Goal: Task Accomplishment & Management: Complete application form

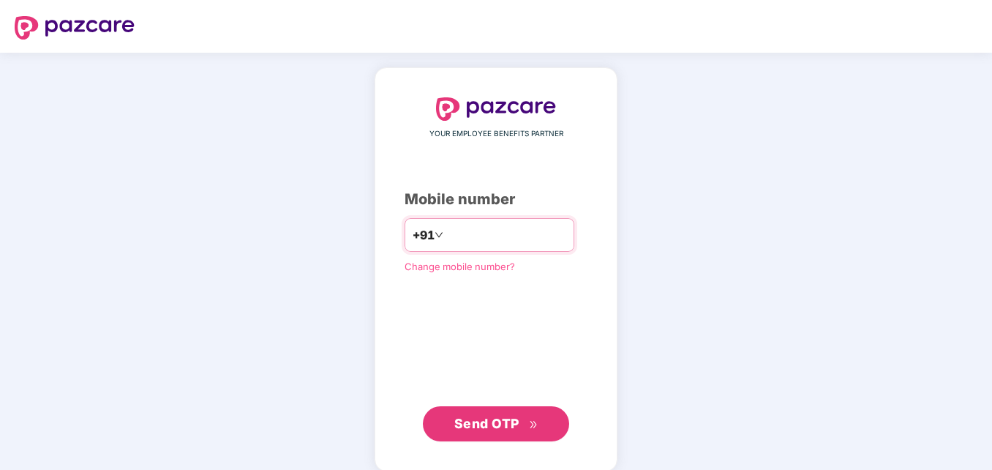
click at [460, 235] on input "number" at bounding box center [506, 234] width 120 height 23
click at [446, 233] on input "**********" at bounding box center [506, 234] width 120 height 23
type input "**********"
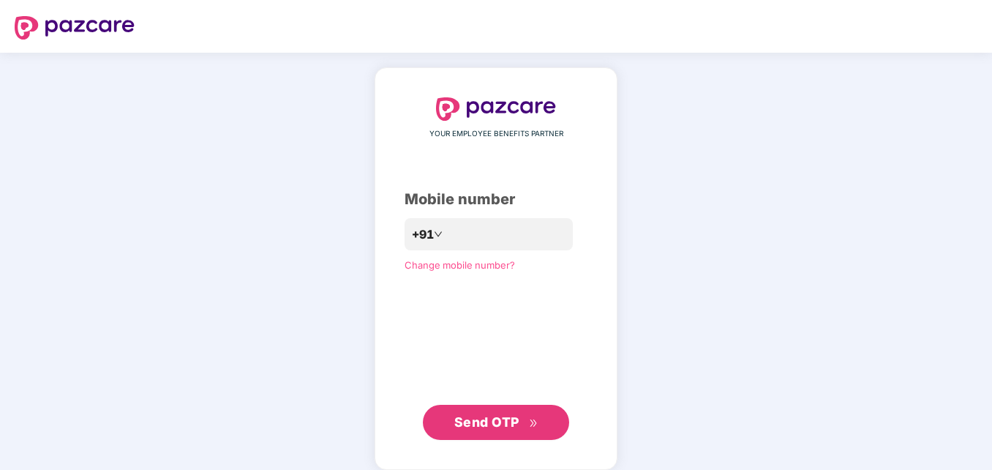
click at [473, 424] on span "Send OTP" at bounding box center [486, 421] width 65 height 15
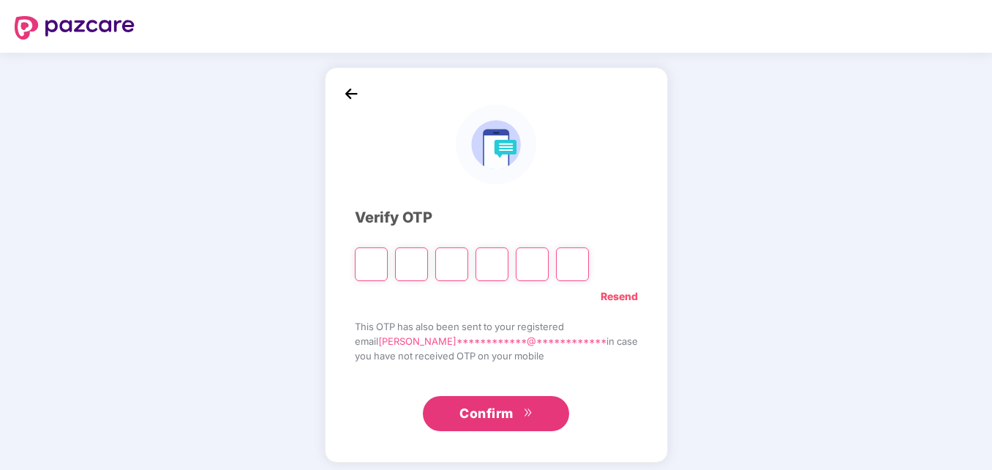
type input "*"
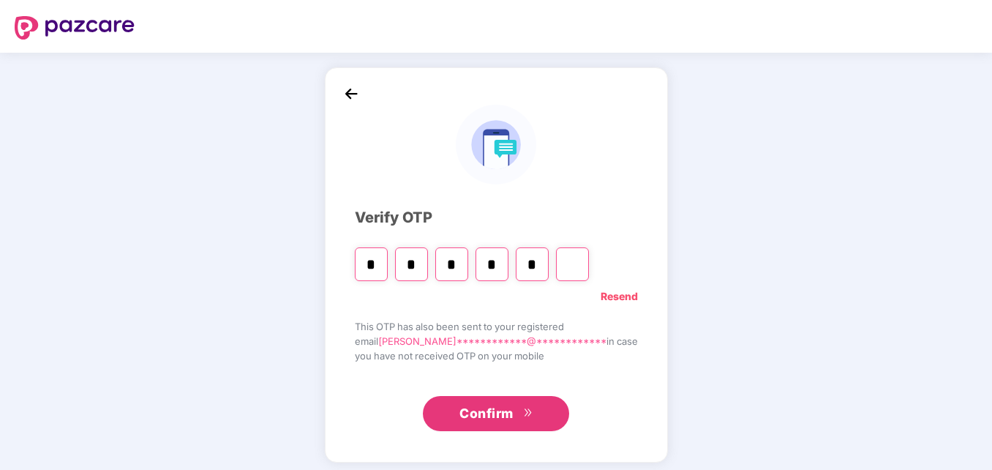
type input "*"
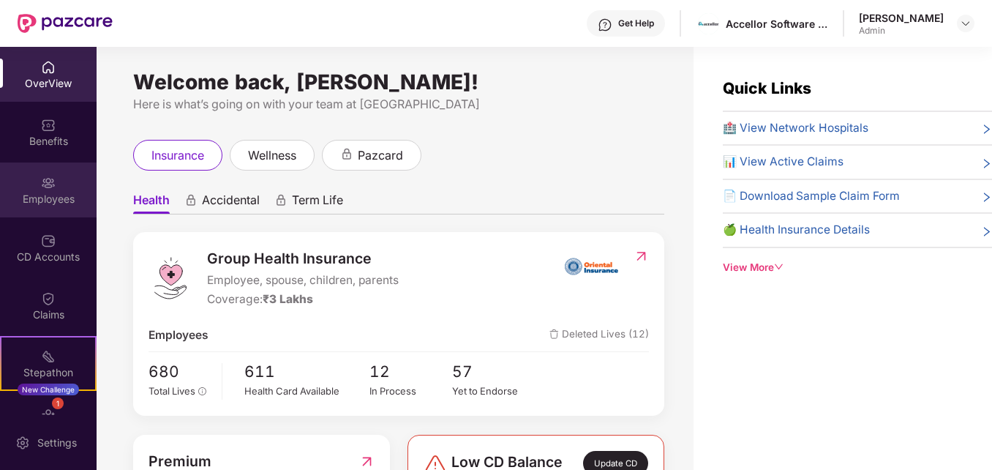
click at [61, 192] on div "Employees" at bounding box center [48, 199] width 97 height 15
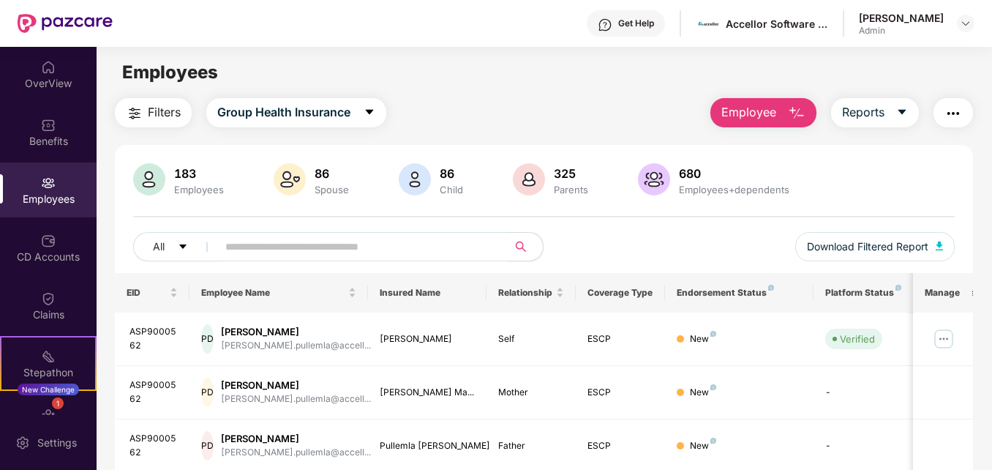
click at [258, 243] on input "text" at bounding box center [356, 247] width 262 height 22
paste input "**********"
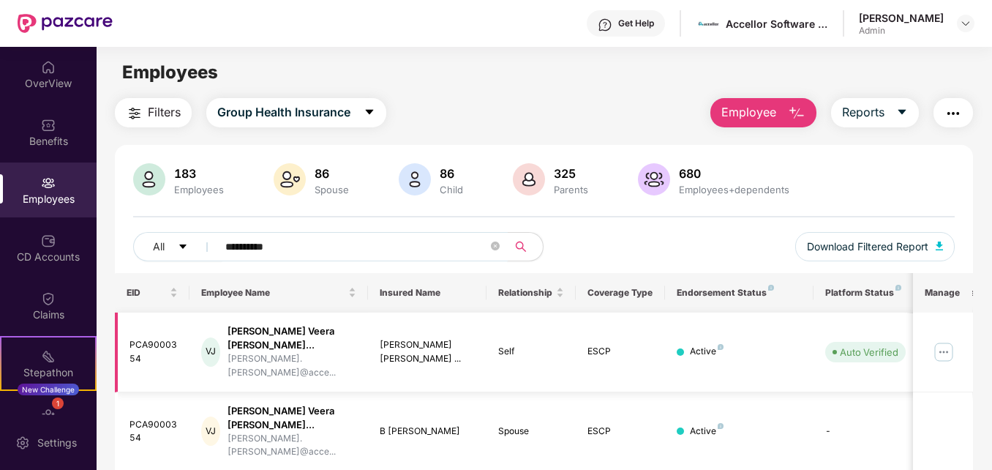
type input "**********"
click at [947, 342] on img at bounding box center [943, 351] width 23 height 23
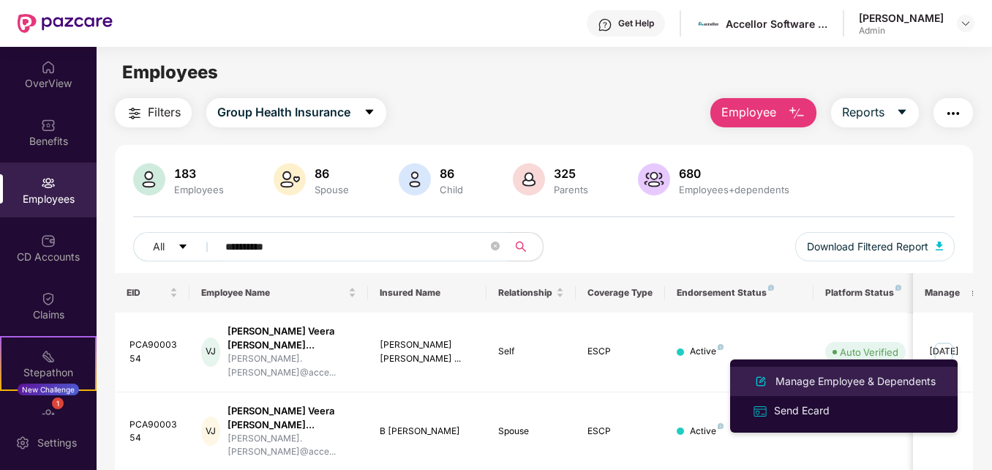
click at [803, 383] on div "Manage Employee & Dependents" at bounding box center [856, 381] width 166 height 16
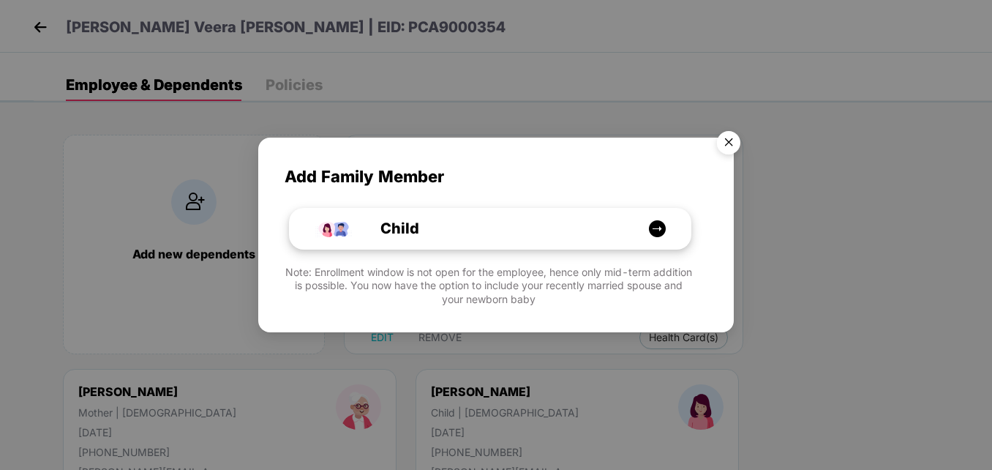
click at [651, 231] on img at bounding box center [657, 229] width 18 height 18
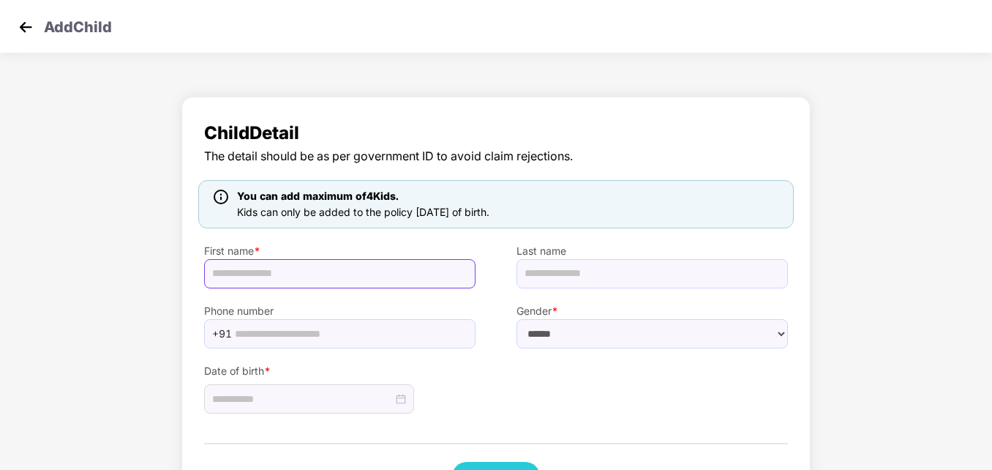
click at [218, 266] on input "text" at bounding box center [339, 273] width 271 height 29
type input "**********"
click at [534, 272] on input "text" at bounding box center [652, 273] width 271 height 29
paste input "*********"
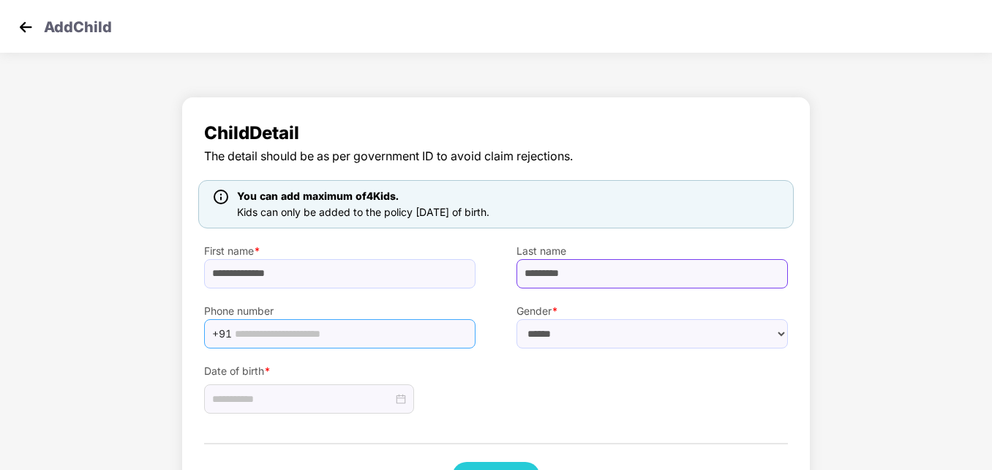
type input "*********"
click at [262, 333] on input "text" at bounding box center [351, 334] width 232 height 22
paste input "**********"
type input "**********"
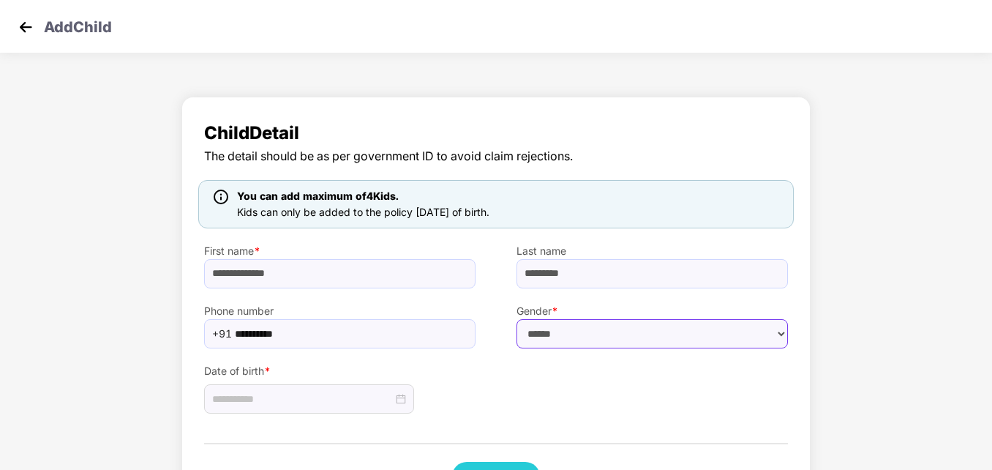
click at [590, 331] on select "****** **** ******" at bounding box center [652, 333] width 271 height 29
select select "******"
click at [517, 319] on select "****** **** ******" at bounding box center [652, 333] width 271 height 29
click at [401, 400] on div at bounding box center [309, 399] width 194 height 16
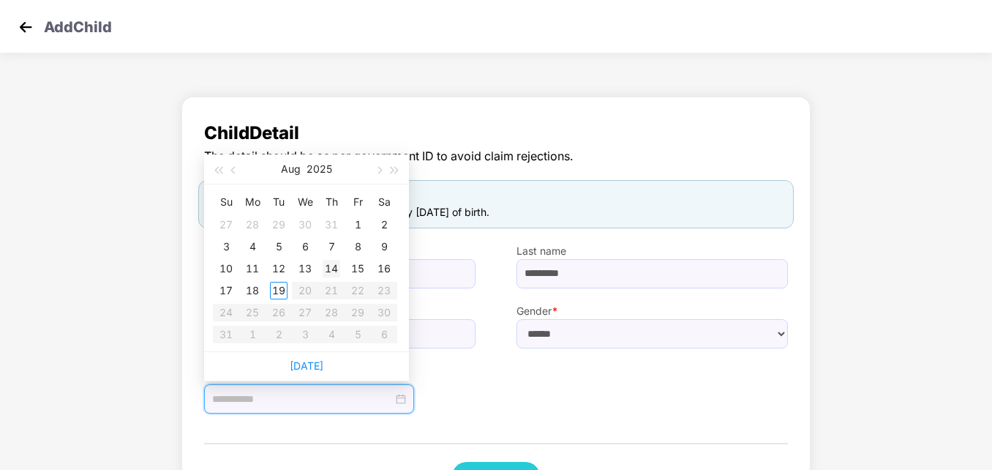
type input "**********"
click at [335, 263] on div "14" at bounding box center [332, 269] width 18 height 18
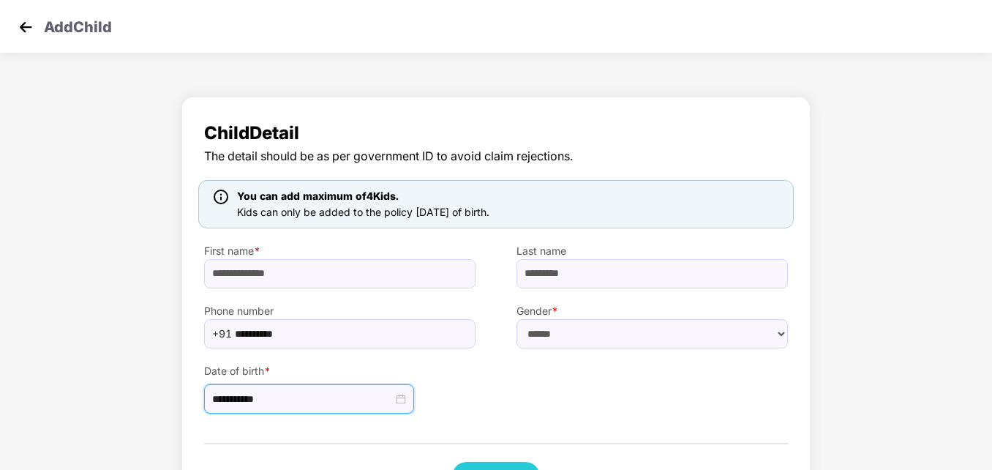
scroll to position [59, 0]
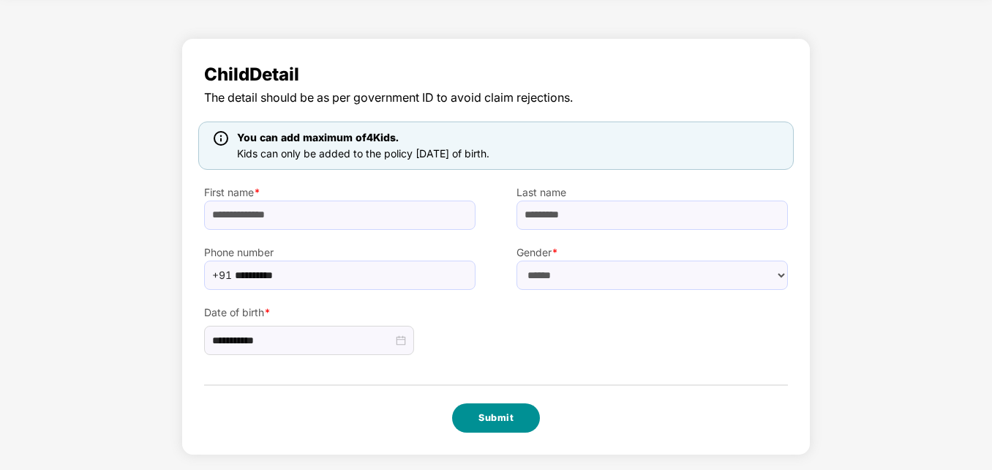
click at [496, 419] on button "Submit" at bounding box center [496, 417] width 88 height 29
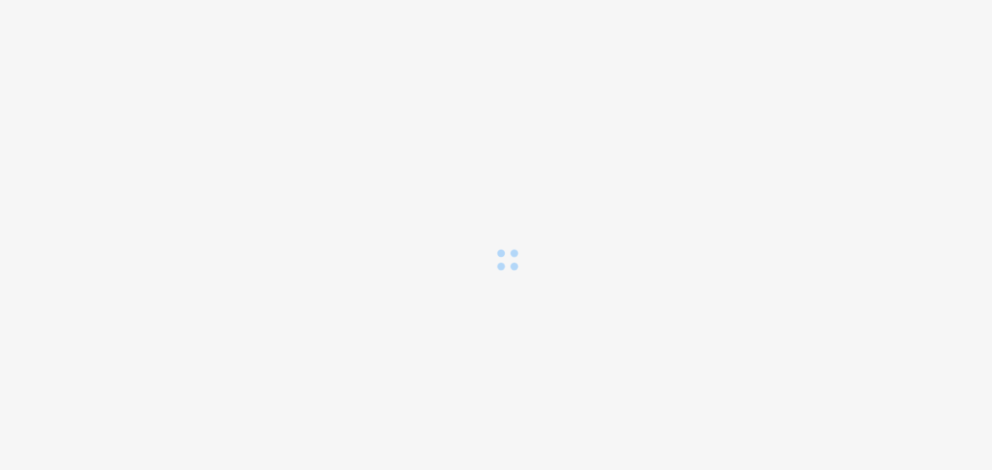
scroll to position [0, 0]
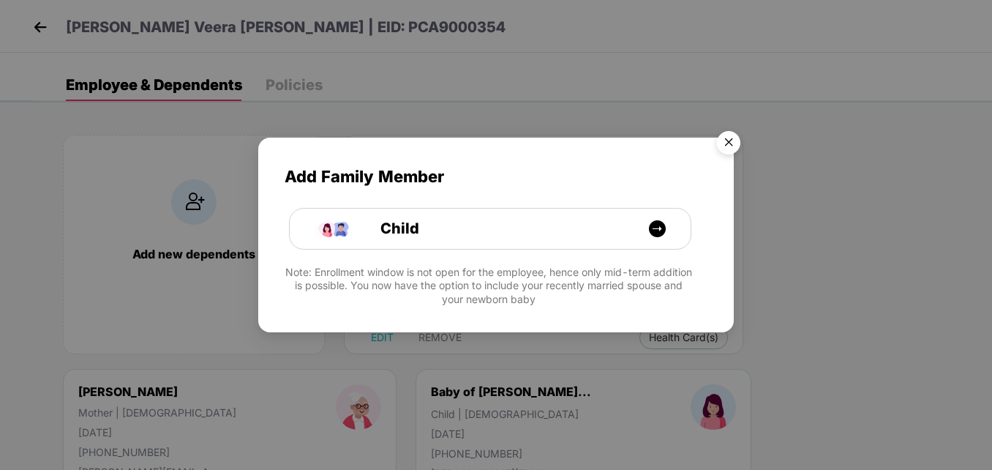
click at [728, 146] on img "Close" at bounding box center [728, 144] width 41 height 41
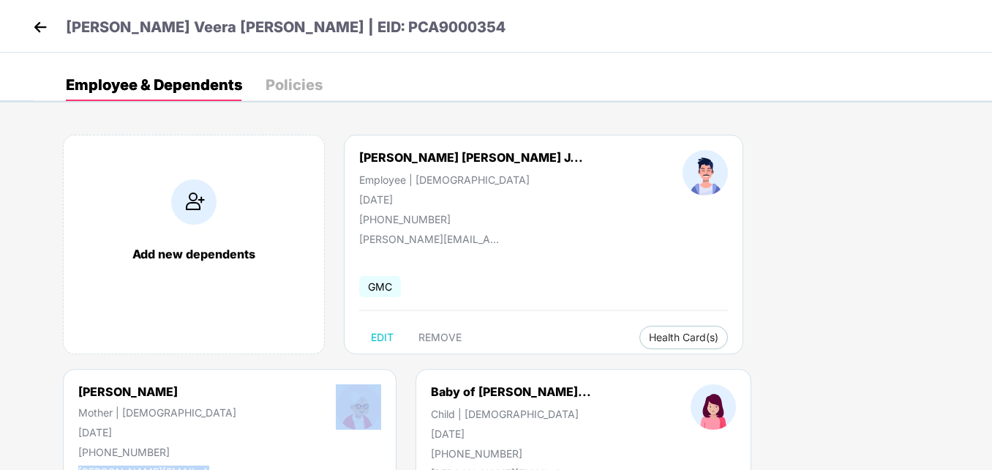
drag, startPoint x: 991, startPoint y: 217, endPoint x: 996, endPoint y: 241, distance: 25.3
click at [991, 241] on html "[PERSON_NAME] Veera [PERSON_NAME] | EID: PCA9000354 Employee & Dependents Polic…" at bounding box center [496, 235] width 992 height 470
drag, startPoint x: 996, startPoint y: 241, endPoint x: 962, endPoint y: 285, distance: 55.3
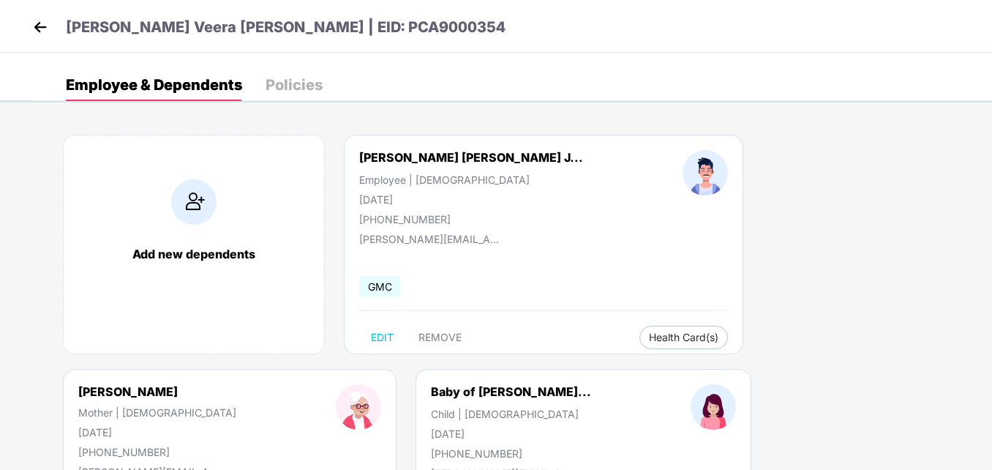
click at [45, 27] on img at bounding box center [40, 27] width 22 height 22
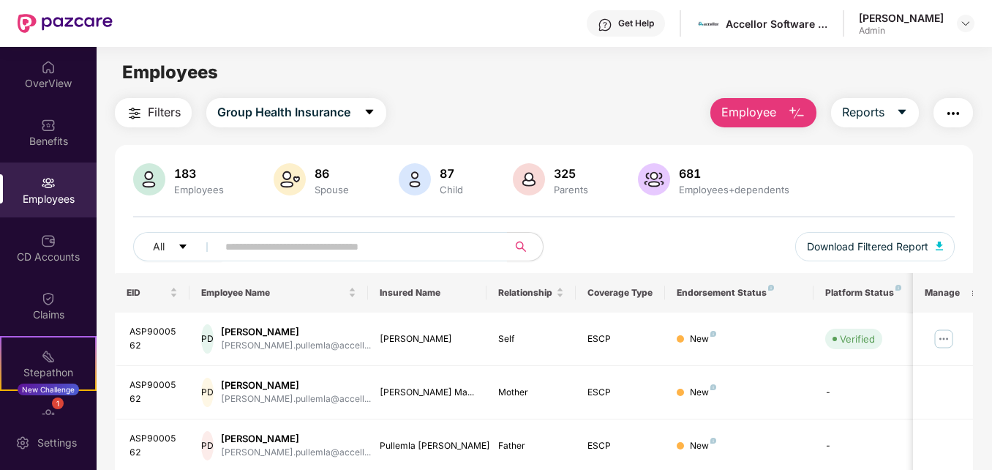
click at [766, 110] on span "Employee" at bounding box center [748, 112] width 55 height 18
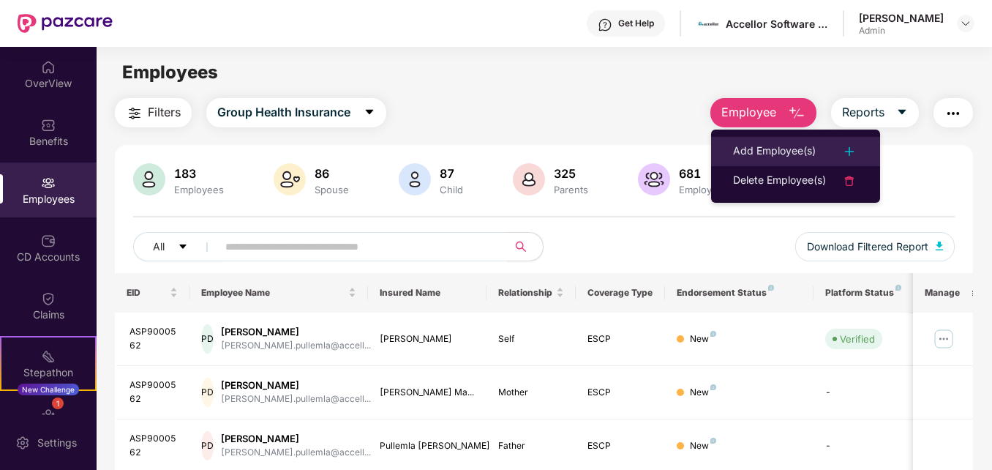
click at [766, 149] on div "Add Employee(s)" at bounding box center [774, 152] width 83 height 18
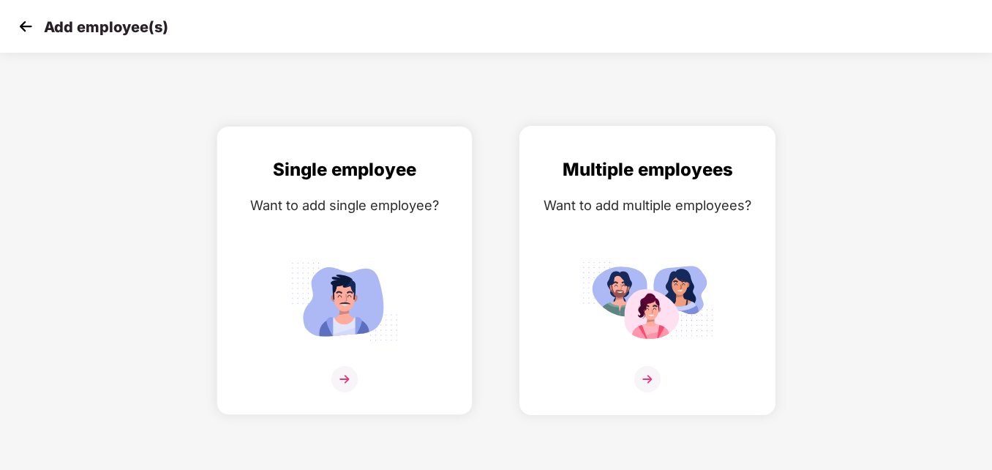
click at [630, 208] on div "Want to add multiple employees?" at bounding box center [647, 205] width 225 height 21
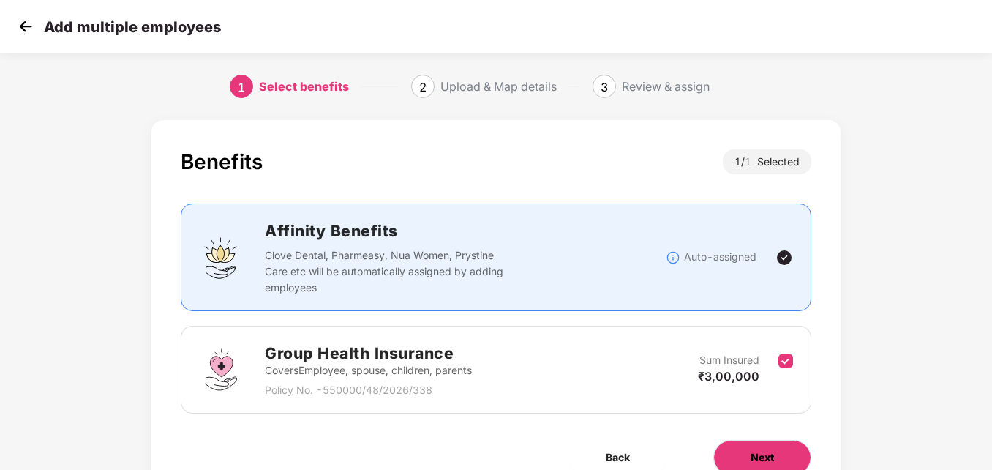
click at [757, 454] on span "Next" at bounding box center [762, 457] width 23 height 16
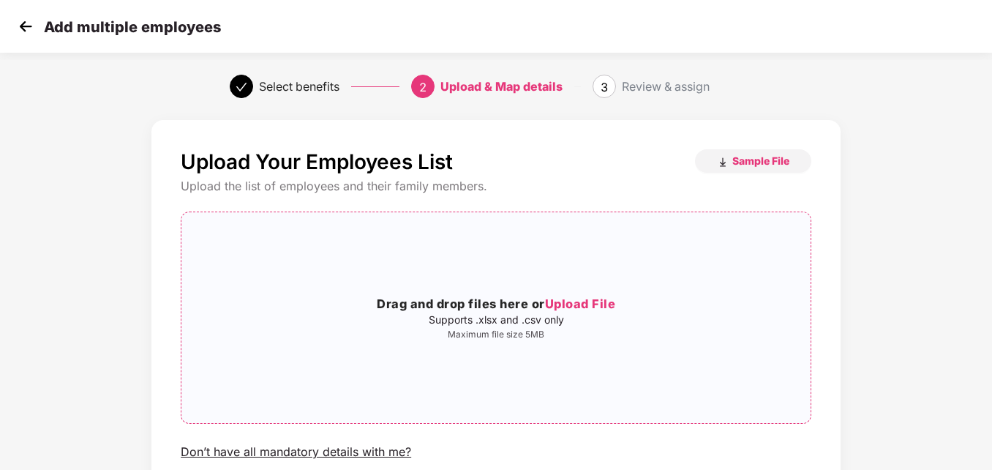
click at [574, 304] on span "Upload File" at bounding box center [580, 303] width 71 height 15
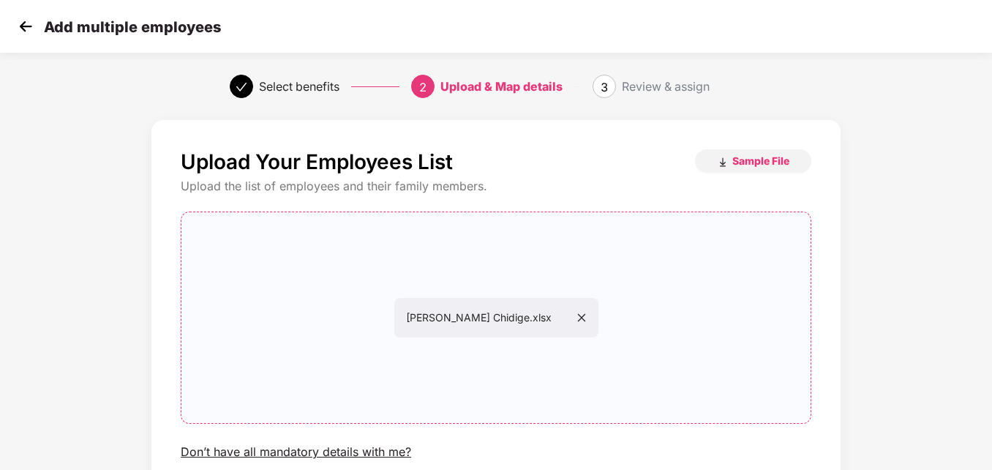
click at [991, 386] on div "Upload Your Employees List Sample File Upload the list of employees and their f…" at bounding box center [496, 350] width 992 height 475
click at [991, 383] on div "Upload Your Employees List Sample File Upload the list of employees and their f…" at bounding box center [496, 350] width 992 height 475
click at [852, 410] on div "Upload Your Employees List Sample File Upload the list of employees and their f…" at bounding box center [496, 350] width 827 height 475
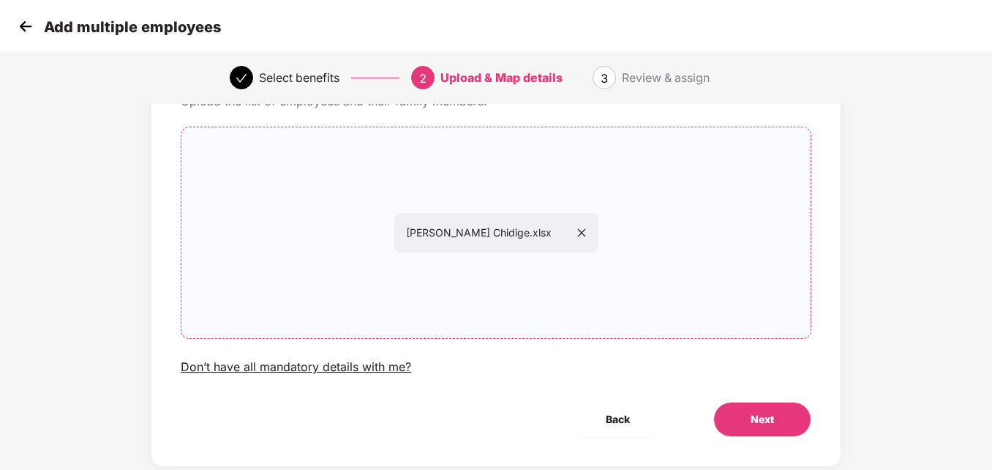
scroll to position [88, 0]
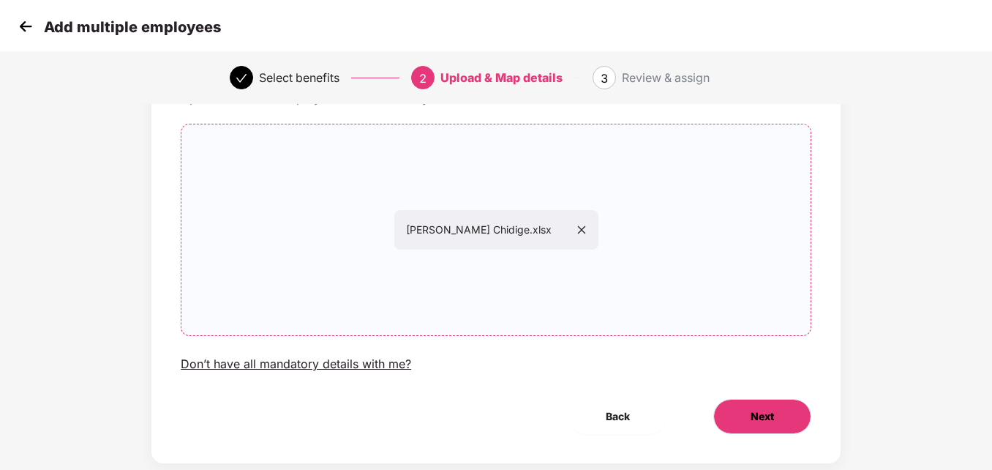
click at [778, 415] on button "Next" at bounding box center [762, 416] width 98 height 35
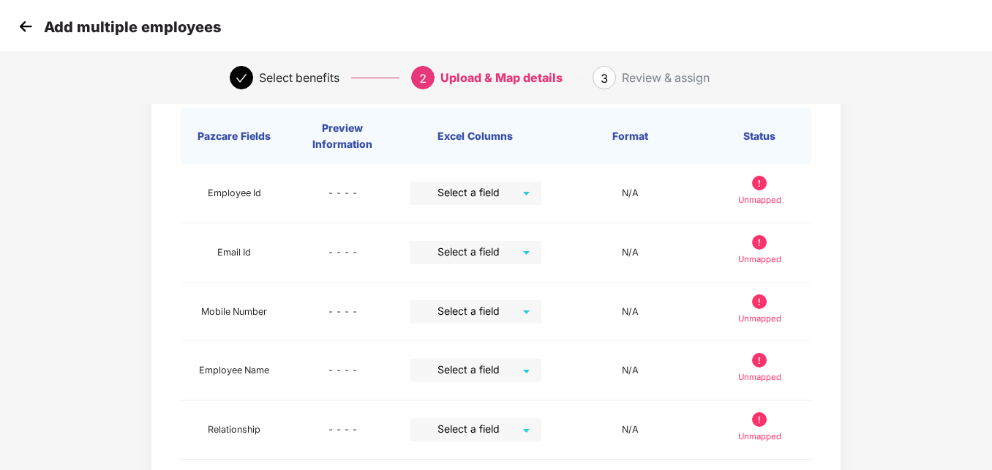
scroll to position [0, 0]
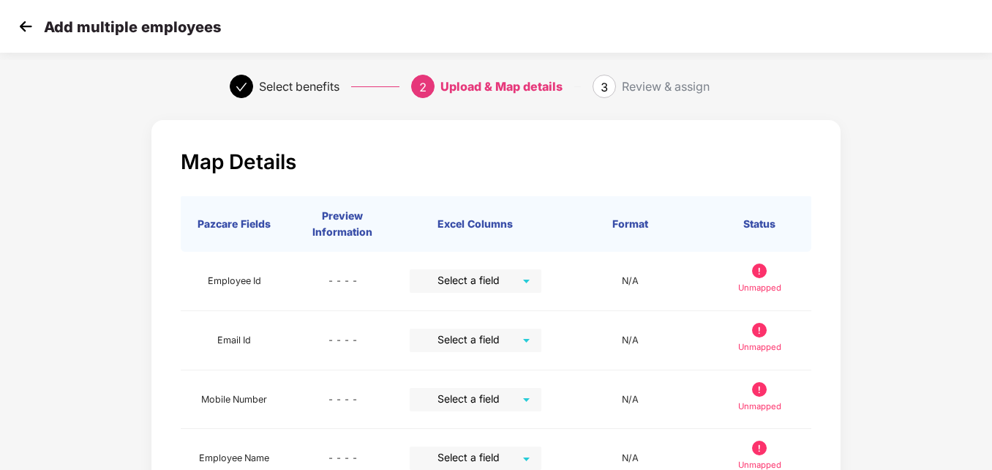
click at [27, 26] on img at bounding box center [26, 26] width 22 height 22
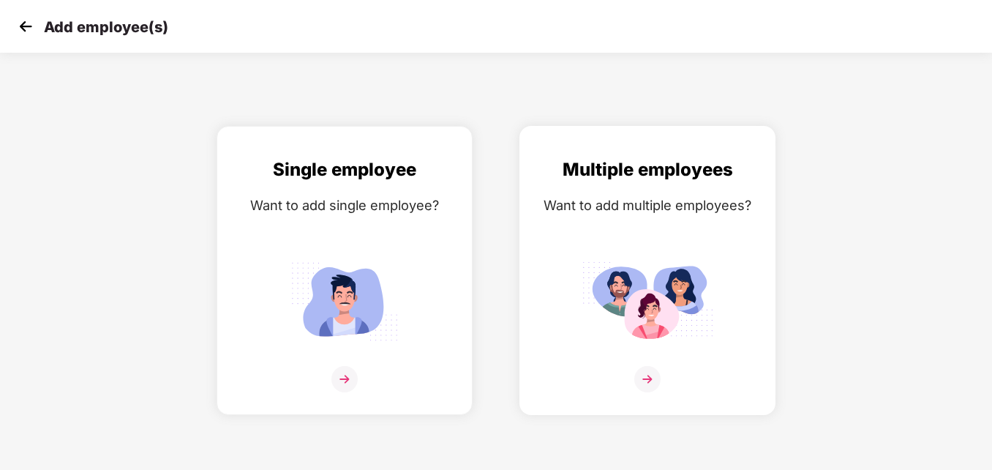
click at [629, 308] on img at bounding box center [648, 300] width 132 height 91
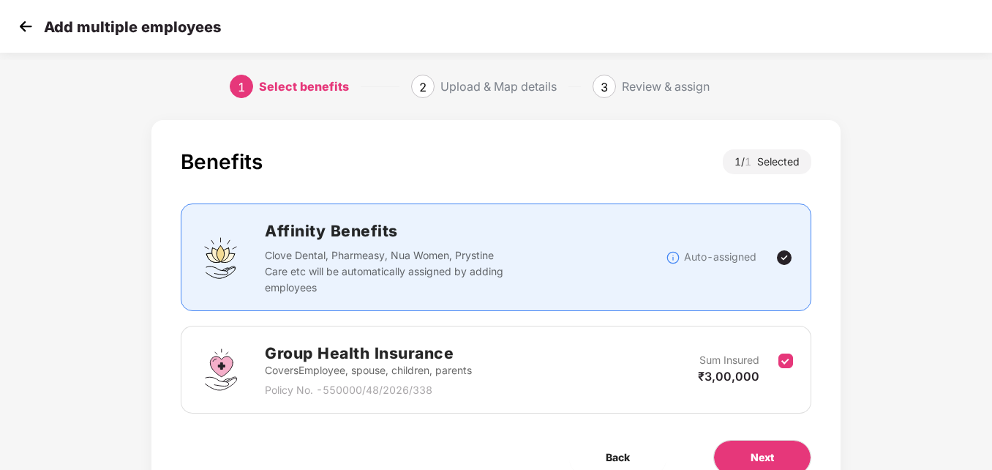
scroll to position [67, 0]
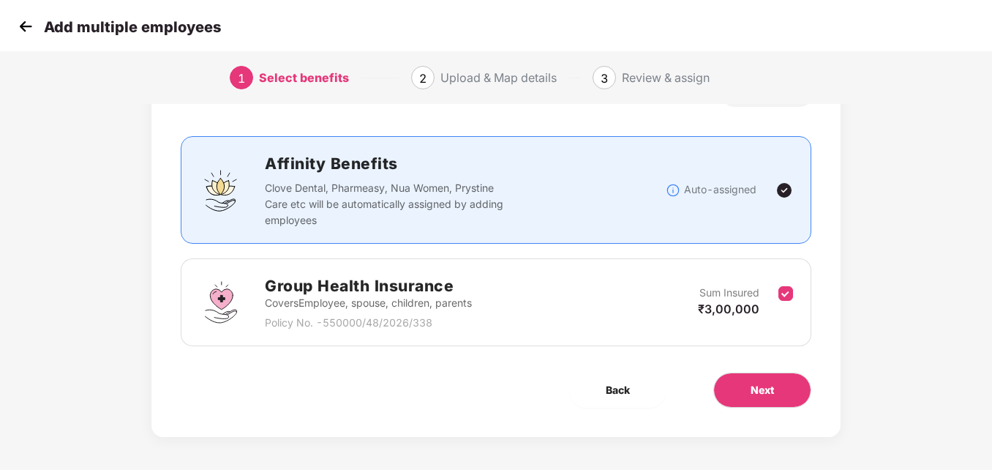
click at [438, 312] on div "Group Health Insurance Covers Employee, spouse, children, parents Policy No. - …" at bounding box center [368, 302] width 207 height 57
click at [760, 393] on span "Next" at bounding box center [762, 390] width 23 height 16
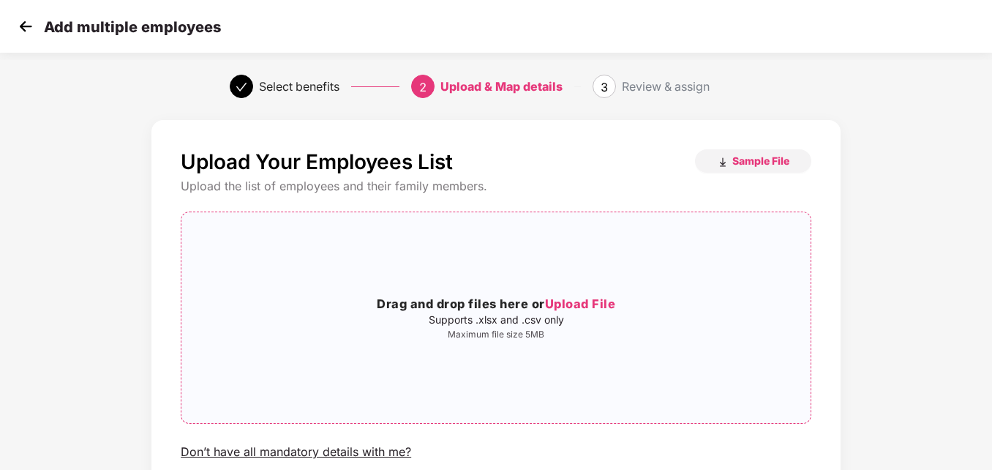
click at [580, 303] on span "Upload File" at bounding box center [580, 303] width 71 height 15
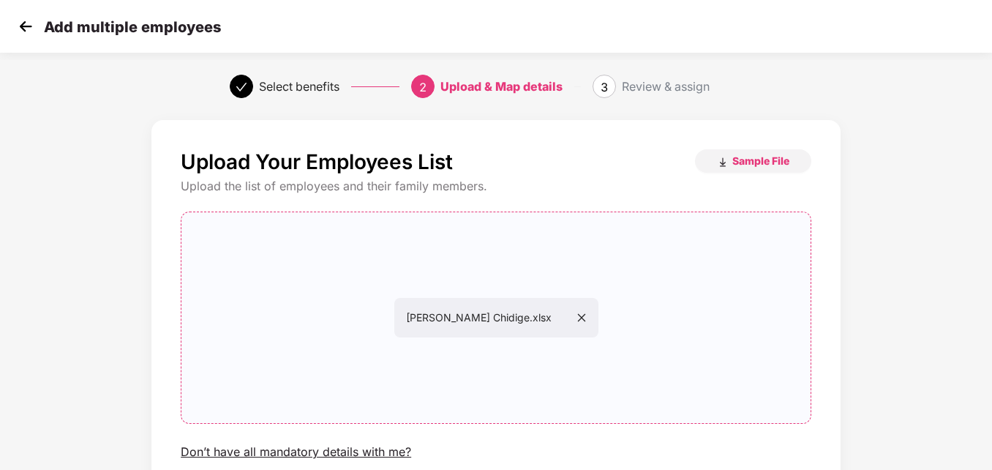
scroll to position [95, 0]
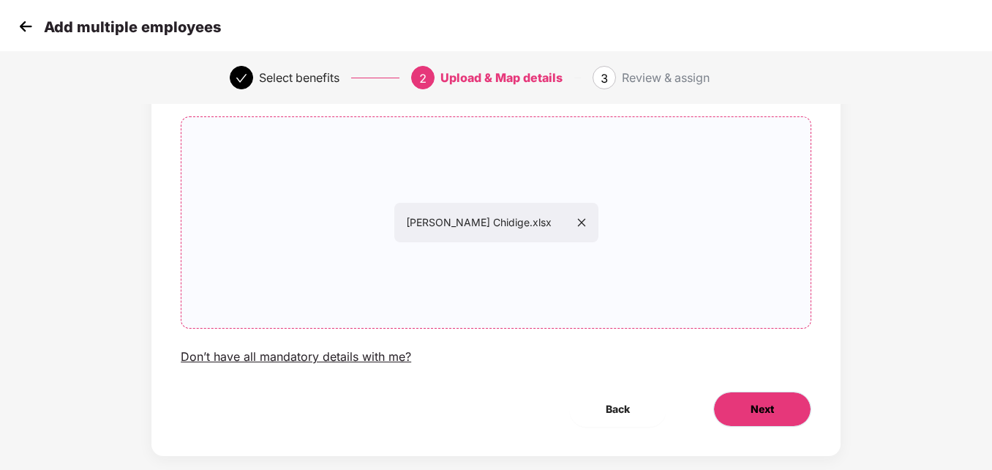
click at [751, 414] on span "Next" at bounding box center [762, 409] width 23 height 16
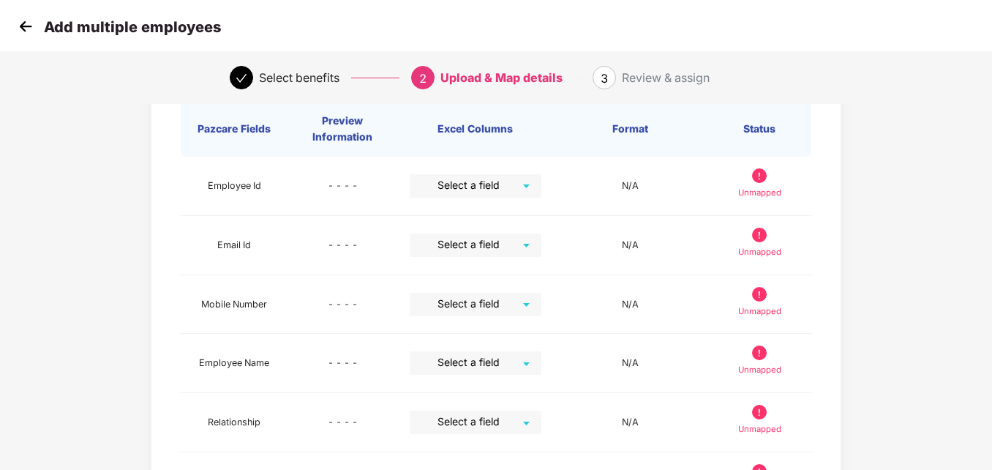
scroll to position [0, 0]
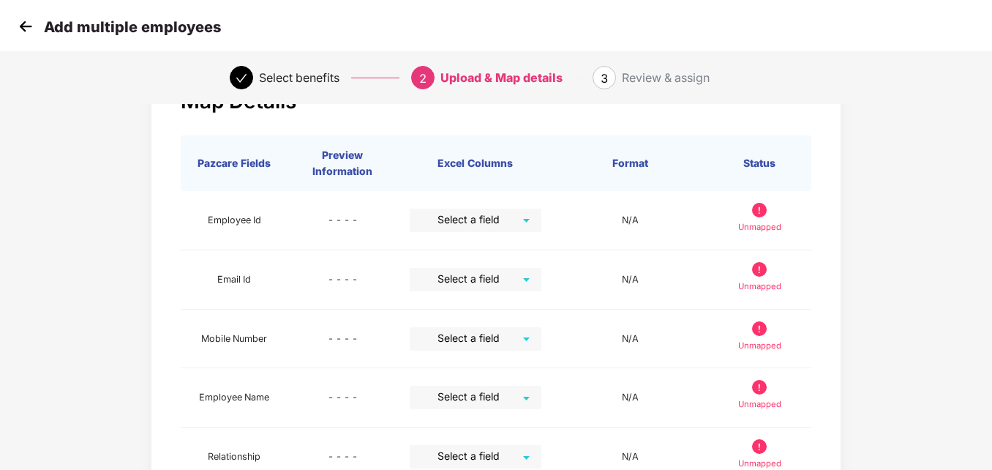
scroll to position [62, 0]
click at [522, 220] on input "search" at bounding box center [470, 218] width 105 height 22
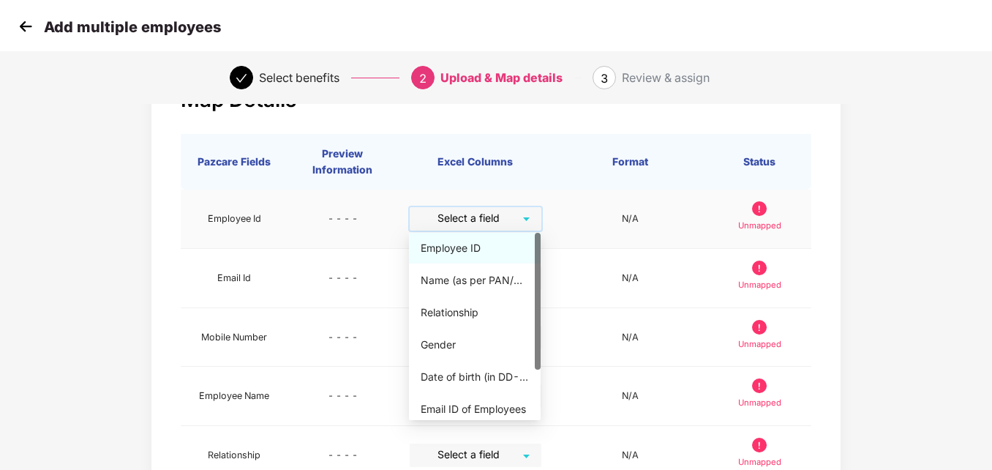
click at [442, 255] on div "Employee ID" at bounding box center [475, 248] width 108 height 16
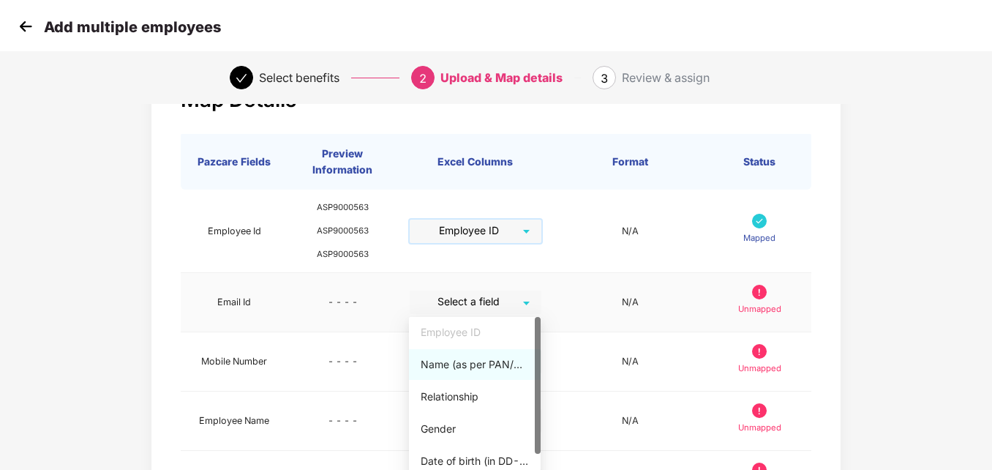
click at [531, 301] on div "Select a field" at bounding box center [476, 301] width 132 height 23
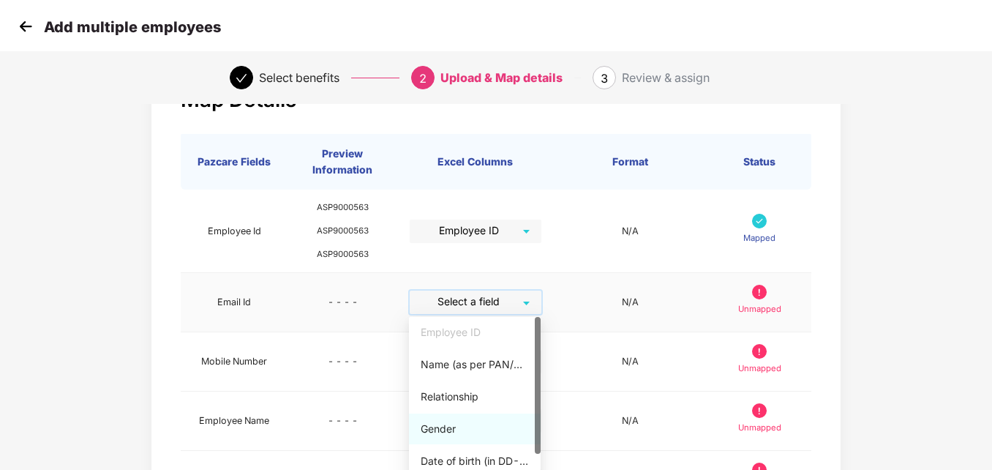
drag, startPoint x: 534, startPoint y: 435, endPoint x: 539, endPoint y: 458, distance: 23.3
click at [539, 458] on div "Employee ID Name (as per PAN/Aadhar Card) Relationship Gender Date of birth (in…" at bounding box center [475, 410] width 132 height 187
click at [539, 458] on div at bounding box center [538, 410] width 6 height 187
click at [536, 461] on div at bounding box center [538, 410] width 6 height 187
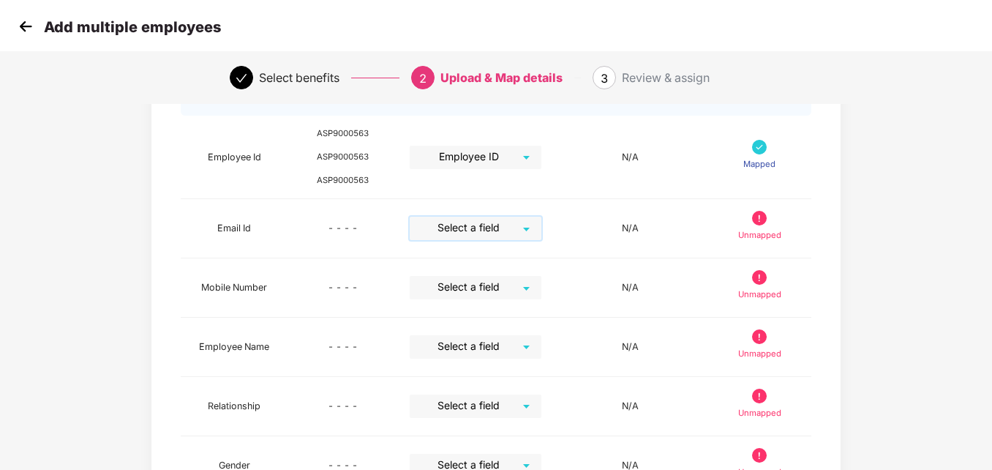
scroll to position [142, 0]
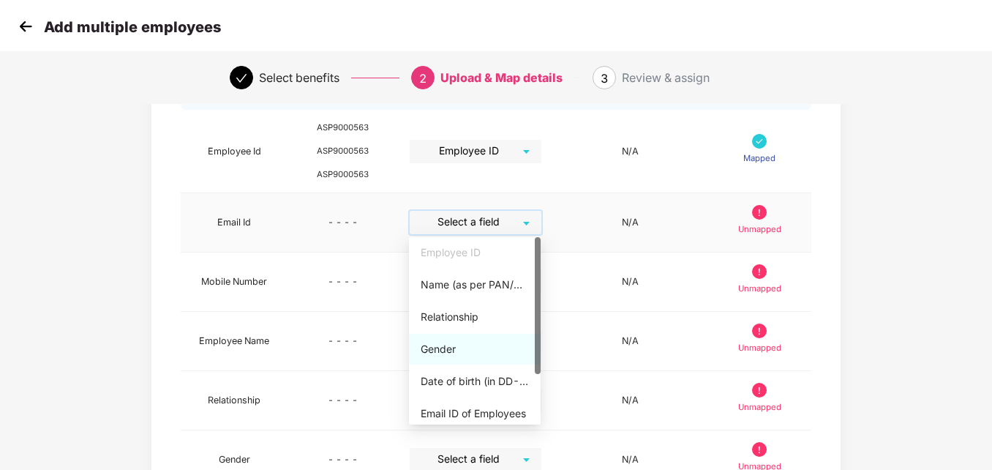
click at [529, 214] on div "Select a field" at bounding box center [476, 222] width 132 height 23
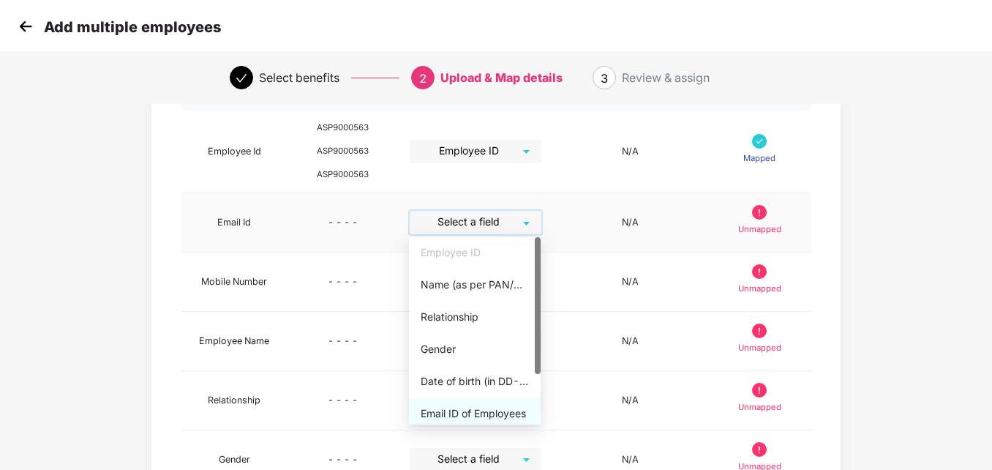
click at [482, 406] on div "Email ID of Employees" at bounding box center [475, 413] width 108 height 16
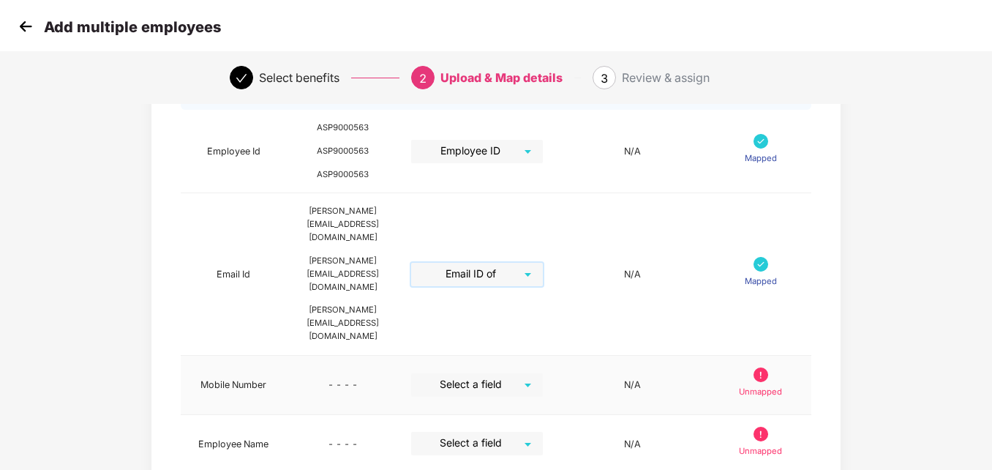
click at [540, 373] on div "Select a field" at bounding box center [477, 384] width 132 height 23
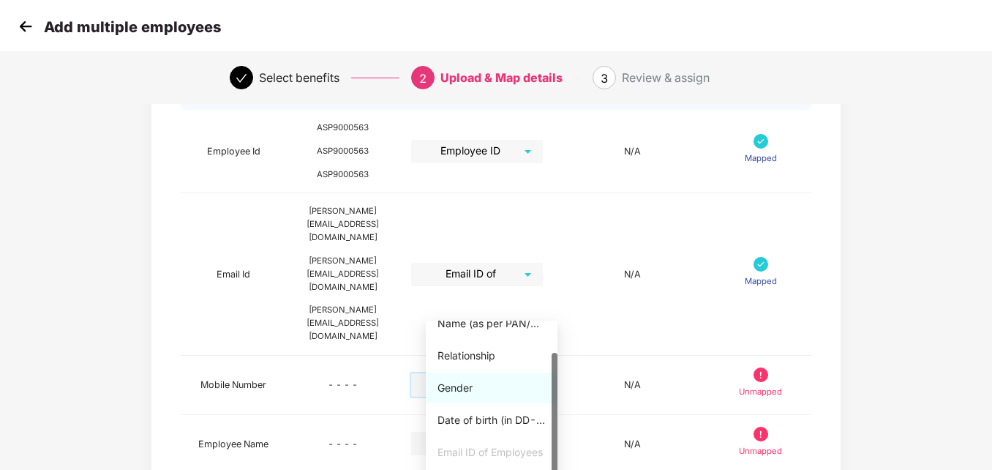
scroll to position [66, 0]
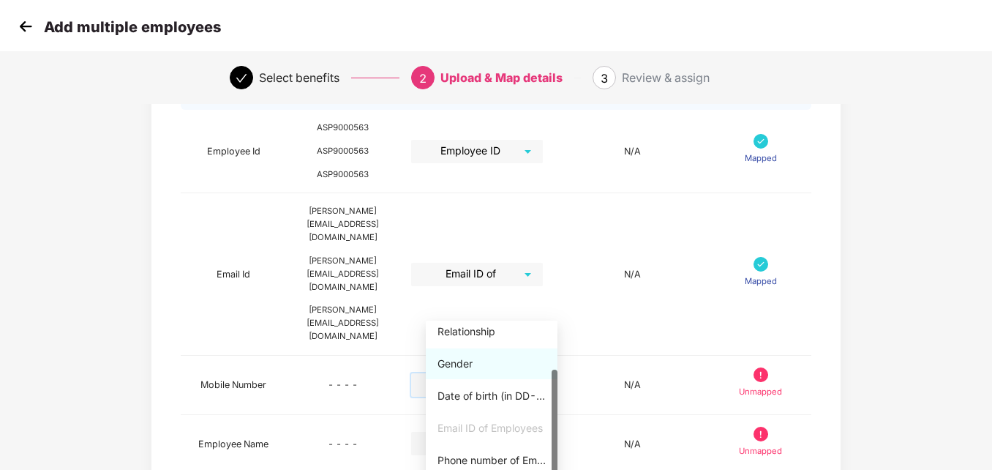
drag, startPoint x: 553, startPoint y: 442, endPoint x: 560, endPoint y: 507, distance: 65.5
click at [560, 328] on html "Add multiple employees Select benefits 2 Upload & Map details 3 Review & assign…" at bounding box center [496, 93] width 992 height 470
click at [485, 454] on div "Phone number of Employees" at bounding box center [492, 460] width 108 height 16
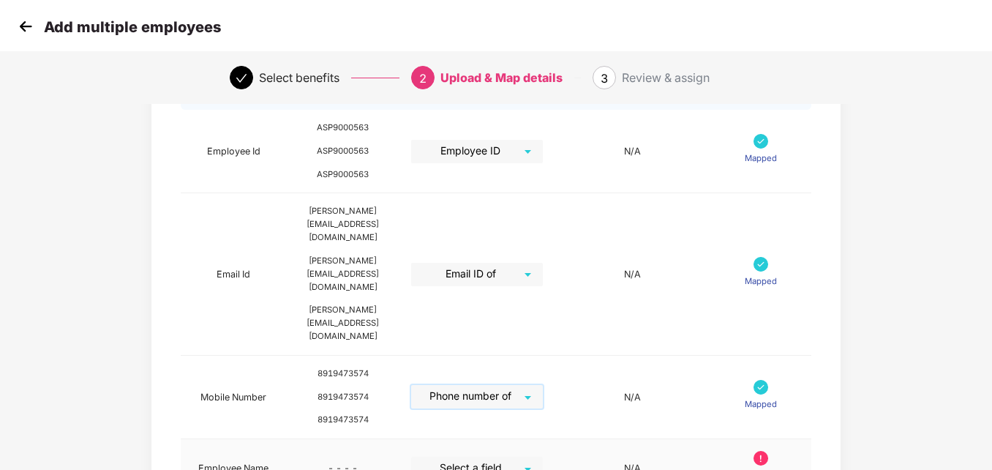
click at [543, 457] on div "Select a field" at bounding box center [477, 468] width 132 height 23
click at [499, 451] on div "Name (as per PAN/Aadhar Card)" at bounding box center [492, 452] width 108 height 16
drag, startPoint x: 991, startPoint y: 269, endPoint x: 991, endPoint y: 331, distance: 62.9
click at [991, 331] on div "Map Details Pazcare Fields Preview Information Excel Columns Format Status Empl…" at bounding box center [496, 435] width 992 height 929
drag, startPoint x: 991, startPoint y: 303, endPoint x: 991, endPoint y: 341, distance: 38.0
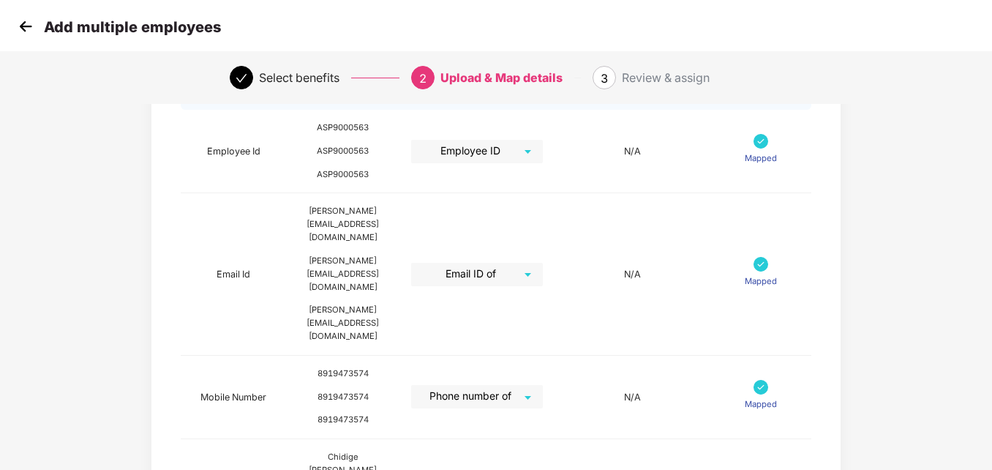
click at [991, 341] on div "Map Details Pazcare Fields Preview Information Excel Columns Format Status Empl…" at bounding box center [496, 435] width 992 height 929
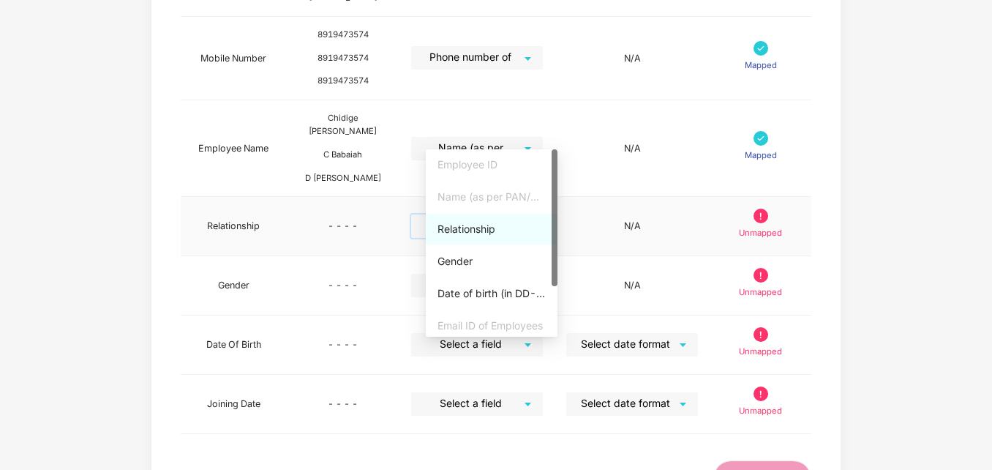
click at [525, 214] on input "search" at bounding box center [471, 225] width 105 height 22
click at [462, 233] on div "Relationship" at bounding box center [492, 229] width 108 height 16
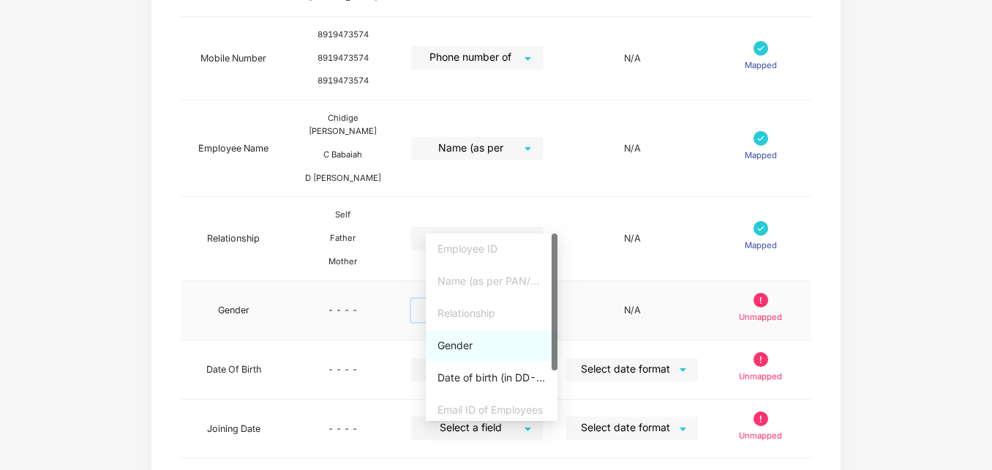
click at [525, 299] on input "search" at bounding box center [471, 310] width 105 height 22
click at [458, 352] on div "Gender" at bounding box center [492, 345] width 108 height 16
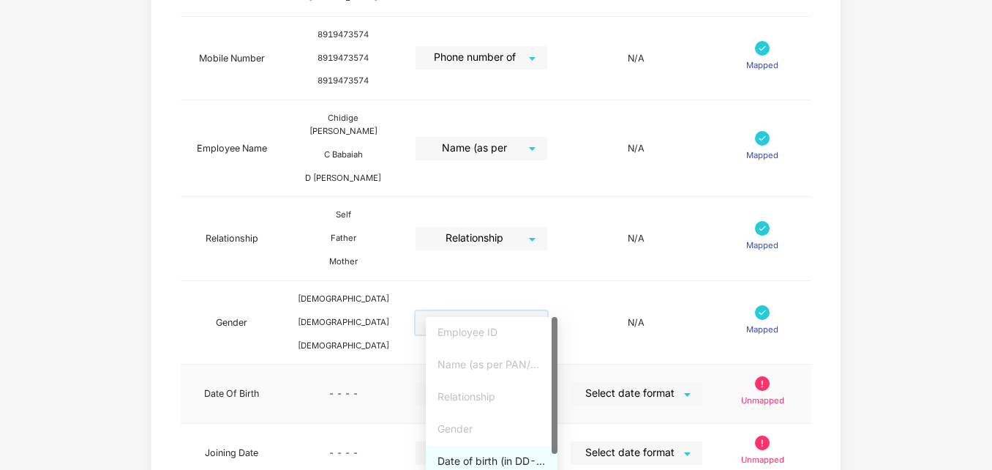
click at [542, 382] on div "Select a field" at bounding box center [482, 393] width 132 height 23
click at [499, 457] on div "Date of birth (in DD-MMM-YYYY format) as per PAN/Aadhar Card" at bounding box center [492, 461] width 108 height 16
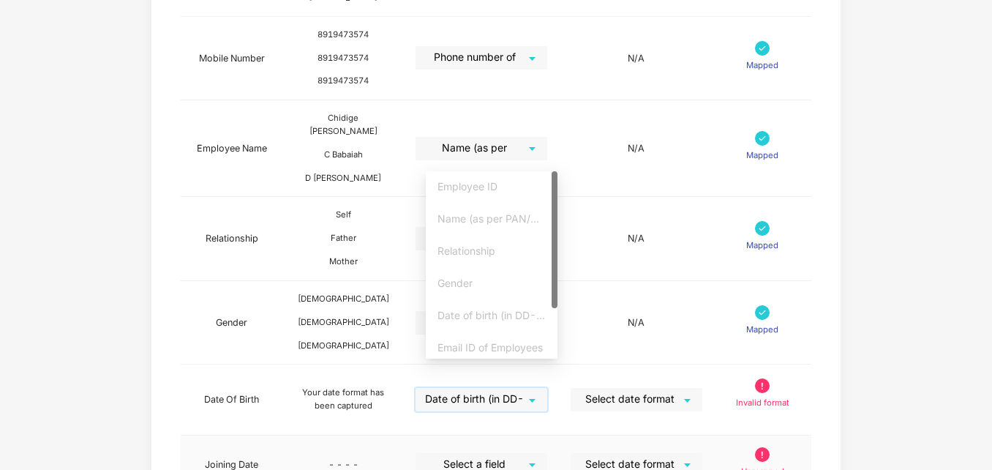
click at [547, 453] on div "Select a field" at bounding box center [482, 464] width 132 height 23
click at [554, 317] on div at bounding box center [555, 264] width 6 height 187
click at [554, 337] on div at bounding box center [555, 264] width 6 height 187
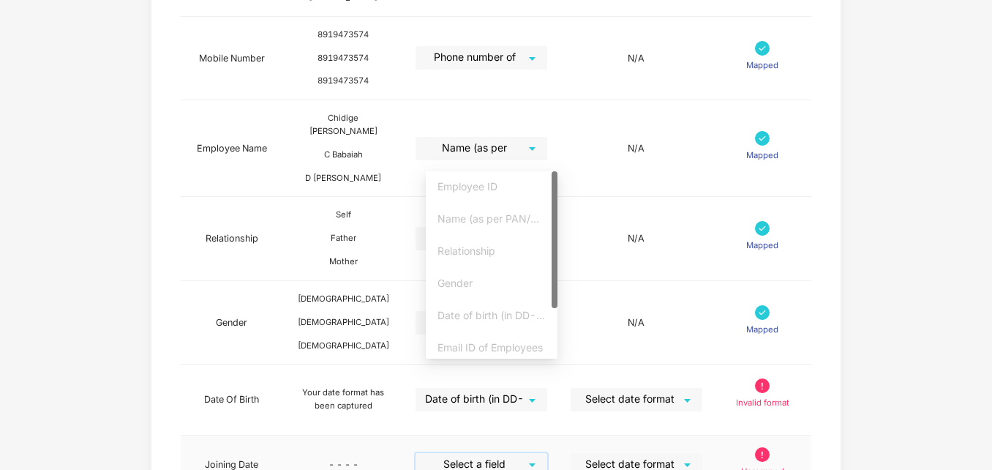
click at [554, 337] on div at bounding box center [555, 264] width 6 height 187
drag, startPoint x: 552, startPoint y: 299, endPoint x: 558, endPoint y: 377, distance: 77.8
click at [463, 340] on div "Joining date" at bounding box center [492, 343] width 108 height 16
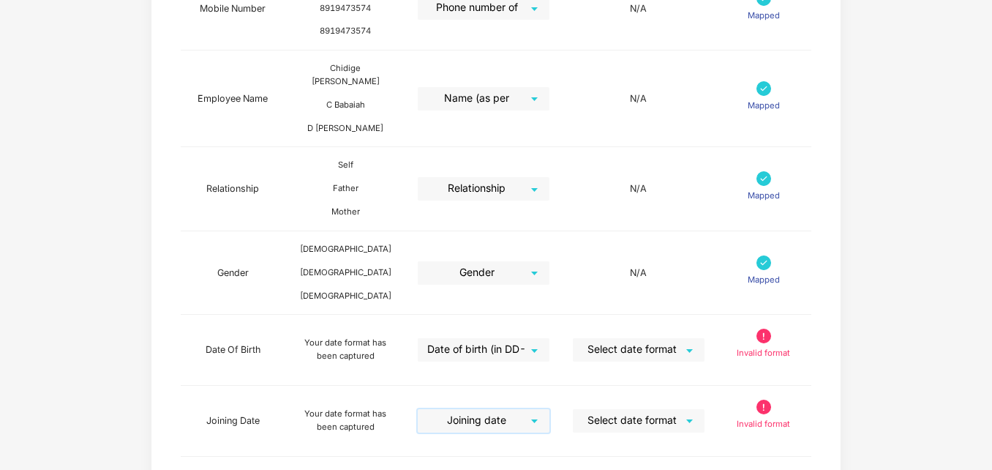
scroll to position [553, 0]
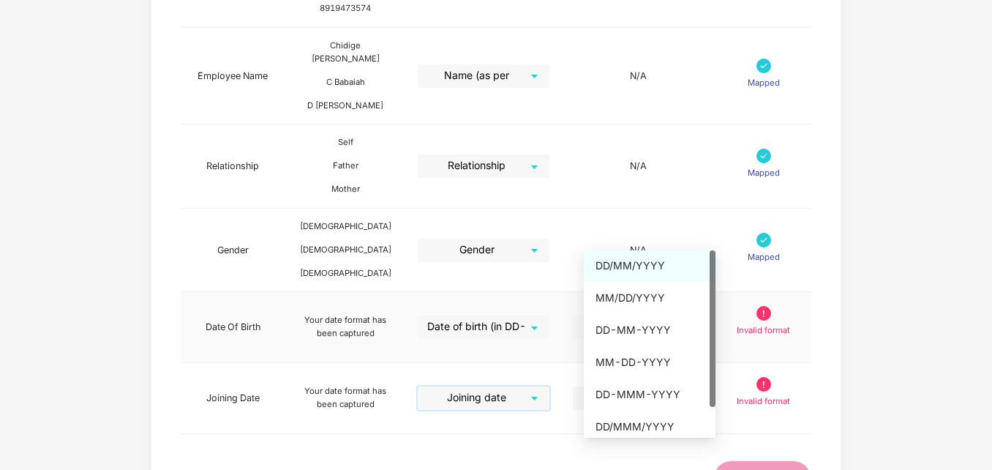
click at [704, 315] on div "Select date format" at bounding box center [639, 326] width 132 height 23
click at [632, 266] on div "DD/MM/YYYY" at bounding box center [650, 266] width 108 height 16
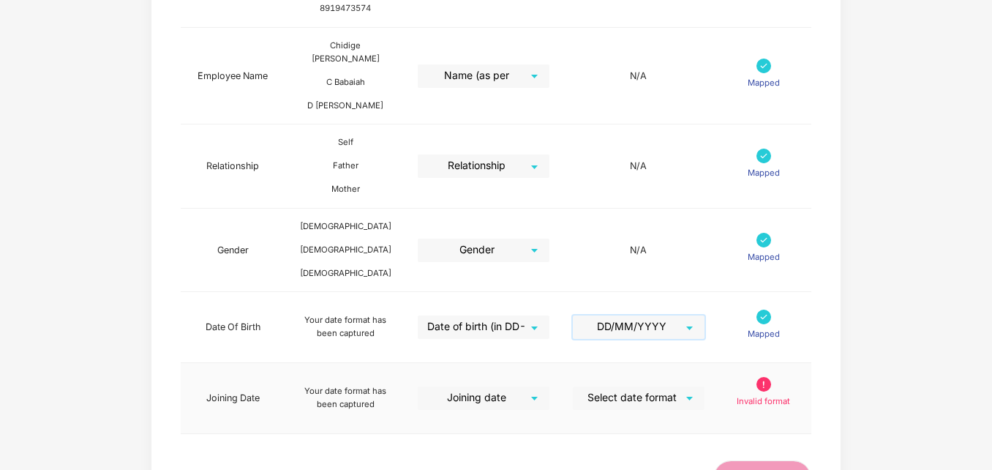
click at [698, 386] on div "Select date format" at bounding box center [639, 397] width 132 height 23
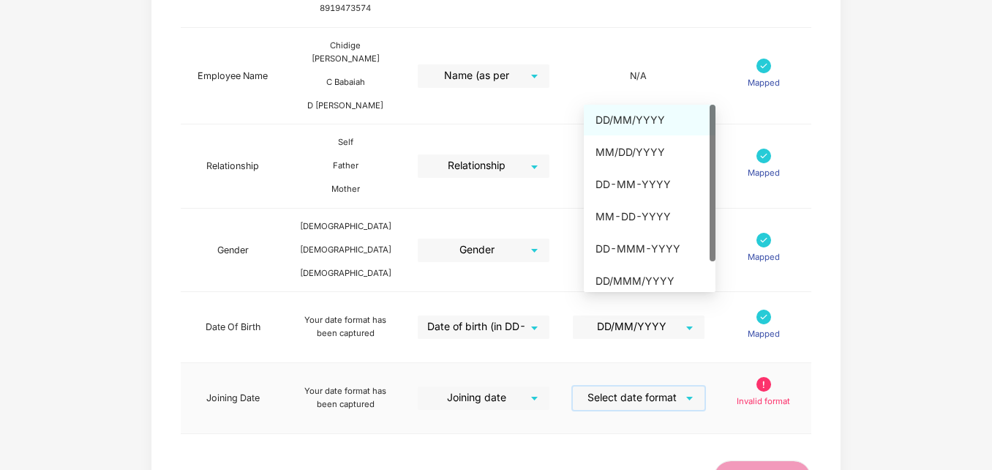
click at [640, 121] on div "DD/MM/YYYY" at bounding box center [650, 120] width 108 height 16
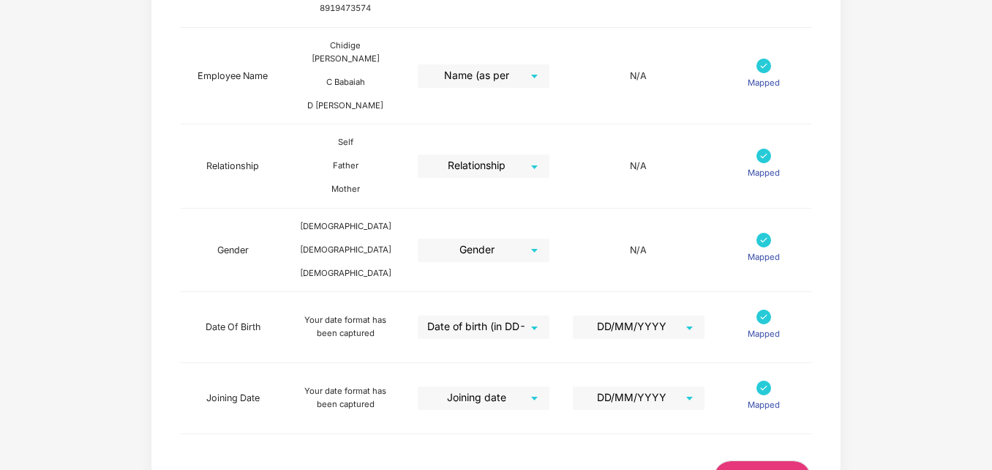
click at [945, 314] on div "Map Details Pazcare Fields Preview Information Excel Columns Format Status Empl…" at bounding box center [496, 61] width 992 height 1002
drag, startPoint x: 989, startPoint y: 400, endPoint x: 993, endPoint y: 231, distance: 168.3
drag, startPoint x: 989, startPoint y: 266, endPoint x: 991, endPoint y: 211, distance: 54.9
click at [991, 211] on div "Map Details Pazcare Fields Preview Information Excel Columns Format Status Empl…" at bounding box center [496, 61] width 992 height 1002
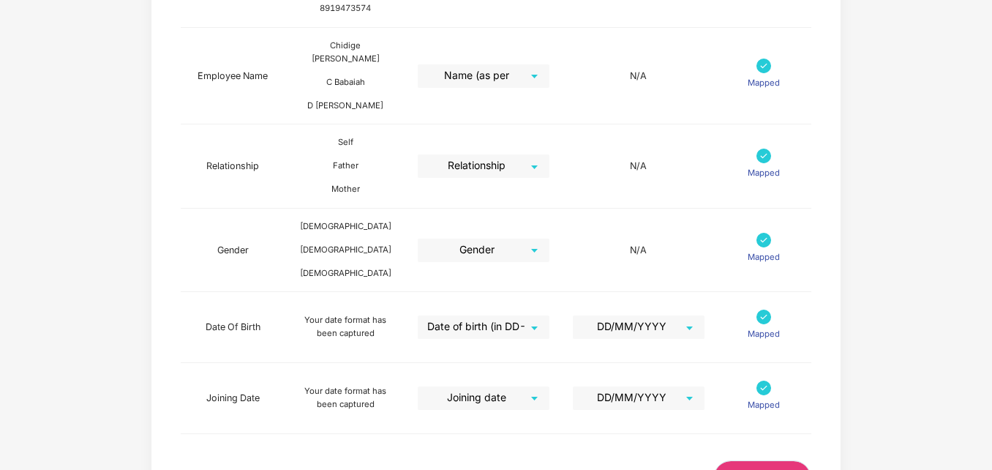
click at [770, 469] on span "Next" at bounding box center [762, 478] width 23 height 16
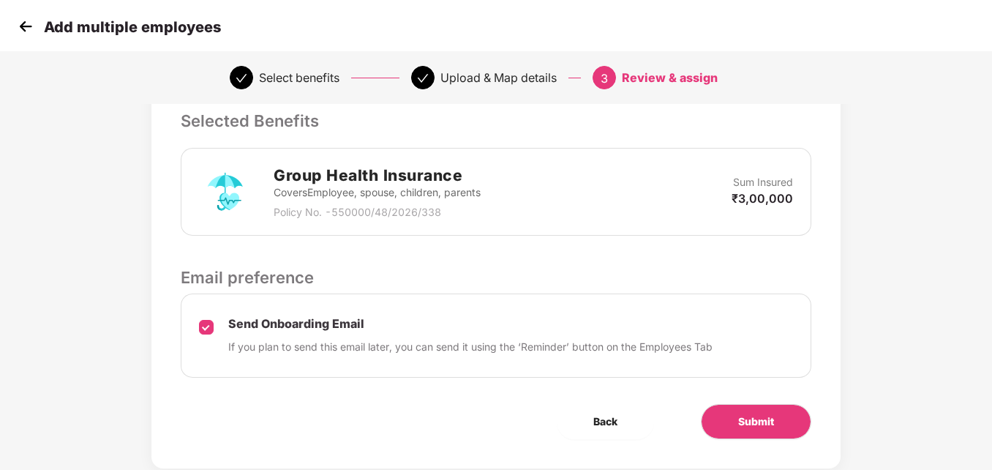
scroll to position [362, 0]
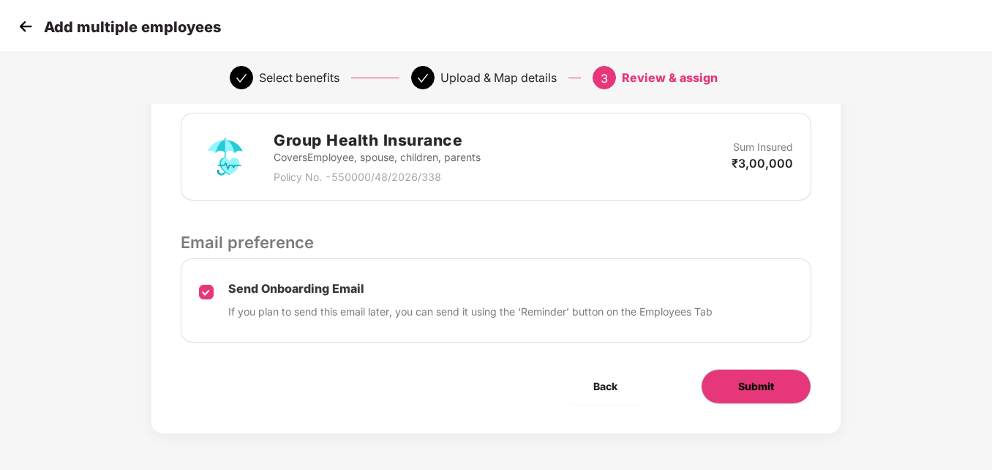
click at [752, 378] on span "Submit" at bounding box center [756, 386] width 36 height 16
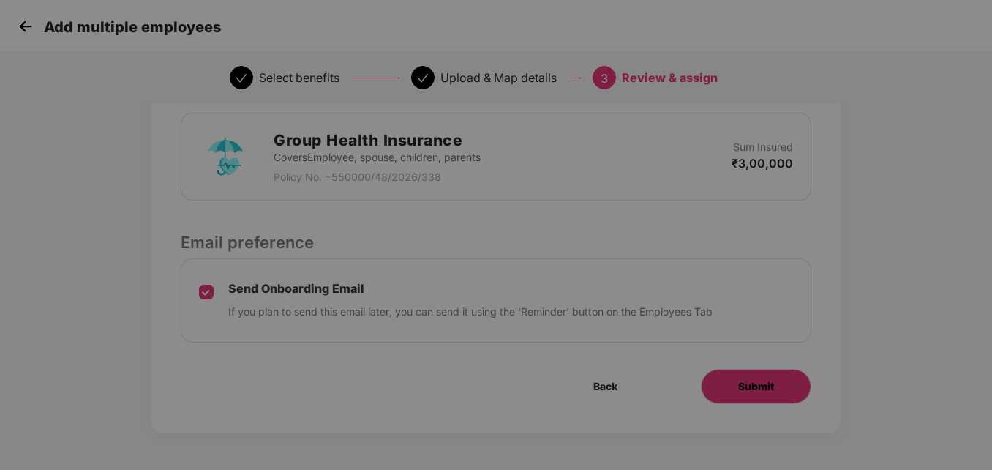
scroll to position [0, 0]
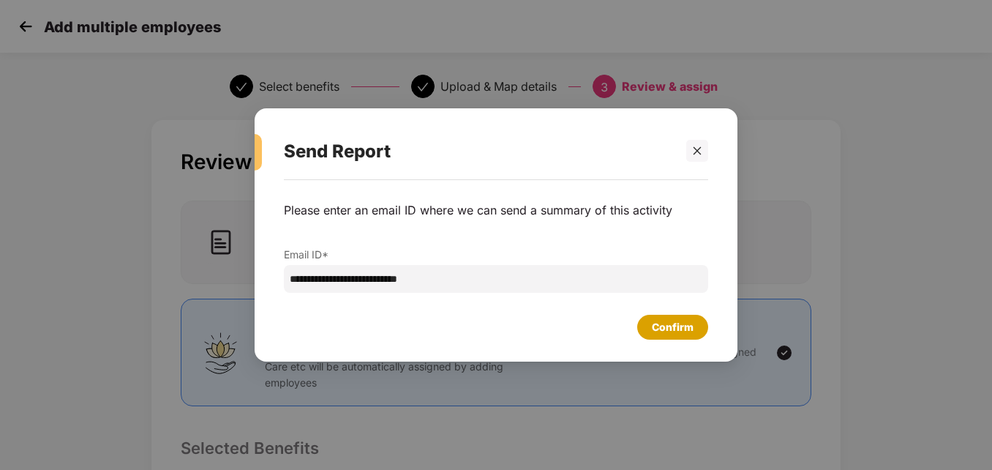
click at [650, 320] on div "Confirm" at bounding box center [672, 327] width 71 height 25
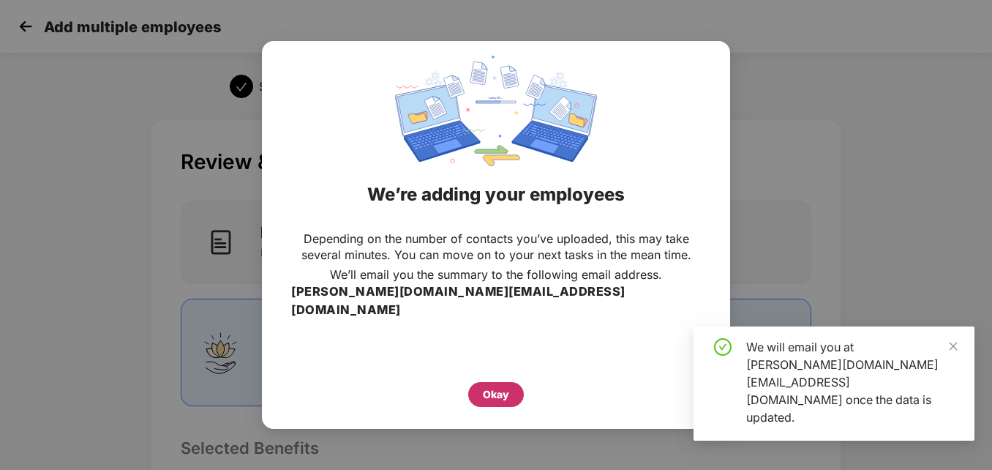
click at [500, 386] on div "Okay" at bounding box center [496, 394] width 26 height 16
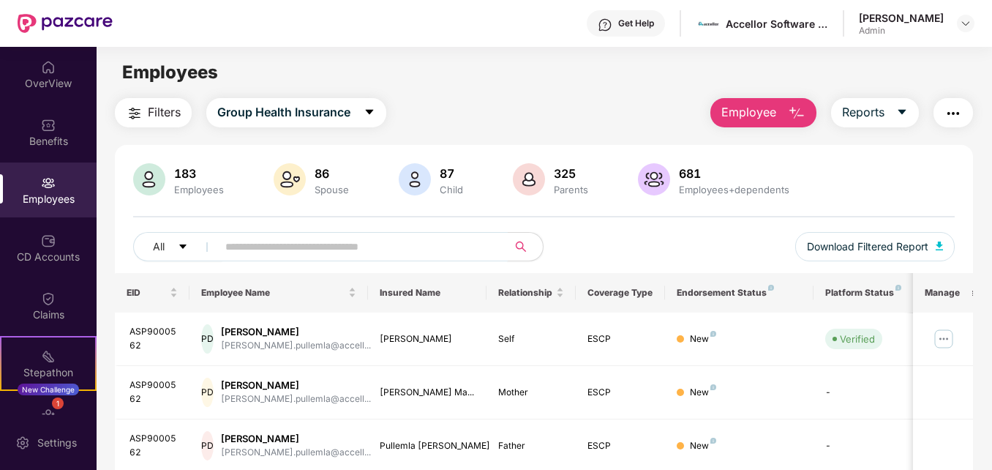
click at [250, 243] on input "text" at bounding box center [356, 247] width 262 height 22
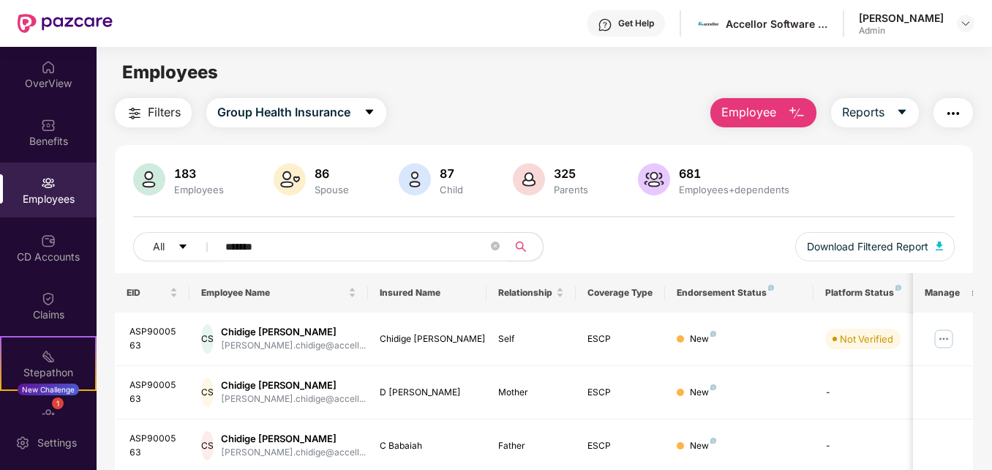
drag, startPoint x: 990, startPoint y: 279, endPoint x: 993, endPoint y: 405, distance: 125.9
click at [991, 405] on html "Get Help Accellor Software Pvt Ltd. [PERSON_NAME] Kettavarampalayam Radhakrishn…" at bounding box center [496, 235] width 992 height 470
drag, startPoint x: 993, startPoint y: 405, endPoint x: 962, endPoint y: 222, distance: 185.5
click at [962, 222] on div "183 Employees 86 Spouse 87 Child 325 Parents 681 Employees+dependents All *****…" at bounding box center [544, 218] width 858 height 110
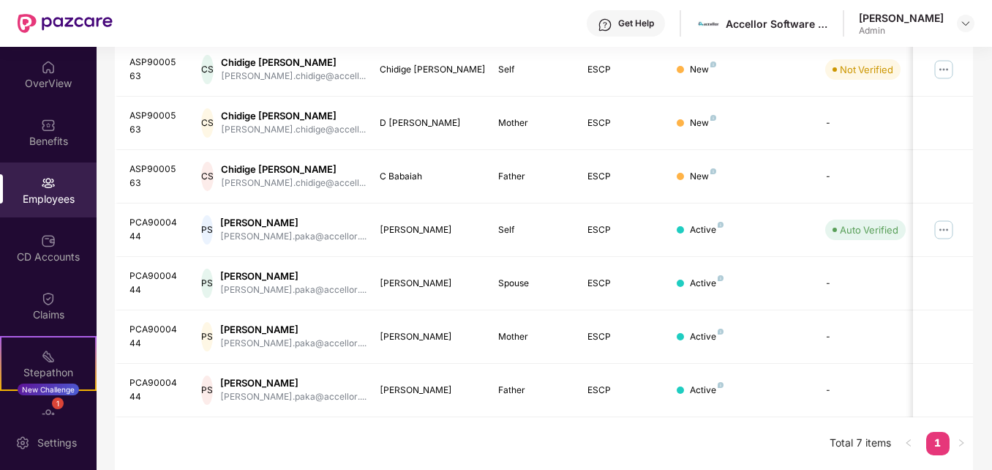
drag, startPoint x: 990, startPoint y: 349, endPoint x: 995, endPoint y: 291, distance: 58.0
click at [991, 291] on html "Get Help Accellor Software Pvt Ltd. [PERSON_NAME] Kettavarampalayam Radhakrishn…" at bounding box center [496, 235] width 992 height 470
drag, startPoint x: 995, startPoint y: 291, endPoint x: 975, endPoint y: 326, distance: 40.7
click at [975, 326] on div "Filters Group Health Insurance Employee Reports 183 Employees 86 Spouse 87 Chil…" at bounding box center [544, 149] width 895 height 641
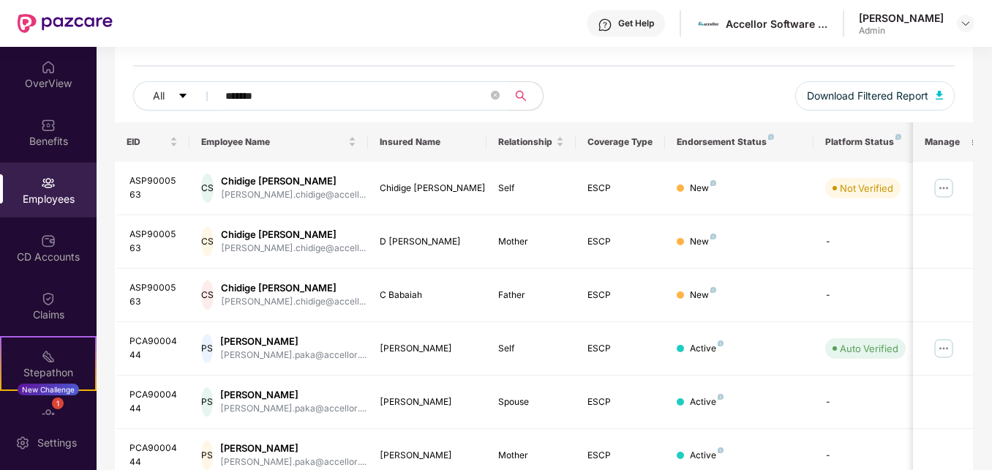
scroll to position [109, 0]
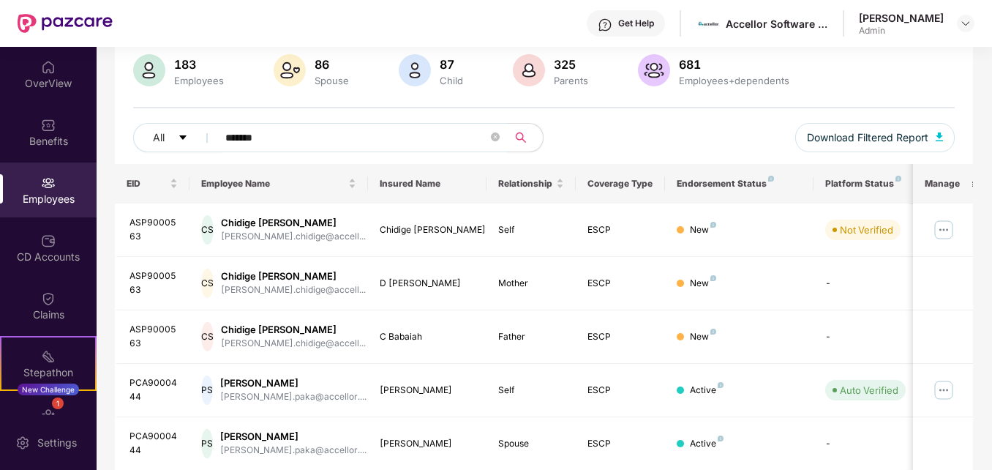
click at [245, 135] on input "*******" at bounding box center [356, 138] width 262 height 22
type input "*****"
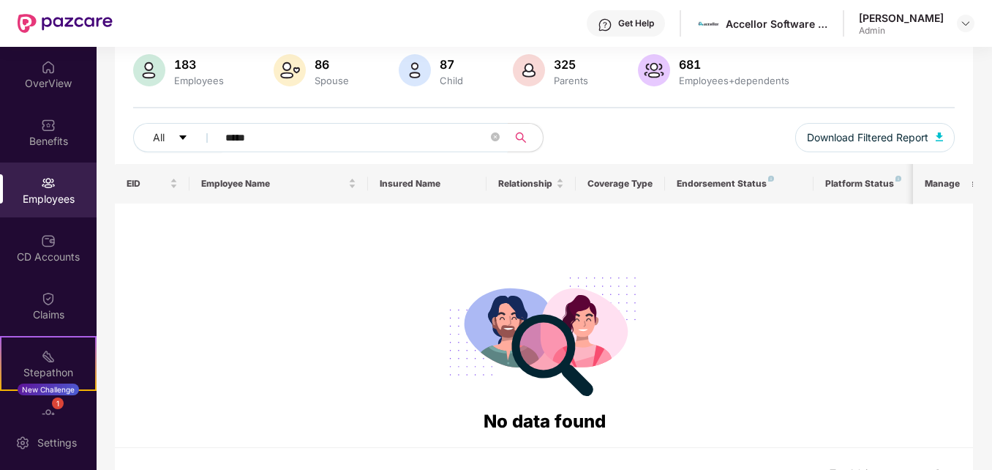
drag, startPoint x: 245, startPoint y: 135, endPoint x: 393, endPoint y: 200, distance: 161.2
click at [393, 200] on div "183 Employees 86 Spouse 87 Child 325 Parents 681 Employees+dependents All *****…" at bounding box center [544, 268] width 858 height 465
click at [786, 287] on div at bounding box center [545, 333] width 836 height 149
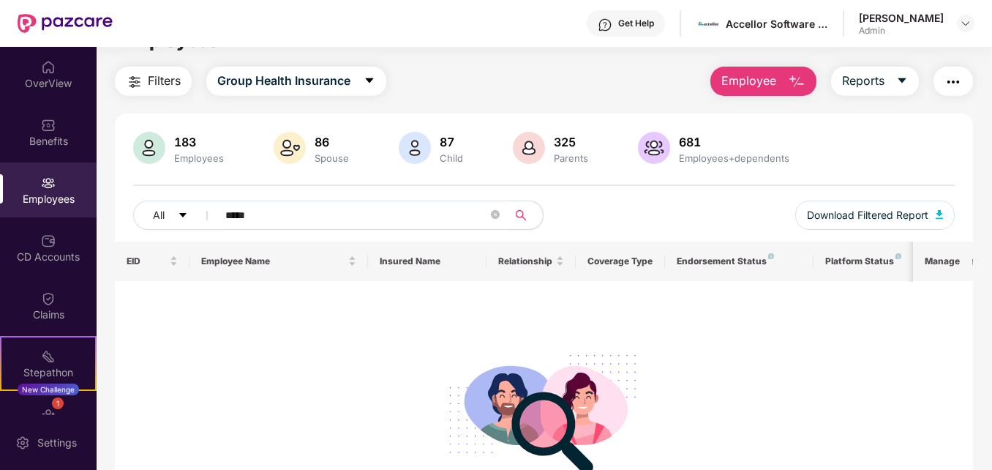
scroll to position [0, 0]
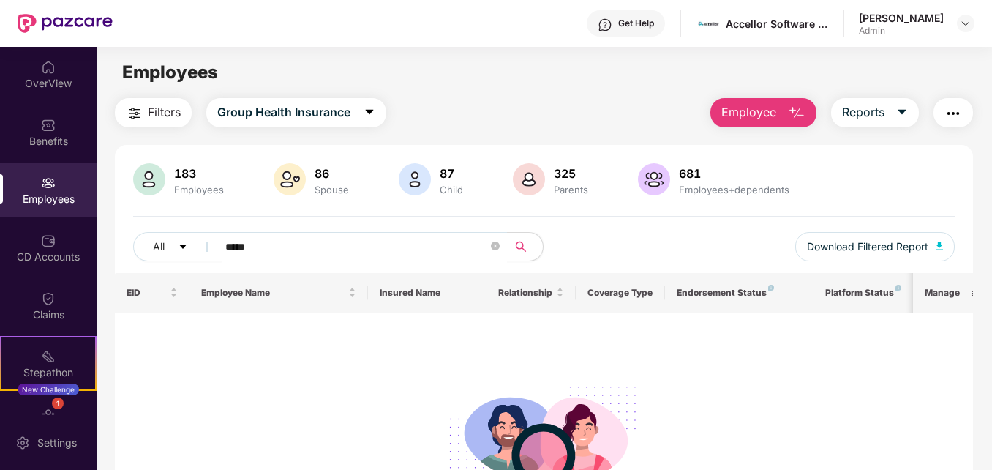
click at [776, 114] on span "Employee" at bounding box center [748, 112] width 55 height 18
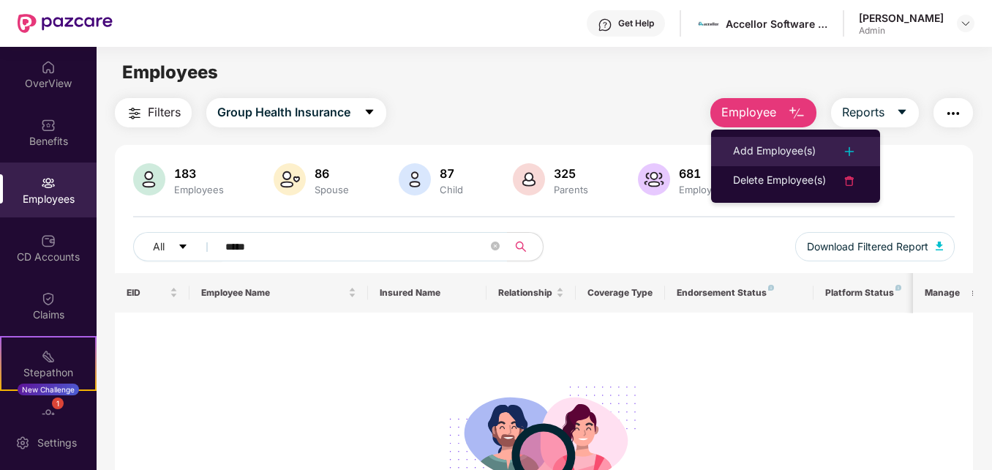
click at [795, 151] on div "Add Employee(s)" at bounding box center [774, 152] width 83 height 18
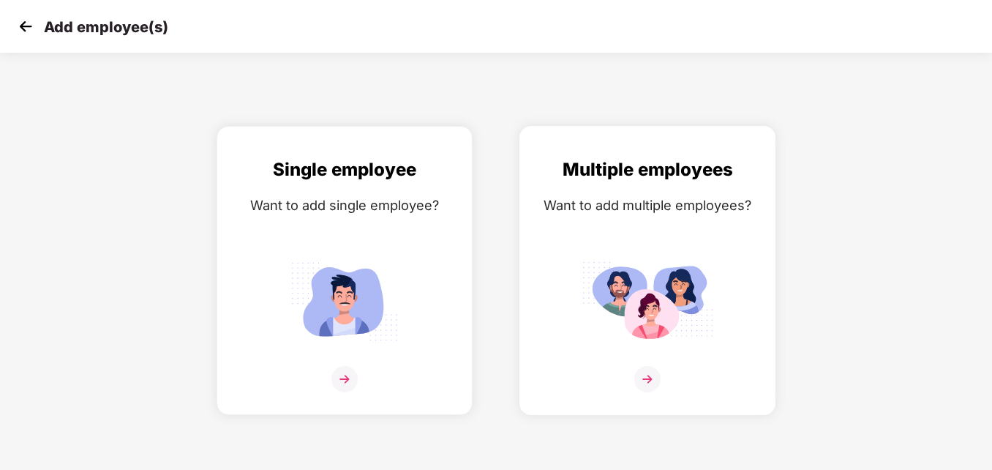
click at [648, 323] on img at bounding box center [648, 300] width 132 height 91
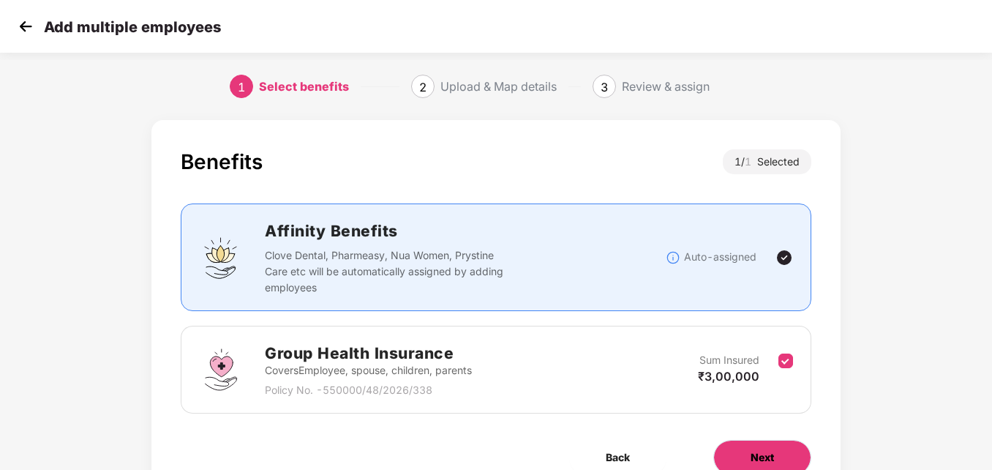
click at [758, 454] on span "Next" at bounding box center [762, 457] width 23 height 16
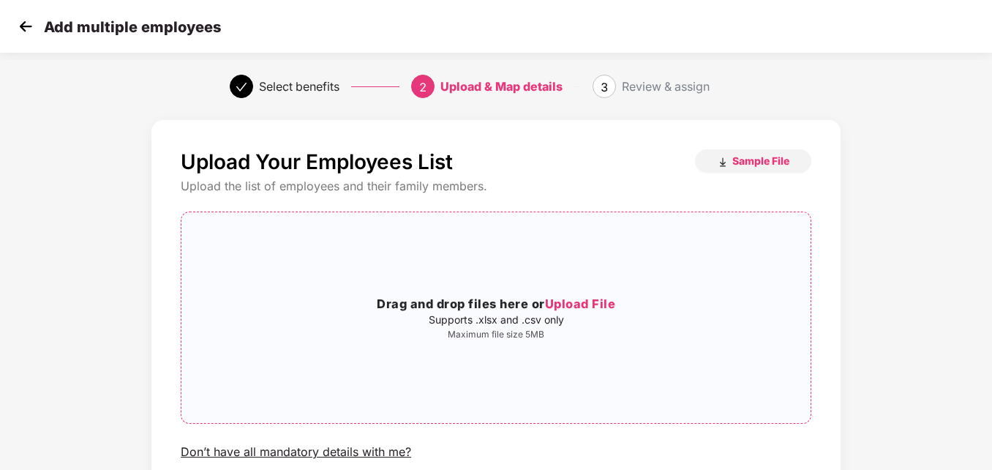
click at [604, 298] on span "Upload File" at bounding box center [580, 303] width 71 height 15
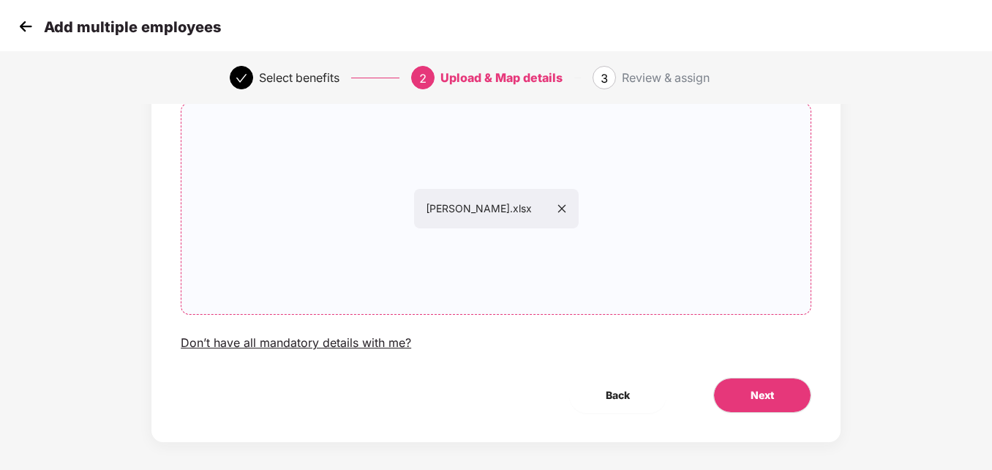
scroll to position [108, 0]
click at [760, 402] on span "Next" at bounding box center [762, 397] width 23 height 16
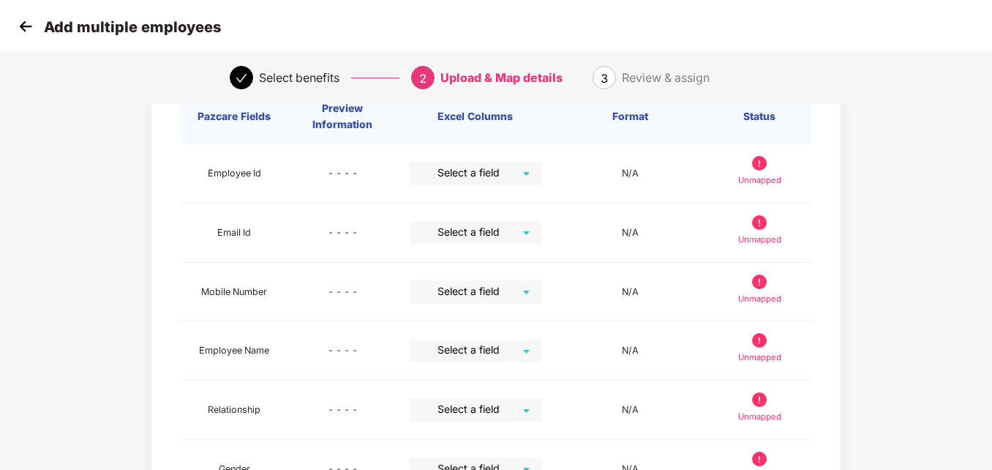
scroll to position [0, 0]
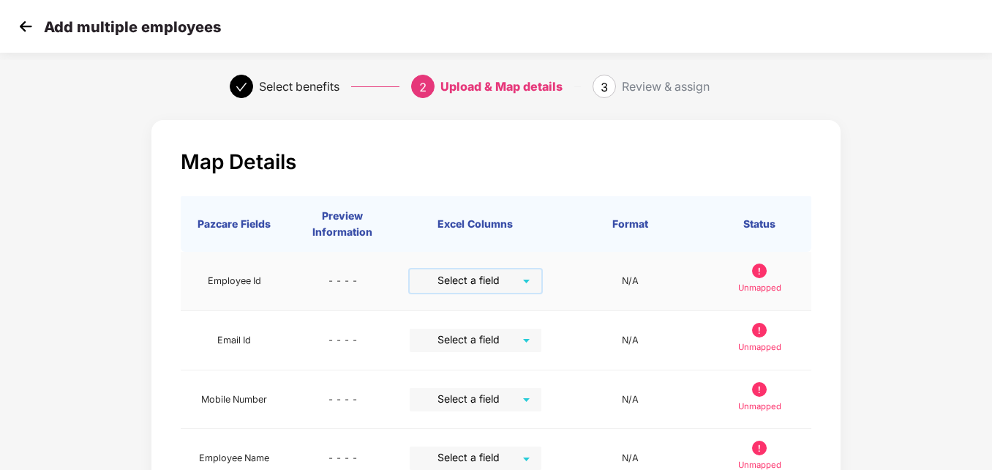
click at [493, 277] on input "search" at bounding box center [470, 280] width 105 height 22
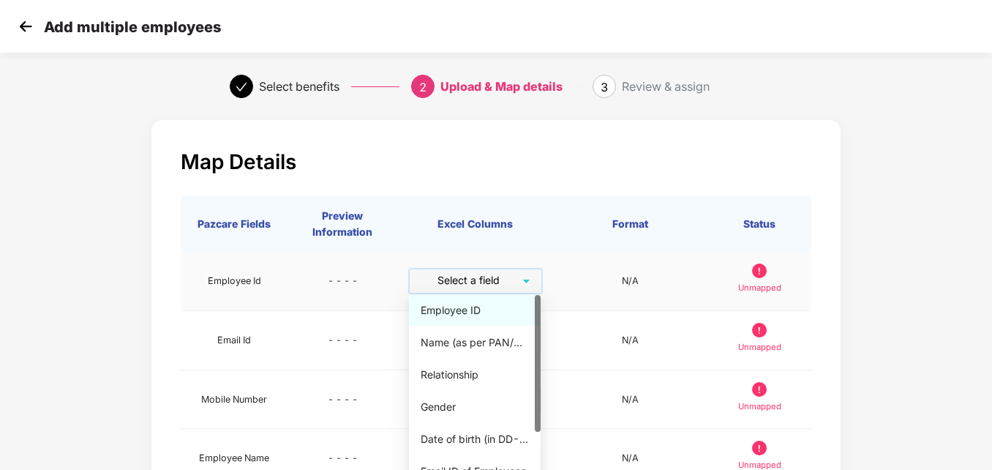
click at [480, 301] on div "Employee ID" at bounding box center [475, 310] width 132 height 31
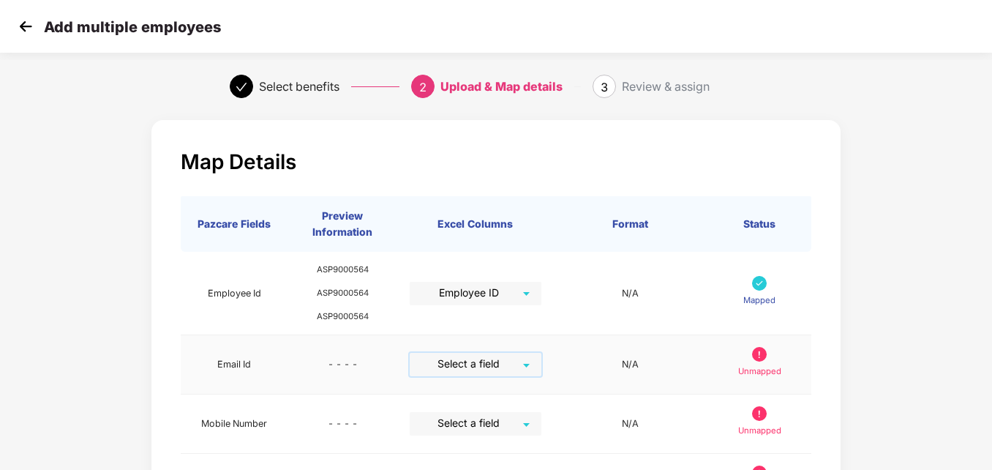
click at [482, 366] on input "search" at bounding box center [470, 364] width 105 height 22
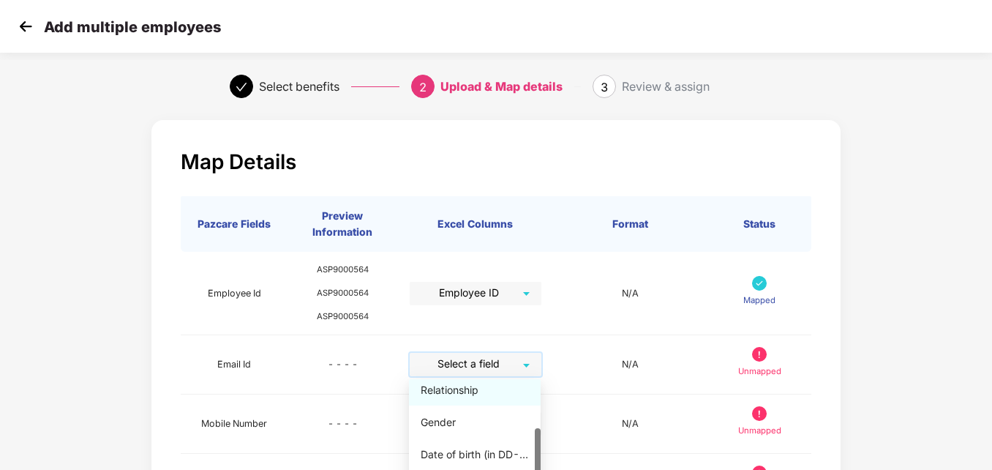
scroll to position [66, 0]
drag, startPoint x: 536, startPoint y: 448, endPoint x: 543, endPoint y: 506, distance: 59.0
click at [543, 469] on html "Add multiple employees Select benefits 2 Upload & Map details 3 Review & assign…" at bounding box center [496, 235] width 992 height 470
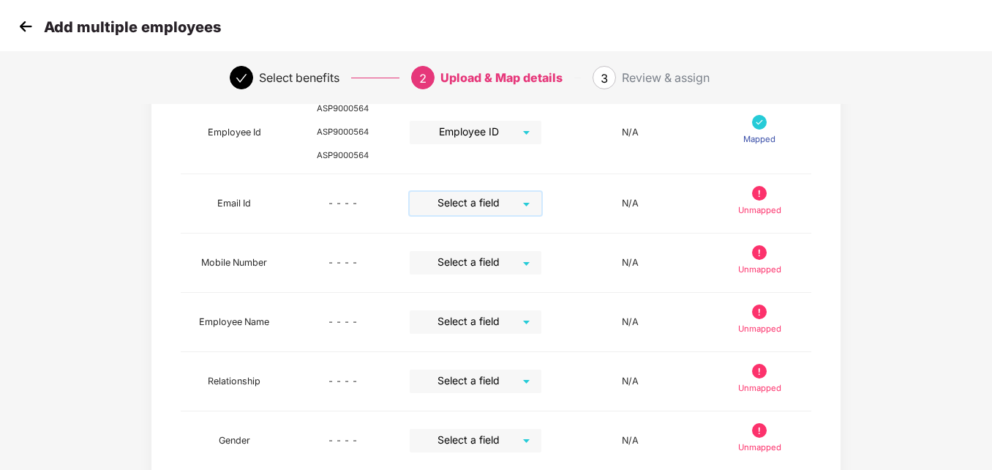
scroll to position [144, 0]
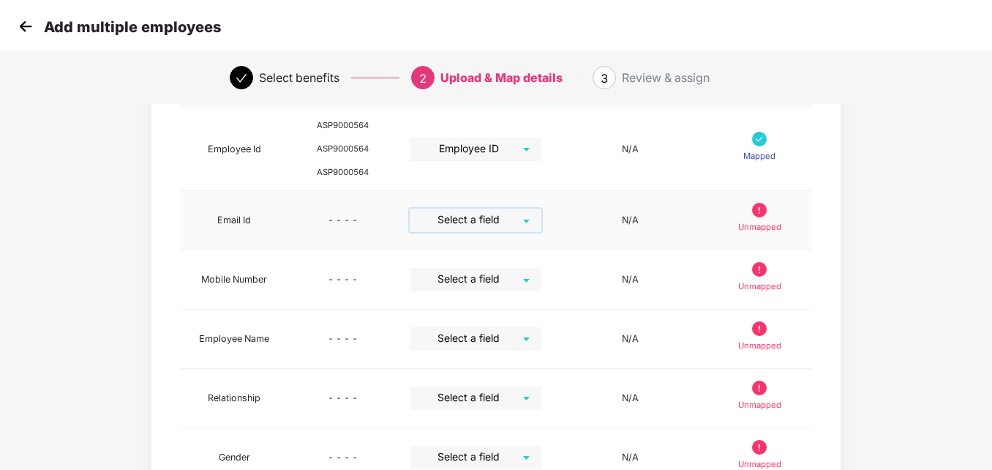
click at [524, 223] on div "Select a field" at bounding box center [476, 220] width 132 height 23
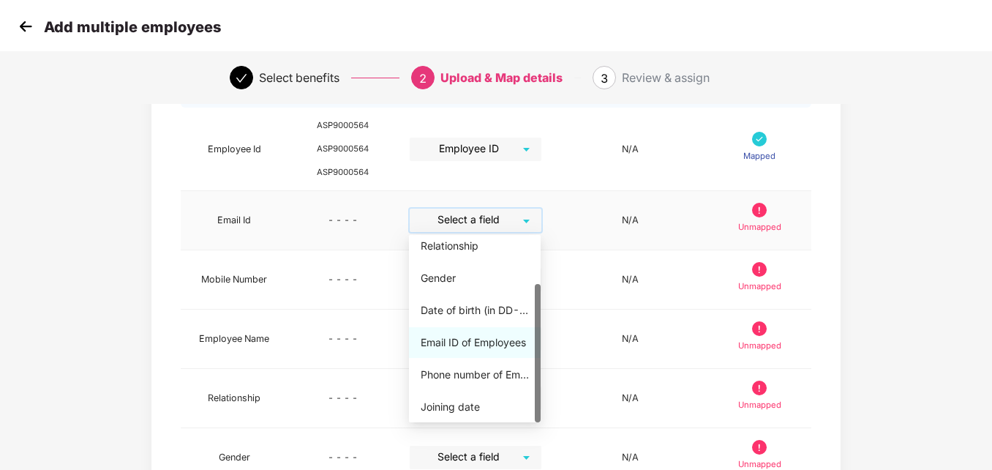
click at [476, 345] on div "Email ID of Employees" at bounding box center [475, 342] width 108 height 16
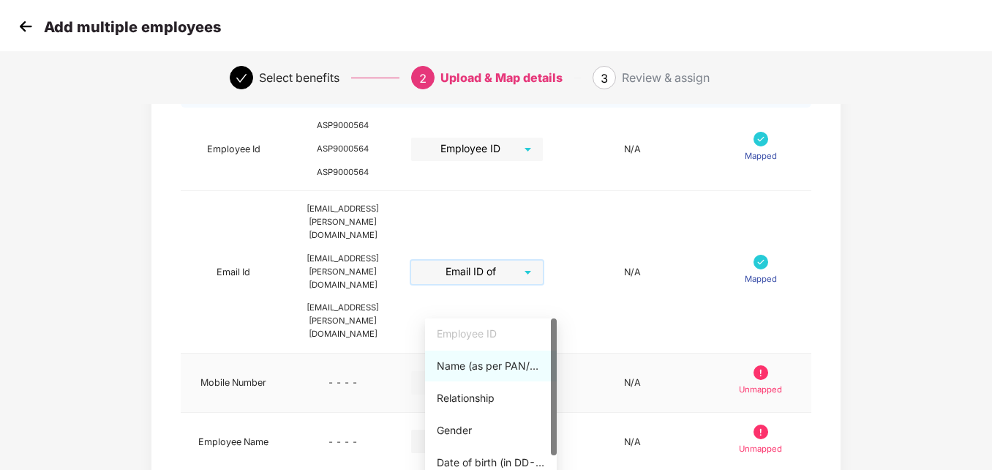
click at [543, 371] on div "Select a field" at bounding box center [477, 382] width 132 height 23
click at [554, 462] on div at bounding box center [554, 411] width 6 height 187
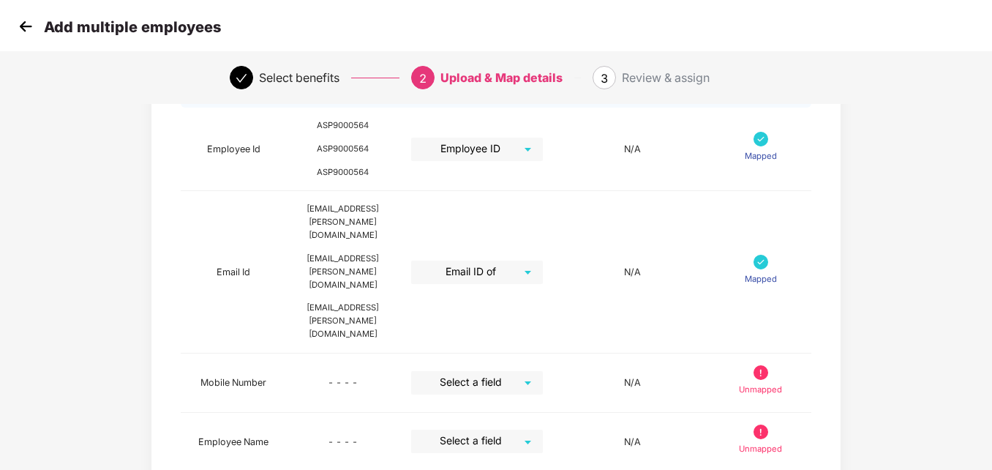
drag, startPoint x: 991, startPoint y: 288, endPoint x: 994, endPoint y: 322, distance: 33.7
click at [991, 322] on html "Add multiple employees Select benefits 2 Upload & Map details 3 Review & assign…" at bounding box center [496, 91] width 992 height 470
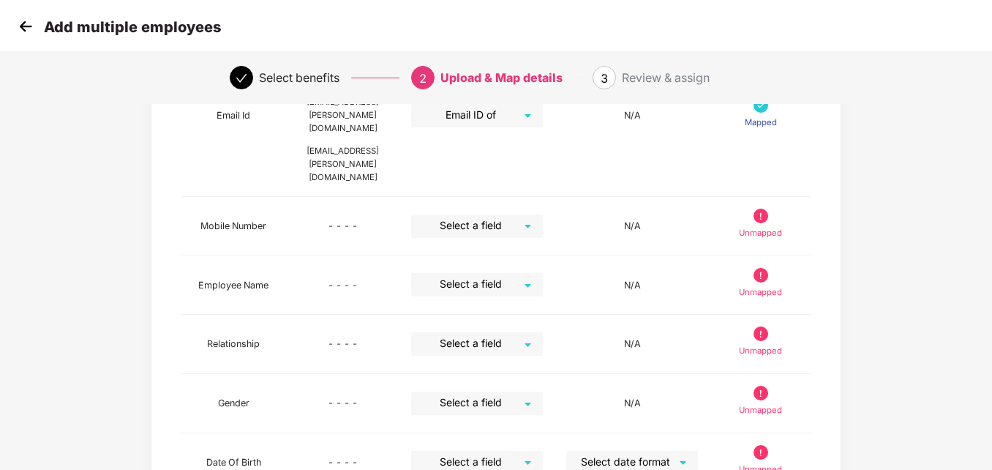
scroll to position [304, 0]
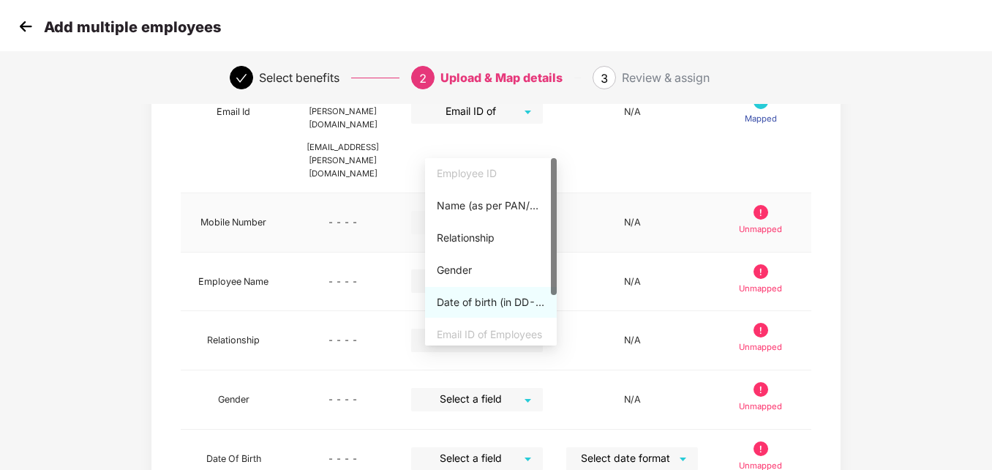
click at [543, 211] on div "Select a field" at bounding box center [477, 222] width 132 height 23
click at [552, 304] on div at bounding box center [554, 251] width 6 height 187
click at [554, 310] on div at bounding box center [554, 251] width 6 height 187
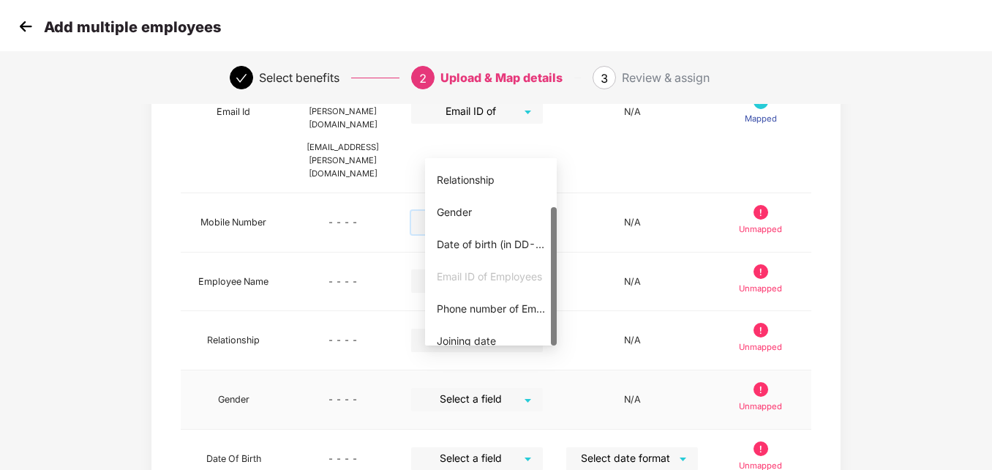
scroll to position [66, 0]
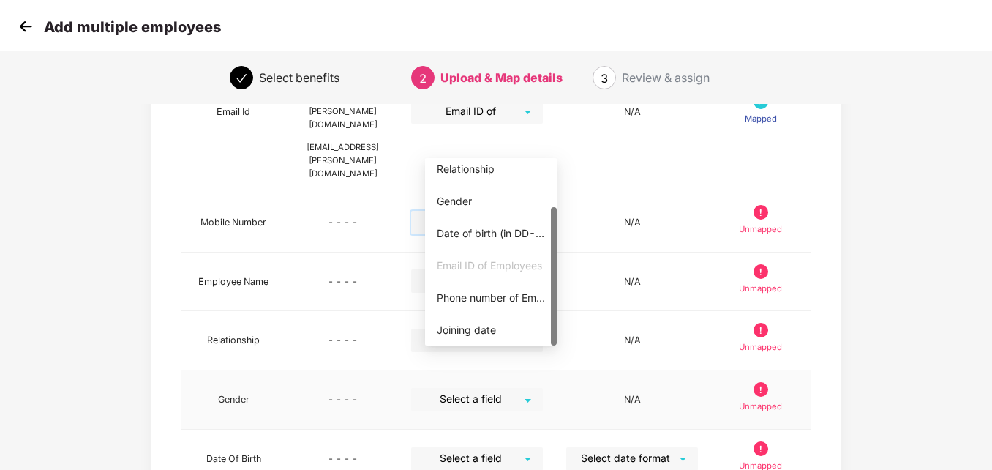
drag, startPoint x: 552, startPoint y: 282, endPoint x: 555, endPoint y: 340, distance: 58.6
click at [555, 340] on div at bounding box center [554, 276] width 6 height 138
click at [494, 299] on div "Phone number of Employees" at bounding box center [491, 298] width 108 height 16
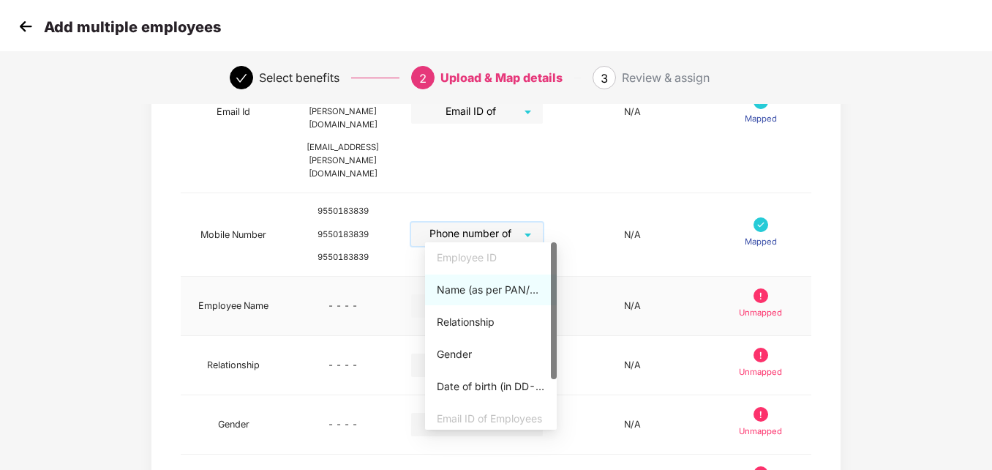
click at [543, 294] on div "Select a field" at bounding box center [477, 305] width 132 height 23
click at [510, 291] on div "Name (as per PAN/Aadhar Card)" at bounding box center [491, 290] width 108 height 16
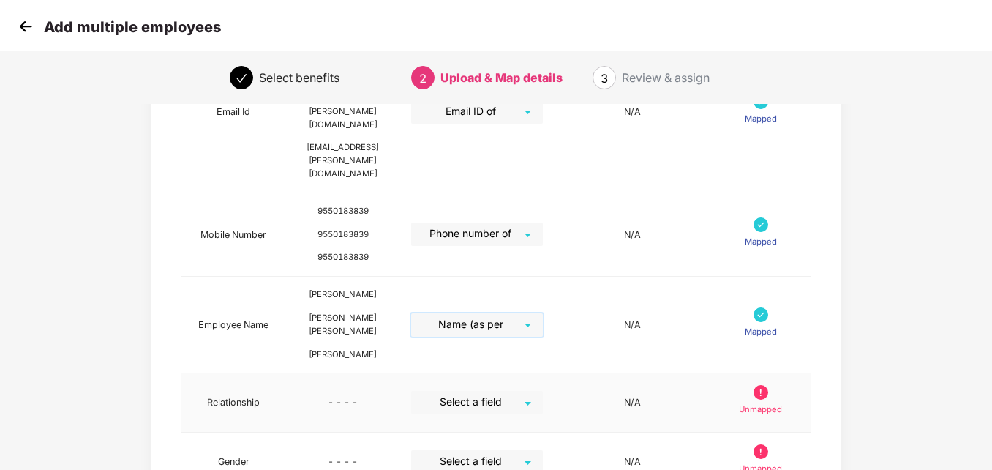
click at [540, 391] on div "Select a field" at bounding box center [477, 402] width 132 height 23
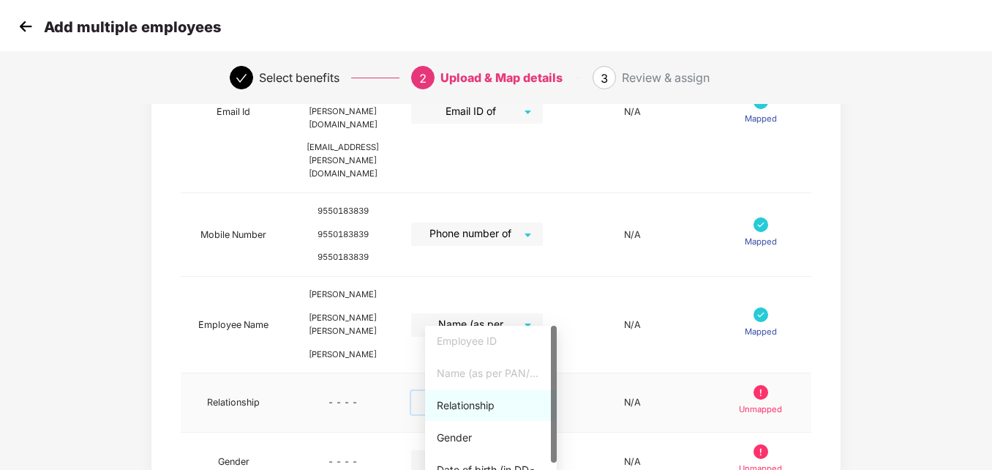
click at [468, 406] on div "Relationship" at bounding box center [491, 405] width 108 height 16
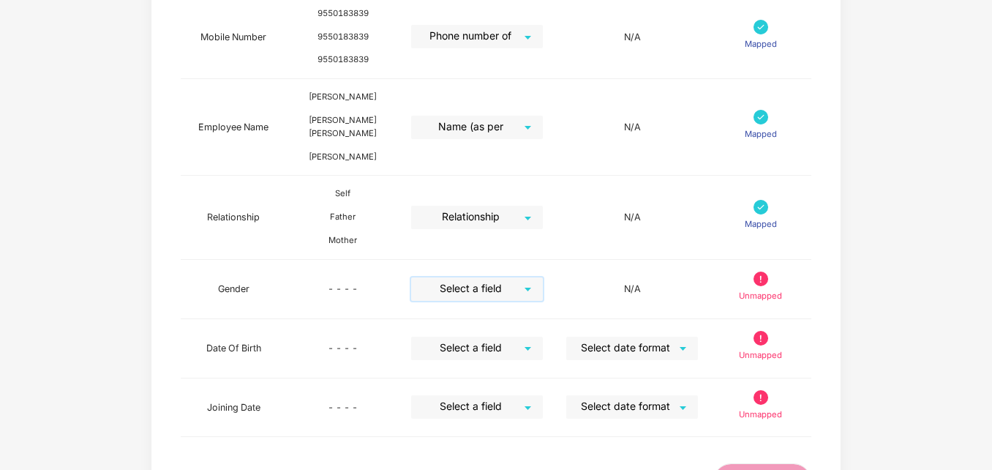
scroll to position [506, 0]
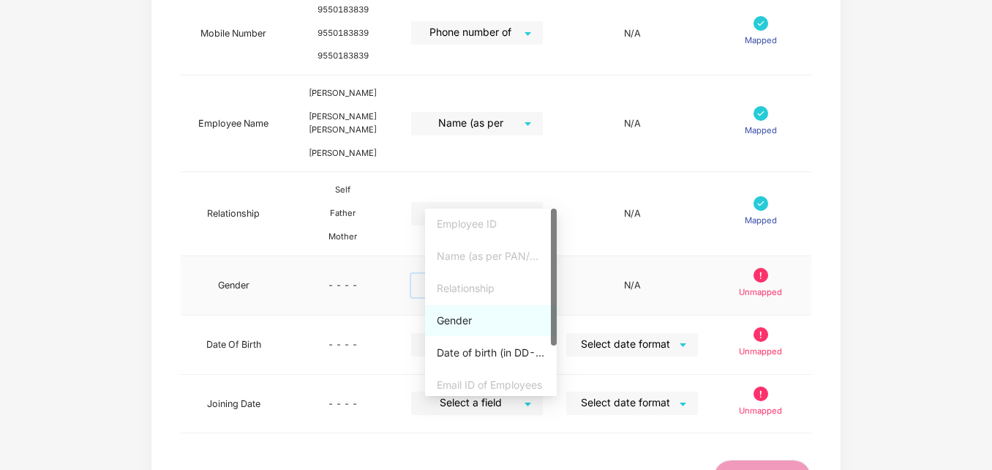
click at [543, 274] on div "Select a field" at bounding box center [477, 285] width 132 height 23
click at [460, 323] on div "Gender" at bounding box center [491, 320] width 108 height 16
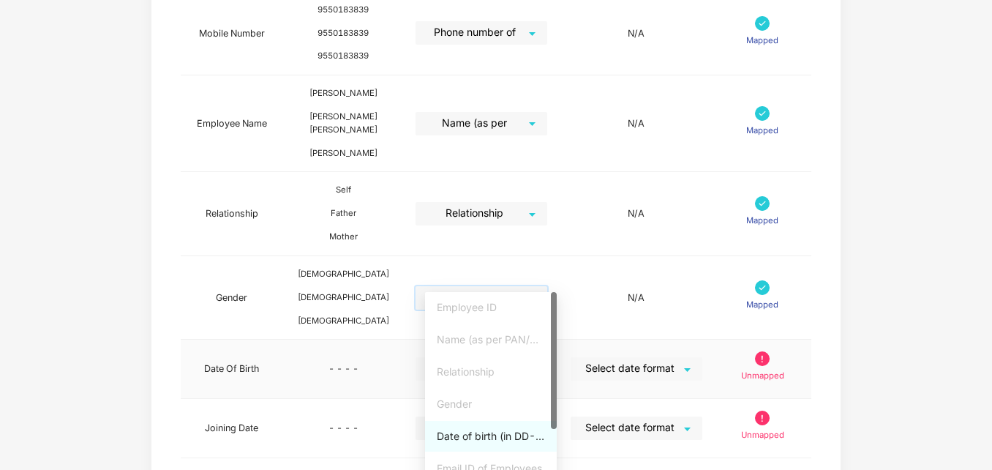
click at [542, 357] on div "Select a field" at bounding box center [482, 368] width 132 height 23
click at [507, 440] on div "Date of birth (in DD-MMM-YYYY format) as per PAN/Aadhar Card" at bounding box center [491, 436] width 108 height 16
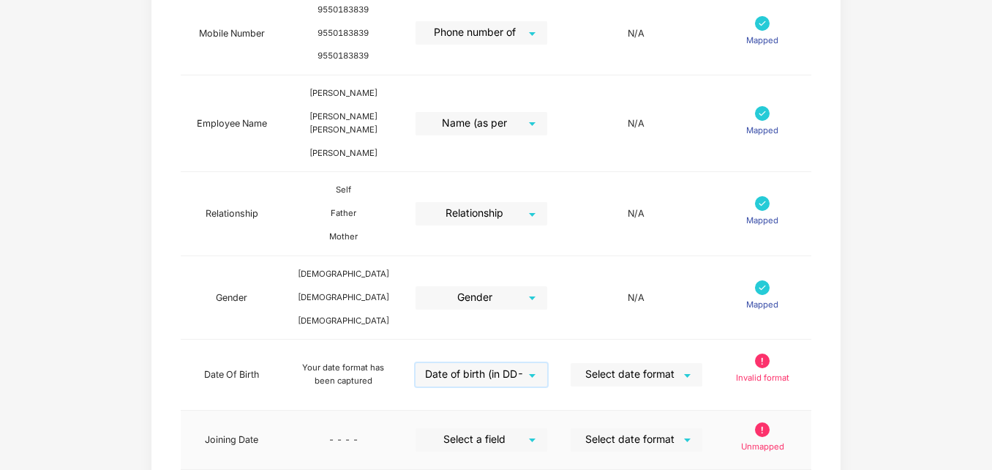
click at [542, 428] on div "Select a field" at bounding box center [482, 439] width 132 height 23
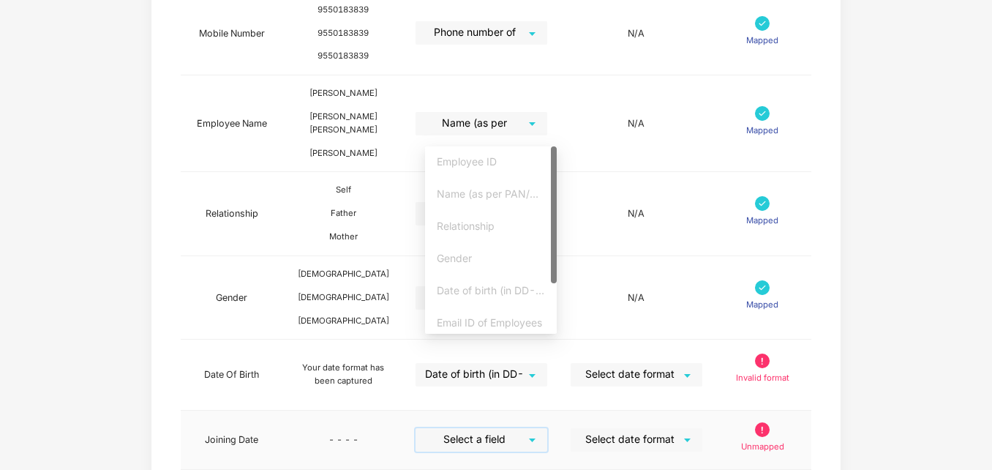
click at [554, 310] on div at bounding box center [554, 239] width 6 height 187
drag, startPoint x: 552, startPoint y: 274, endPoint x: 553, endPoint y: 334, distance: 59.3
click at [465, 323] on div "Joining date" at bounding box center [491, 318] width 108 height 16
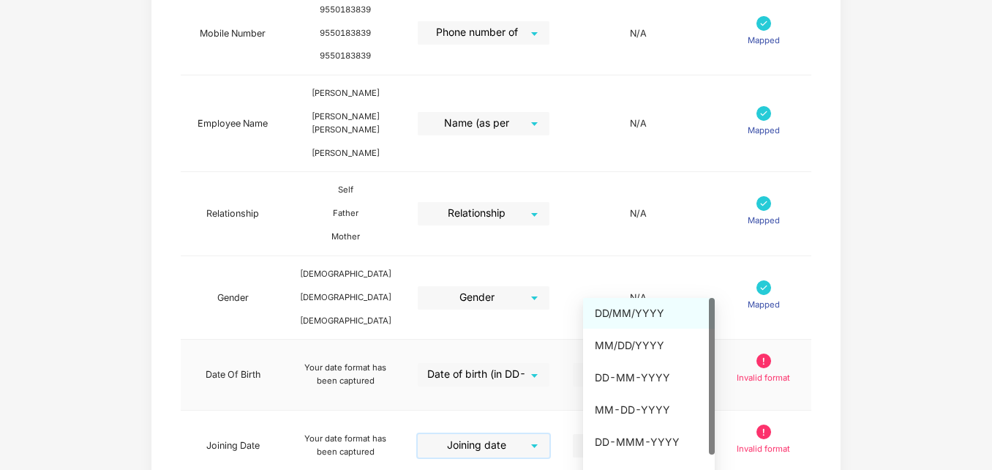
click at [699, 363] on div "Select date format" at bounding box center [639, 374] width 132 height 23
click at [651, 307] on div "DD/MM/YYYY" at bounding box center [649, 313] width 108 height 16
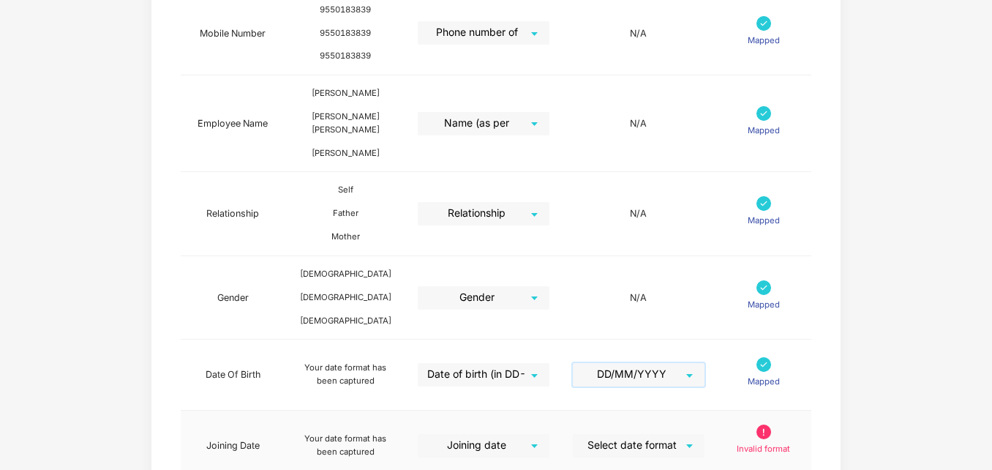
click at [700, 434] on div "Select date format" at bounding box center [639, 445] width 132 height 23
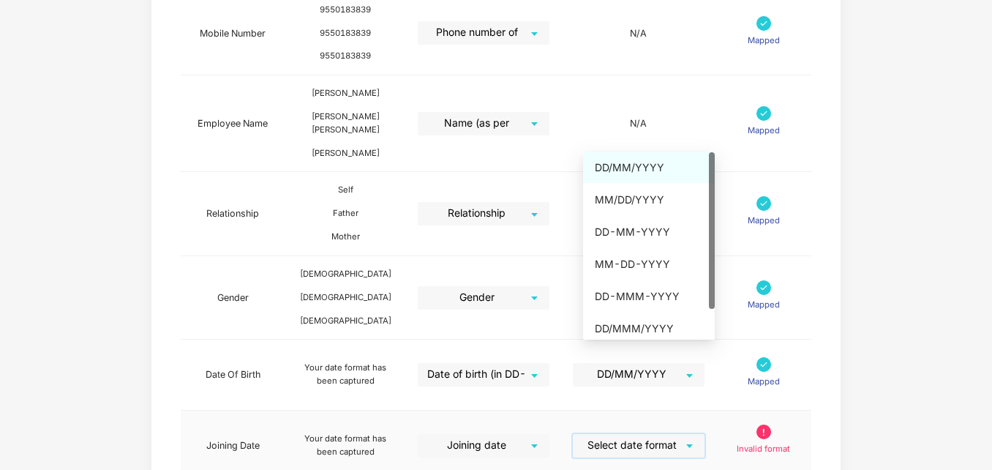
click at [635, 165] on div "DD/MM/YYYY" at bounding box center [649, 168] width 108 height 16
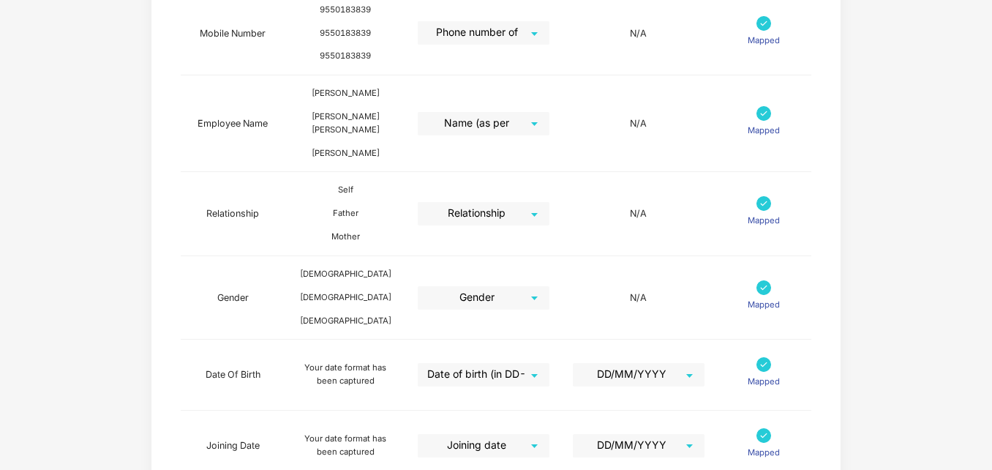
drag, startPoint x: 991, startPoint y: 353, endPoint x: 990, endPoint y: 241, distance: 112.0
click at [990, 241] on div "Map Details Pazcare Fields Preview Information Excel Columns Format Status Empl…" at bounding box center [496, 108] width 992 height 1002
drag, startPoint x: 991, startPoint y: 265, endPoint x: 992, endPoint y: 171, distance: 93.7
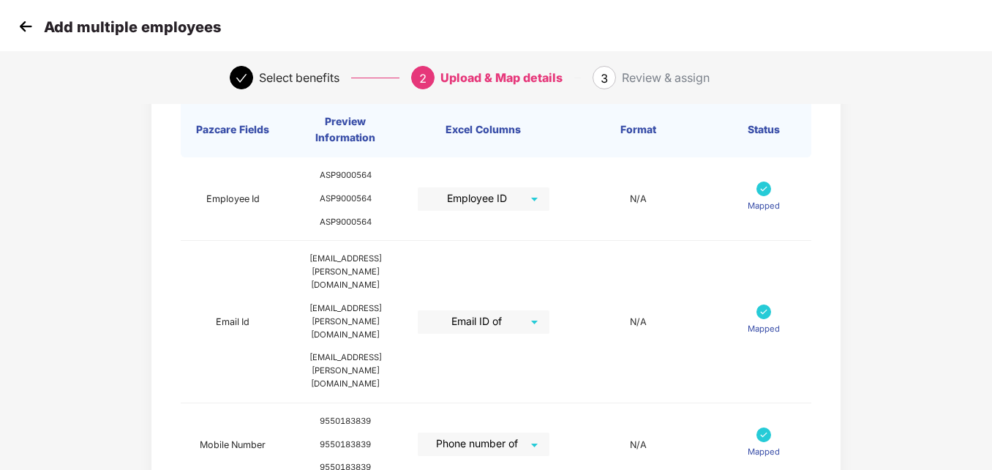
drag, startPoint x: 991, startPoint y: 171, endPoint x: 991, endPoint y: 304, distance: 132.4
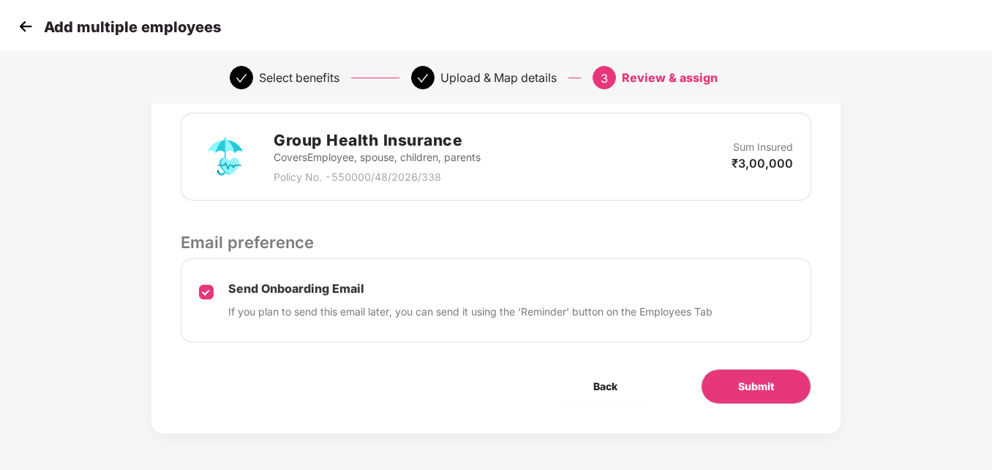
scroll to position [0, 0]
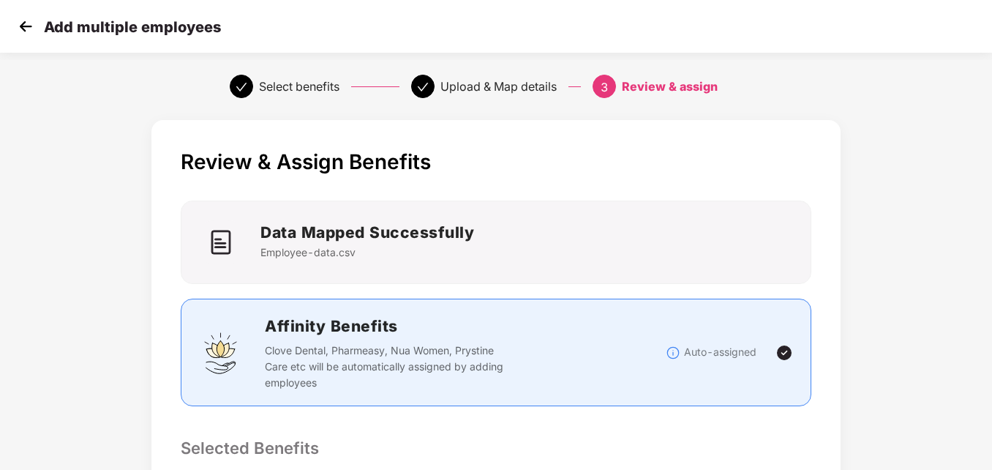
click at [991, 271] on div "Review & Assign Benefits Data Mapped Successfully Employee-data.csv Affinity Be…" at bounding box center [496, 472] width 992 height 719
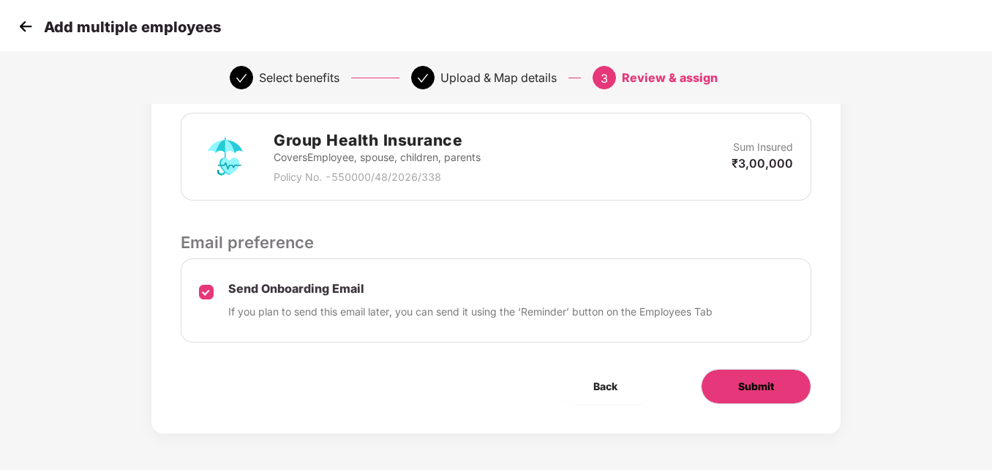
click at [737, 391] on button "Submit" at bounding box center [756, 386] width 110 height 35
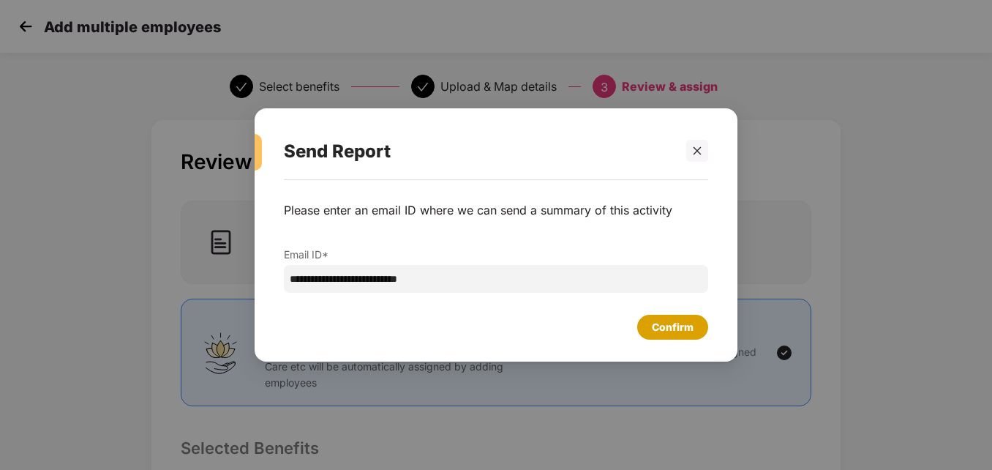
click at [683, 332] on div "Confirm" at bounding box center [673, 327] width 42 height 16
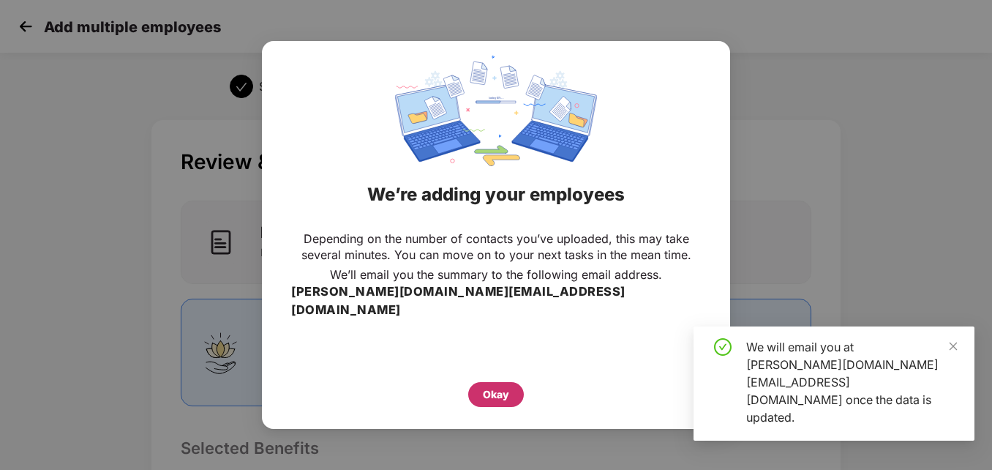
click at [481, 389] on div "Okay" at bounding box center [496, 394] width 56 height 25
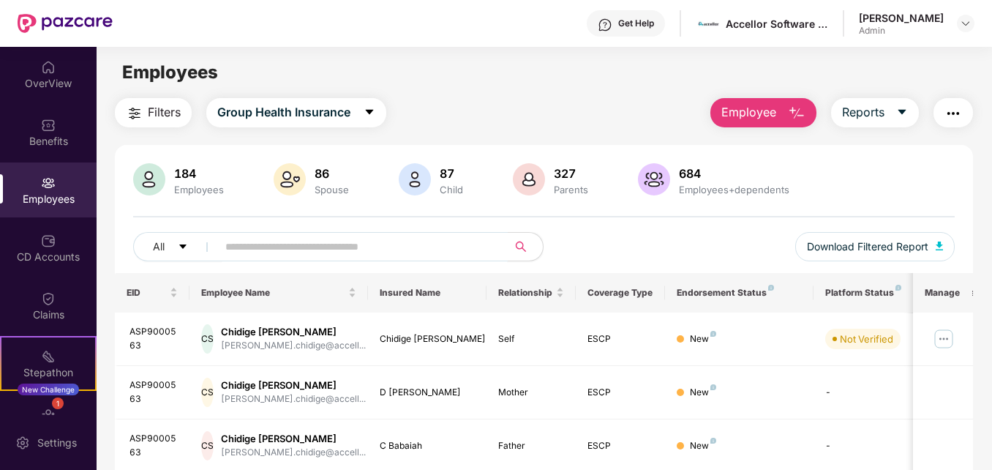
click at [286, 239] on input "text" at bounding box center [356, 247] width 262 height 22
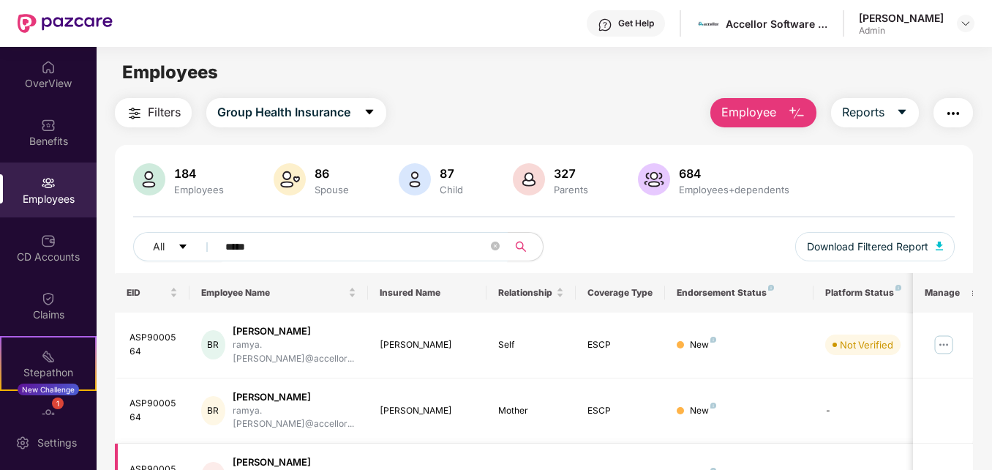
type input "*****"
click at [771, 117] on span "Employee" at bounding box center [748, 112] width 55 height 18
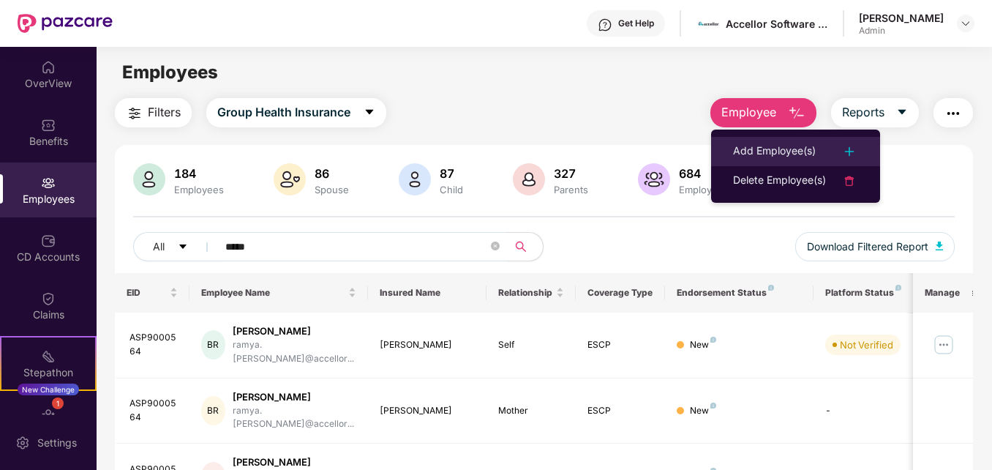
click at [770, 140] on li "Add Employee(s)" at bounding box center [795, 151] width 169 height 29
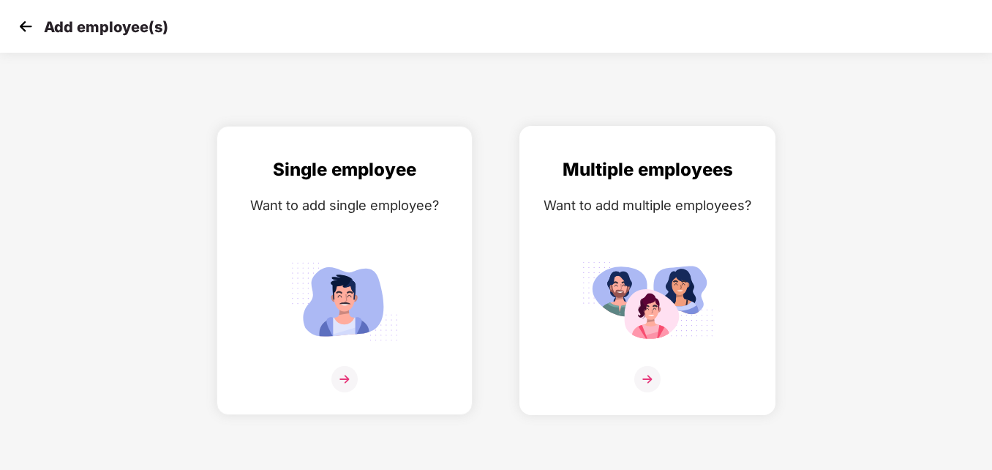
click at [650, 305] on img at bounding box center [648, 300] width 132 height 91
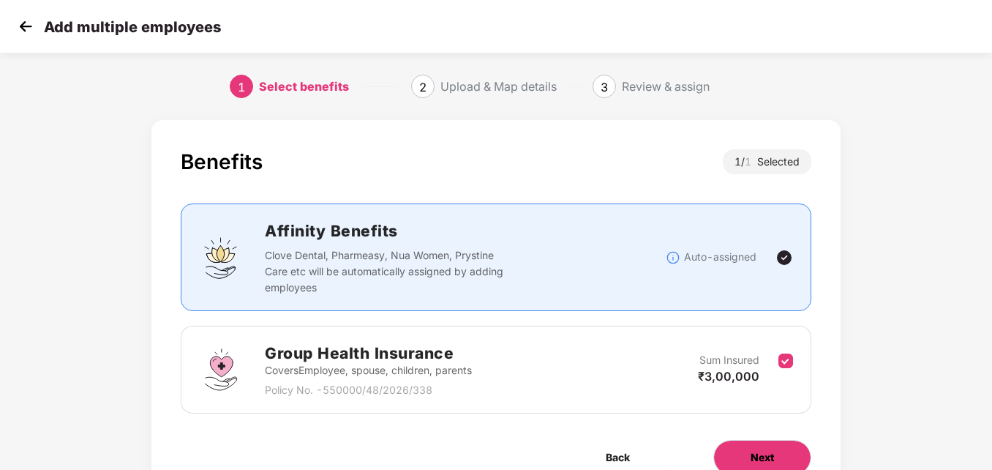
click at [763, 446] on button "Next" at bounding box center [762, 457] width 98 height 35
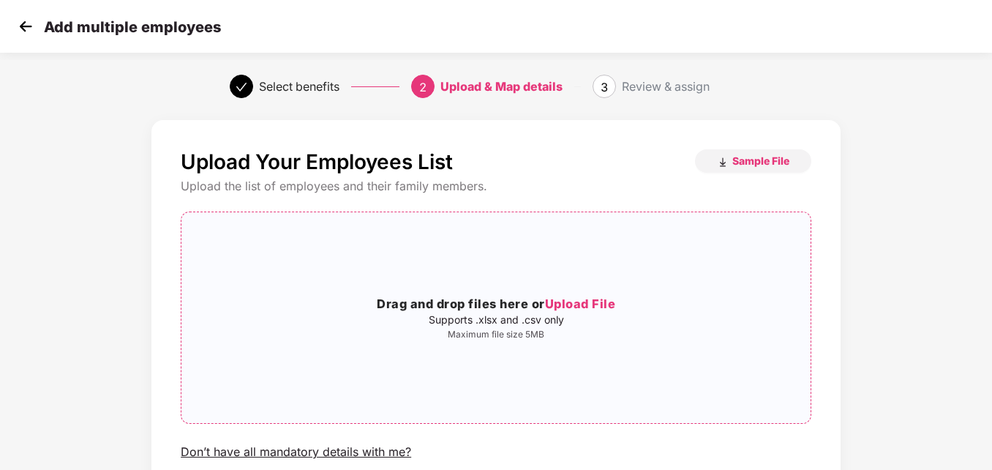
click at [596, 301] on span "Upload File" at bounding box center [580, 303] width 71 height 15
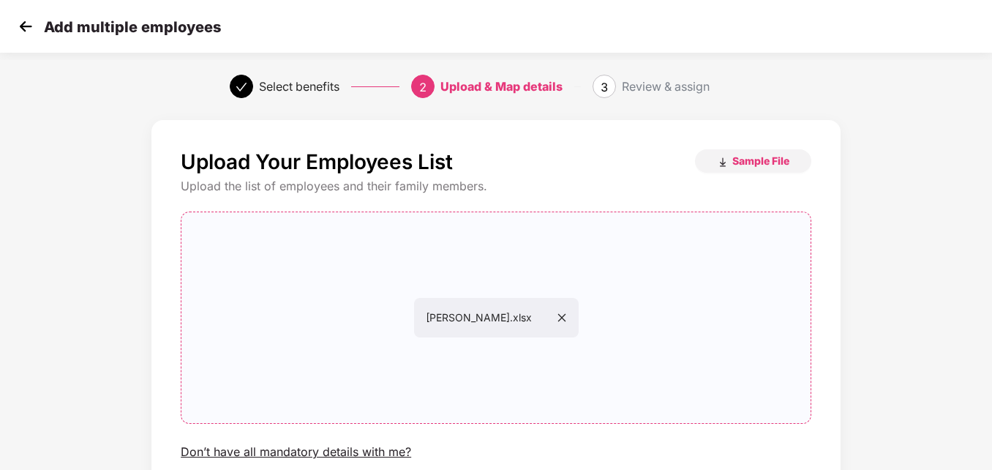
click at [991, 408] on div "Upload Your Employees List Sample File Upload the list of employees and their f…" at bounding box center [496, 350] width 992 height 475
click at [991, 378] on div "Upload Your Employees List Sample File Upload the list of employees and their f…" at bounding box center [496, 350] width 992 height 475
drag, startPoint x: 991, startPoint y: 370, endPoint x: 995, endPoint y: 404, distance: 33.9
click at [991, 404] on html "Add multiple employees Select benefits 2 Upload & Map details 3 Review & assign…" at bounding box center [496, 235] width 992 height 470
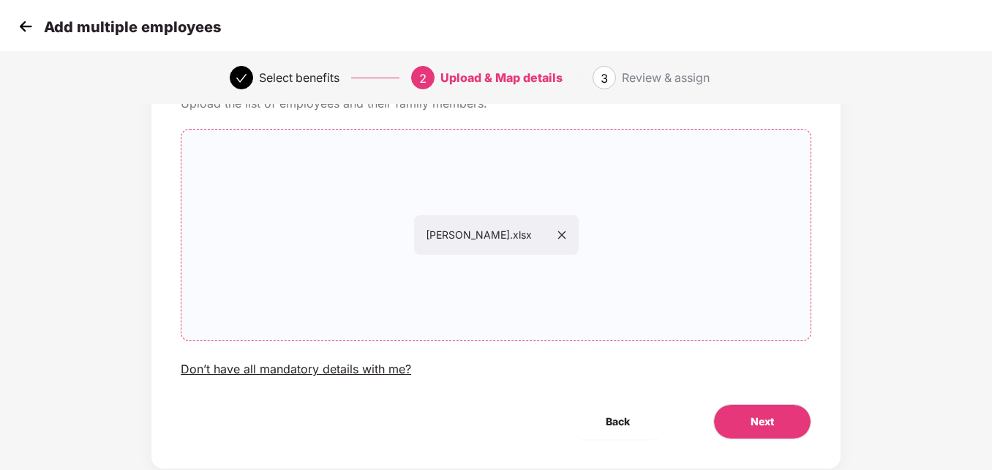
scroll to position [118, 0]
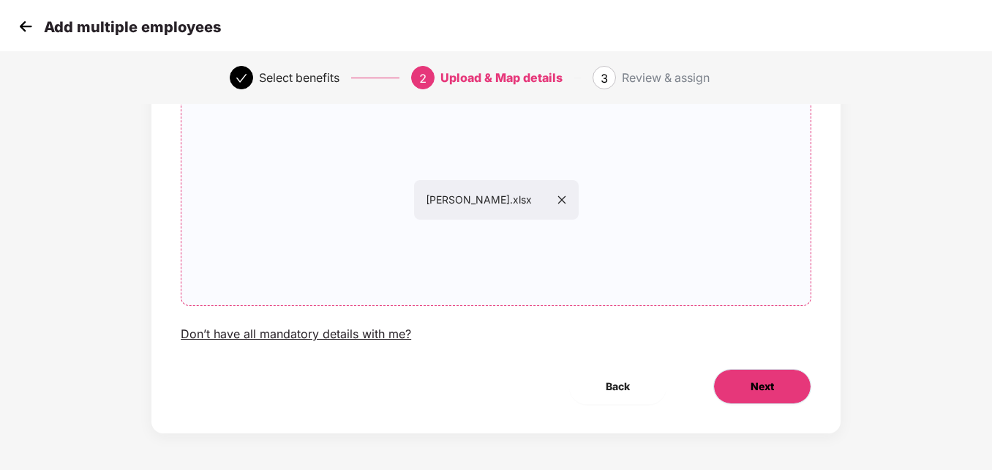
click at [787, 382] on button "Next" at bounding box center [762, 386] width 98 height 35
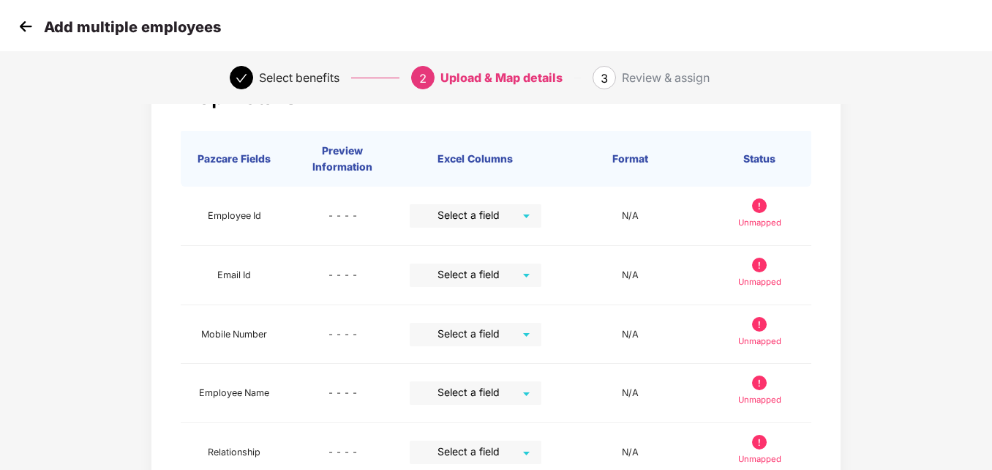
scroll to position [95, 0]
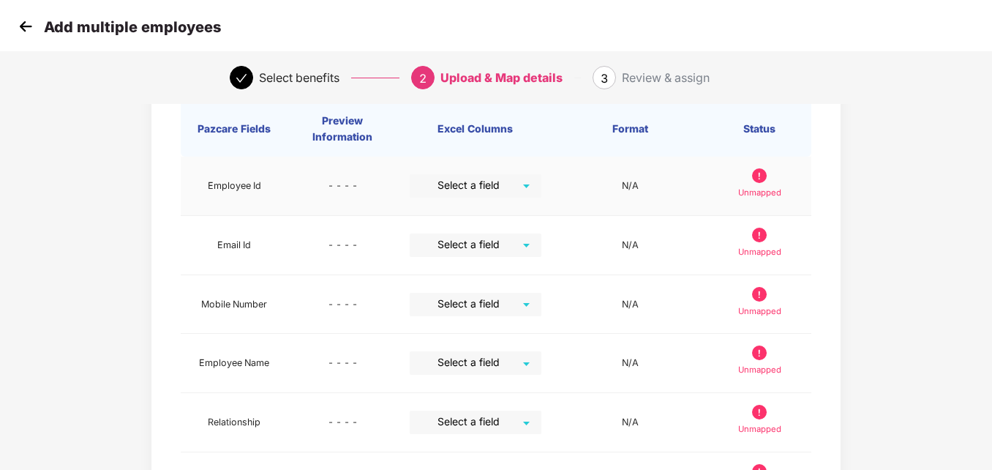
click at [498, 187] on input "search" at bounding box center [470, 185] width 105 height 22
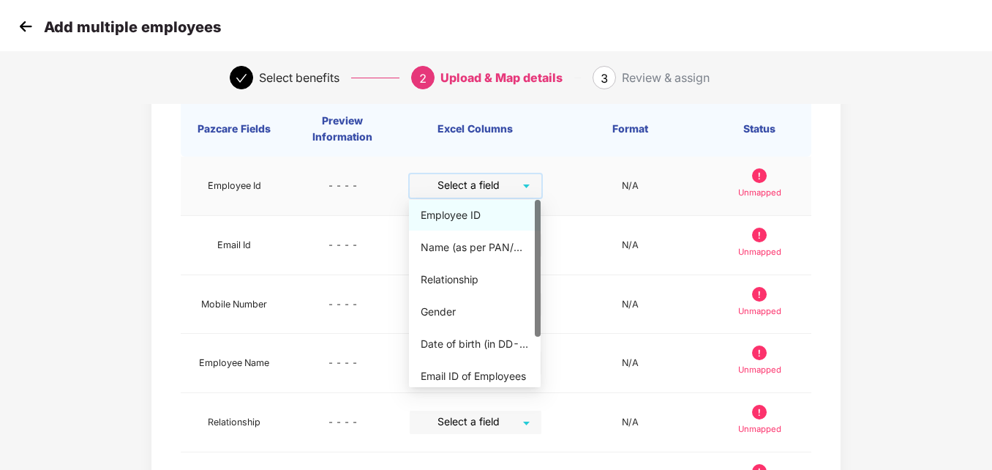
click at [481, 217] on div "Employee ID" at bounding box center [475, 215] width 108 height 16
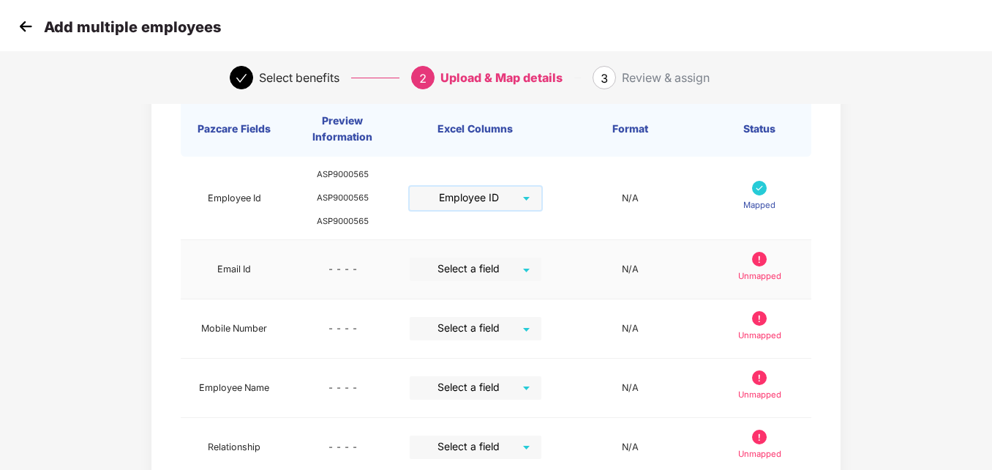
click at [487, 268] on input "search" at bounding box center [470, 269] width 105 height 22
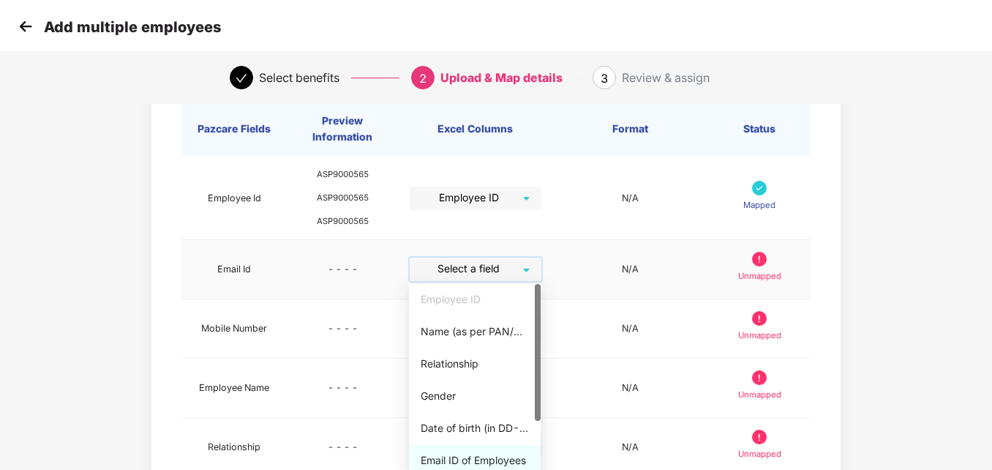
click at [492, 453] on div "Email ID of Employees" at bounding box center [475, 460] width 108 height 16
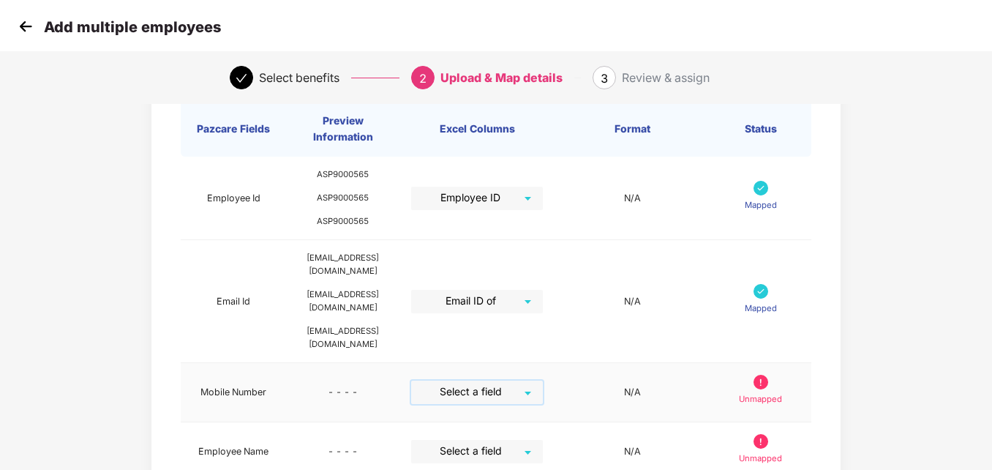
click at [486, 380] on input "search" at bounding box center [471, 391] width 105 height 22
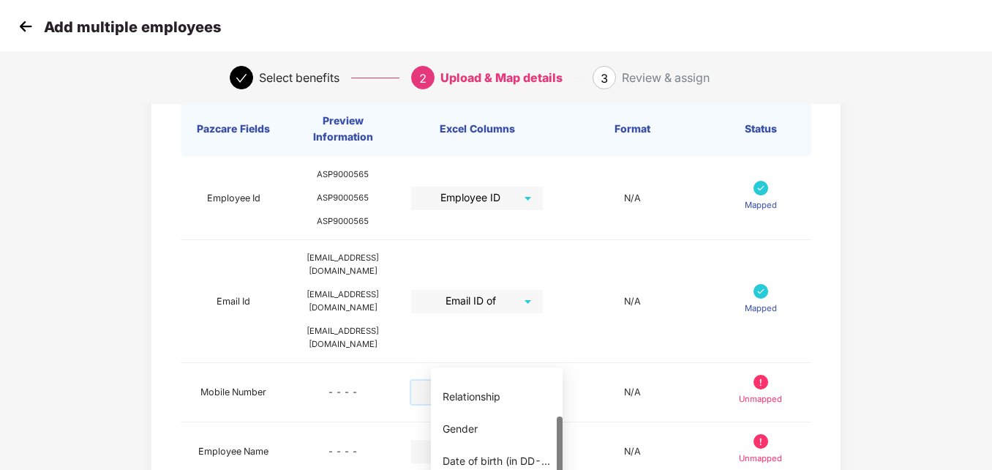
scroll to position [66, 0]
drag, startPoint x: 559, startPoint y: 435, endPoint x: 554, endPoint y: 496, distance: 60.9
click at [554, 375] on html "Add multiple employees Select benefits 2 Upload & Map details 3 Review & assign…" at bounding box center [496, 140] width 992 height 470
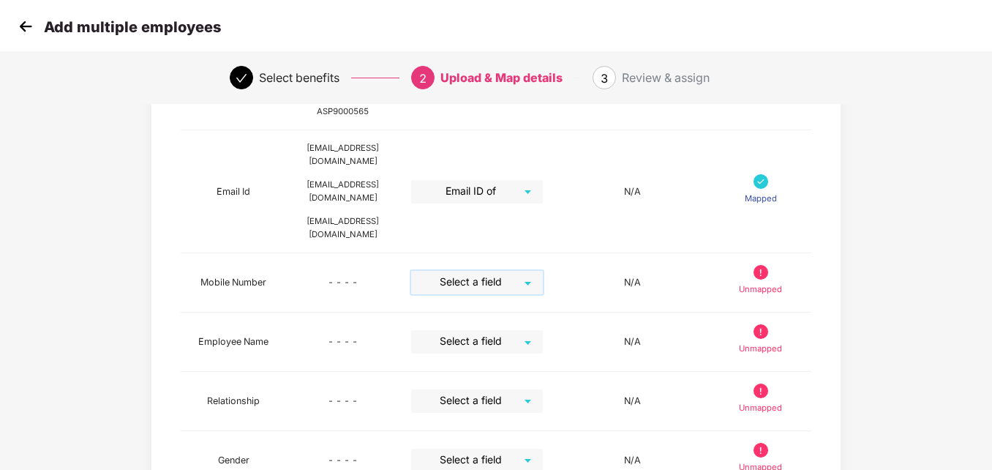
scroll to position [221, 0]
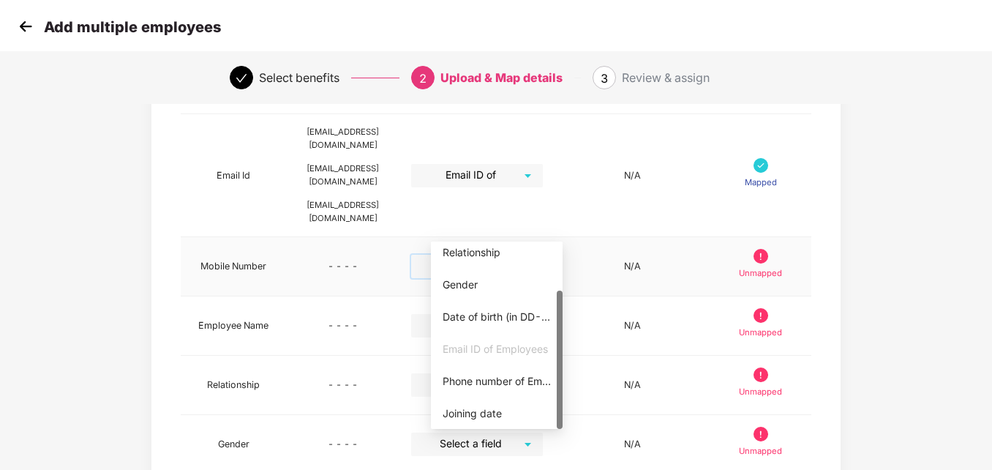
click at [543, 255] on div "Select a field" at bounding box center [477, 266] width 132 height 23
click at [494, 383] on div "Phone number of Employees" at bounding box center [497, 381] width 108 height 16
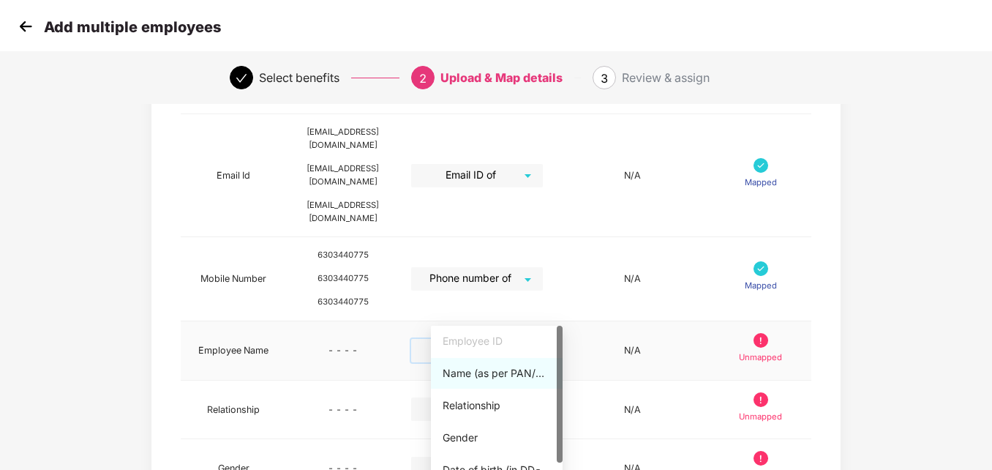
click at [525, 339] on input "search" at bounding box center [471, 350] width 105 height 22
click at [505, 369] on div "Name (as per PAN/Aadhar Card)" at bounding box center [497, 373] width 108 height 16
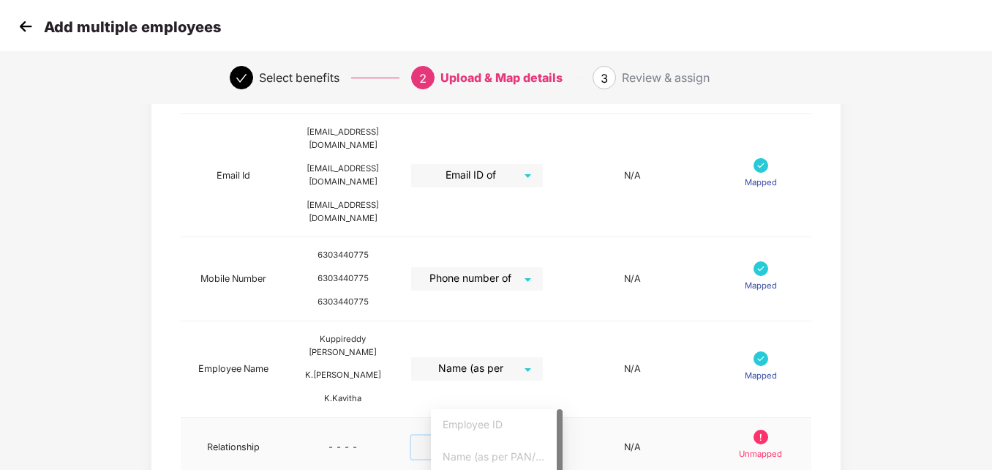
click at [525, 435] on input "search" at bounding box center [471, 446] width 105 height 22
click at [991, 360] on div "Map Details Pazcare Fields Preview Information Excel Columns Format Status Empl…" at bounding box center [496, 337] width 992 height 890
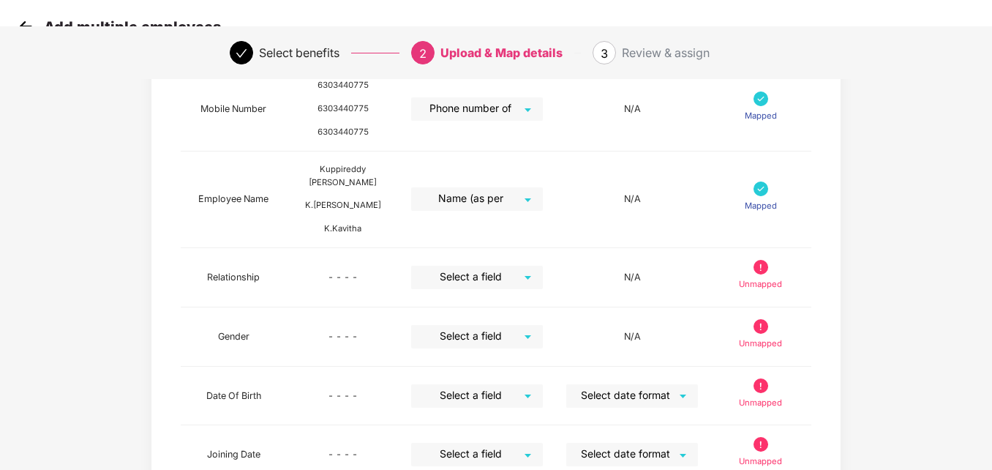
scroll to position [389, 0]
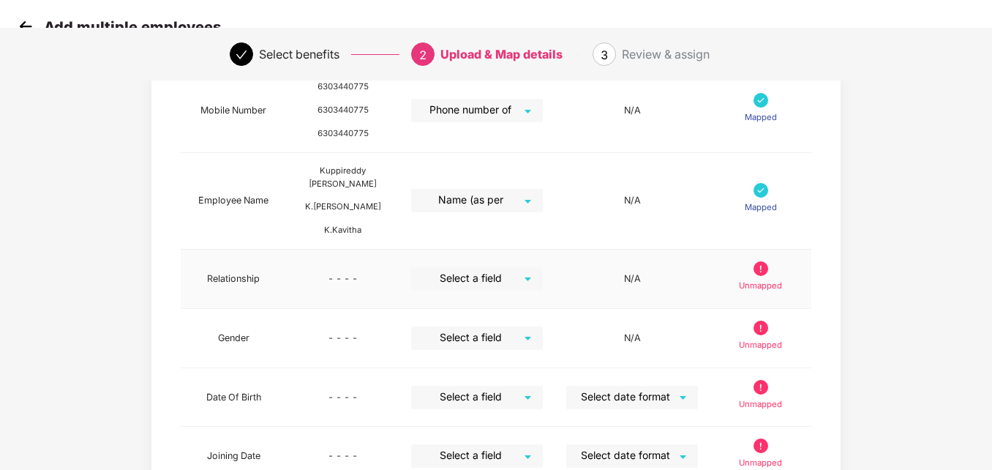
click at [543, 267] on div "Select a field" at bounding box center [477, 278] width 132 height 23
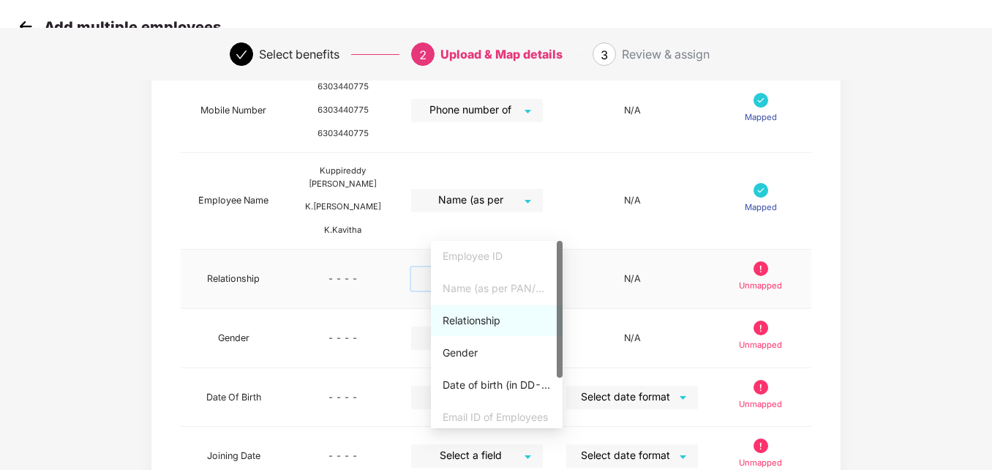
click at [477, 319] on div "Relationship" at bounding box center [497, 320] width 108 height 16
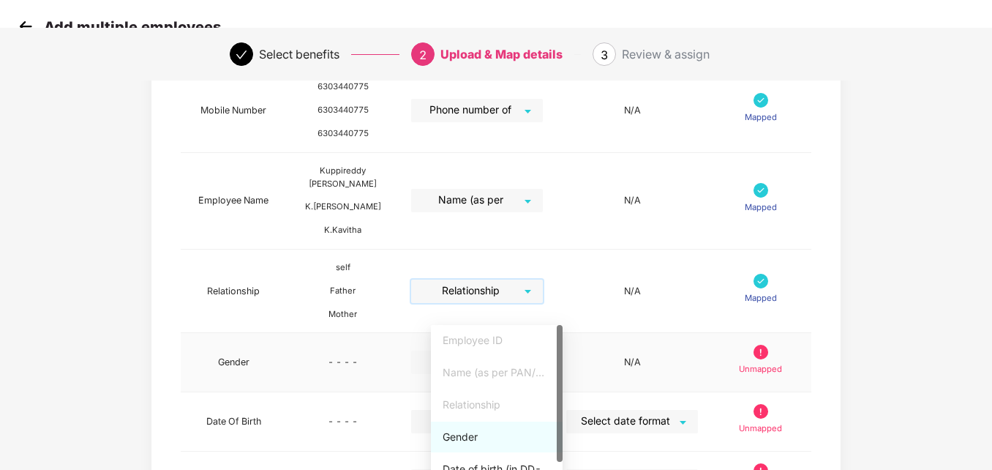
click at [543, 350] on div "Select a field" at bounding box center [477, 361] width 132 height 23
click at [468, 435] on div "Gender" at bounding box center [497, 437] width 108 height 16
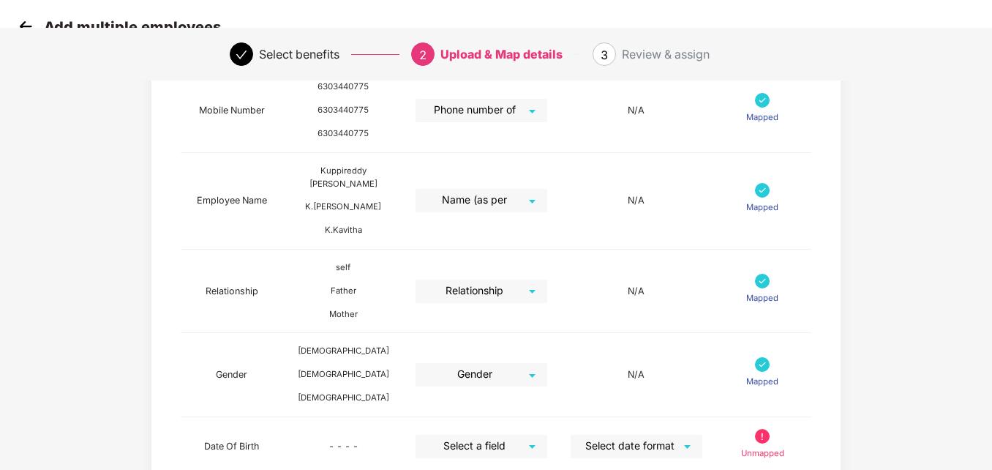
click at [991, 419] on div "Map Details Pazcare Fields Preview Information Excel Columns Format Status Empl…" at bounding box center [496, 192] width 992 height 939
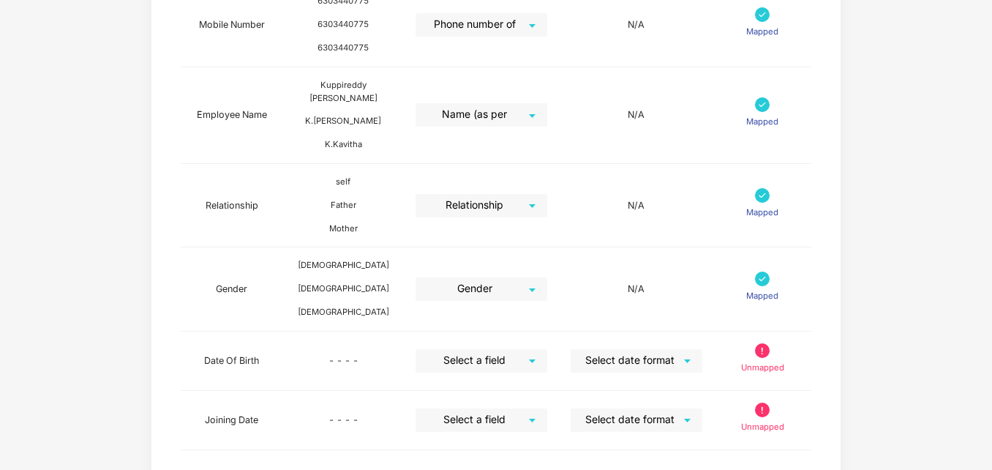
scroll to position [530, 0]
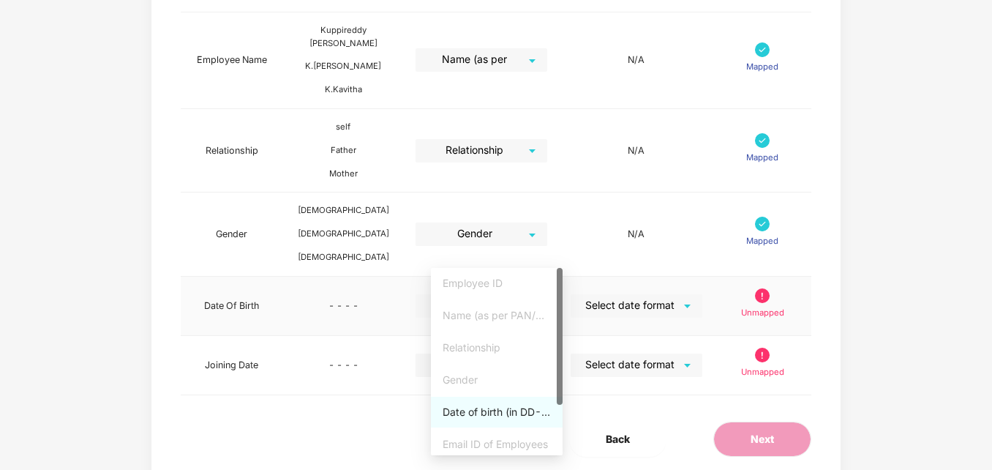
click at [547, 294] on div "Select a field" at bounding box center [482, 305] width 132 height 23
click at [511, 408] on div "Date of birth (in DD-MMM-YYYY format) as per PAN/Aadhar Card" at bounding box center [497, 412] width 108 height 16
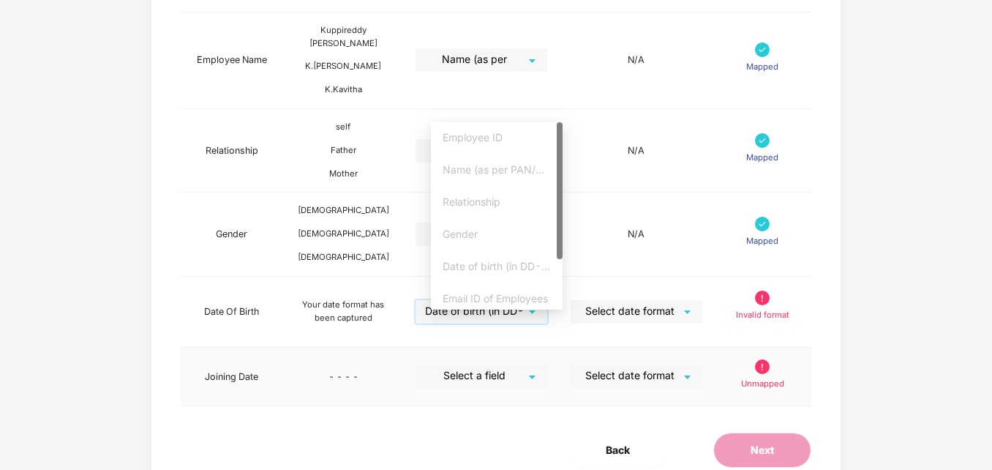
click at [547, 364] on div "Select a field" at bounding box center [482, 375] width 132 height 23
click at [560, 290] on div at bounding box center [560, 215] width 6 height 187
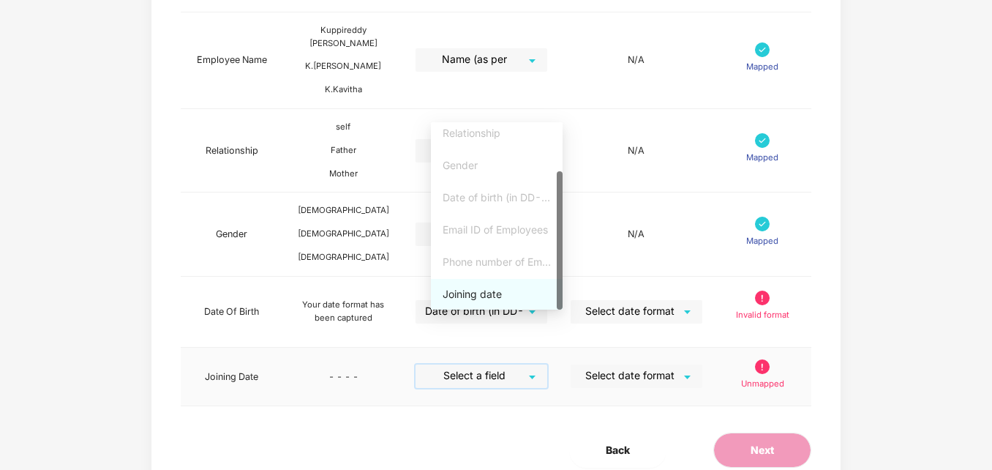
drag, startPoint x: 561, startPoint y: 252, endPoint x: 558, endPoint y: 347, distance: 94.5
click at [479, 295] on div "Joining date" at bounding box center [497, 294] width 108 height 16
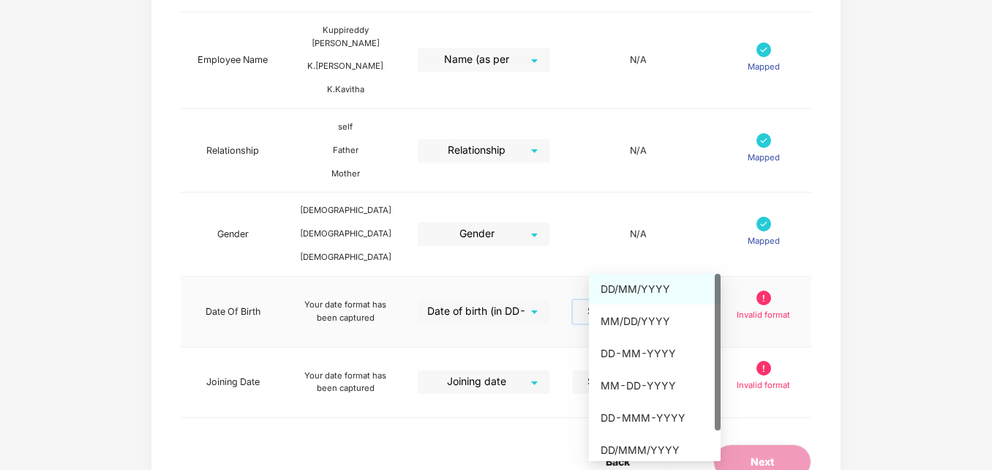
click at [686, 300] on input "search" at bounding box center [633, 311] width 105 height 22
click at [641, 286] on div "DD/MM/YYYY" at bounding box center [655, 289] width 108 height 16
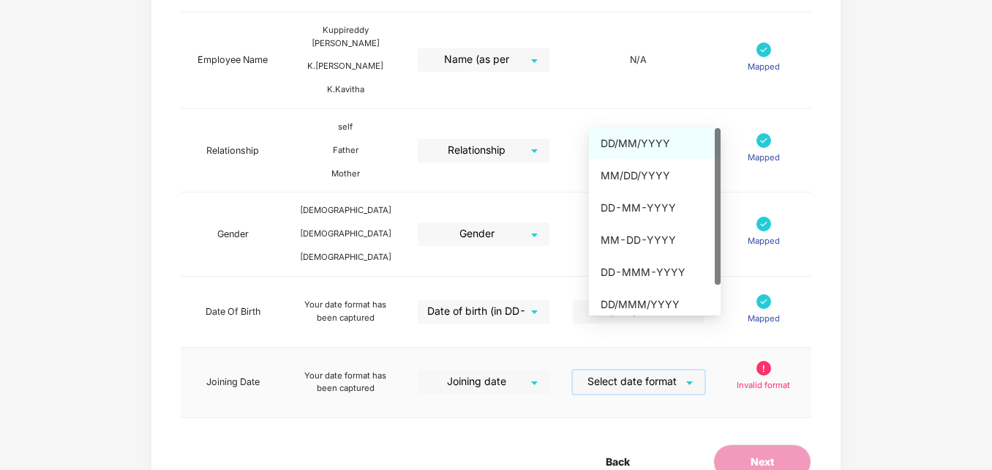
click at [686, 370] on input "search" at bounding box center [633, 381] width 105 height 22
click at [647, 135] on div "DD/MM/YYYY" at bounding box center [655, 143] width 108 height 16
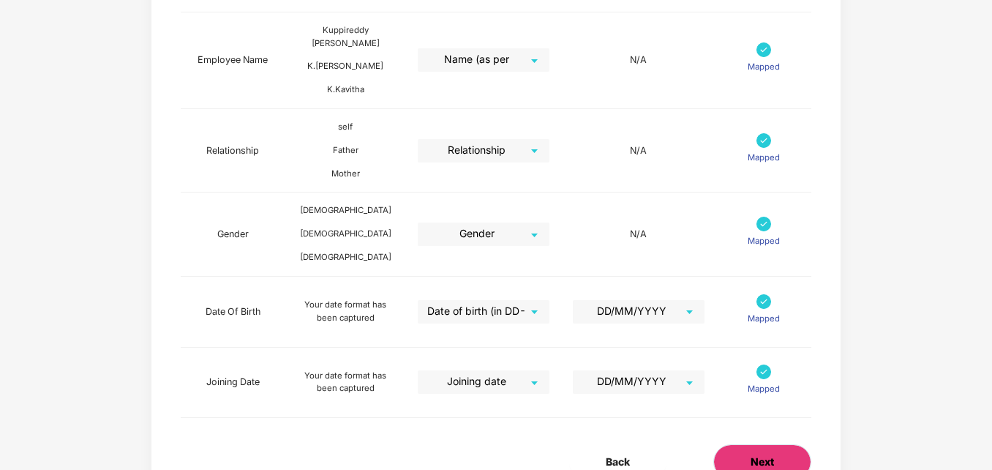
click at [752, 454] on span "Next" at bounding box center [762, 462] width 23 height 16
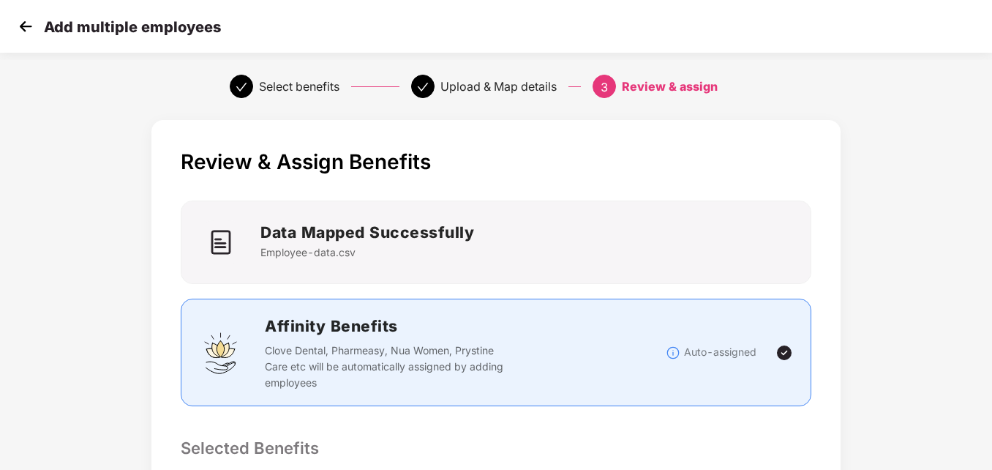
scroll to position [0, 1]
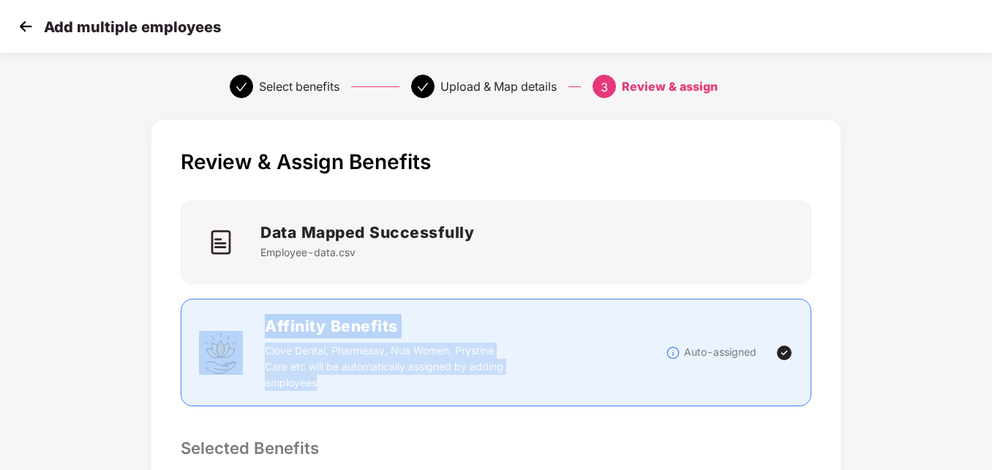
drag, startPoint x: 991, startPoint y: 258, endPoint x: 996, endPoint y: 334, distance: 76.2
click at [991, 334] on html "Add multiple employees Select benefits Upload & Map details 3 Review & assign R…" at bounding box center [496, 235] width 992 height 470
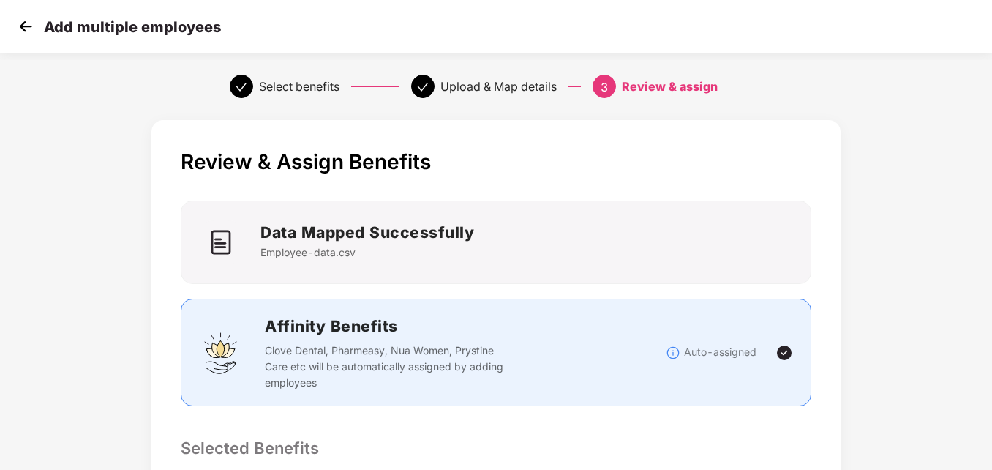
drag, startPoint x: 996, startPoint y: 334, endPoint x: 903, endPoint y: 364, distance: 97.6
click at [903, 364] on div "Review & Assign Benefits Data Mapped Successfully Employee-data.csv Affinity Be…" at bounding box center [496, 472] width 827 height 719
click at [950, 322] on div "Review & Assign Benefits Data Mapped Successfully Employee-data.csv Affinity Be…" at bounding box center [496, 472] width 992 height 719
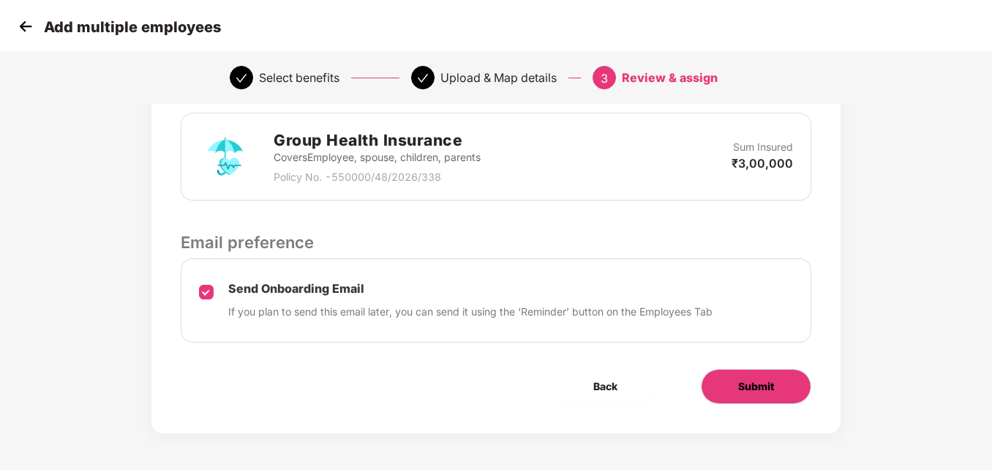
click at [750, 383] on span "Submit" at bounding box center [756, 386] width 36 height 16
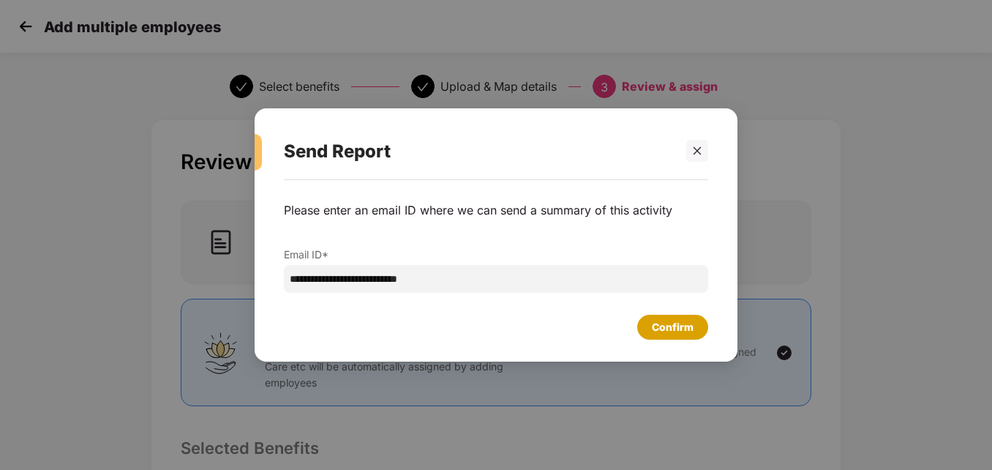
click at [672, 327] on div "Confirm" at bounding box center [673, 327] width 42 height 16
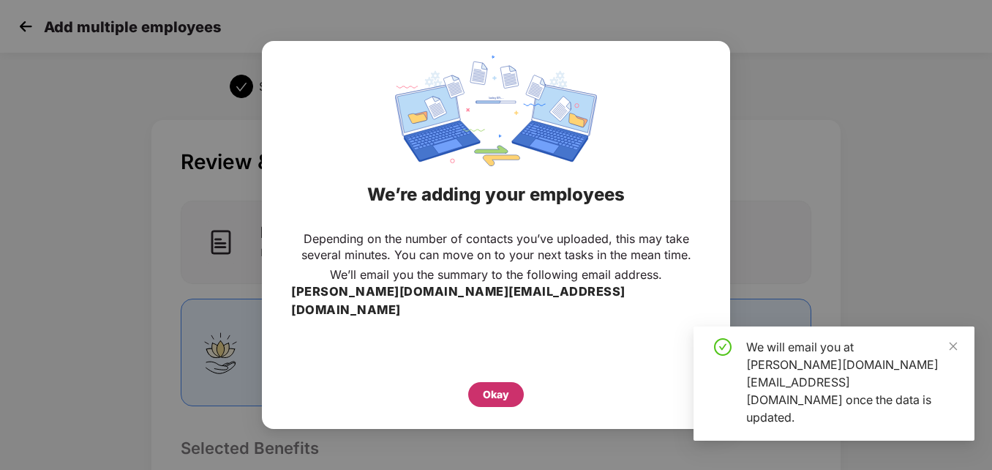
click at [498, 386] on div "Okay" at bounding box center [496, 394] width 26 height 16
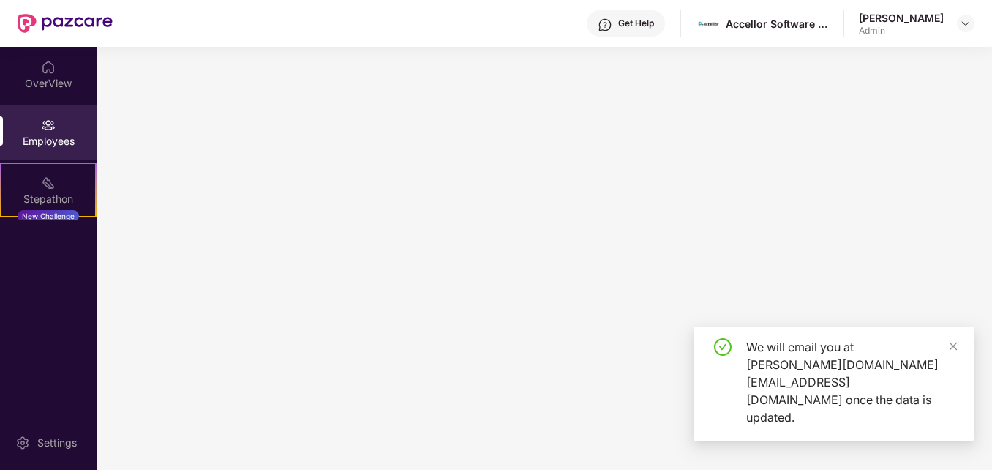
scroll to position [0, 0]
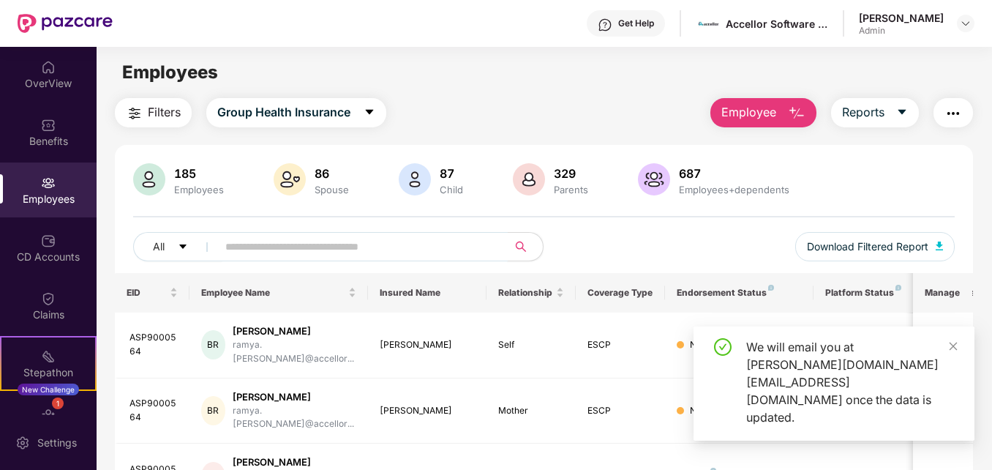
click at [290, 247] on input "text" at bounding box center [356, 247] width 262 height 22
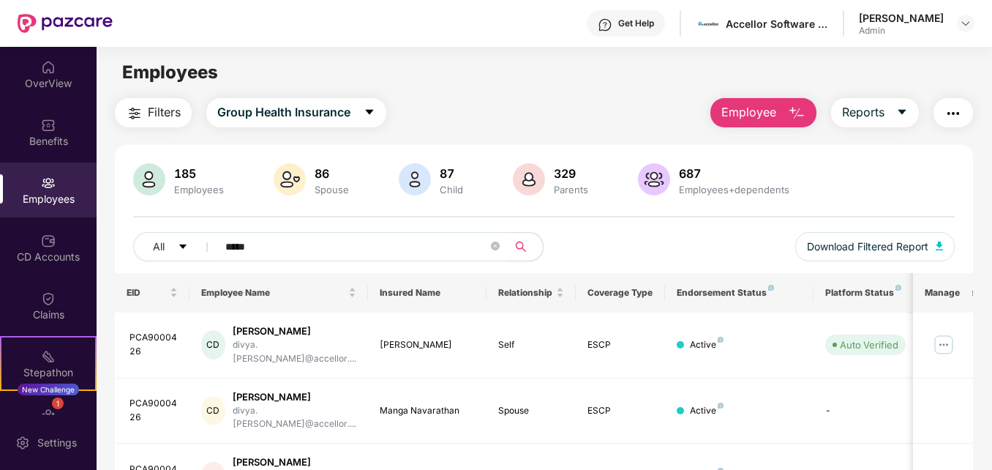
type input "*****"
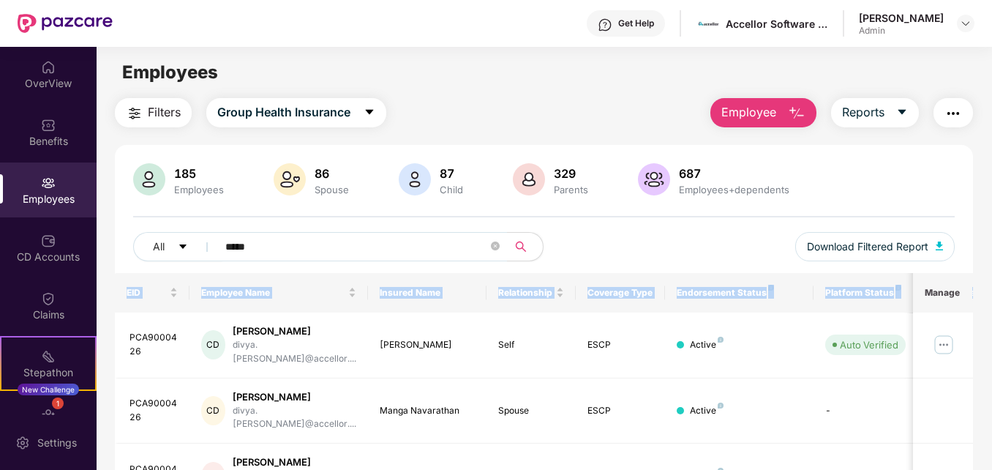
drag, startPoint x: 990, startPoint y: 248, endPoint x: 991, endPoint y: 296, distance: 48.3
click at [991, 296] on div "OverView Benefits Employees CD Accounts Claims Stepathon New Challenge 1 Endors…" at bounding box center [496, 258] width 992 height 423
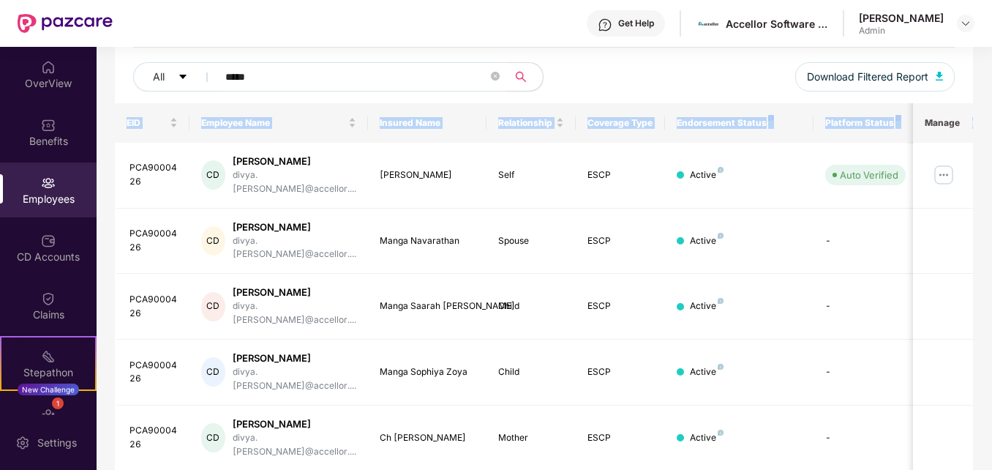
scroll to position [430, 0]
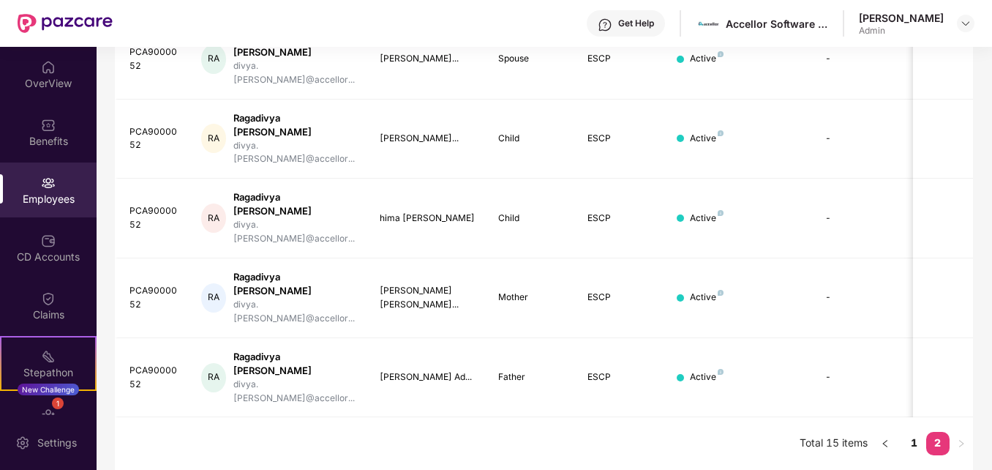
scroll to position [162, 0]
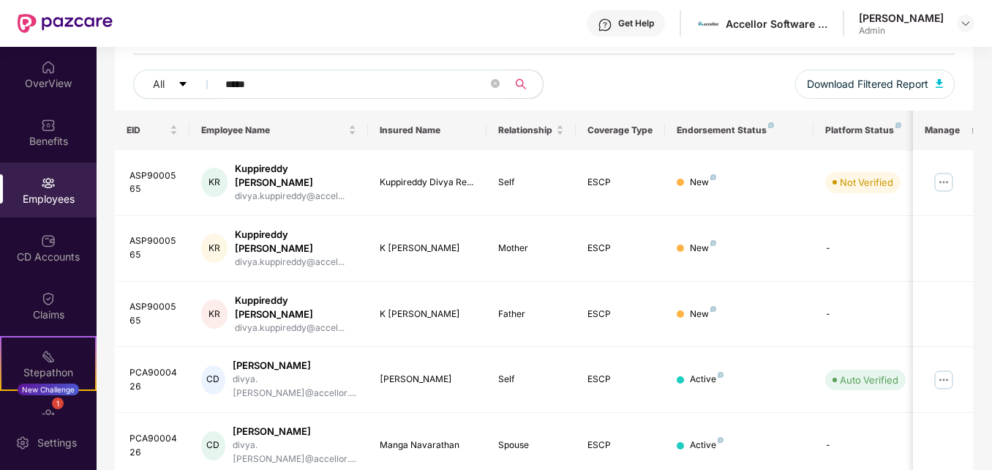
click at [989, 105] on div "Filters Group Health Insurance Employee Reports 185 Employees 86 Spouse 87 Chil…" at bounding box center [544, 405] width 895 height 938
click at [990, 120] on div "Filters Group Health Insurance Employee Reports 185 Employees 86 Spouse 87 Chil…" at bounding box center [544, 405] width 895 height 938
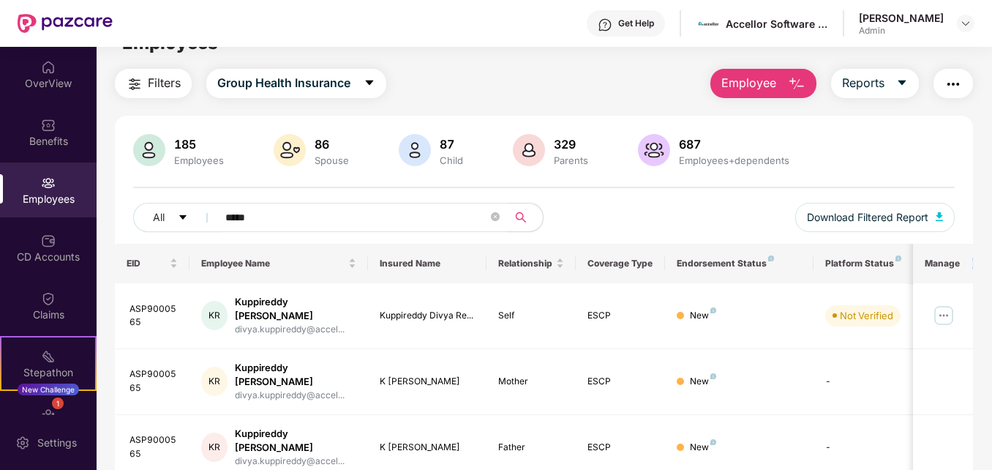
scroll to position [25, 0]
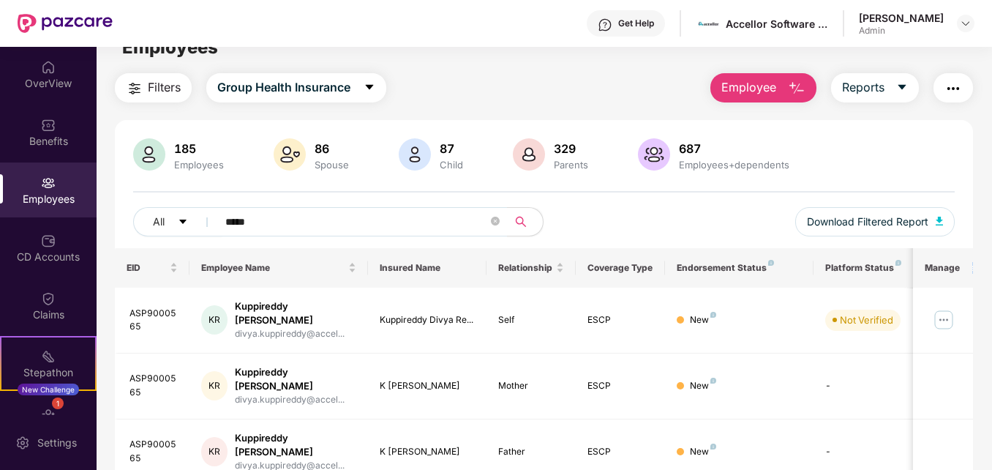
click at [762, 83] on span "Employee" at bounding box center [748, 87] width 55 height 18
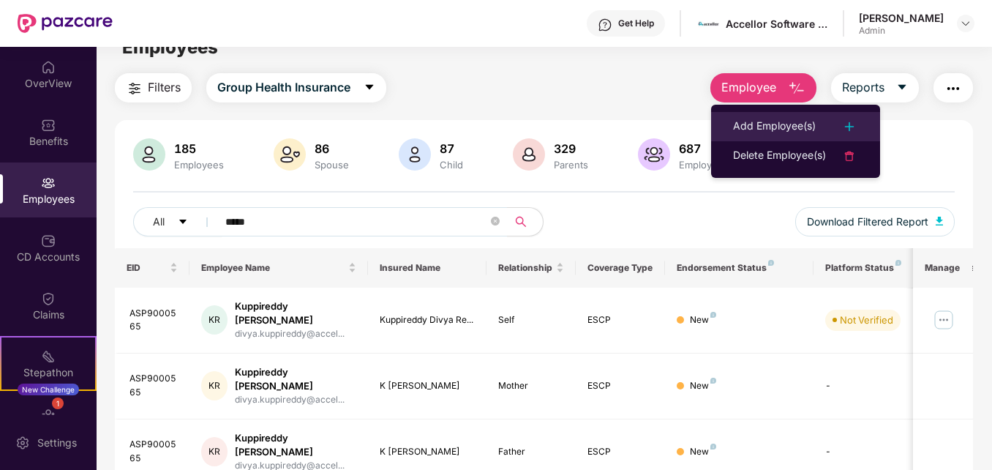
click at [766, 118] on div "Add Employee(s)" at bounding box center [774, 127] width 83 height 18
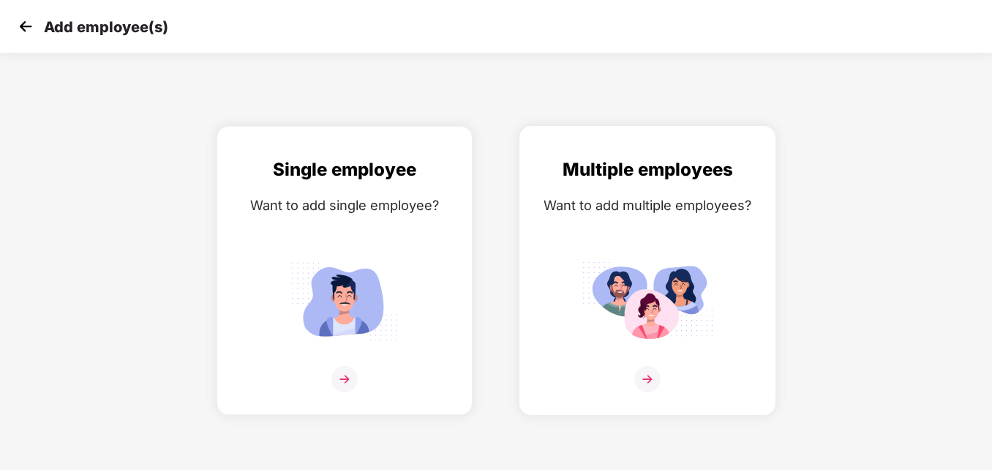
click at [610, 256] on img at bounding box center [648, 300] width 132 height 91
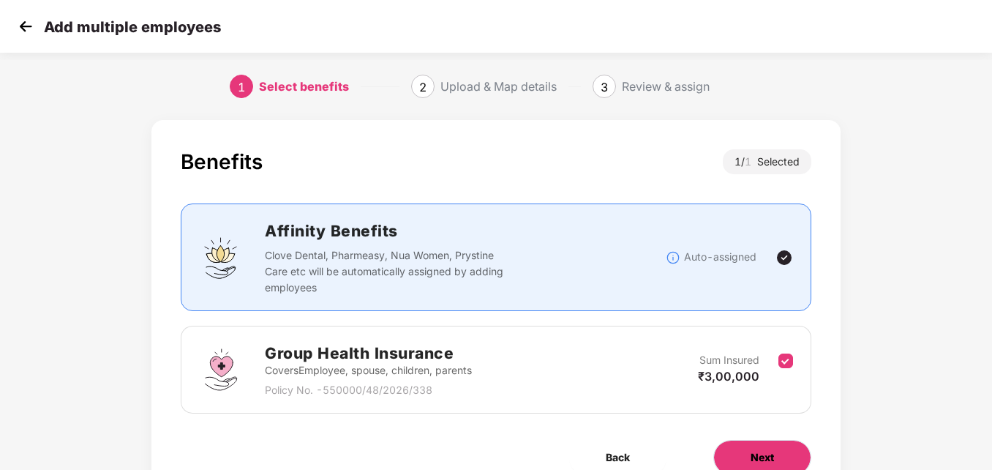
click at [762, 456] on span "Next" at bounding box center [762, 457] width 23 height 16
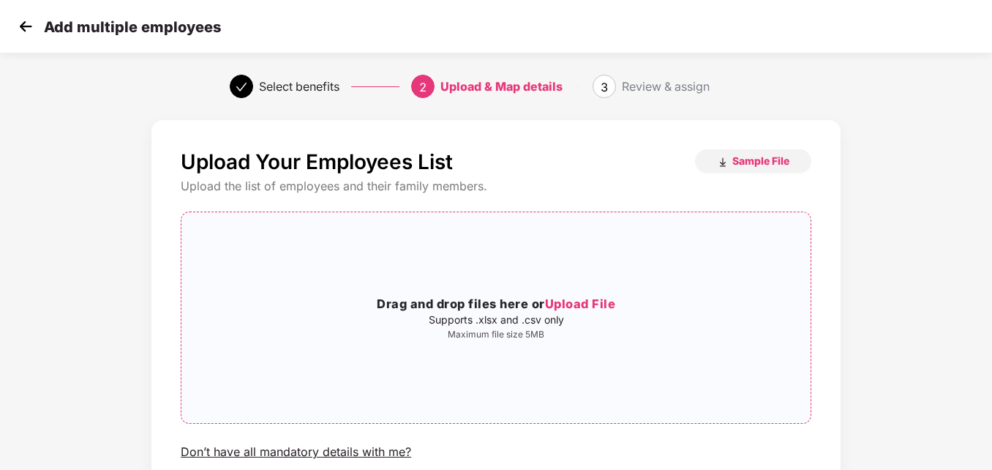
click at [579, 307] on span "Upload File" at bounding box center [580, 303] width 71 height 15
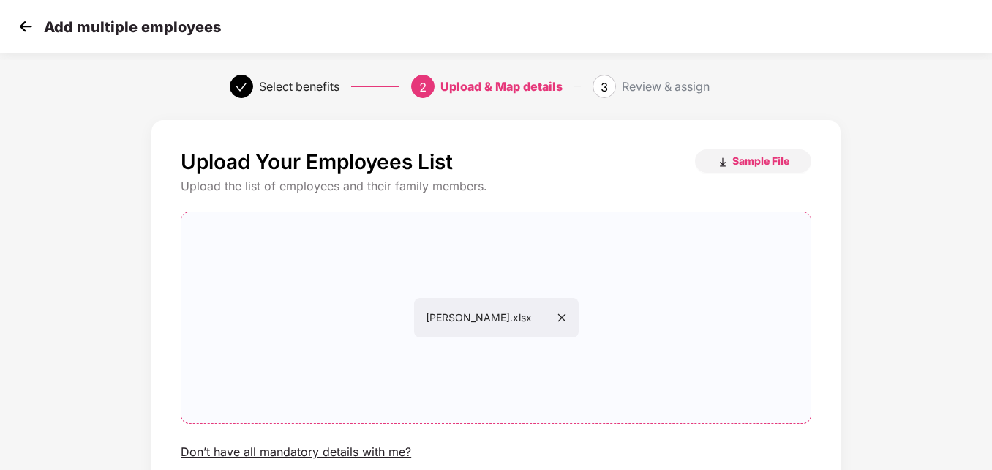
click at [991, 380] on div "Upload Your Employees List Sample File Upload the list of employees and their f…" at bounding box center [496, 350] width 992 height 475
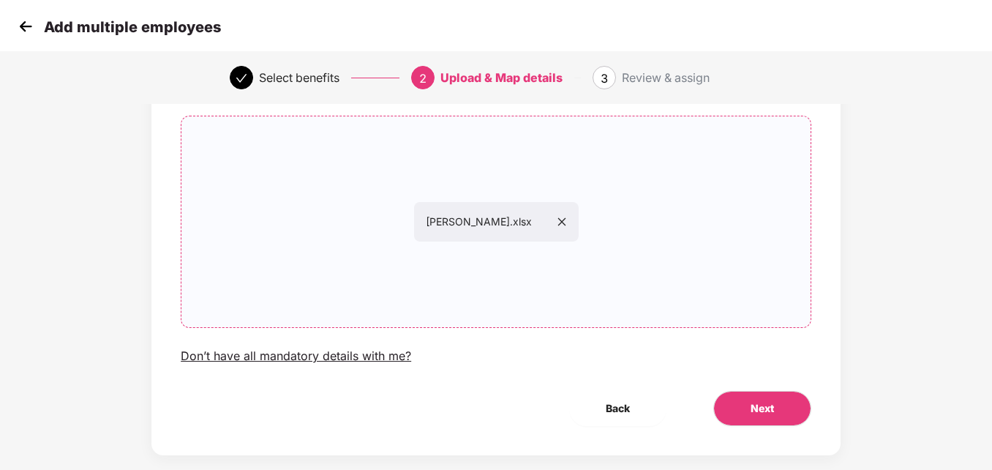
scroll to position [98, 0]
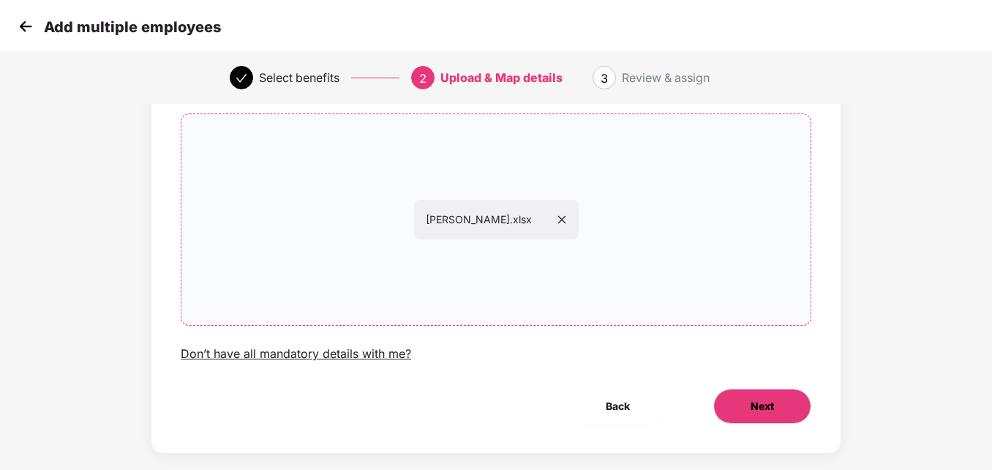
click at [770, 401] on span "Next" at bounding box center [762, 406] width 23 height 16
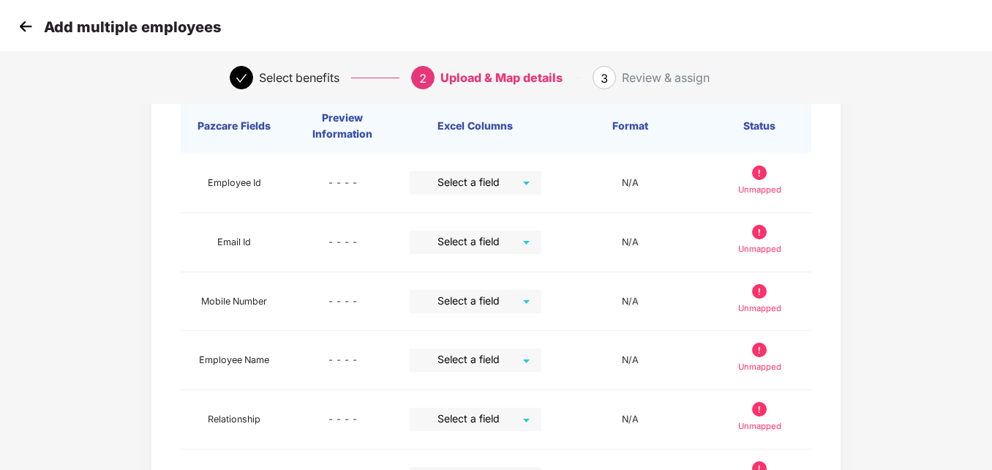
scroll to position [0, 0]
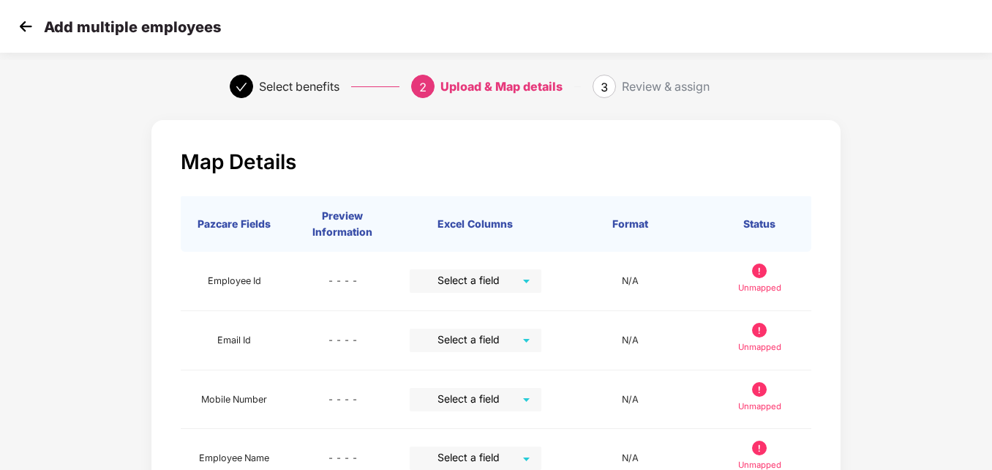
drag, startPoint x: 991, startPoint y: 257, endPoint x: 995, endPoint y: 283, distance: 26.7
click at [991, 283] on html "Add multiple employees Select benefits 2 Upload & Map details 3 Review & assign…" at bounding box center [496, 235] width 992 height 470
drag, startPoint x: 991, startPoint y: 253, endPoint x: 996, endPoint y: 277, distance: 23.8
click at [991, 277] on html "Add multiple employees Select benefits 2 Upload & Map details 3 Review & assign…" at bounding box center [496, 235] width 992 height 470
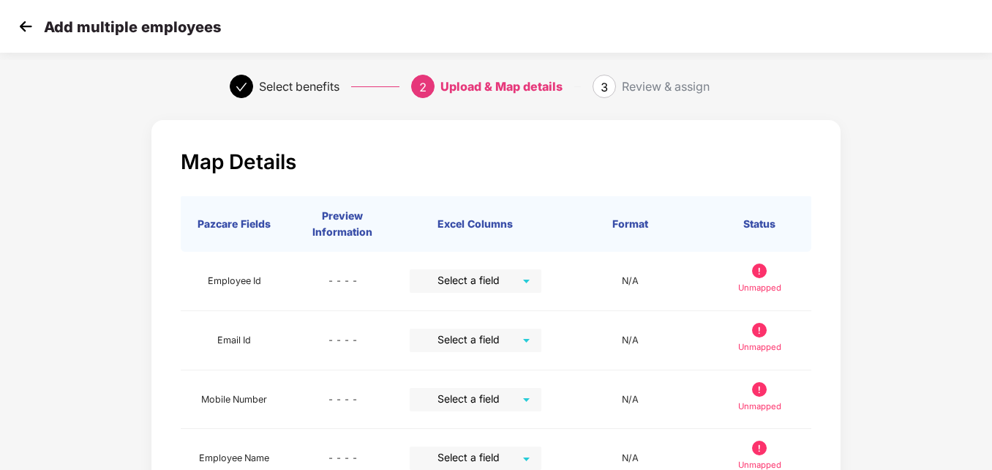
scroll to position [383, 0]
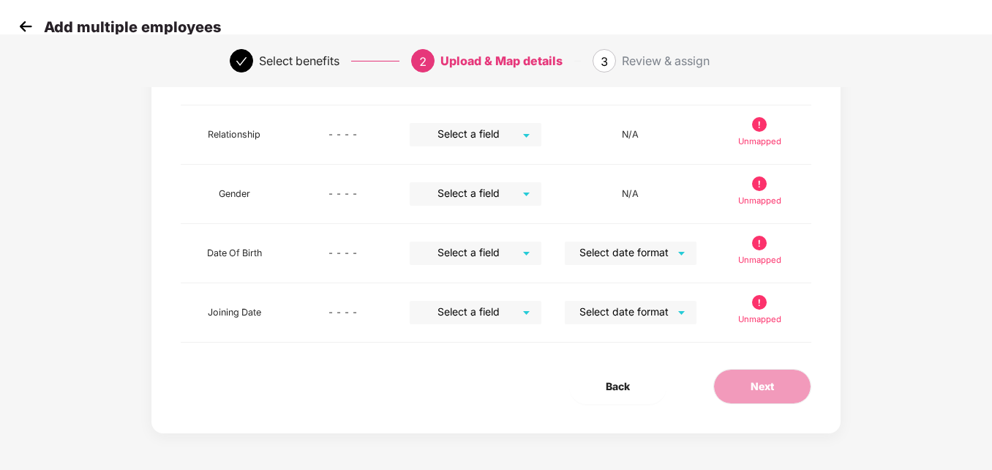
drag, startPoint x: 991, startPoint y: 252, endPoint x: 986, endPoint y: 182, distance: 69.7
click at [986, 182] on div "Map Details Pazcare Fields Preview Information Excel Columns Format Status Empl…" at bounding box center [496, 100] width 992 height 740
click at [991, 182] on div "Map Details Pazcare Fields Preview Information Excel Columns Format Status Empl…" at bounding box center [496, 100] width 992 height 740
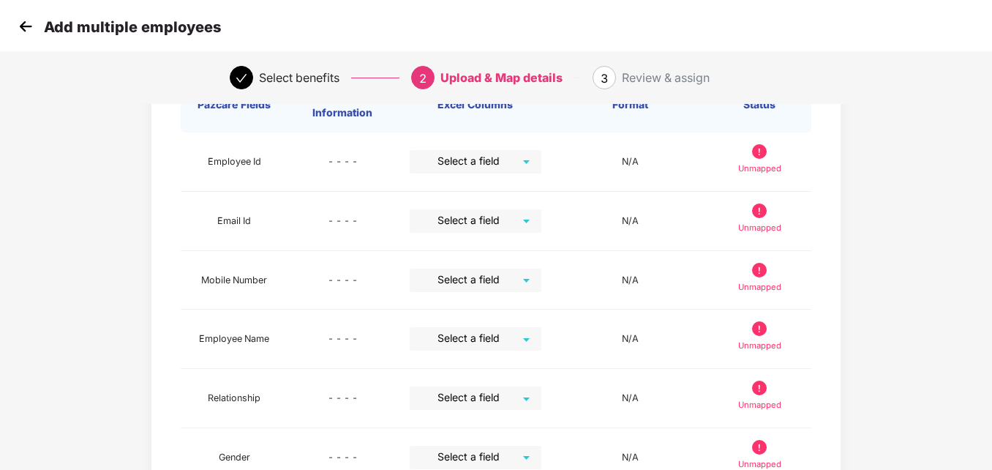
scroll to position [149, 0]
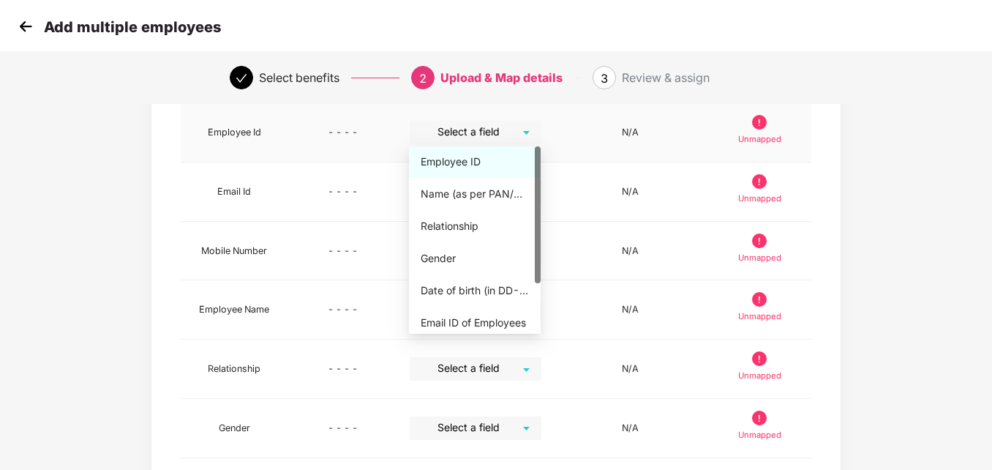
click at [527, 141] on div "Select a field" at bounding box center [476, 132] width 132 height 23
click at [495, 153] on div "Employee ID" at bounding box center [475, 161] width 132 height 31
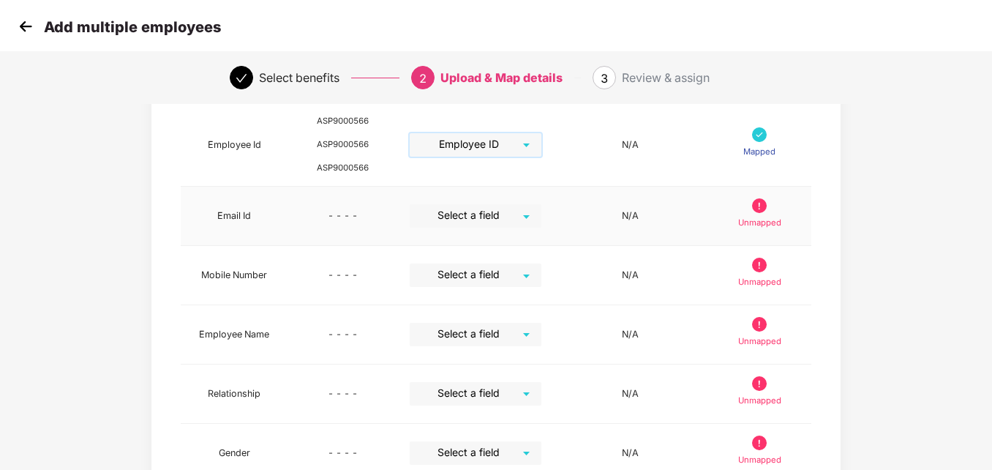
click at [526, 213] on div "Select a field" at bounding box center [476, 215] width 132 height 23
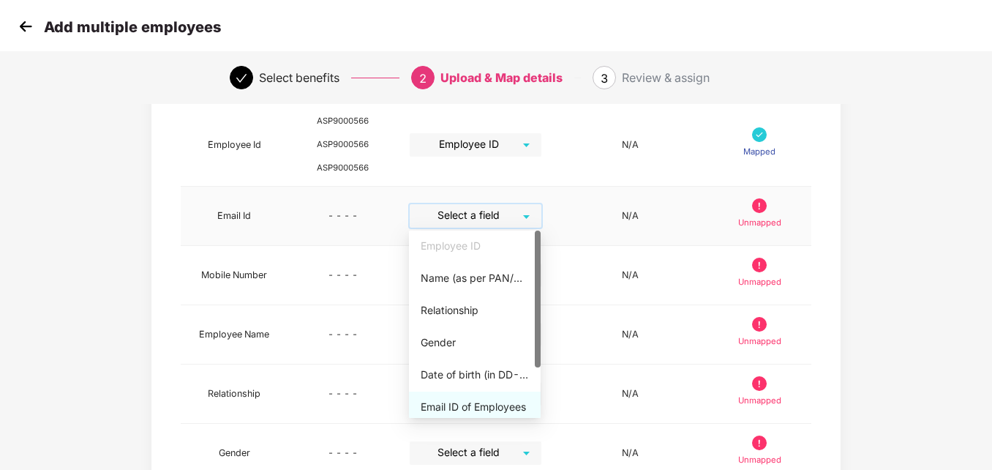
click at [476, 402] on div "Email ID of Employees" at bounding box center [475, 407] width 108 height 16
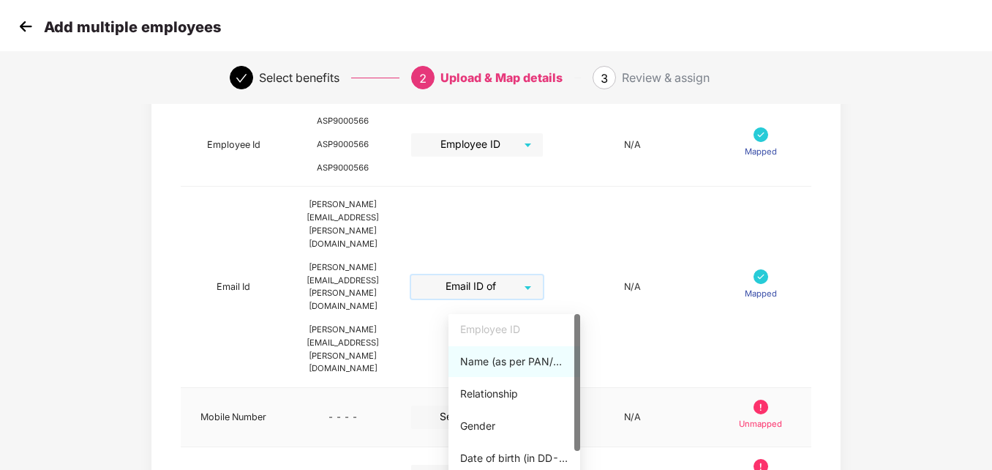
click at [543, 405] on div "Select a field" at bounding box center [477, 416] width 132 height 23
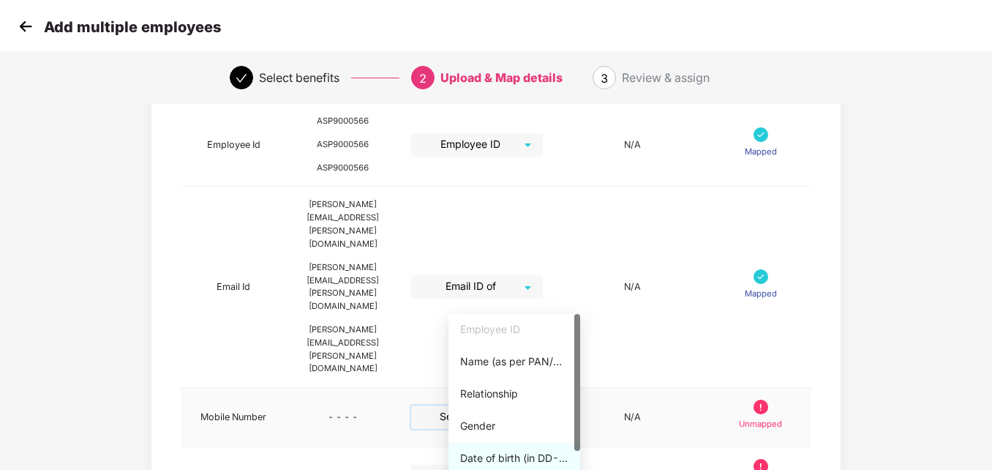
click at [575, 460] on div at bounding box center [577, 407] width 6 height 187
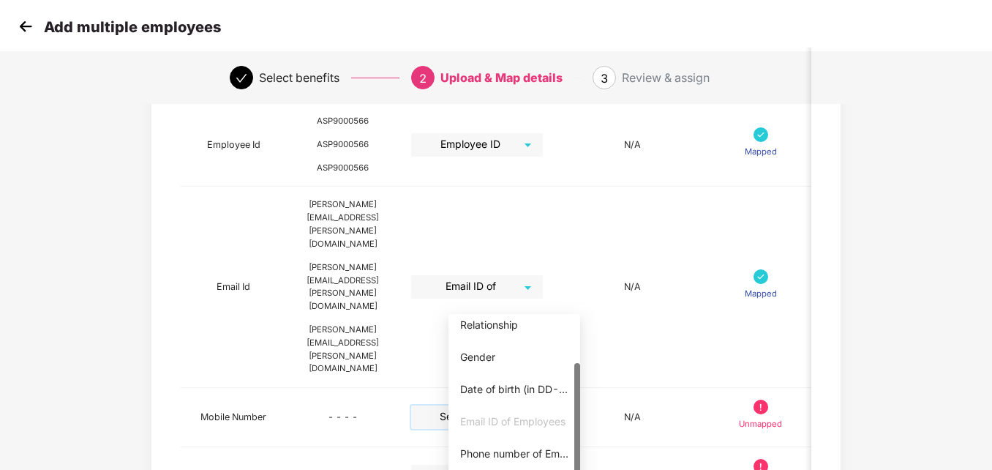
scroll to position [31, 0]
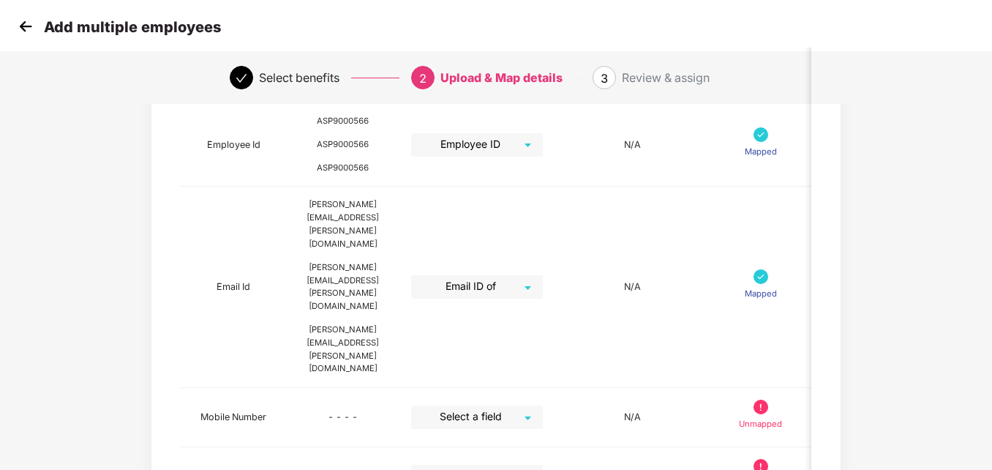
click at [991, 330] on div "Map Details Pazcare Fields Preview Information Excel Columns Format Status Empl…" at bounding box center [496, 417] width 992 height 906
click at [949, 323] on div "Map Details Pazcare Fields Preview Information Excel Columns Format Status Empl…" at bounding box center [496, 417] width 992 height 906
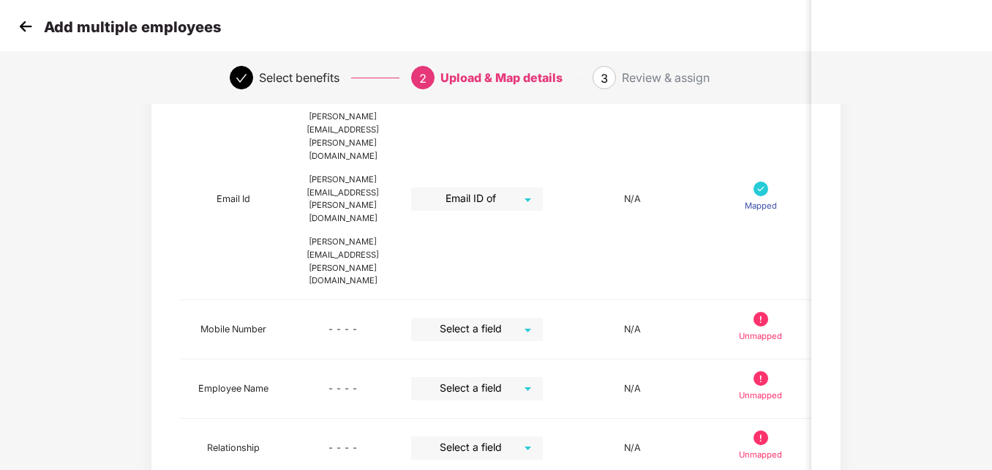
scroll to position [266, 0]
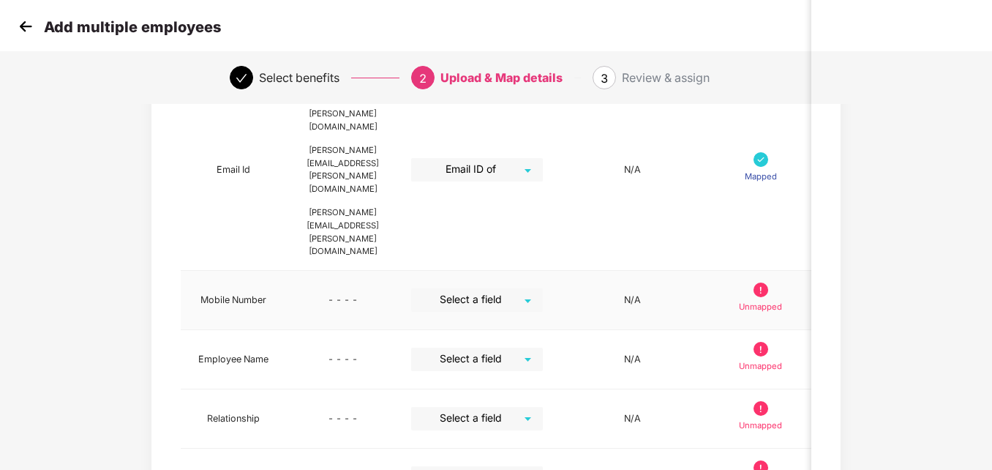
click at [525, 288] on input "search" at bounding box center [471, 299] width 105 height 22
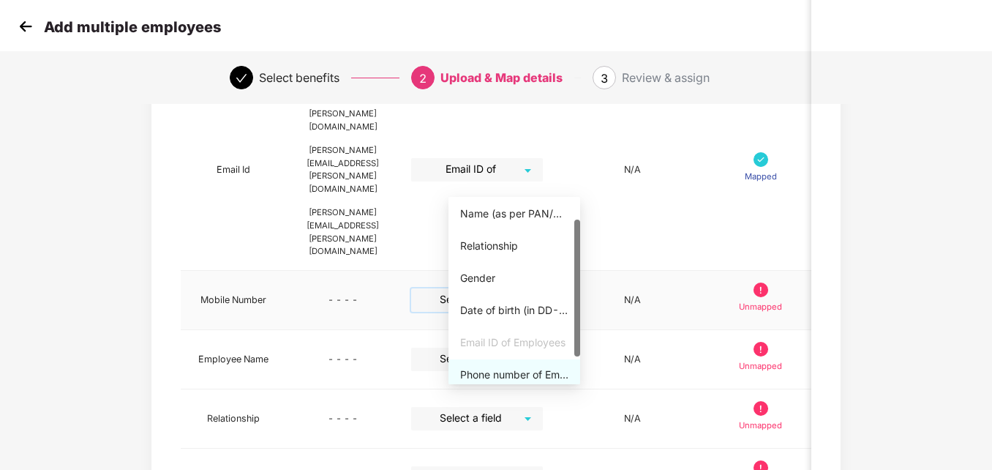
click at [525, 372] on div "Phone number of Employees" at bounding box center [514, 375] width 108 height 16
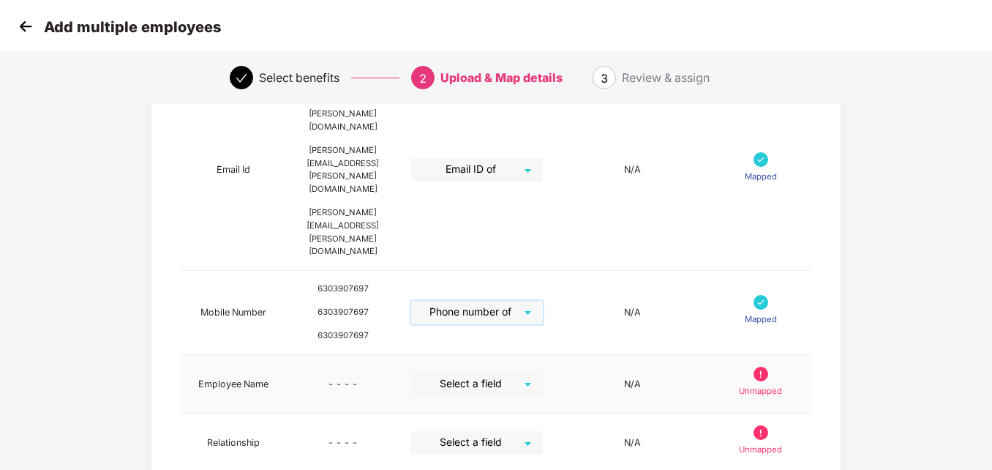
click at [543, 372] on div "Select a field" at bounding box center [477, 383] width 132 height 23
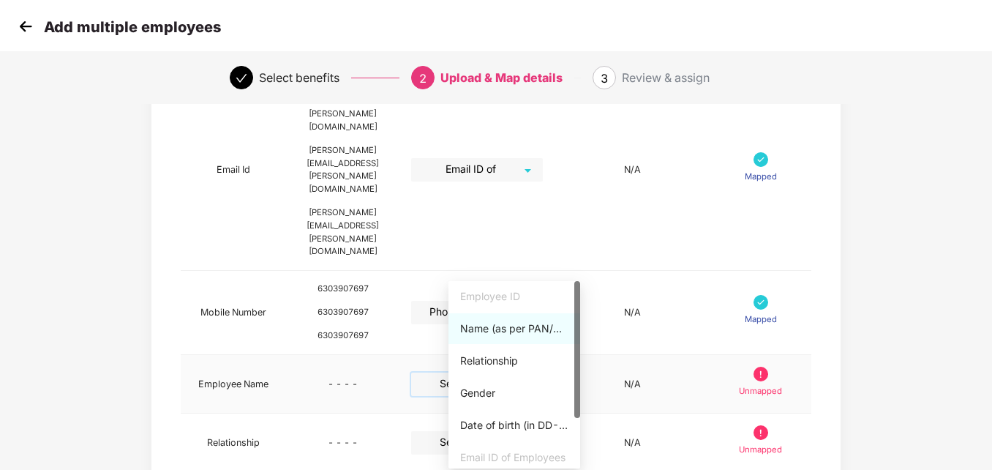
click at [505, 330] on div "Name (as per PAN/Aadhar Card)" at bounding box center [514, 328] width 108 height 16
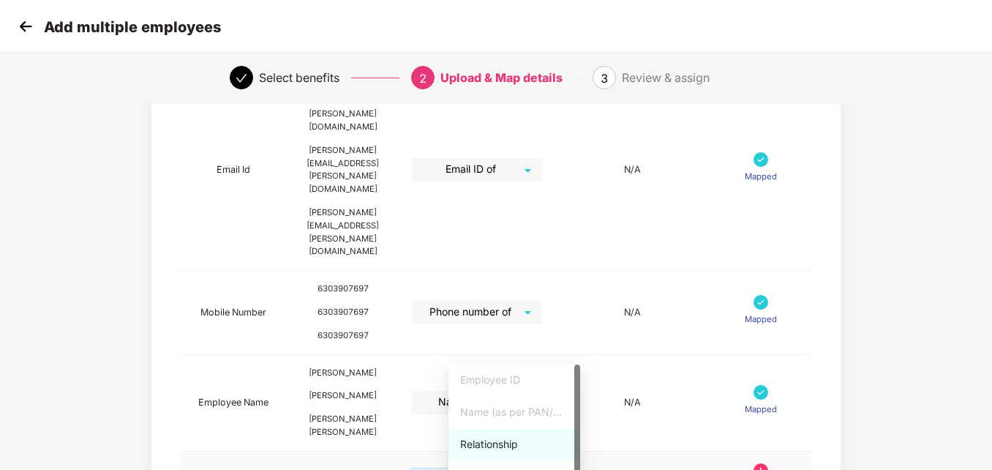
click at [495, 442] on div "Relationship" at bounding box center [514, 444] width 108 height 16
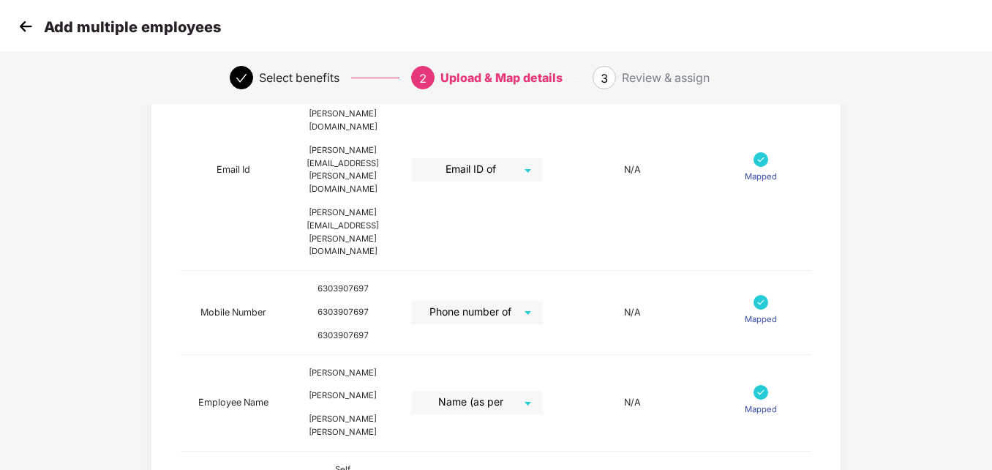
click at [978, 296] on div "Map Details Pazcare Fields Preview Information Excel Columns Format Status Empl…" at bounding box center [496, 343] width 992 height 993
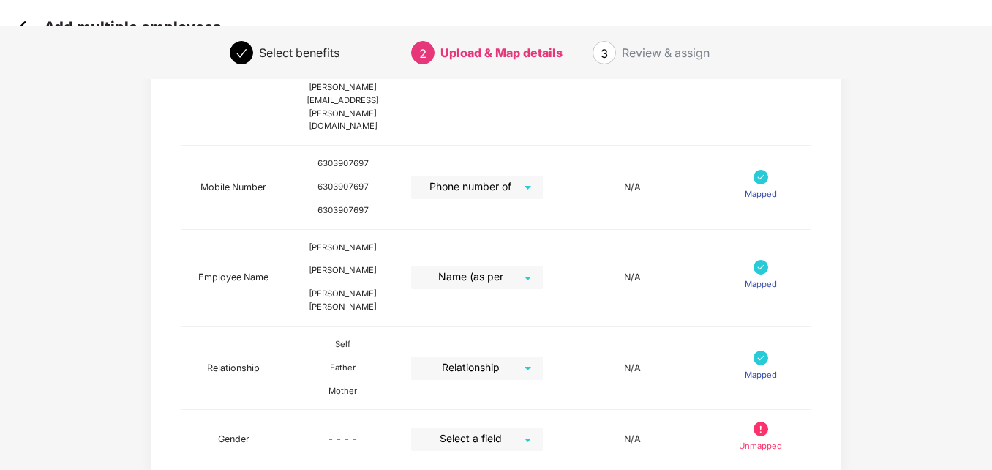
scroll to position [412, 0]
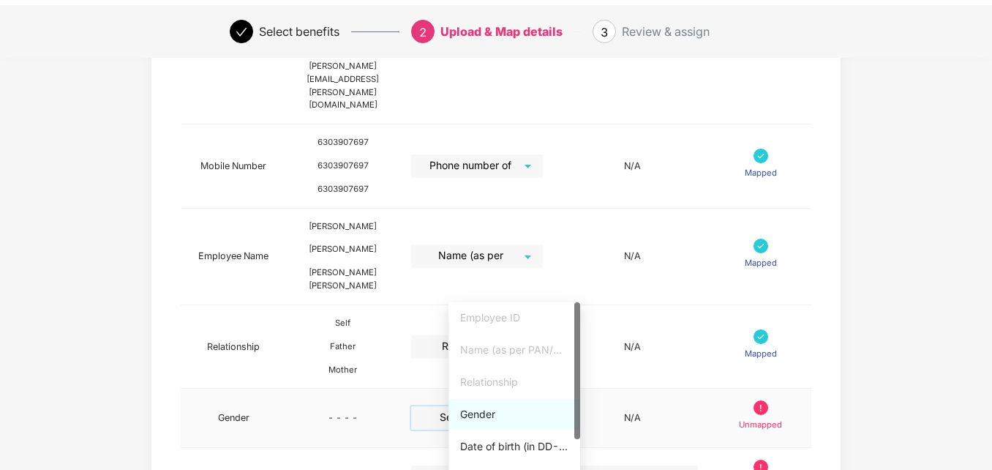
click at [525, 406] on input "search" at bounding box center [471, 417] width 105 height 22
click at [486, 411] on div "Gender" at bounding box center [514, 414] width 108 height 16
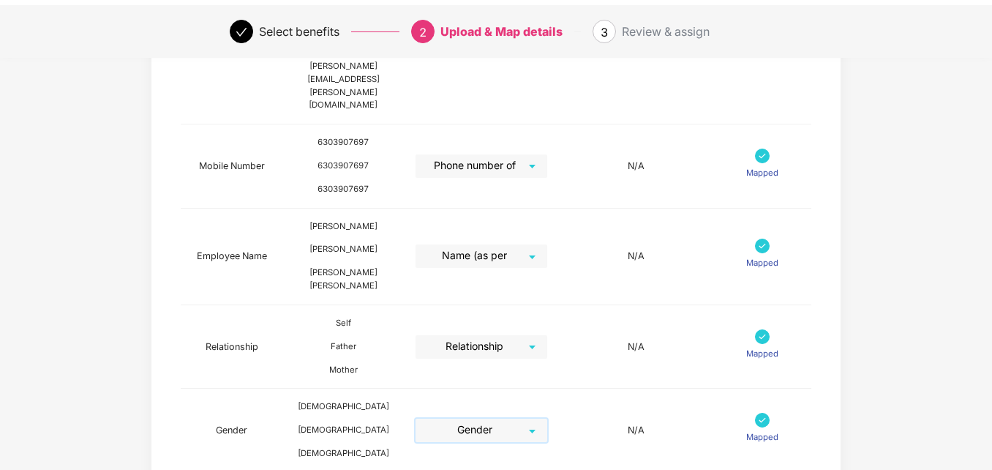
click at [894, 320] on div "Map Details Pazcare Fields Preview Information Excel Columns Format Status Empl…" at bounding box center [496, 209] width 827 height 1017
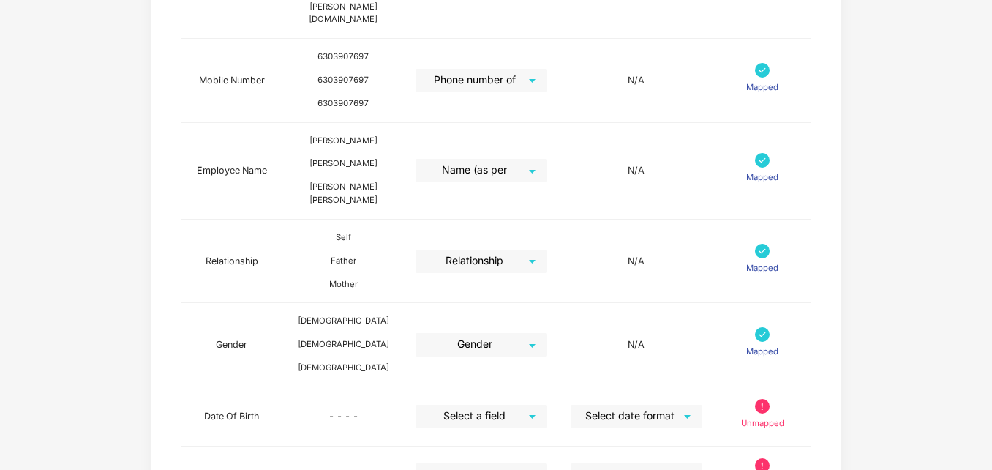
scroll to position [529, 0]
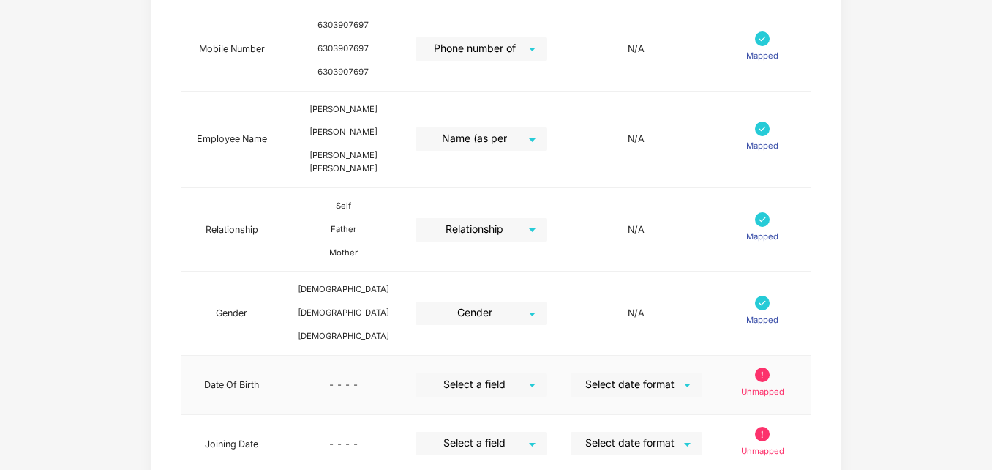
click at [547, 373] on div "Select a field" at bounding box center [482, 384] width 132 height 23
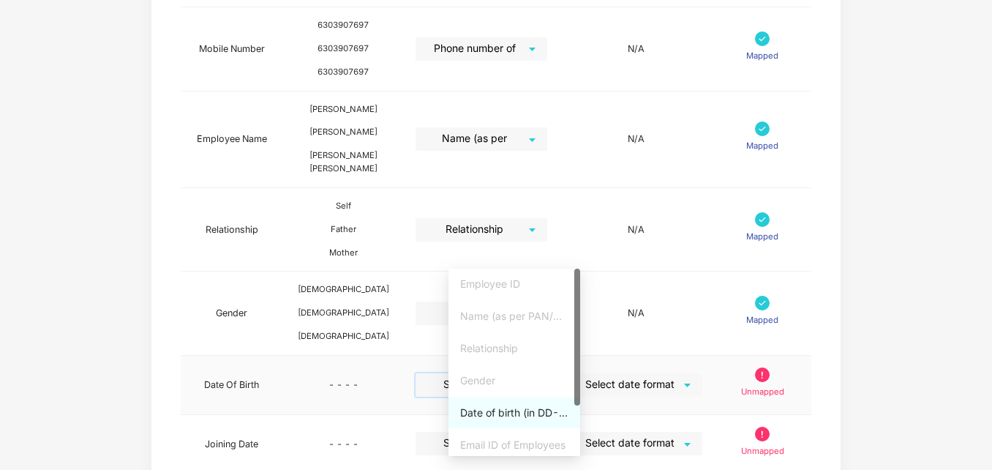
click at [505, 412] on div "Date of birth (in DD-MMM-YYYY format) as per PAN/Aadhar Card" at bounding box center [514, 413] width 108 height 16
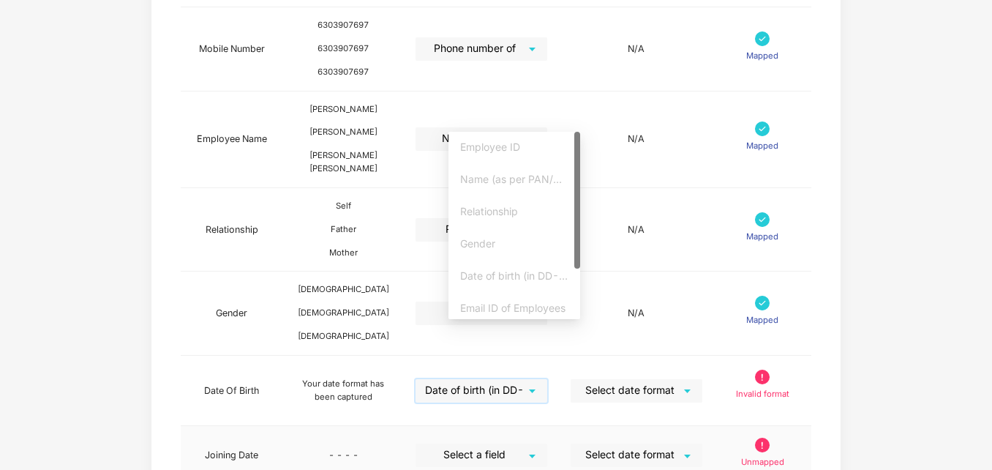
click at [547, 443] on div "Select a field" at bounding box center [482, 454] width 132 height 23
click at [577, 271] on div at bounding box center [577, 225] width 6 height 187
click at [577, 277] on div at bounding box center [577, 225] width 6 height 187
drag, startPoint x: 577, startPoint y: 261, endPoint x: 577, endPoint y: 329, distance: 67.3
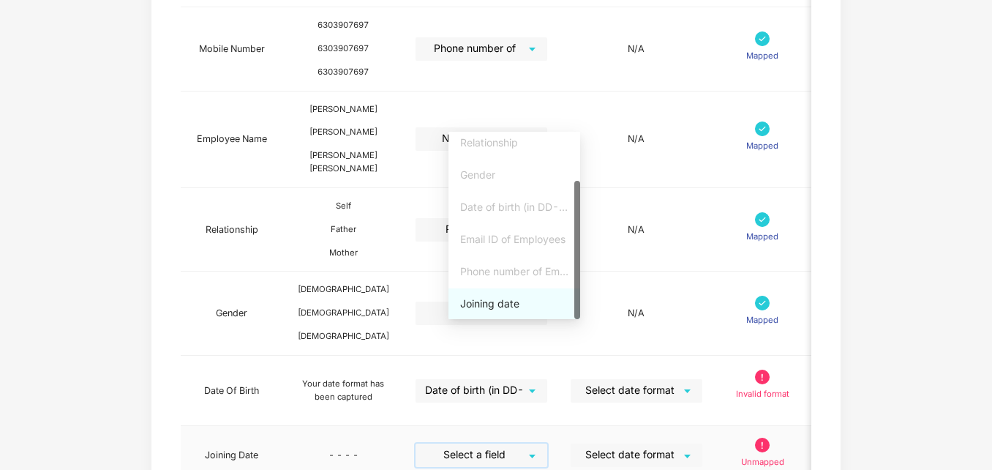
click at [490, 301] on div "Joining date" at bounding box center [514, 304] width 108 height 16
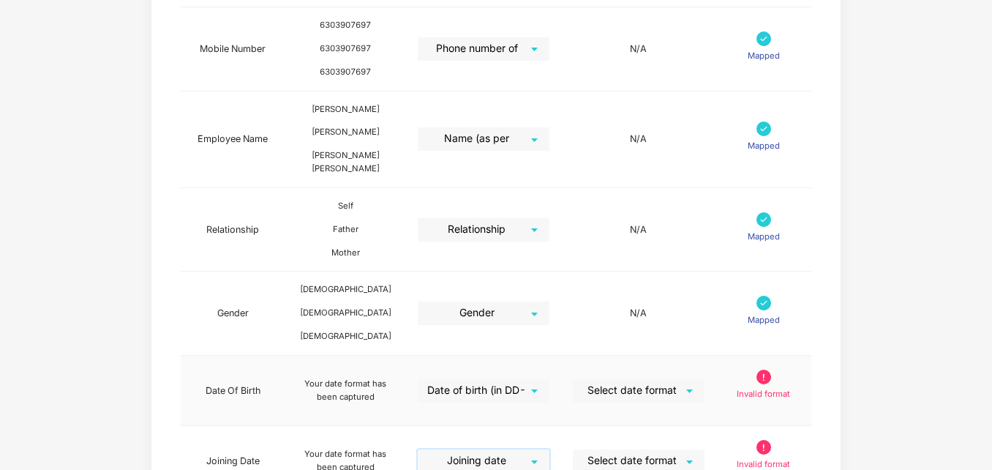
click at [705, 379] on div "Select date format" at bounding box center [639, 390] width 132 height 23
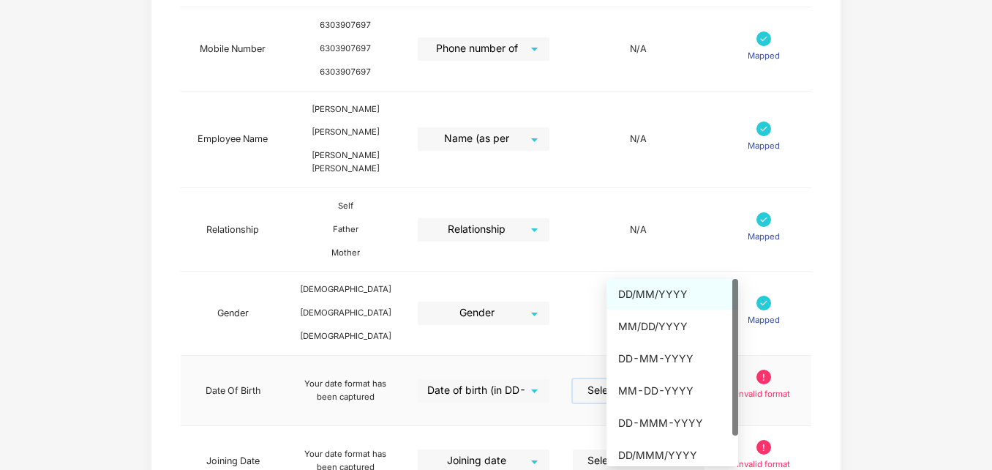
click at [677, 288] on div "DD/MM/YYYY" at bounding box center [672, 294] width 108 height 16
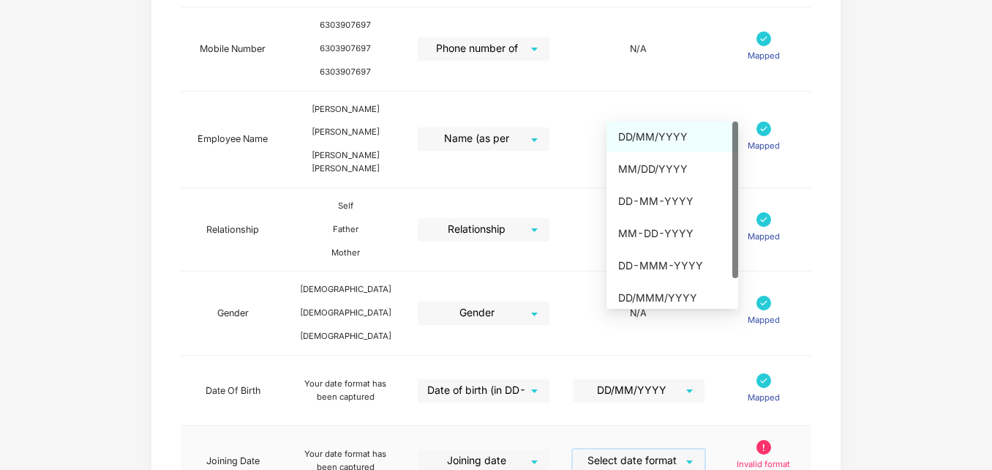
click at [686, 449] on input "search" at bounding box center [633, 460] width 105 height 22
click at [664, 138] on div "DD/MM/YYYY" at bounding box center [672, 137] width 108 height 16
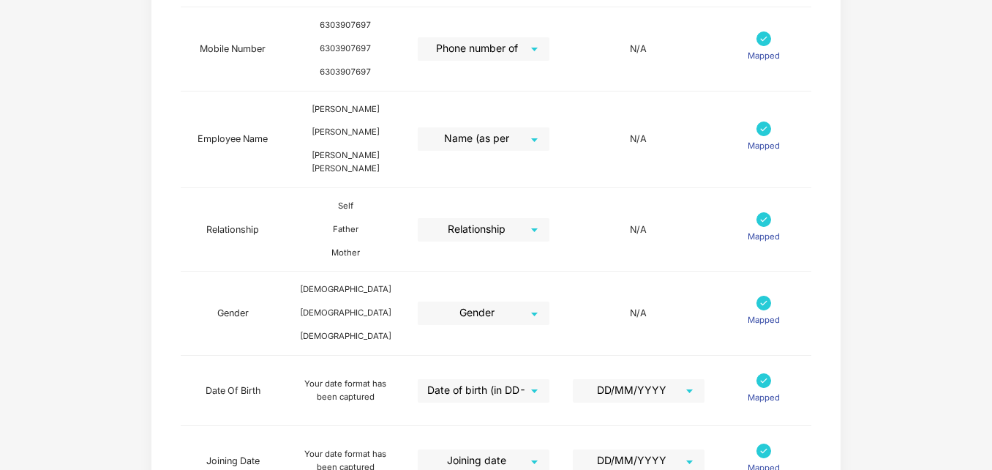
click at [973, 248] on div "Map Details Pazcare Fields Preview Information Excel Columns Format Status Empl…" at bounding box center [496, 104] width 992 height 1040
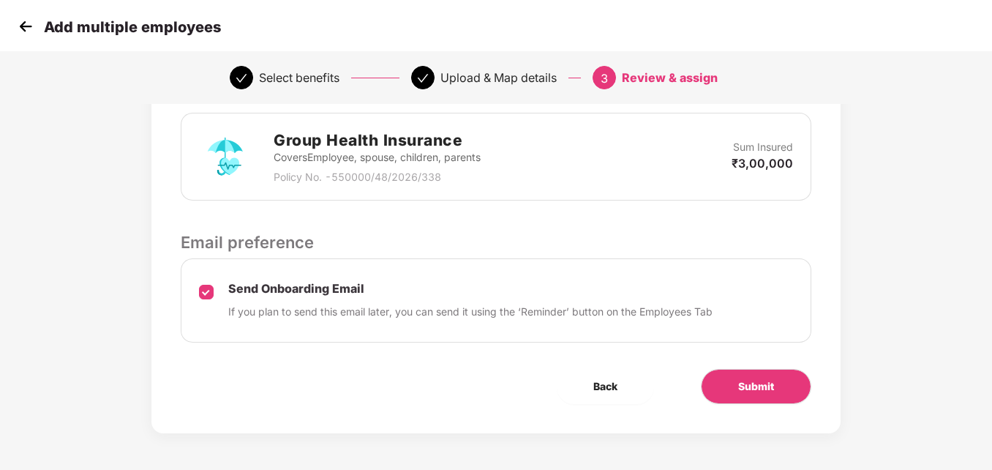
scroll to position [0, 0]
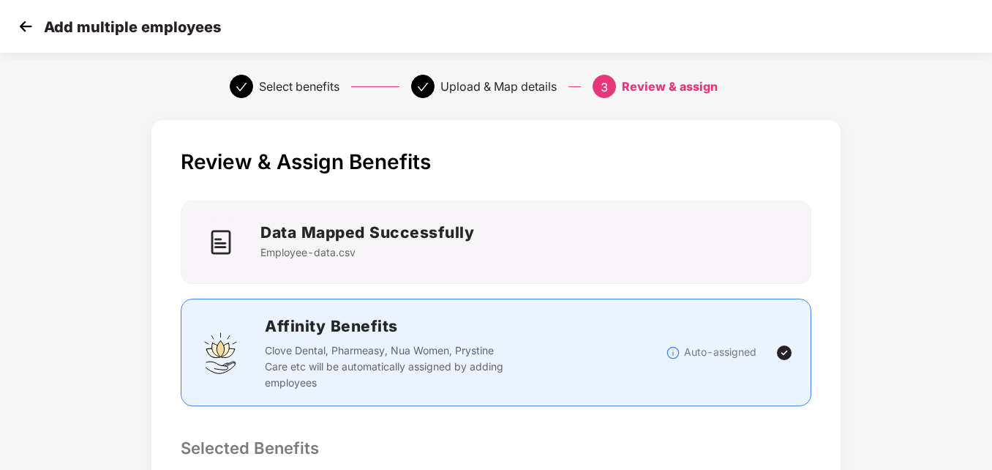
click at [991, 360] on div "Review & Assign Benefits Data Mapped Successfully Employee-data.csv Affinity Be…" at bounding box center [496, 472] width 992 height 719
drag, startPoint x: 991, startPoint y: 360, endPoint x: 888, endPoint y: 400, distance: 111.2
click at [888, 400] on div "Review & Assign Benefits Data Mapped Successfully Employee-data.csv Affinity Be…" at bounding box center [496, 472] width 827 height 719
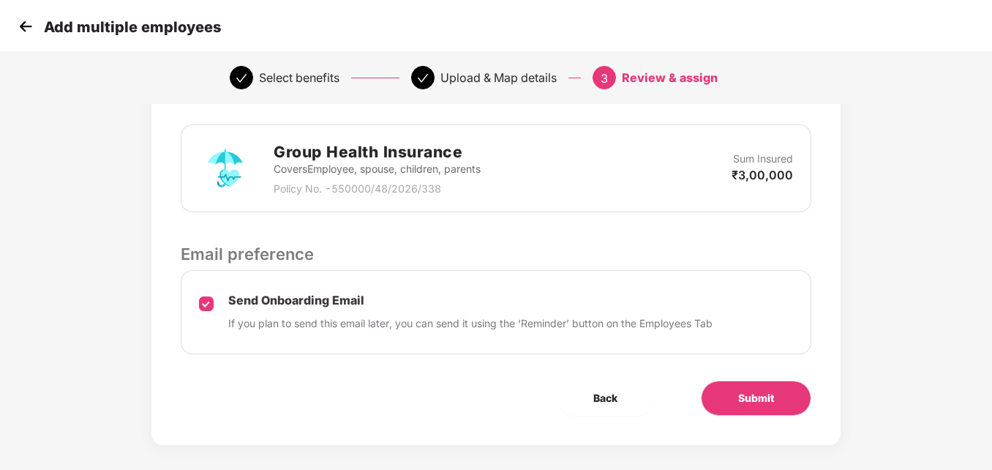
scroll to position [351, 0]
click at [728, 405] on button "Submit" at bounding box center [756, 397] width 110 height 35
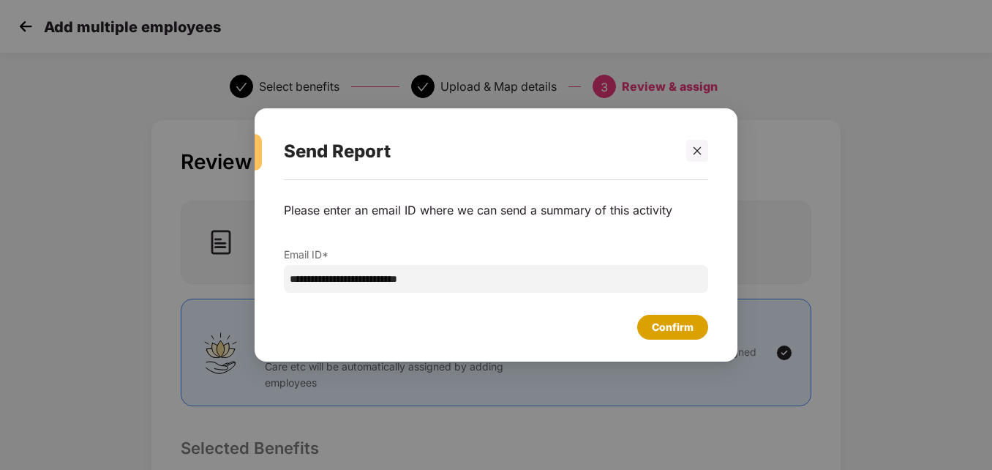
click at [659, 330] on div "Confirm" at bounding box center [673, 327] width 42 height 16
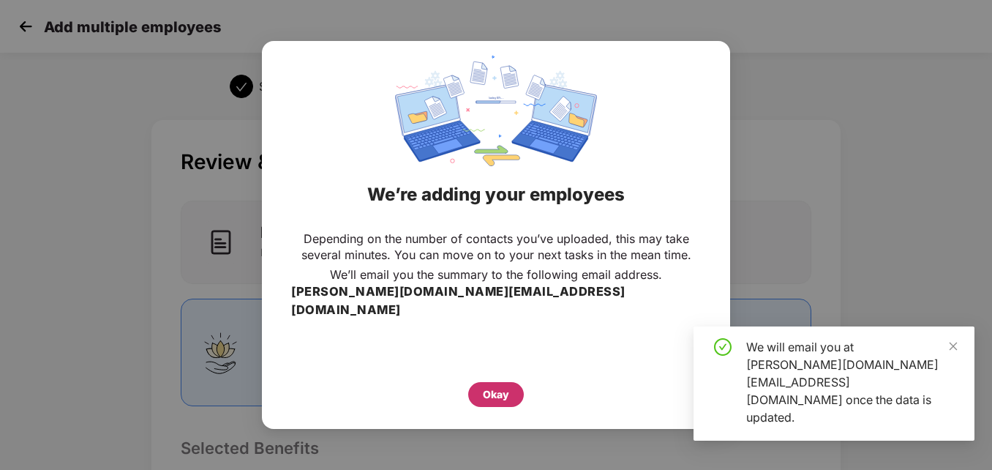
click at [508, 382] on div "Okay" at bounding box center [496, 394] width 56 height 25
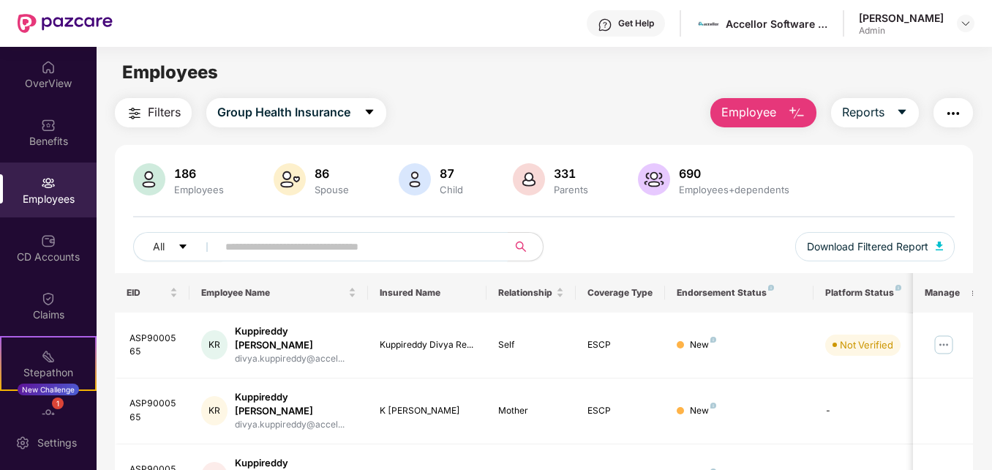
click at [265, 244] on input "text" at bounding box center [356, 247] width 262 height 22
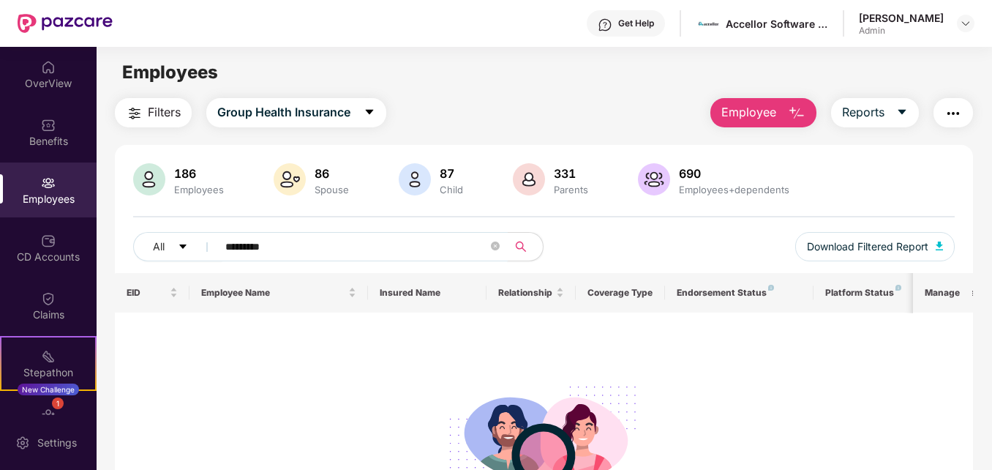
type input "*********"
click at [242, 251] on input "*********" at bounding box center [356, 247] width 262 height 22
type input "**********"
click at [254, 241] on input "**********" at bounding box center [356, 247] width 262 height 22
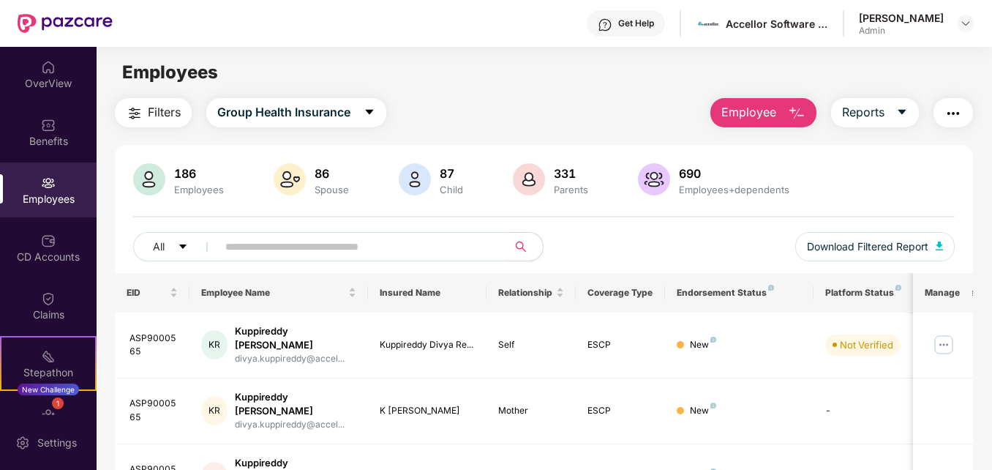
paste input "**********"
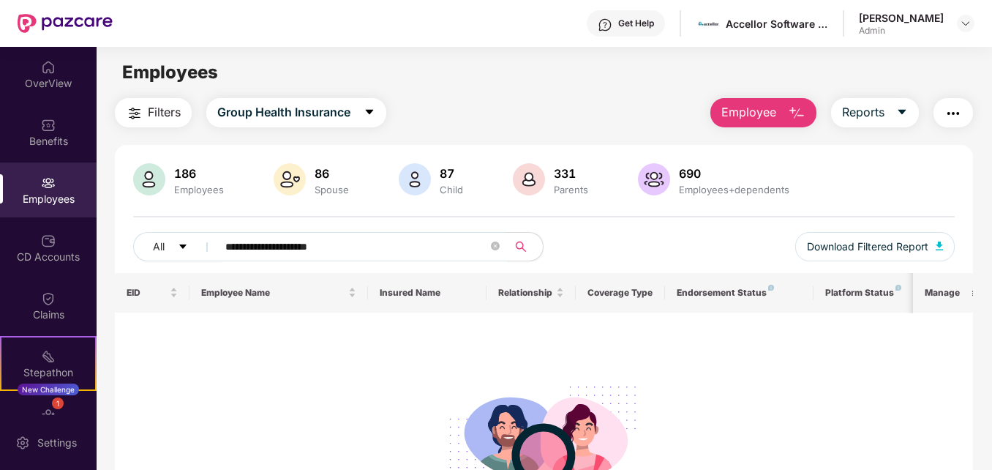
click at [404, 342] on div "No data found" at bounding box center [545, 434] width 836 height 220
drag, startPoint x: 370, startPoint y: 250, endPoint x: 108, endPoint y: 248, distance: 262.0
click at [108, 248] on div "**********" at bounding box center [544, 353] width 895 height 511
paste input "text"
type input "**********"
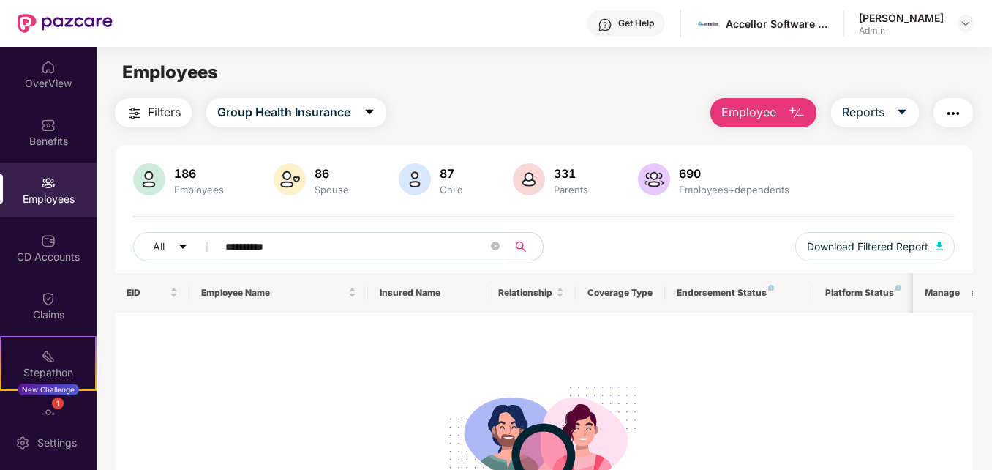
click at [749, 120] on span "Employee" at bounding box center [748, 112] width 55 height 18
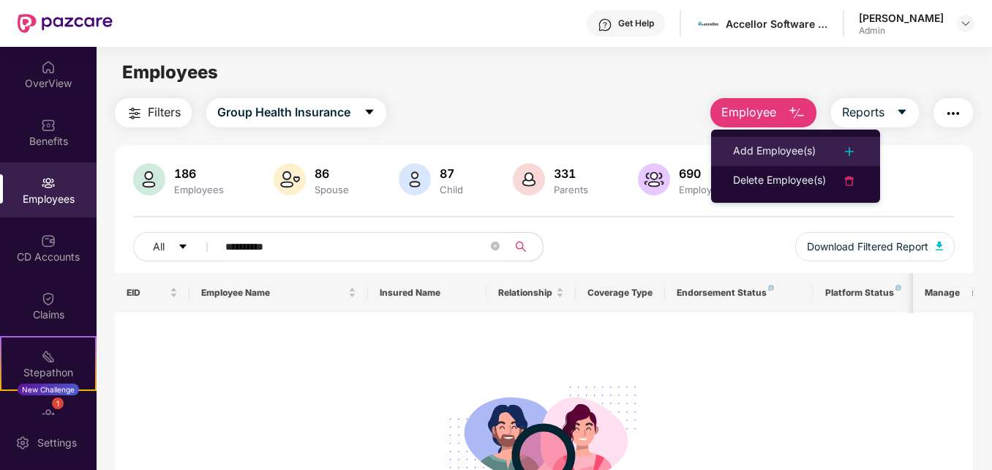
click at [757, 144] on div "Add Employee(s)" at bounding box center [774, 152] width 83 height 18
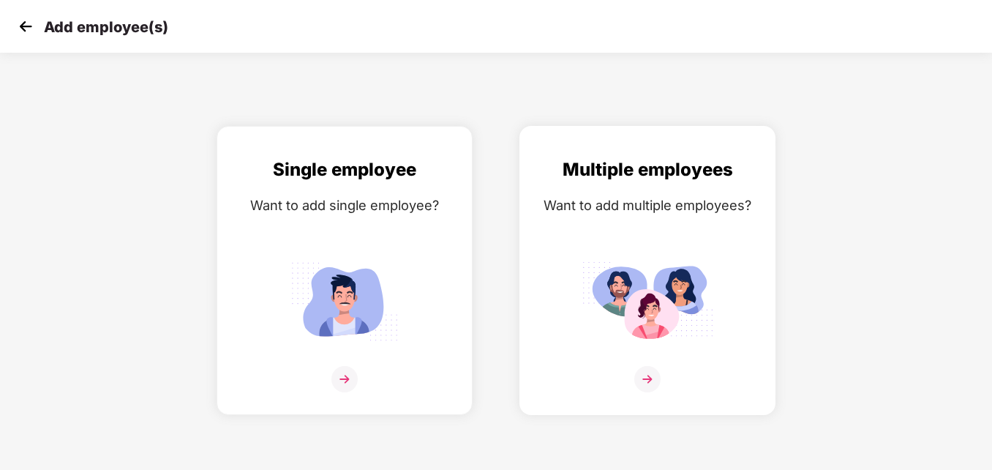
click at [656, 289] on img at bounding box center [648, 300] width 132 height 91
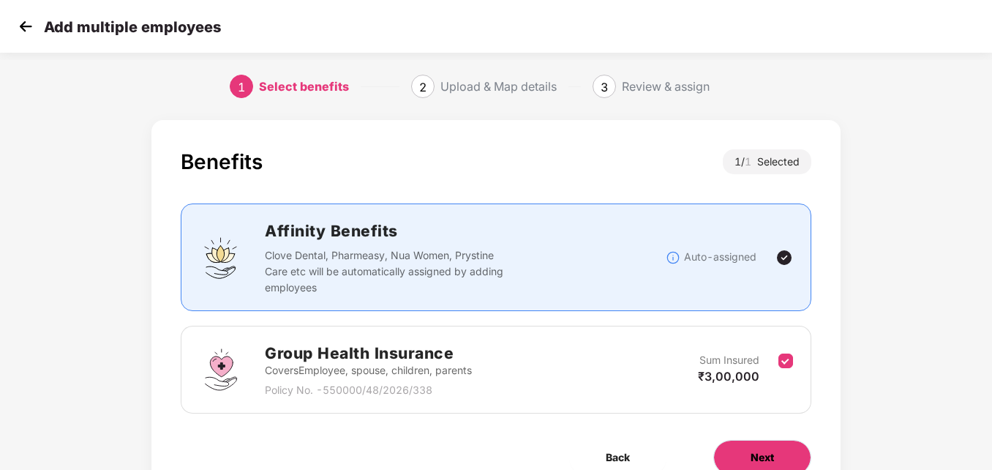
click at [757, 457] on span "Next" at bounding box center [762, 457] width 23 height 16
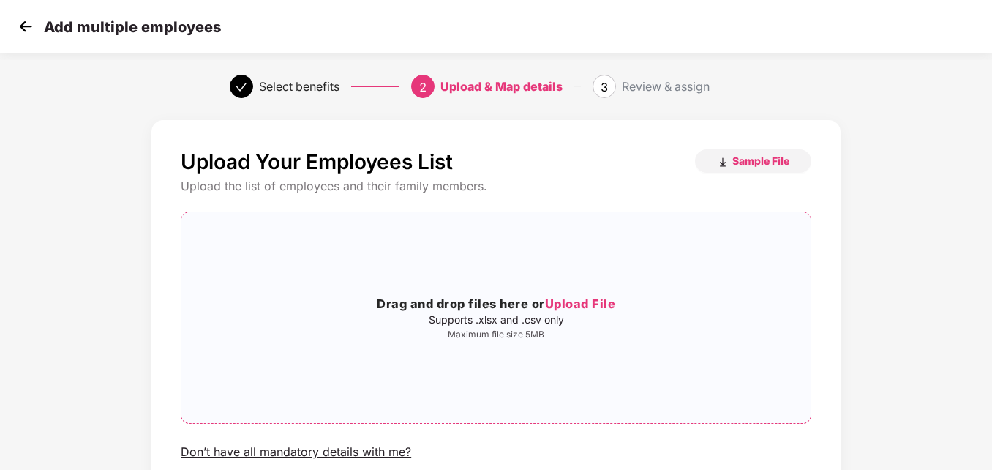
click at [568, 304] on span "Upload File" at bounding box center [580, 303] width 71 height 15
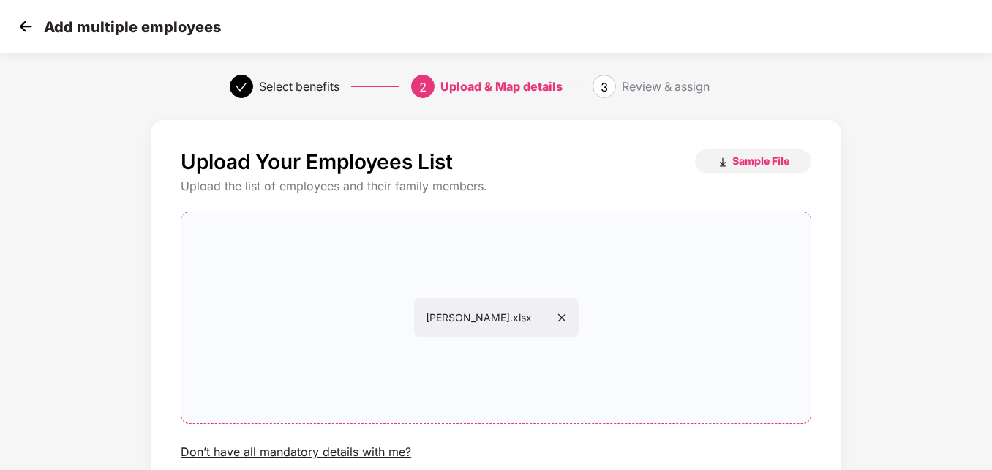
scroll to position [118, 0]
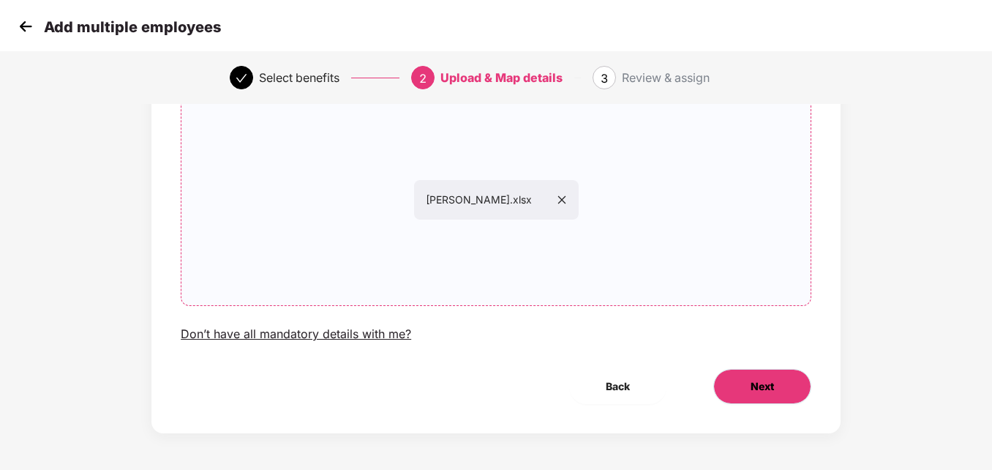
click at [752, 391] on span "Next" at bounding box center [762, 386] width 23 height 16
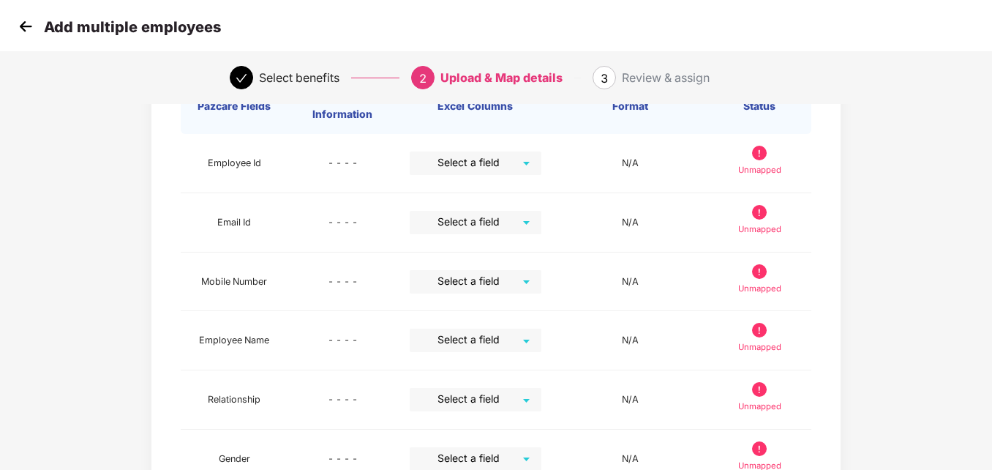
scroll to position [0, 0]
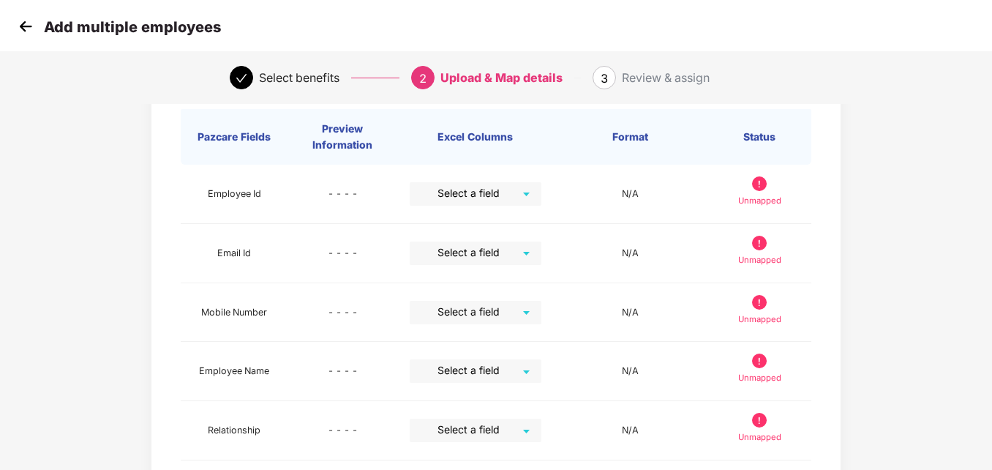
scroll to position [88, 0]
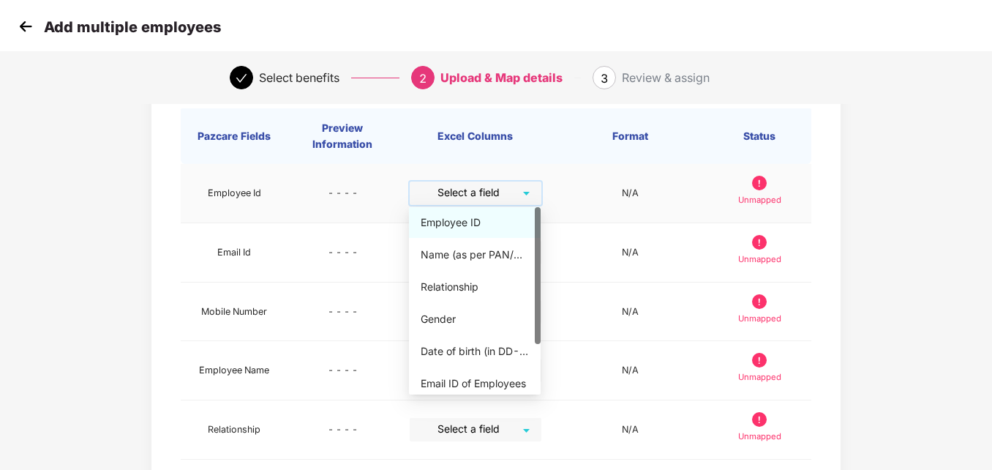
click at [517, 193] on input "search" at bounding box center [470, 192] width 105 height 22
click at [483, 221] on div "Employee ID" at bounding box center [475, 222] width 108 height 16
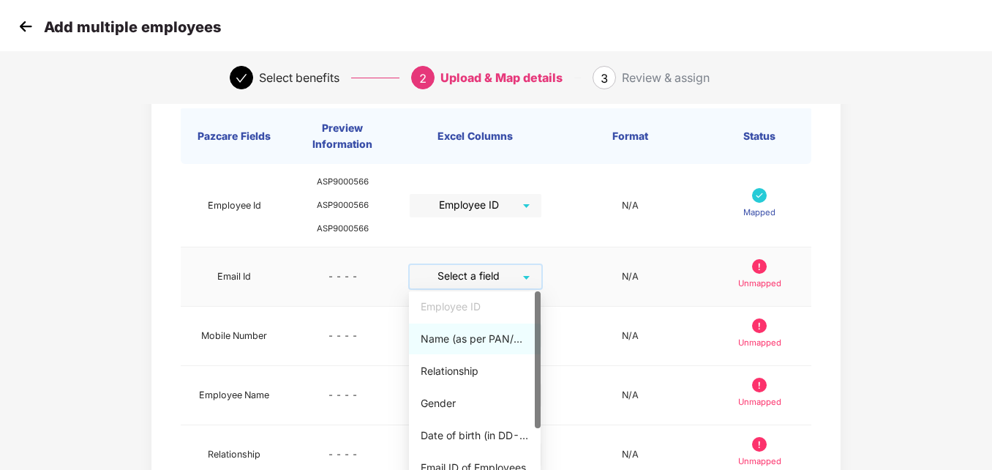
click at [522, 276] on input "search" at bounding box center [470, 276] width 105 height 22
click at [476, 467] on div "Email ID of Employees" at bounding box center [475, 468] width 108 height 16
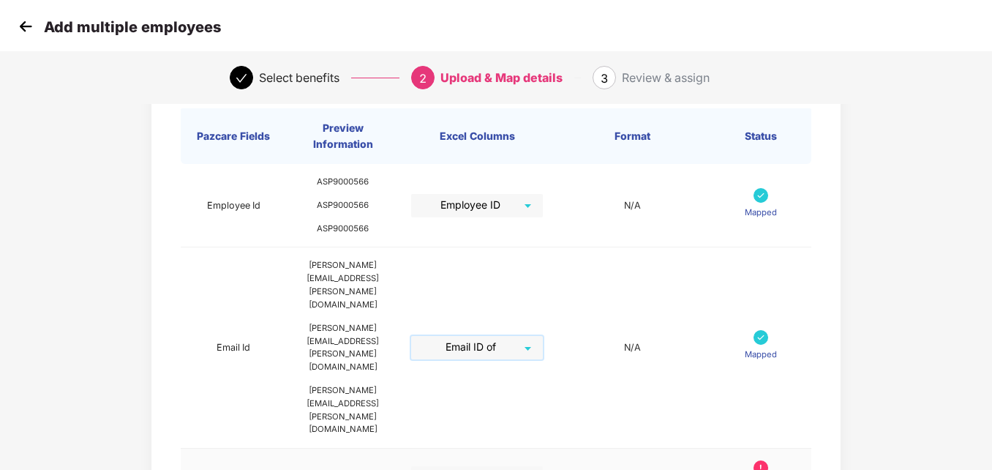
click at [543, 466] on div "Select a field" at bounding box center [477, 477] width 132 height 23
click at [964, 302] on div "Map Details Pazcare Fields Preview Information Excel Columns Format Status Empl…" at bounding box center [496, 478] width 992 height 906
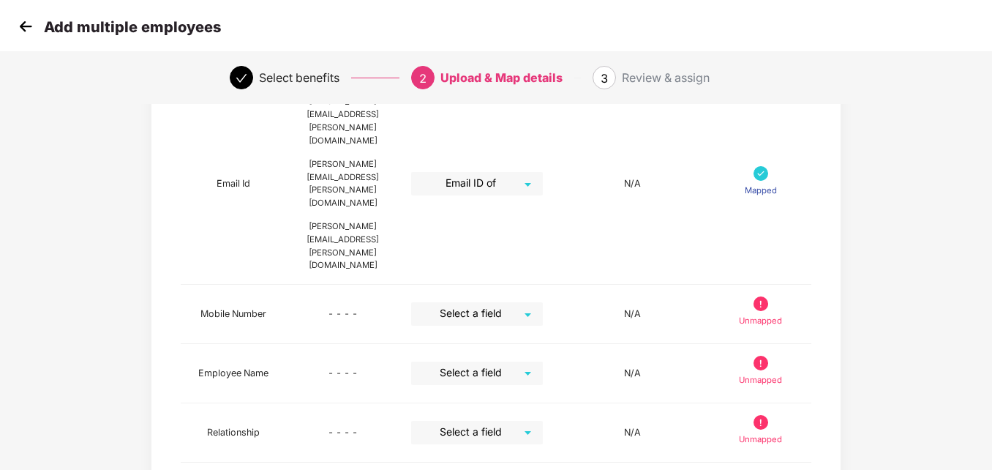
scroll to position [263, 0]
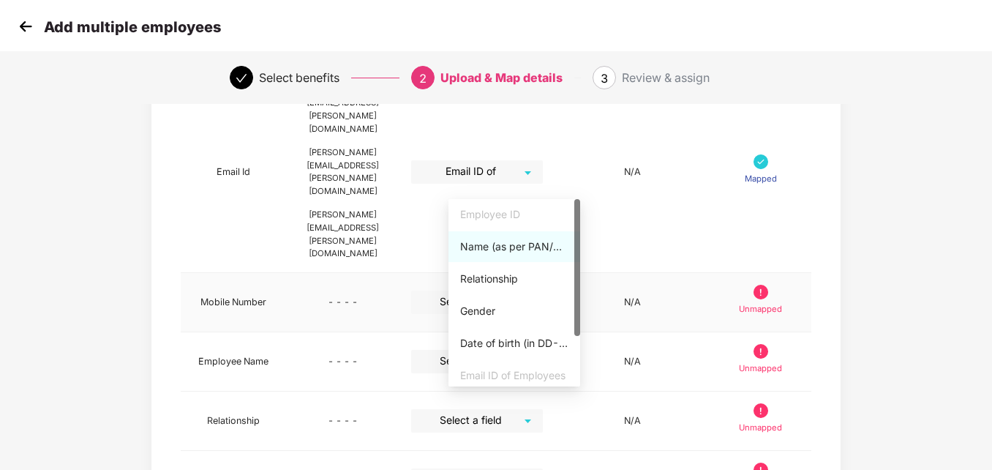
click at [543, 290] on div "Select a field" at bounding box center [477, 301] width 132 height 23
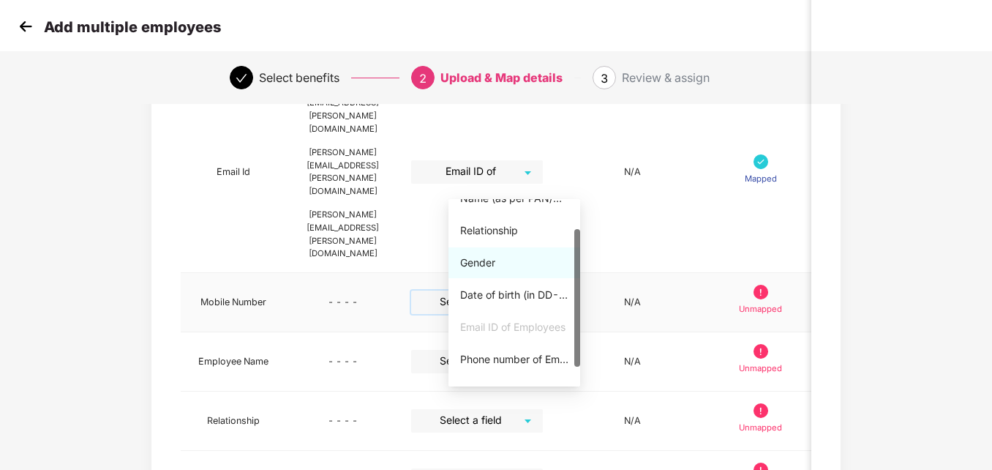
scroll to position [47, 0]
drag, startPoint x: 576, startPoint y: 323, endPoint x: 576, endPoint y: 357, distance: 34.4
click at [576, 357] on div at bounding box center [577, 302] width 6 height 138
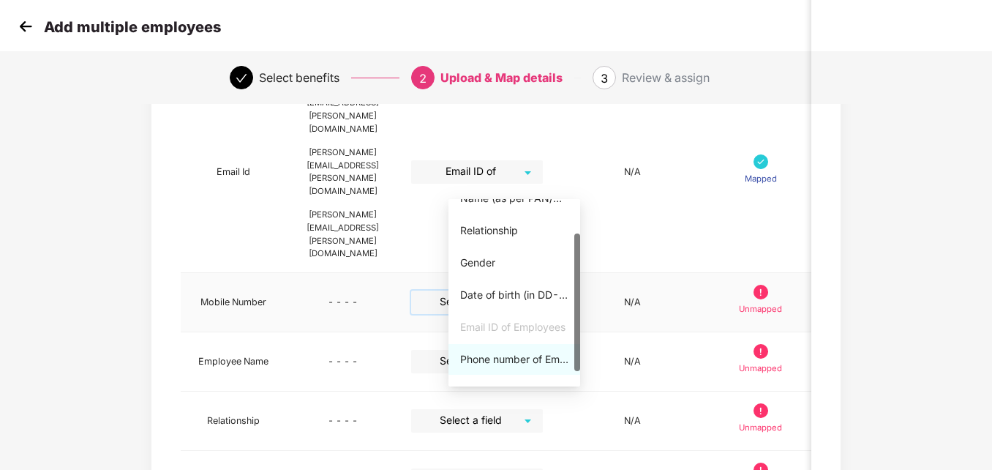
click at [521, 348] on div "Phone number of Employees" at bounding box center [515, 359] width 132 height 31
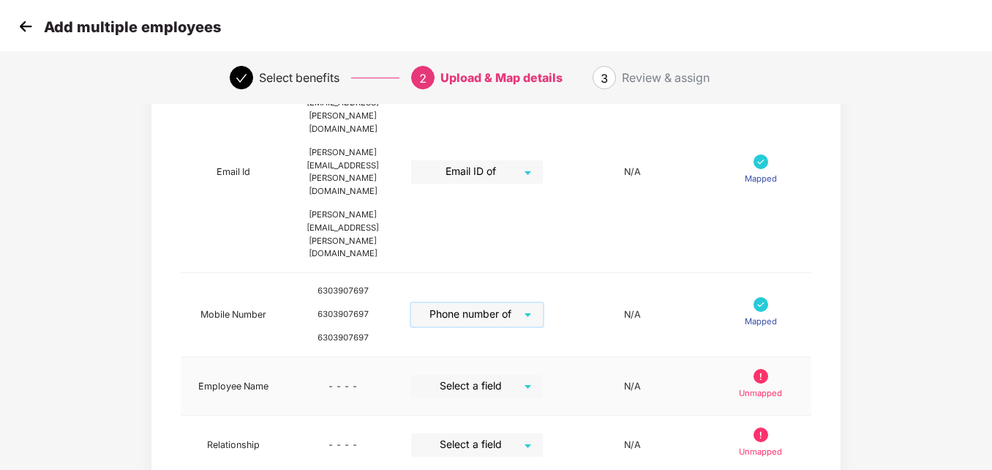
click at [543, 375] on div "Select a field" at bounding box center [477, 386] width 132 height 23
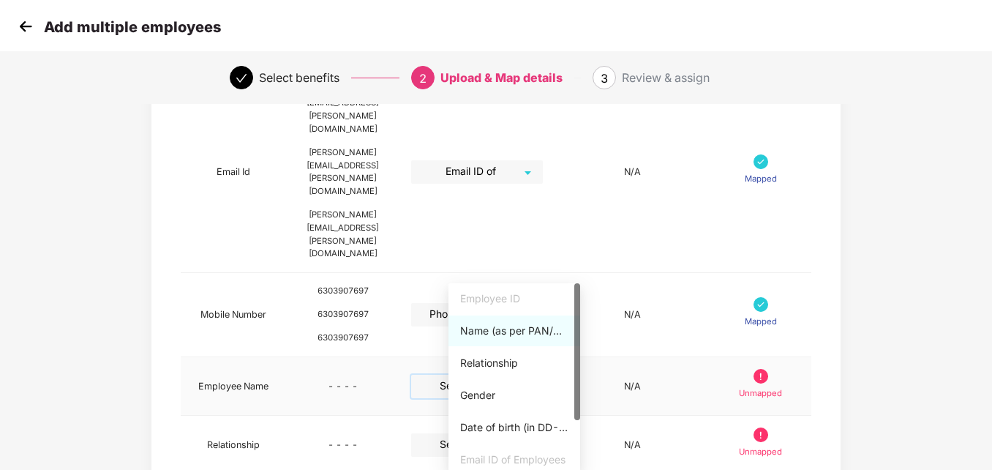
click at [526, 330] on div "Name (as per PAN/Aadhar Card)" at bounding box center [514, 331] width 108 height 16
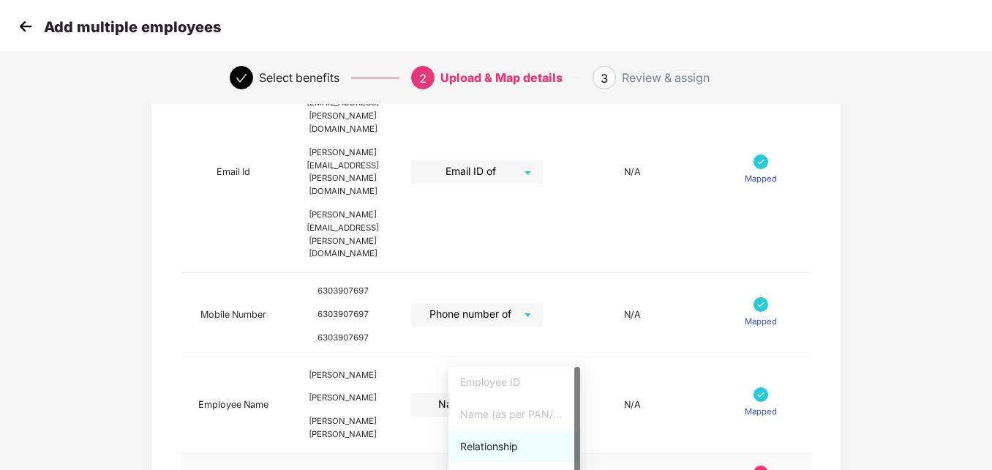
click at [495, 440] on div "Relationship" at bounding box center [514, 446] width 108 height 16
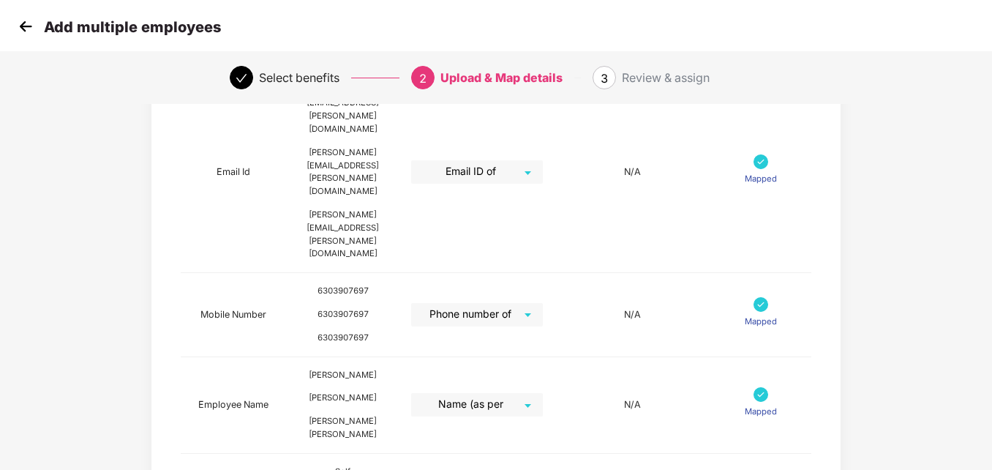
click at [975, 257] on div "Map Details Pazcare Fields Preview Information Excel Columns Format Status Empl…" at bounding box center [496, 345] width 992 height 993
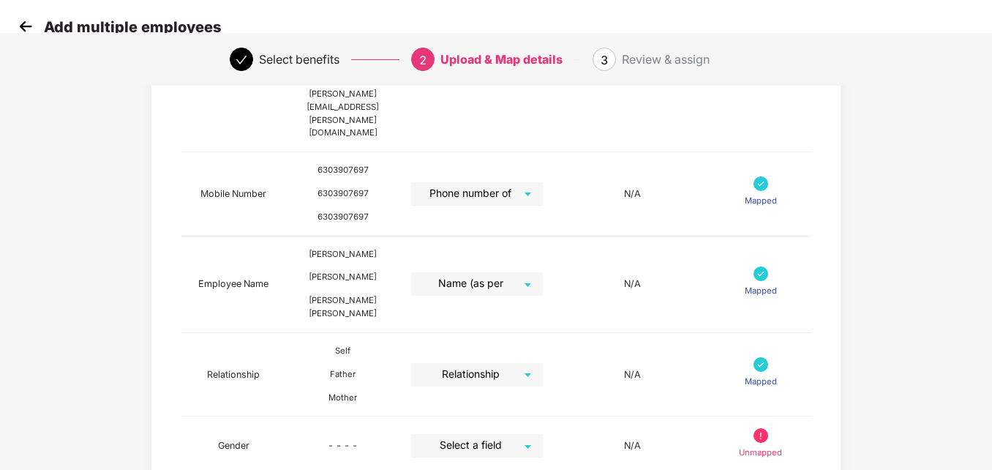
scroll to position [410, 0]
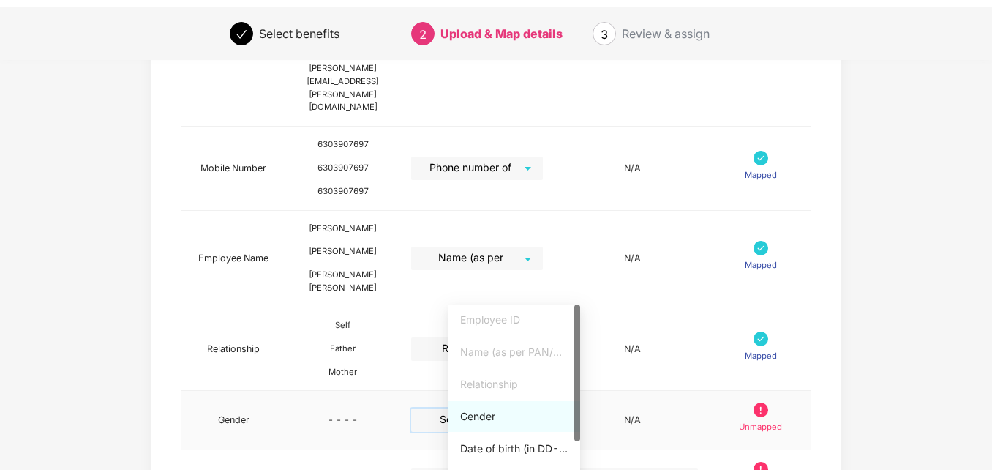
click at [525, 408] on input "search" at bounding box center [471, 419] width 105 height 22
click at [484, 421] on div "Gender" at bounding box center [514, 416] width 108 height 16
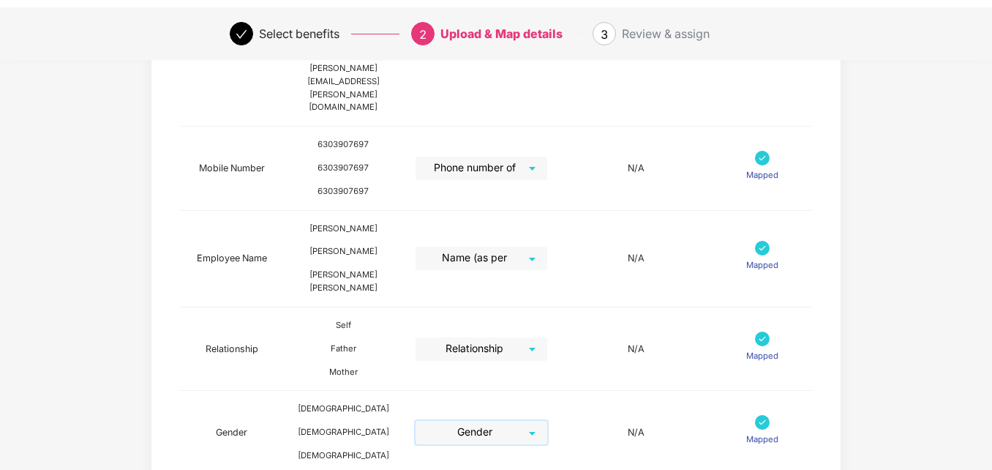
click at [978, 309] on div "Map Details Pazcare Fields Preview Information Excel Columns Format Status Empl…" at bounding box center [496, 211] width 992 height 1017
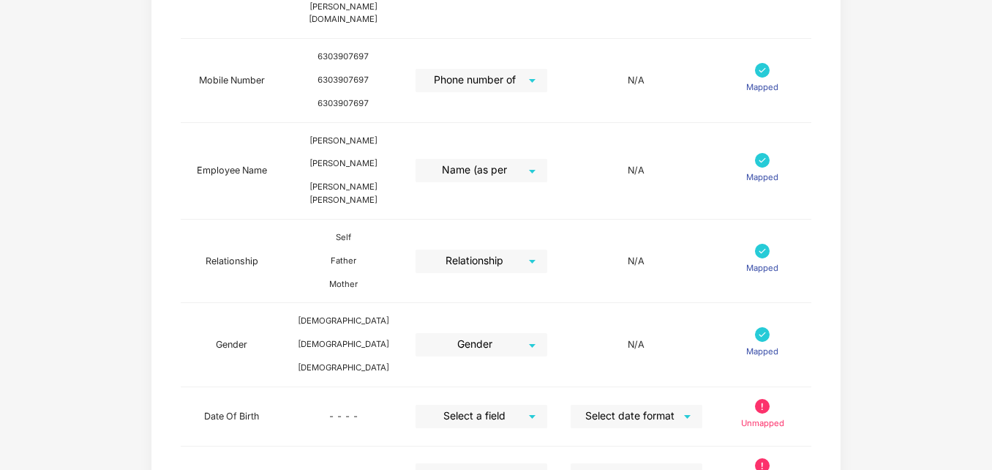
scroll to position [527, 0]
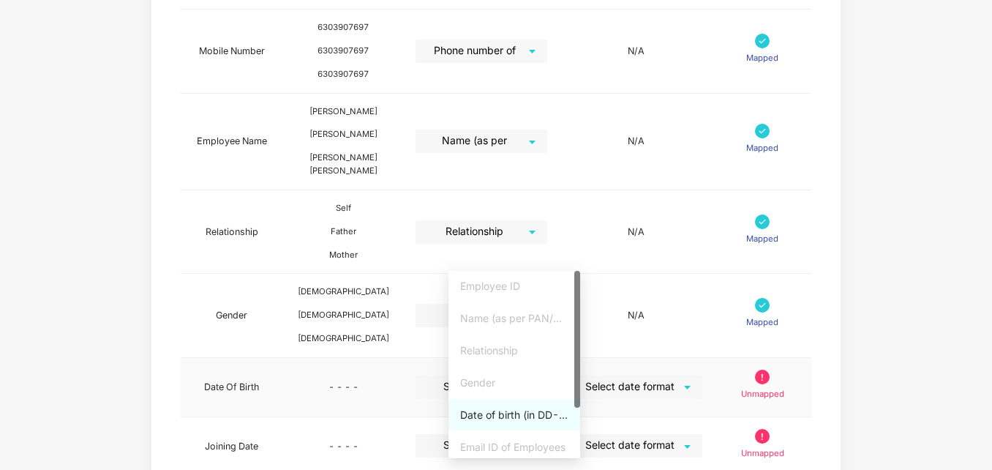
click at [547, 375] on div "Select a field" at bounding box center [482, 386] width 132 height 23
click at [517, 418] on div "Date of birth (in DD-MMM-YYYY format) as per PAN/Aadhar Card" at bounding box center [514, 415] width 108 height 16
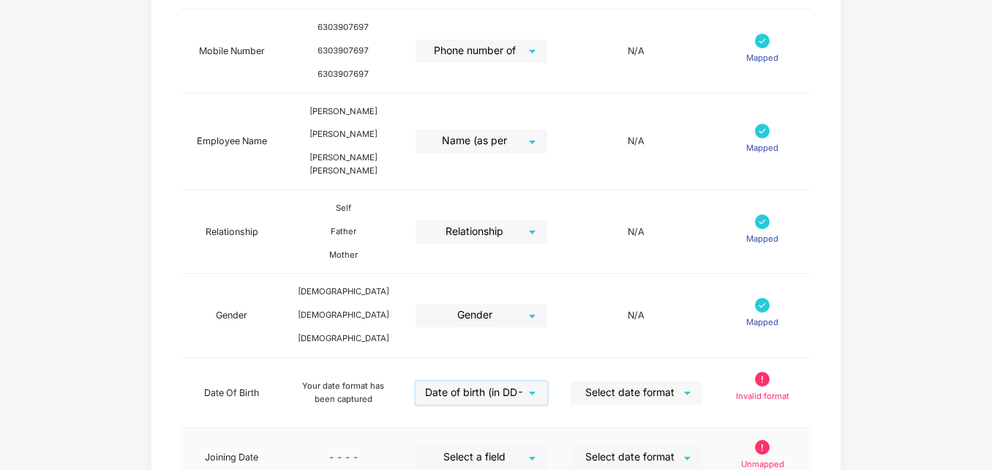
click at [547, 446] on div "Select a field" at bounding box center [482, 457] width 132 height 23
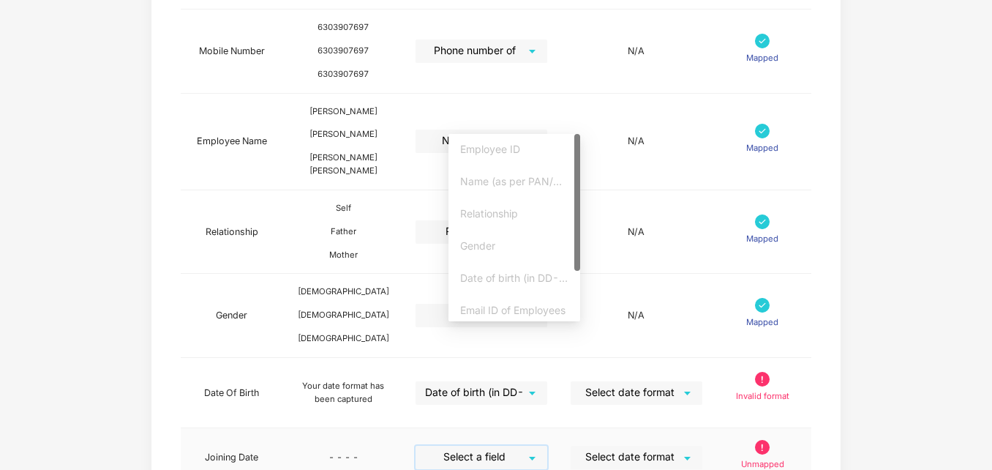
click at [577, 294] on div at bounding box center [577, 227] width 6 height 187
click at [576, 265] on div "Employee ID Name (as per PAN/Aadhar Card) Relationship Gender Date of birth (in…" at bounding box center [515, 227] width 132 height 187
drag, startPoint x: 576, startPoint y: 265, endPoint x: 578, endPoint y: 352, distance: 87.1
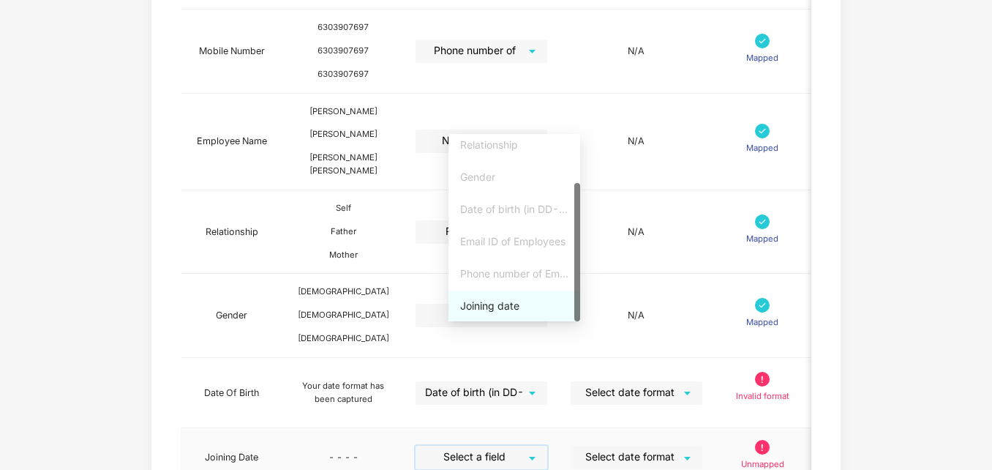
click at [489, 307] on div "Joining date" at bounding box center [514, 306] width 108 height 16
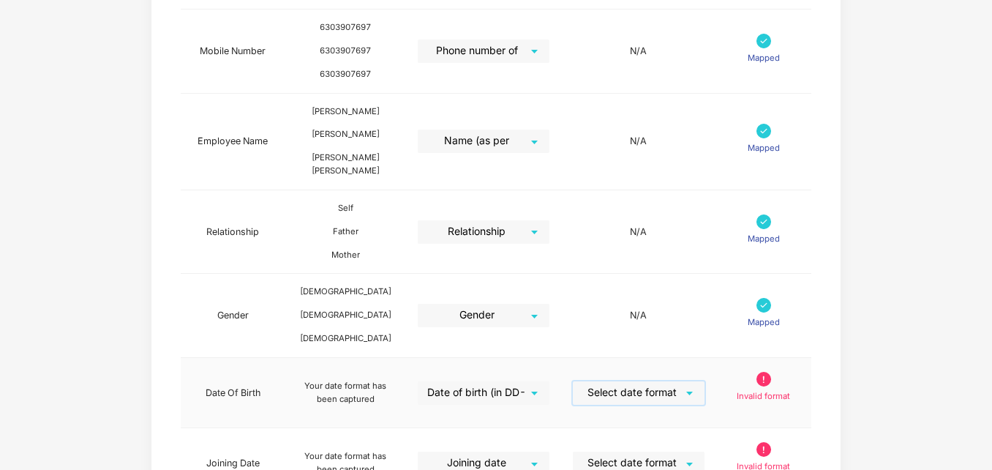
click at [671, 381] on input "search" at bounding box center [633, 392] width 105 height 22
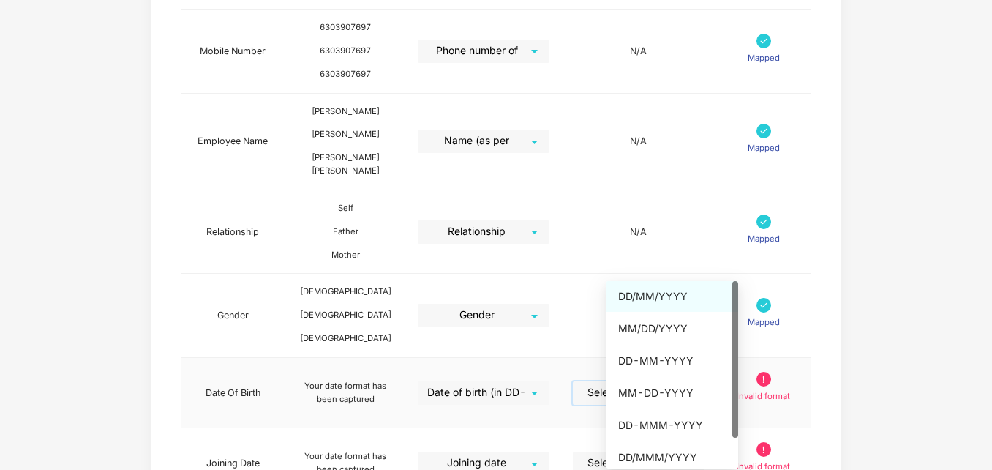
click at [665, 296] on div "DD/MM/YYYY" at bounding box center [672, 296] width 108 height 16
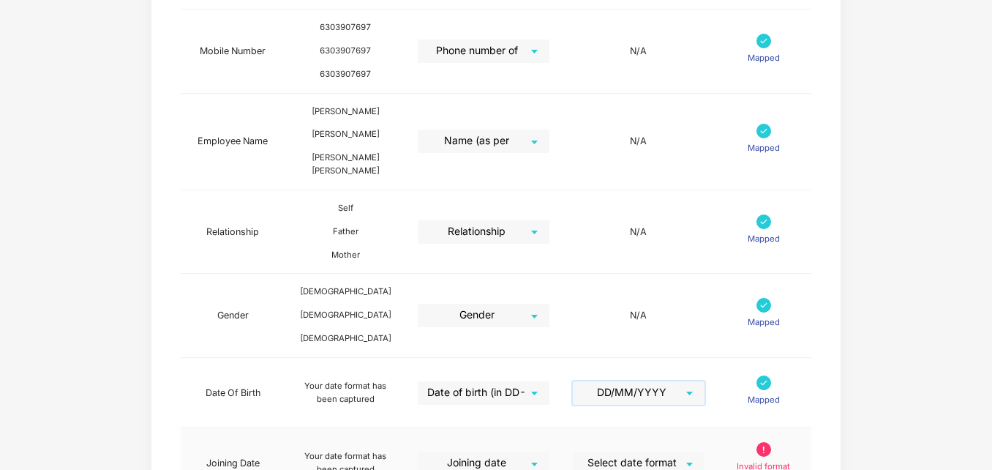
click at [671, 451] on input "search" at bounding box center [633, 462] width 105 height 22
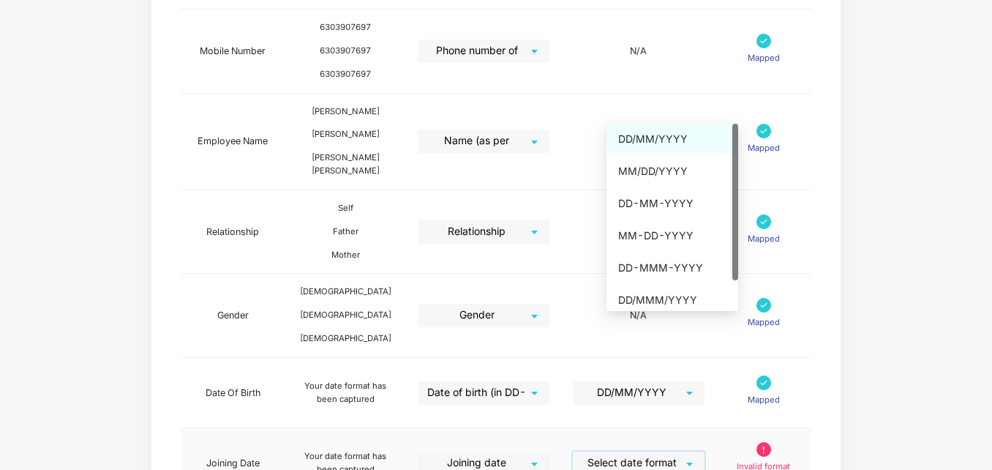
click at [676, 132] on div "DD/MM/YYYY" at bounding box center [672, 139] width 108 height 16
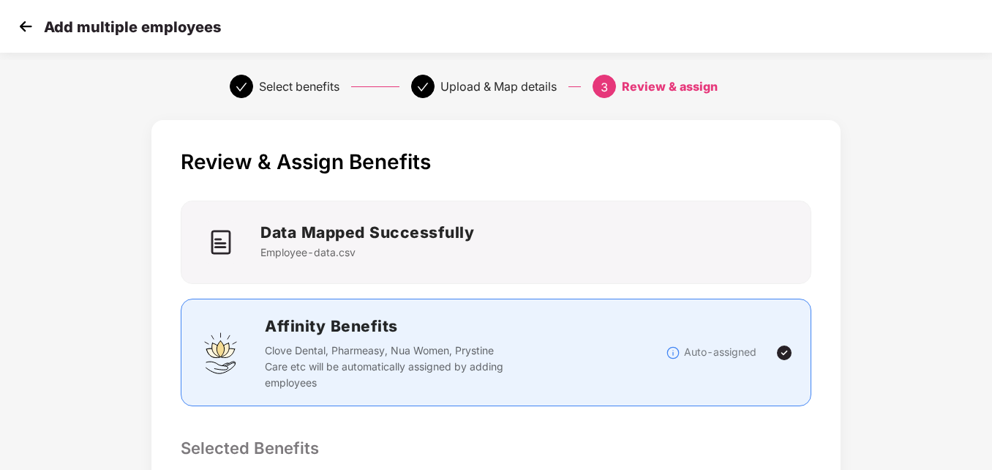
scroll to position [362, 0]
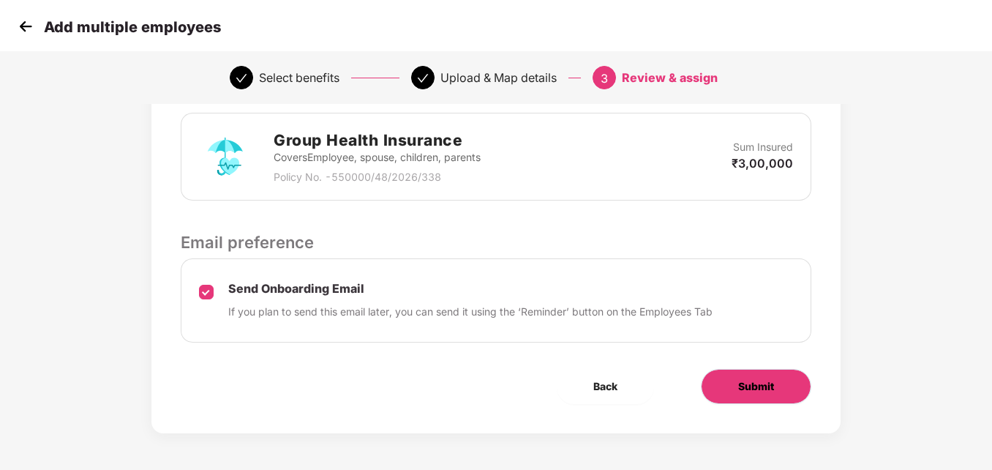
click at [749, 398] on button "Submit" at bounding box center [756, 386] width 110 height 35
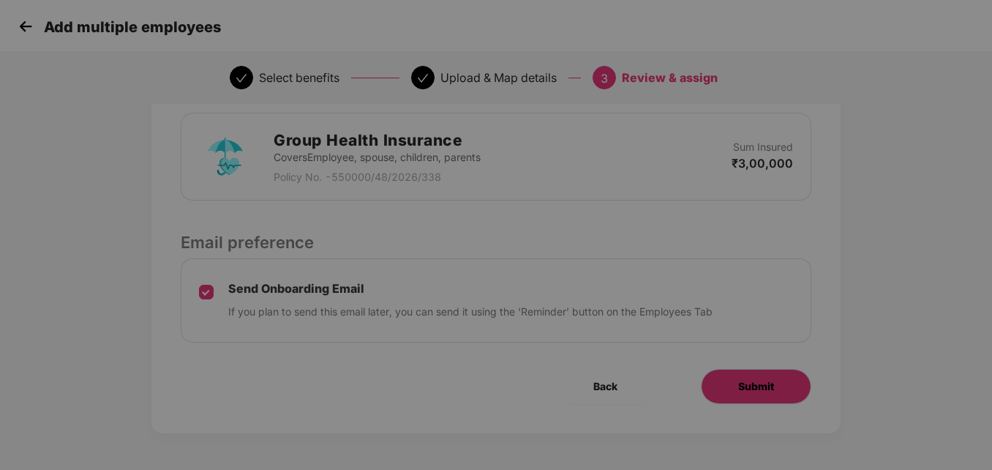
scroll to position [0, 0]
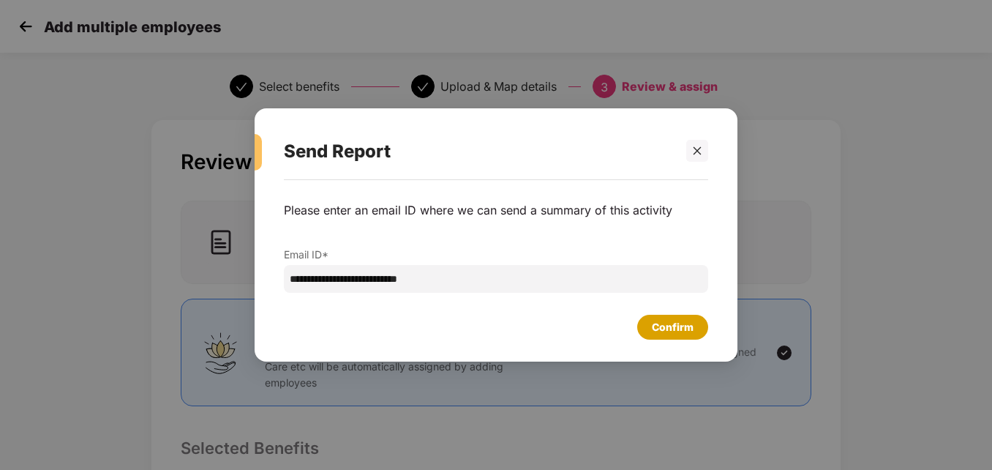
click at [675, 328] on div "Confirm" at bounding box center [673, 327] width 42 height 16
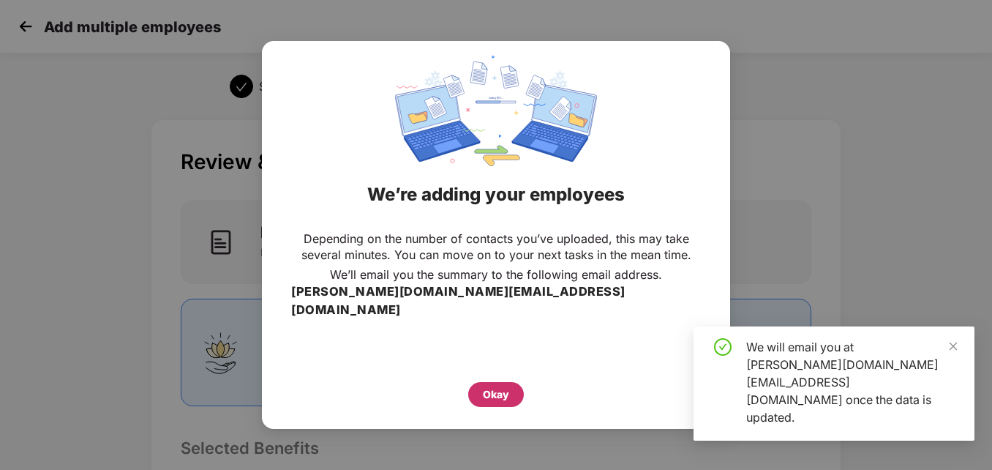
click at [498, 386] on div "Okay" at bounding box center [496, 394] width 26 height 16
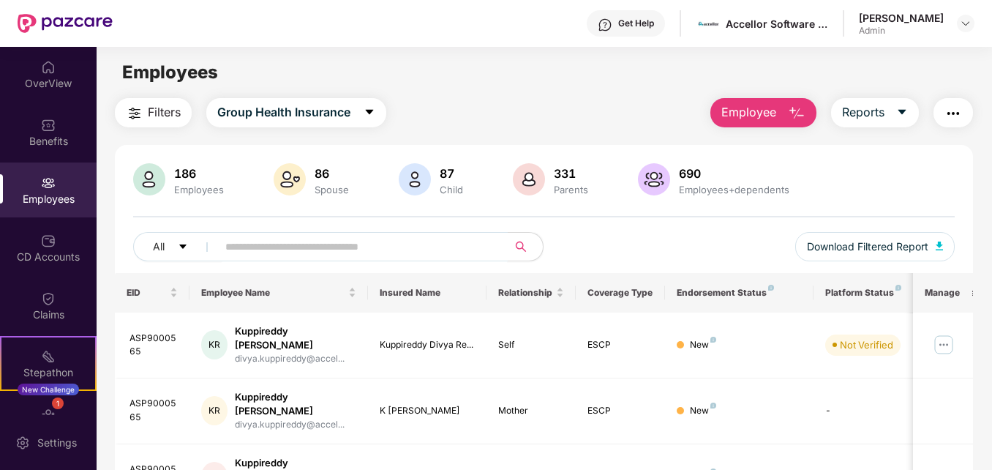
click at [352, 247] on input "text" at bounding box center [356, 247] width 262 height 22
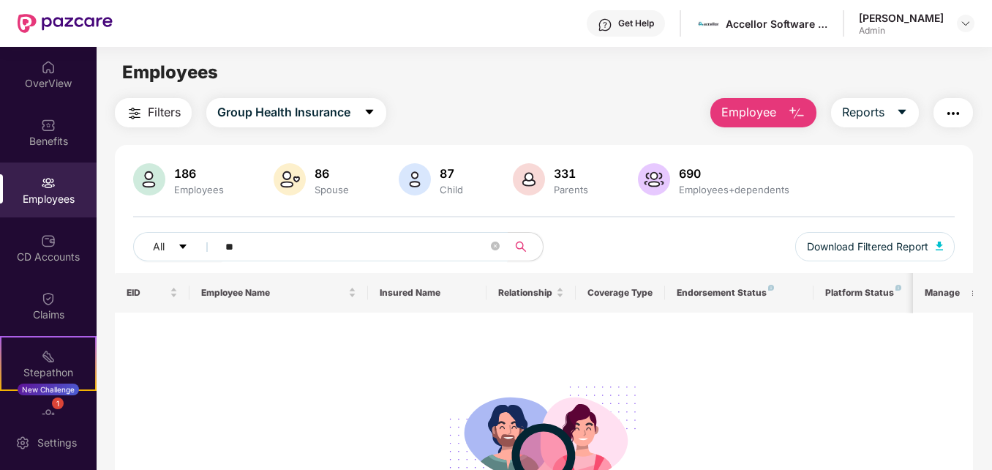
type input "*"
click at [249, 238] on input "*********" at bounding box center [356, 247] width 262 height 22
type input "******"
click at [763, 121] on span "Employee" at bounding box center [748, 112] width 55 height 18
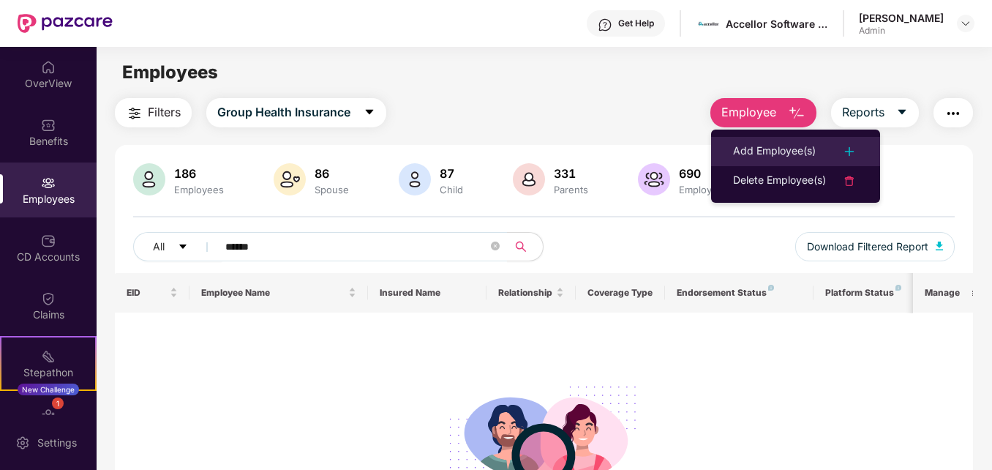
click at [765, 151] on div "Add Employee(s)" at bounding box center [774, 152] width 83 height 18
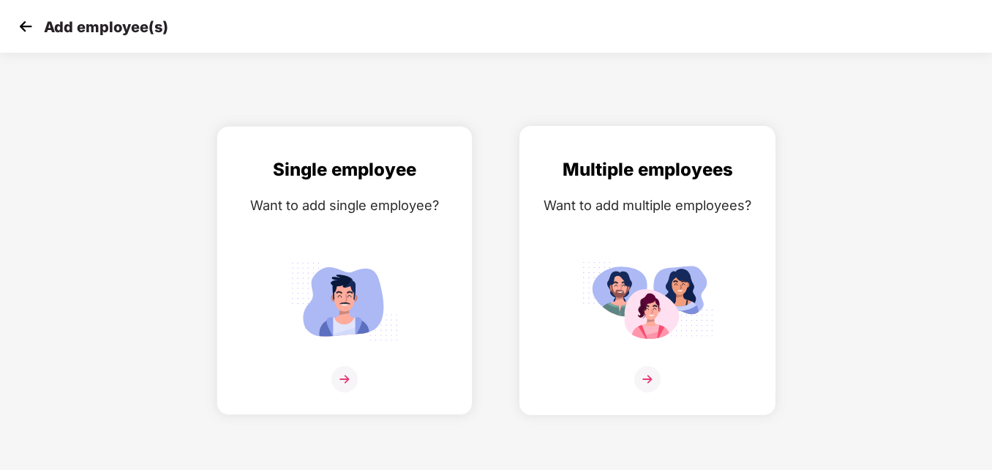
click at [632, 311] on img at bounding box center [648, 300] width 132 height 91
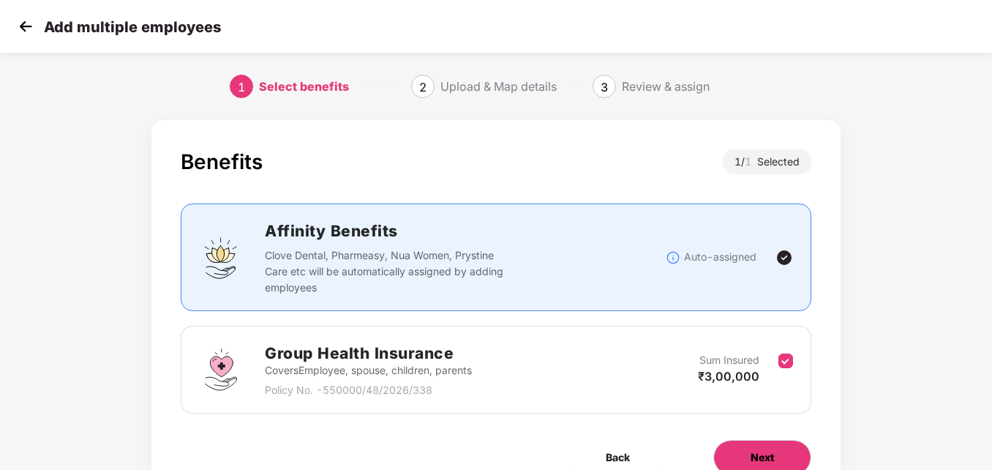
click at [759, 449] on span "Next" at bounding box center [762, 457] width 23 height 16
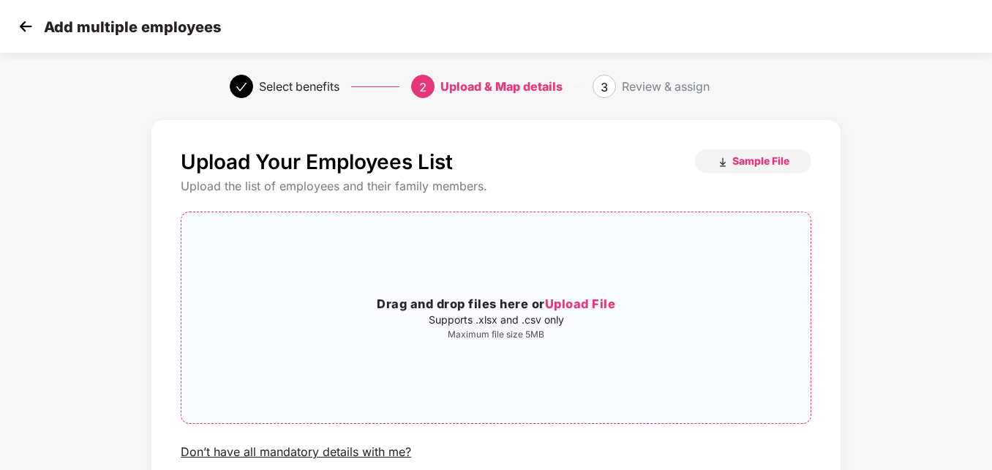
click at [586, 305] on span "Upload File" at bounding box center [580, 303] width 71 height 15
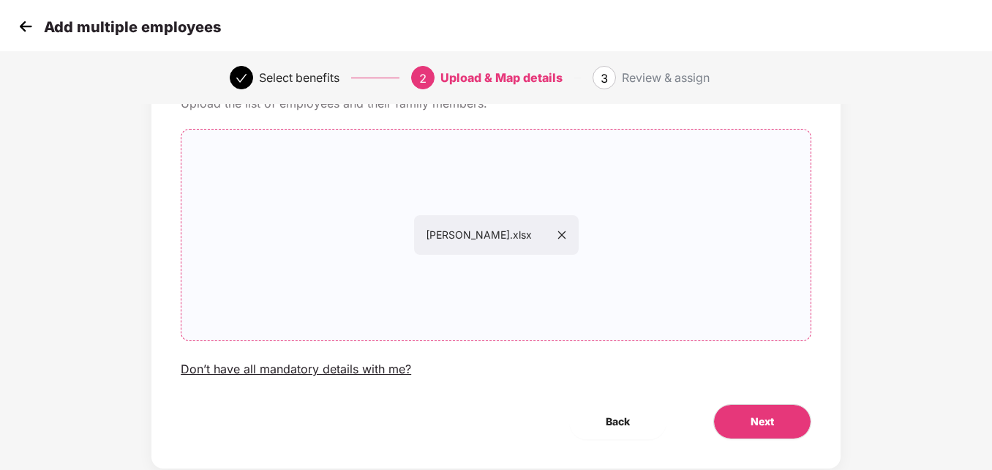
scroll to position [118, 0]
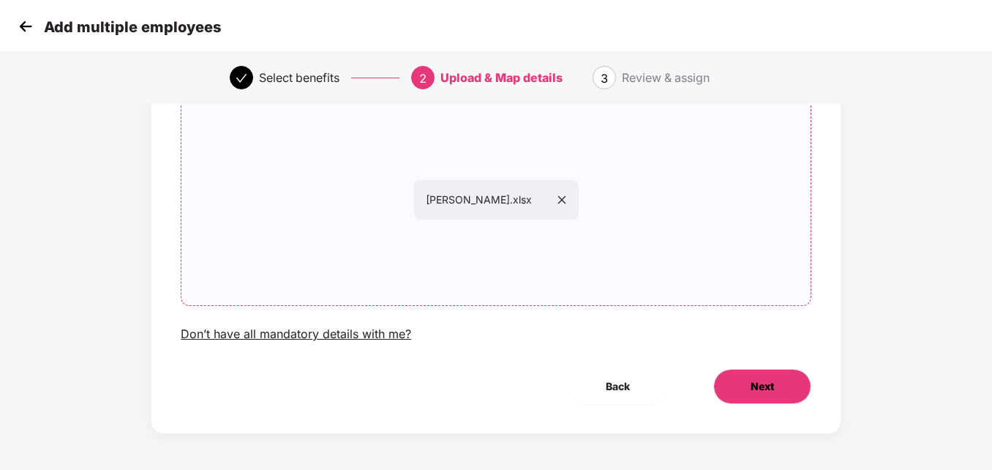
click at [756, 386] on span "Next" at bounding box center [762, 386] width 23 height 16
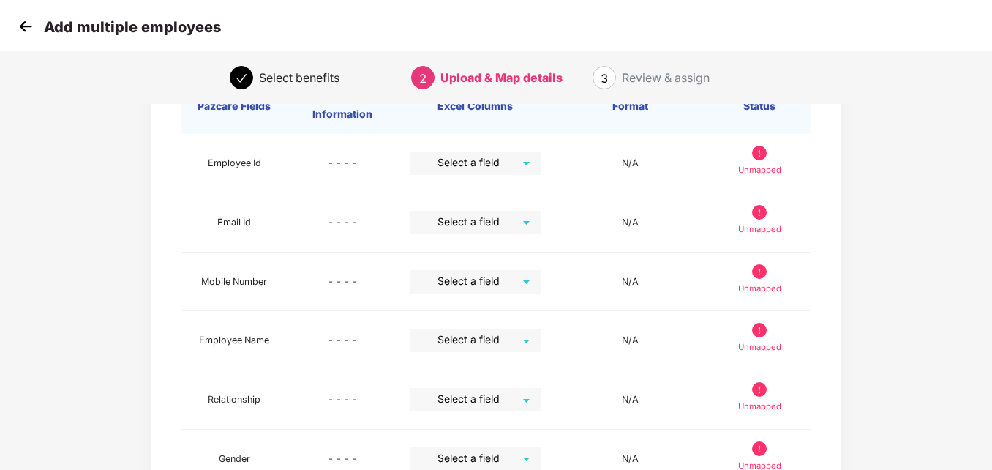
scroll to position [0, 0]
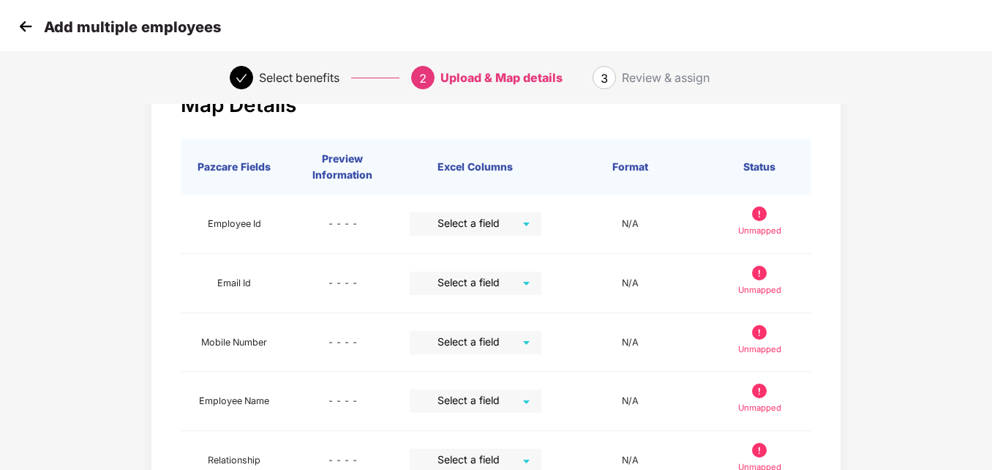
scroll to position [59, 0]
click at [531, 222] on div "Select a field" at bounding box center [476, 222] width 132 height 23
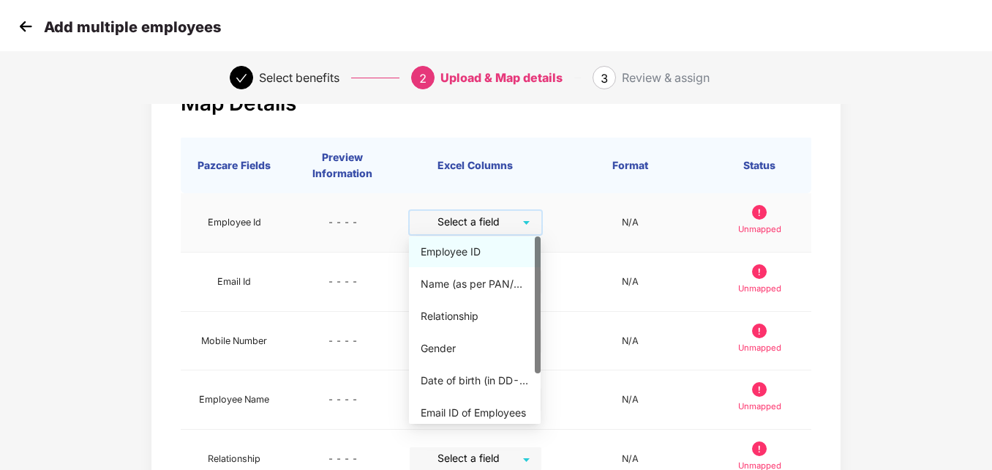
click at [437, 253] on div "Employee ID" at bounding box center [475, 252] width 108 height 16
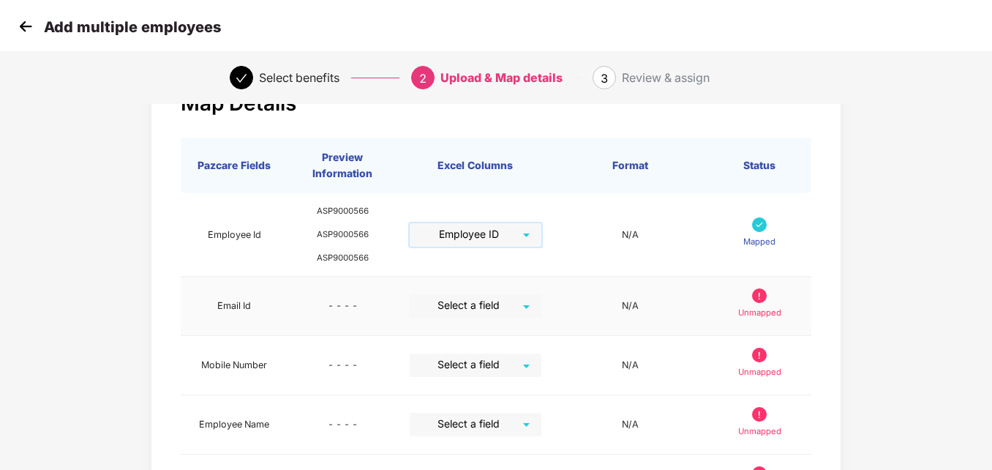
click at [525, 301] on div "Select a field" at bounding box center [476, 305] width 132 height 23
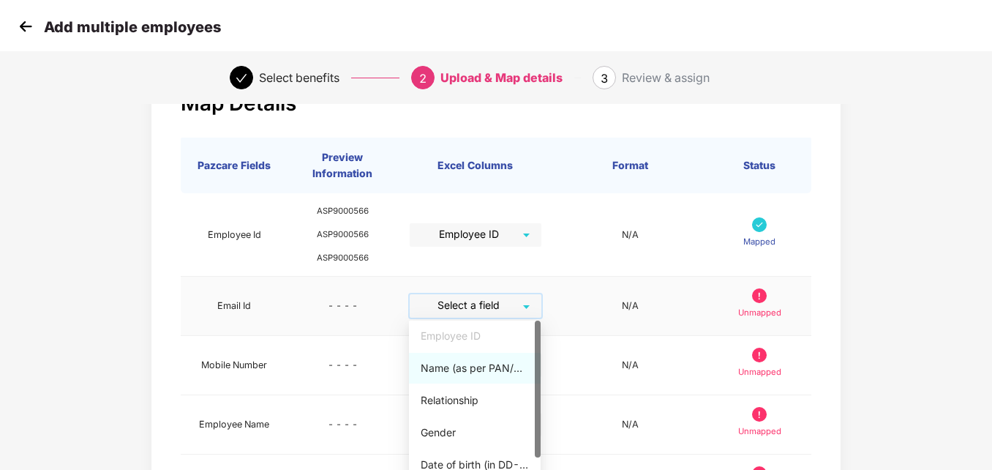
click at [486, 367] on div "Name (as per PAN/Aadhar Card)" at bounding box center [475, 368] width 108 height 16
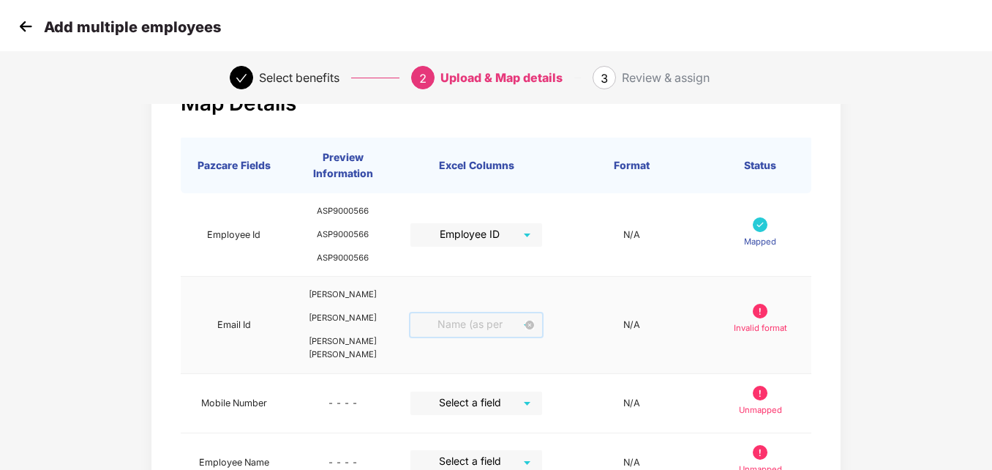
click at [524, 328] on span "Name (as per PAN/Aadhar Card)" at bounding box center [477, 324] width 116 height 23
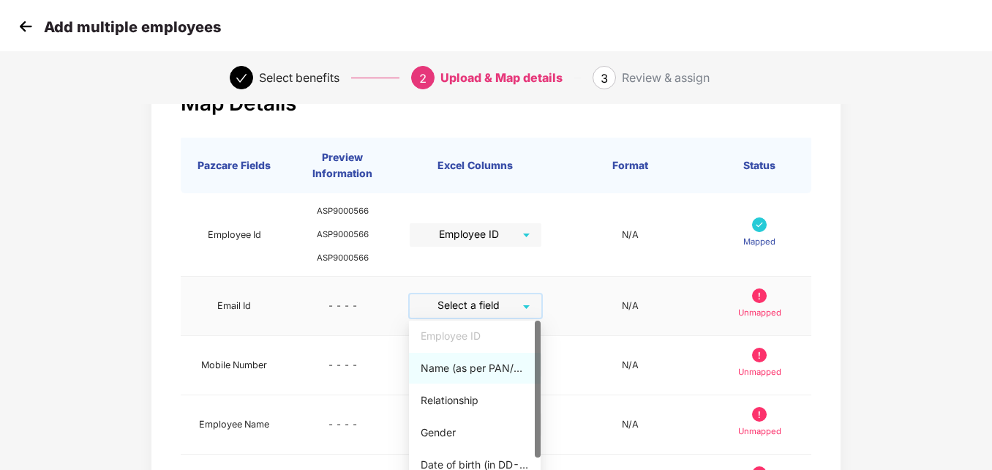
click at [523, 305] on div "Select a field" at bounding box center [476, 305] width 132 height 23
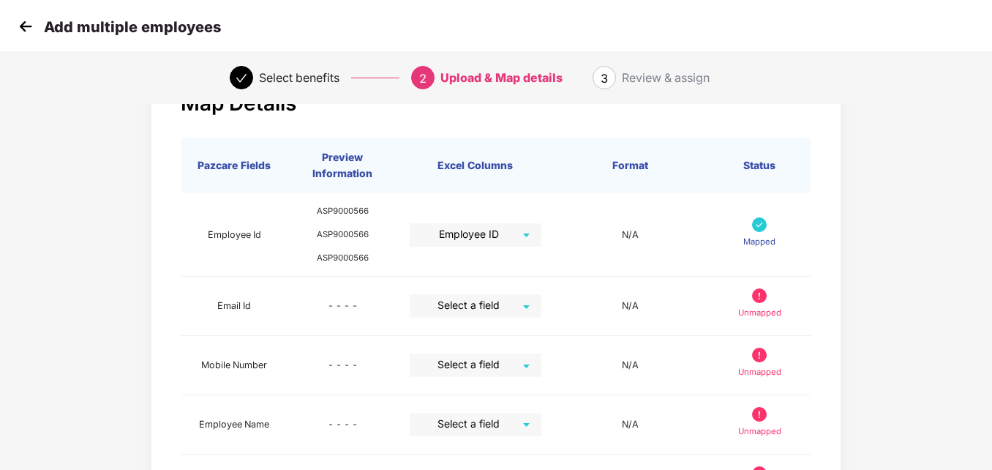
click at [888, 331] on div "Map Details Pazcare Fields Preview Information Excel Columns Format Status Empl…" at bounding box center [496, 436] width 827 height 764
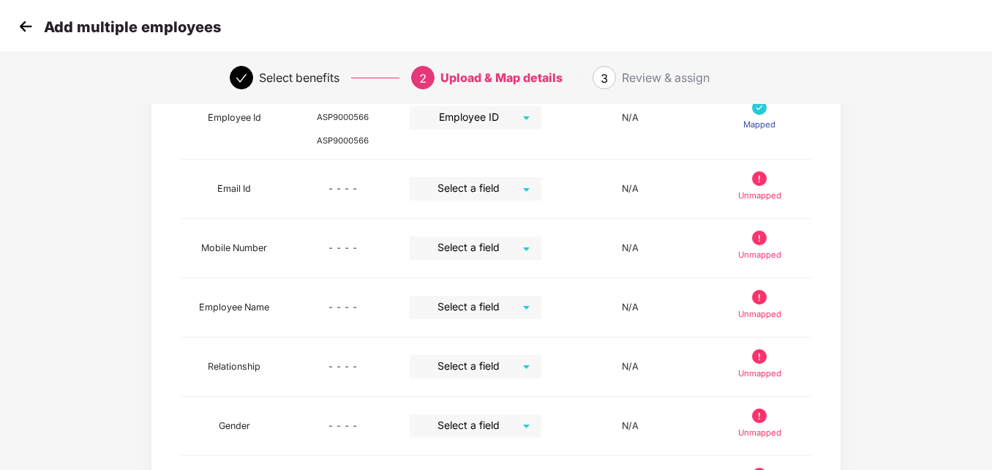
scroll to position [205, 0]
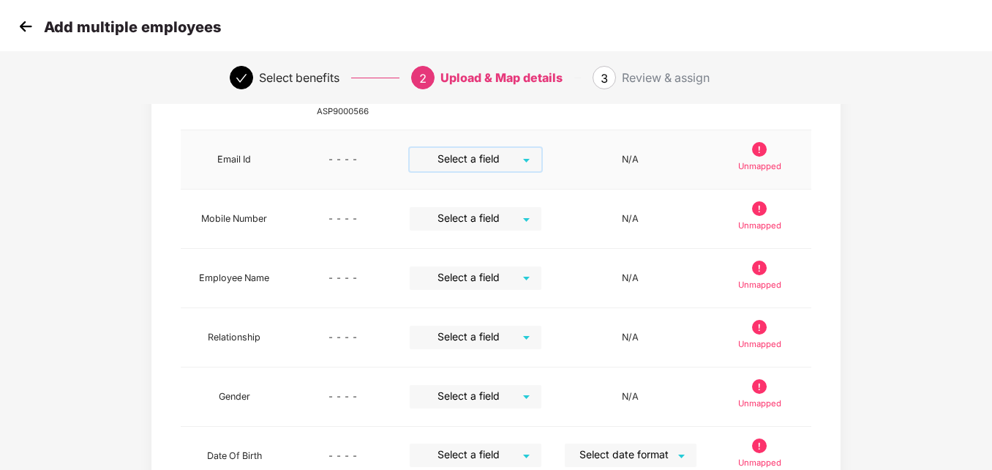
click at [519, 159] on input "search" at bounding box center [470, 159] width 105 height 22
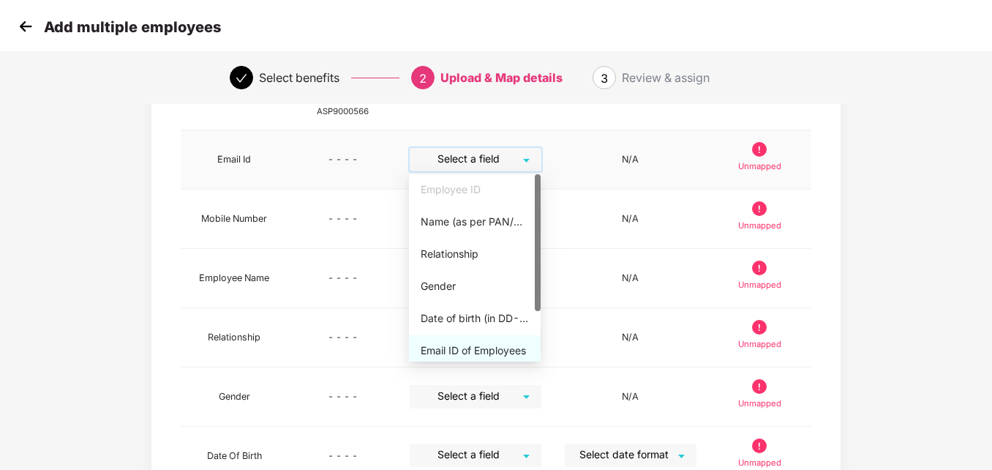
click at [471, 353] on div "Email ID of Employees" at bounding box center [475, 350] width 108 height 16
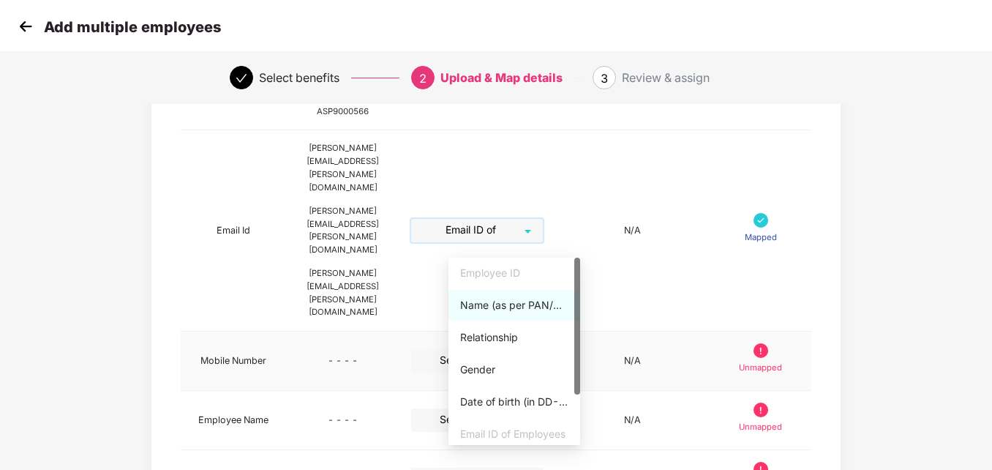
click at [543, 349] on div "Select a field" at bounding box center [477, 360] width 132 height 23
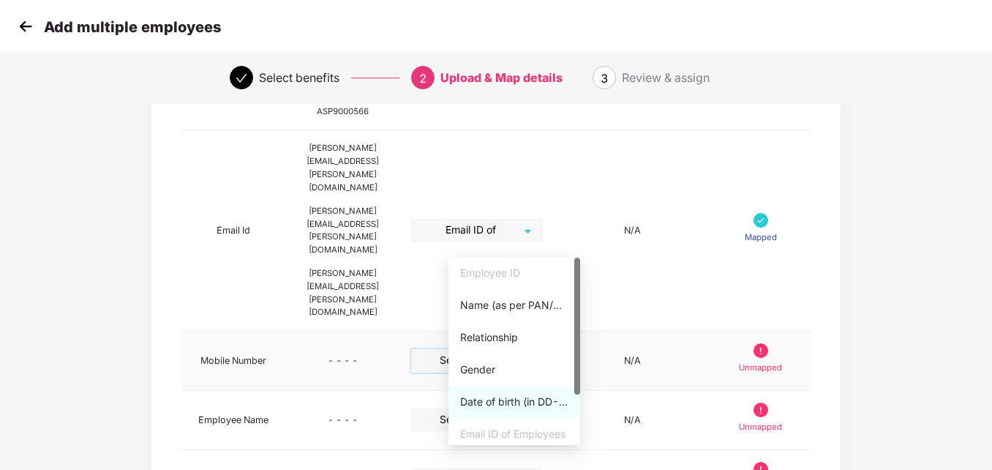
click at [575, 397] on div at bounding box center [577, 351] width 6 height 187
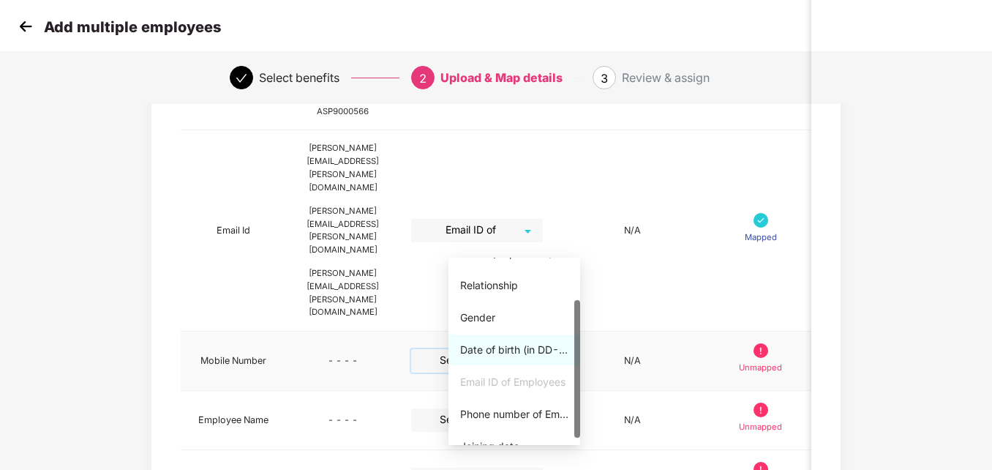
scroll to position [60, 0]
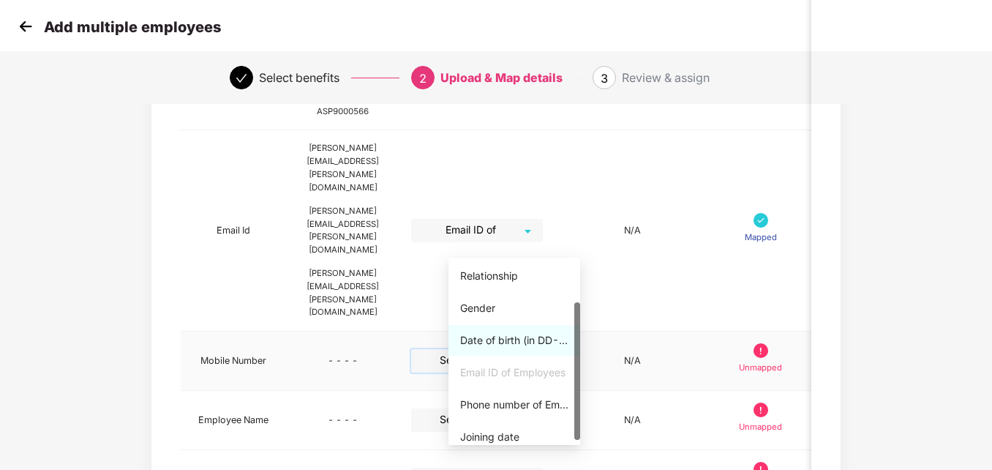
drag, startPoint x: 576, startPoint y: 389, endPoint x: 579, endPoint y: 432, distance: 44.0
click at [579, 432] on div at bounding box center [577, 371] width 6 height 138
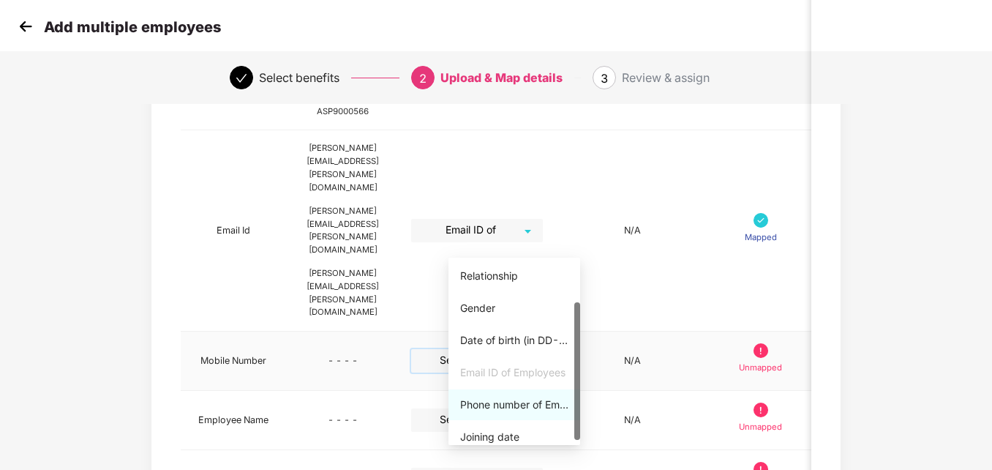
click at [525, 402] on div "Phone number of Employees" at bounding box center [514, 405] width 108 height 16
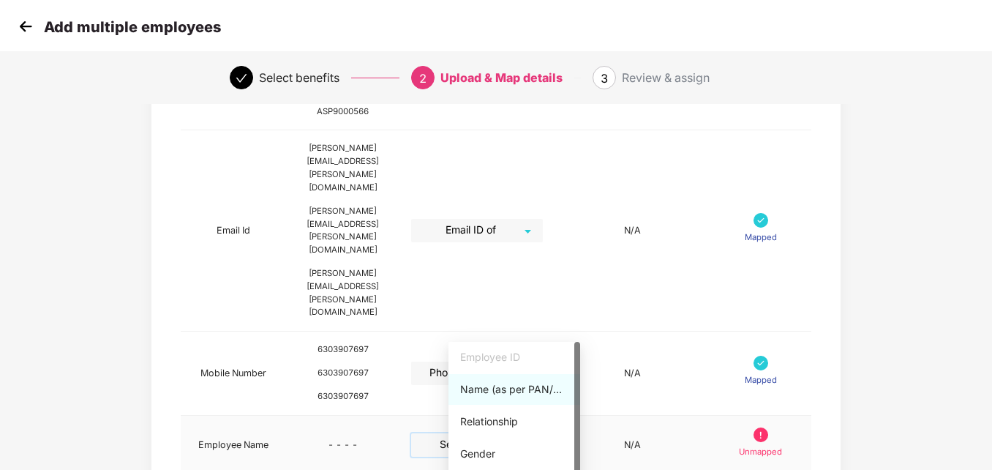
click at [525, 433] on input "search" at bounding box center [471, 444] width 105 height 22
click at [520, 394] on div "Name (as per PAN/Aadhar Card)" at bounding box center [514, 389] width 108 height 16
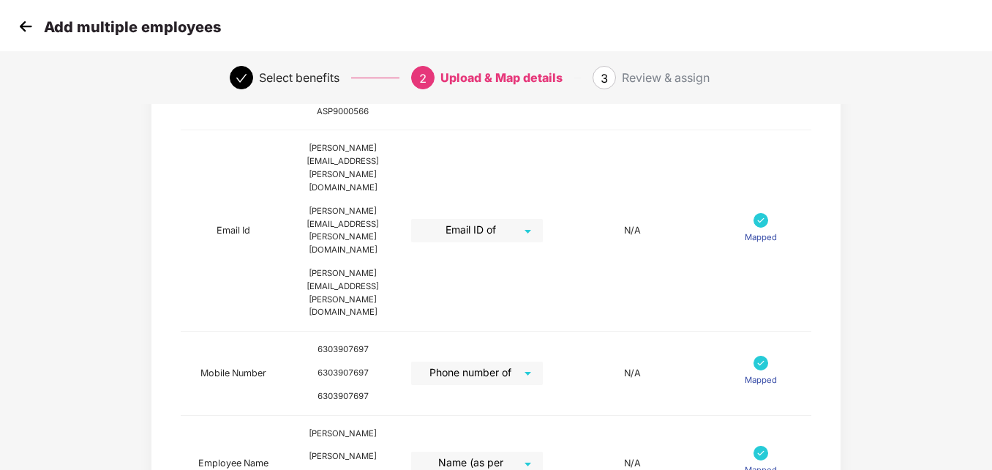
click at [904, 293] on div "Map Details Pazcare Fields Preview Information Excel Columns Format Status Empl…" at bounding box center [496, 392] width 827 height 968
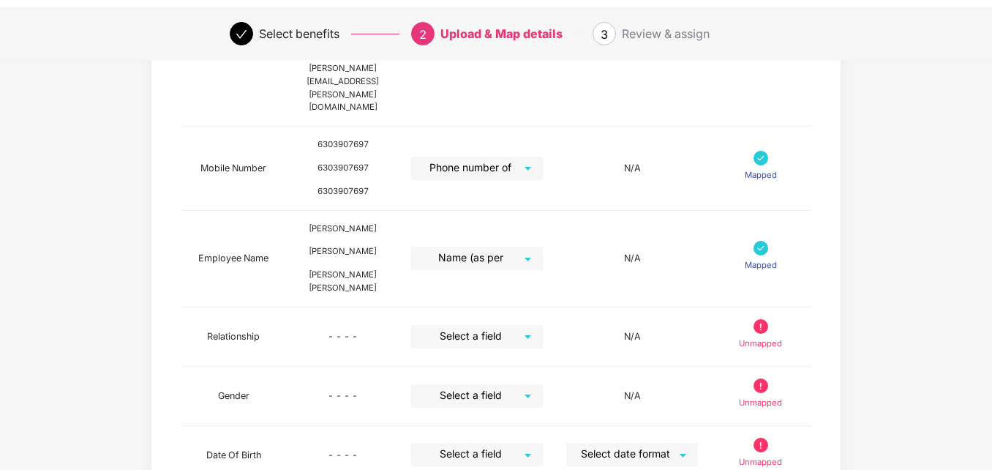
scroll to position [439, 0]
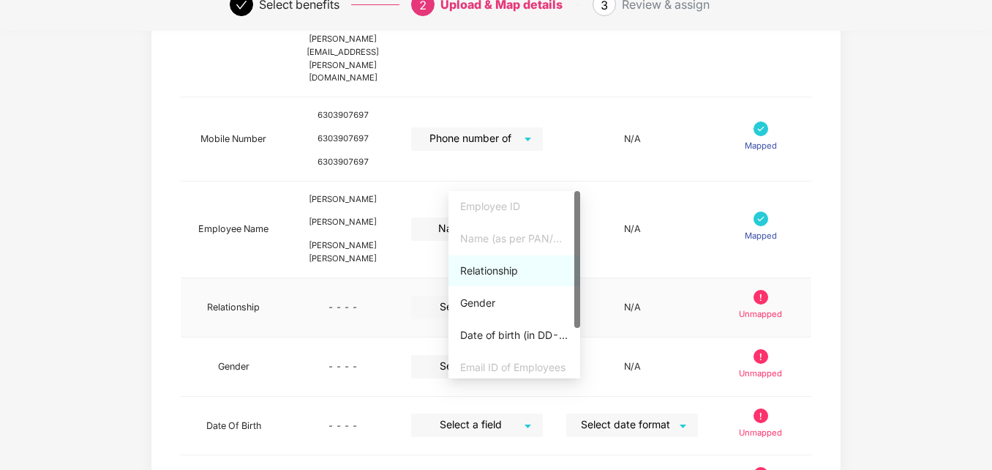
click at [543, 296] on div "Select a field" at bounding box center [477, 307] width 132 height 23
click at [490, 276] on div "Relationship" at bounding box center [514, 271] width 108 height 16
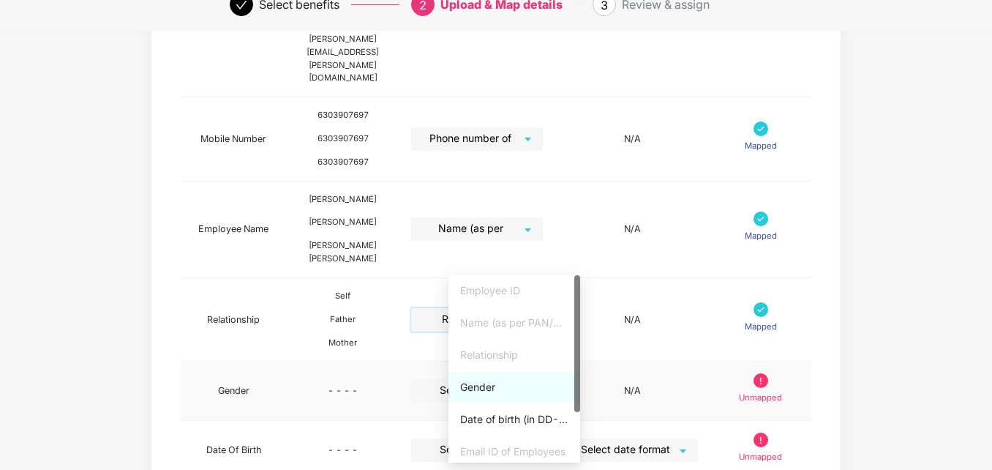
click at [543, 379] on div "Select a field" at bounding box center [477, 390] width 132 height 23
click at [477, 394] on div "Gender" at bounding box center [514, 387] width 108 height 16
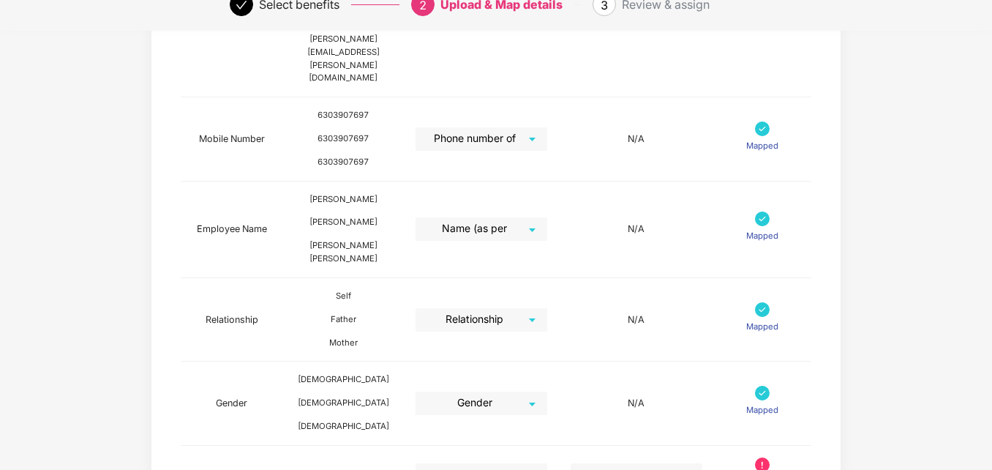
click at [915, 306] on div "Map Details Pazcare Fields Preview Information Excel Columns Format Status Empl…" at bounding box center [496, 182] width 992 height 1017
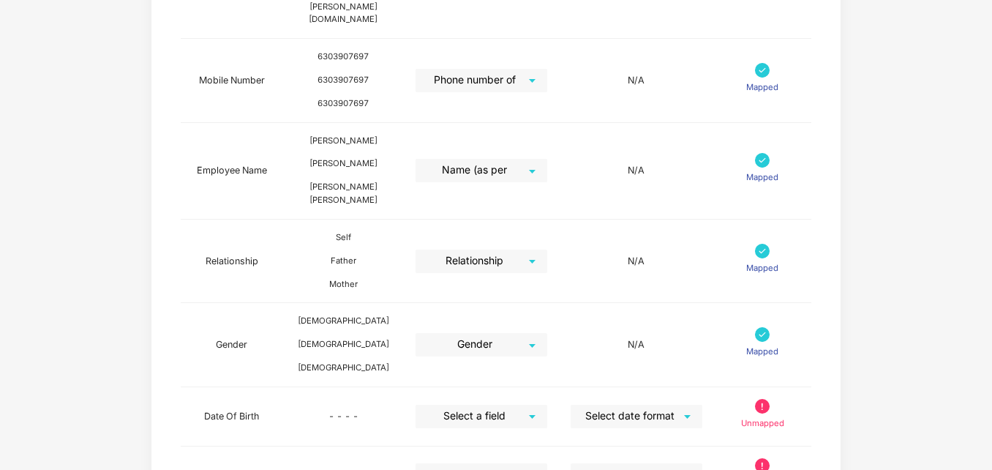
scroll to position [527, 0]
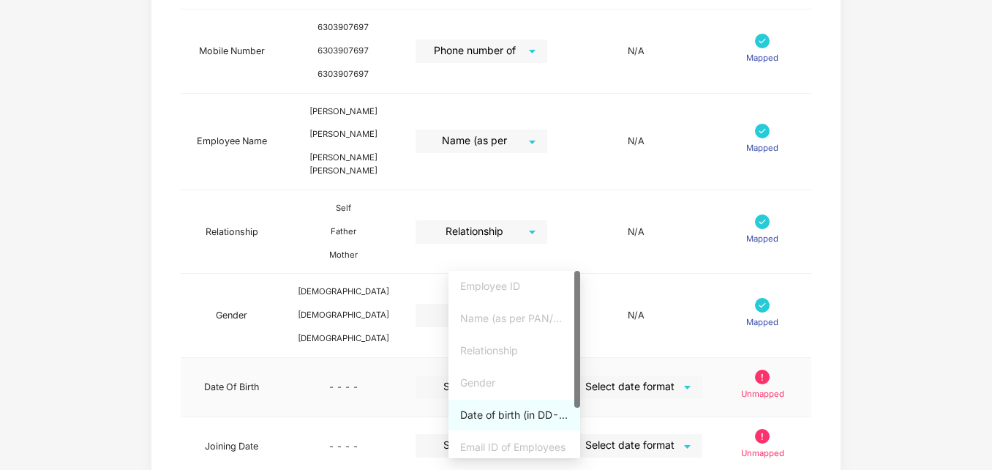
click at [547, 375] on div "Select a field" at bounding box center [482, 386] width 132 height 23
click at [487, 416] on div "Date of birth (in DD-MMM-YYYY format) as per PAN/Aadhar Card" at bounding box center [514, 415] width 108 height 16
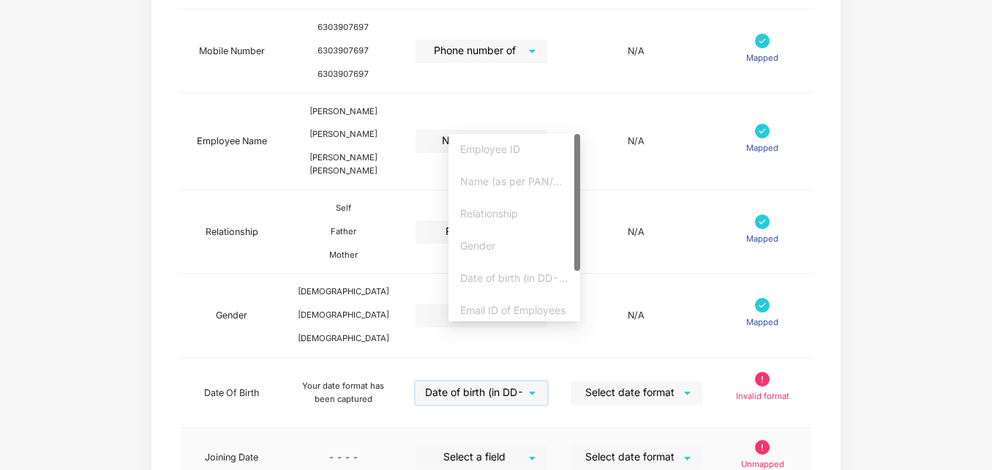
click at [547, 446] on div "Select a field" at bounding box center [482, 457] width 132 height 23
drag, startPoint x: 578, startPoint y: 266, endPoint x: 578, endPoint y: 316, distance: 50.5
click at [578, 316] on div at bounding box center [577, 252] width 6 height 138
click at [502, 309] on div "Joining date" at bounding box center [514, 306] width 108 height 16
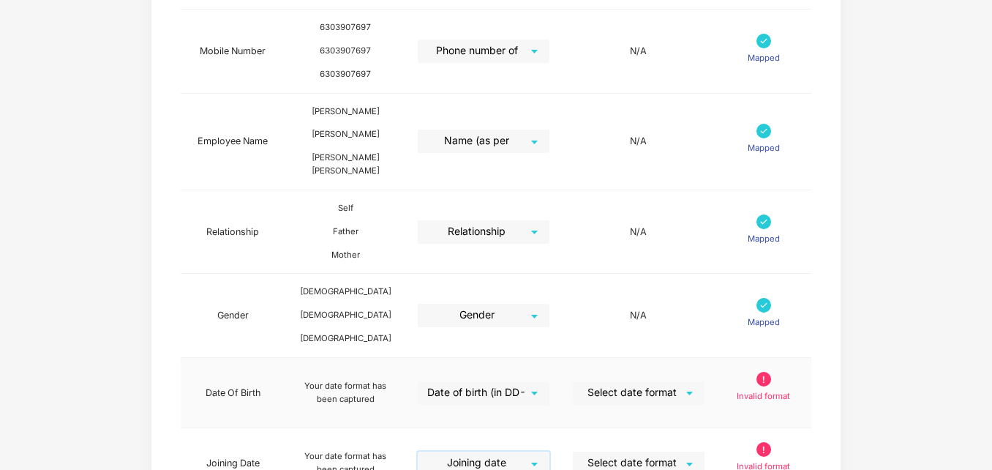
click at [678, 381] on input "search" at bounding box center [633, 392] width 105 height 22
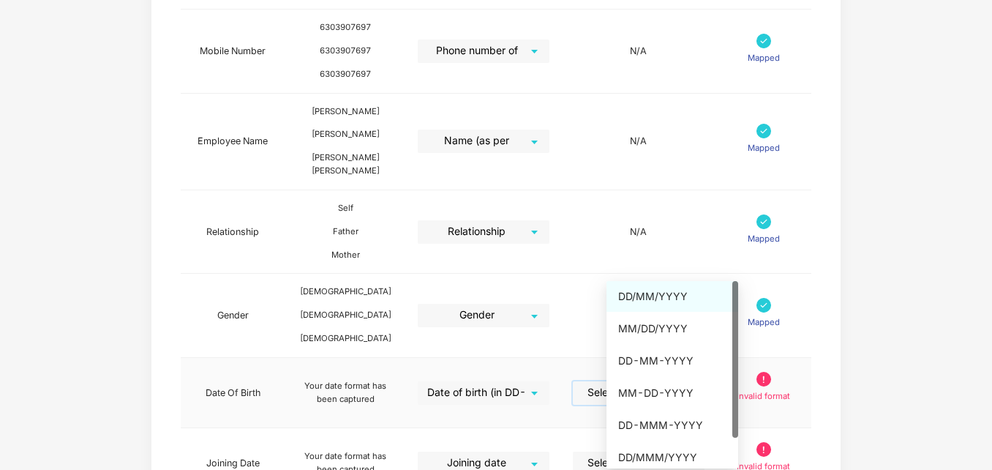
click at [656, 288] on div "DD/MM/YYYY" at bounding box center [673, 296] width 132 height 31
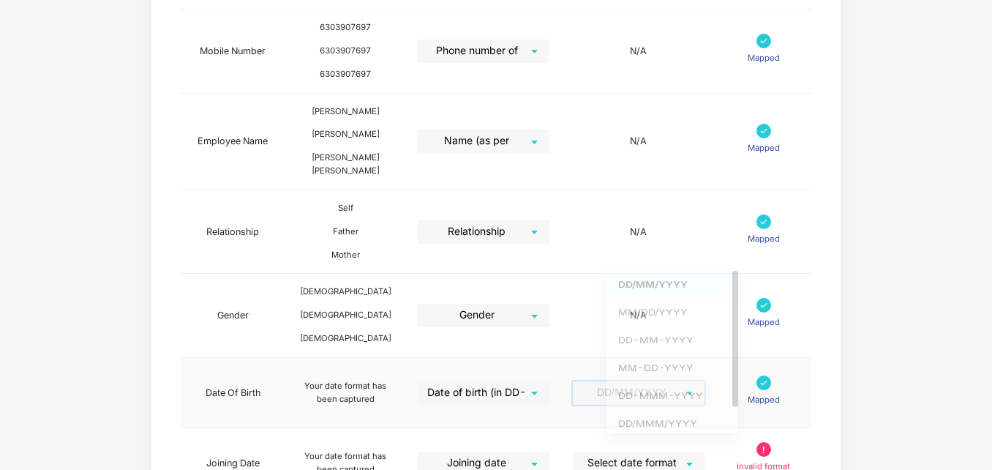
click at [680, 381] on span "DD/MM/YYYY" at bounding box center [639, 392] width 116 height 23
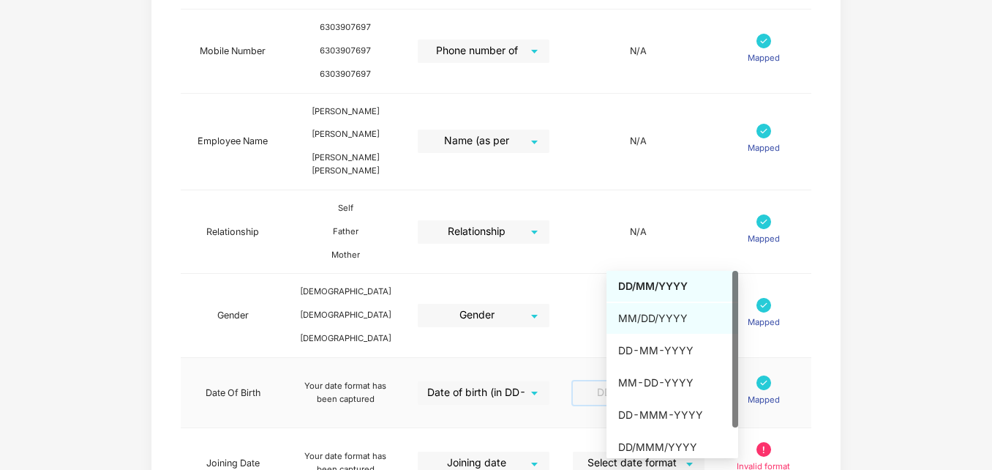
drag, startPoint x: 732, startPoint y: 324, endPoint x: 732, endPoint y: 339, distance: 14.7
click at [732, 339] on div "DD/MM/YYYY MM/DD/YYYY DD-MM-YYYY MM-DD-YYYY DD-MMM-YYYY DD/MMM/YYYY DD MMM YYYY" at bounding box center [673, 364] width 132 height 187
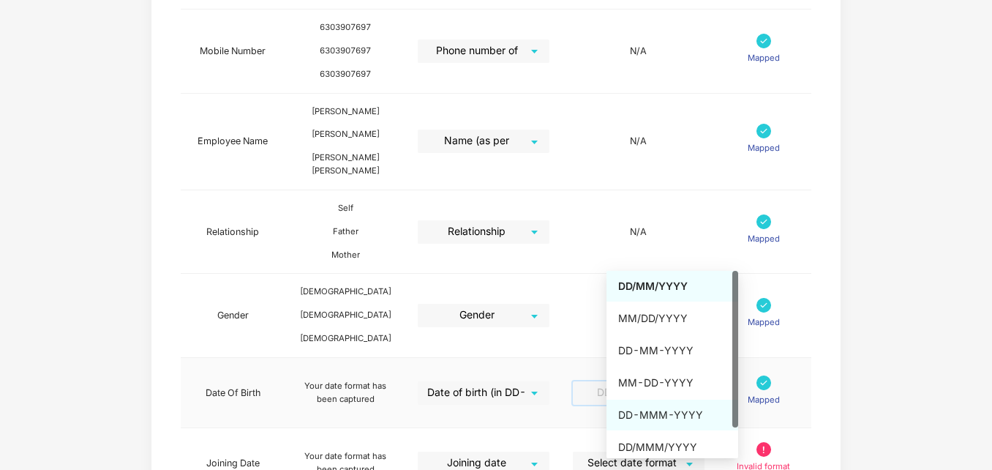
click at [653, 410] on div "DD-MMM-YYYY" at bounding box center [672, 415] width 108 height 16
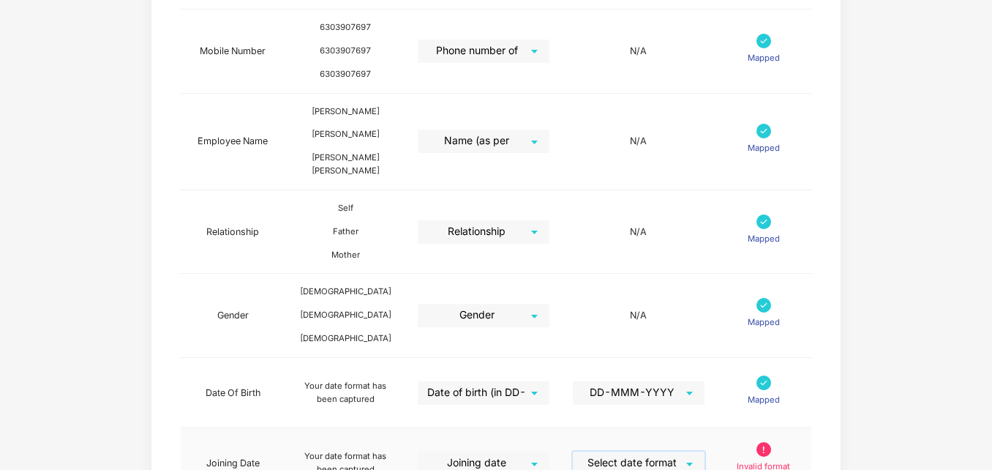
click at [686, 451] on input "search" at bounding box center [633, 462] width 105 height 22
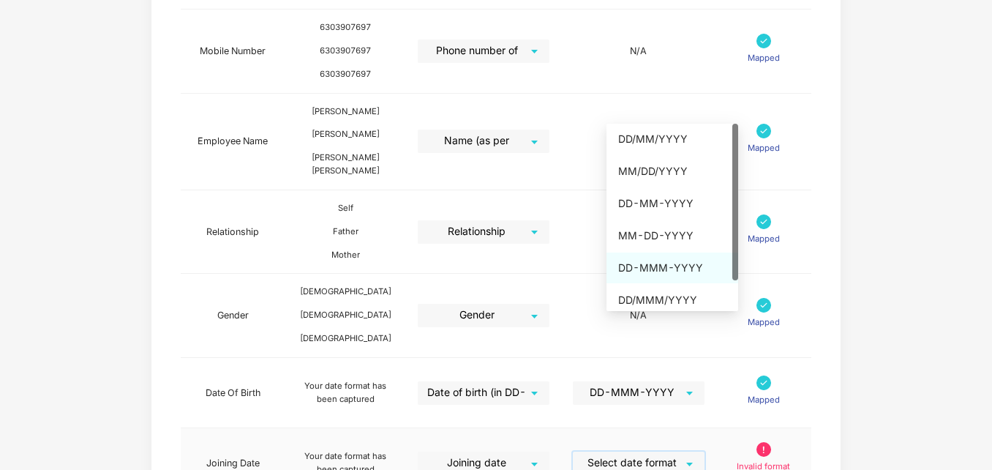
click at [661, 264] on div "DD-MMM-YYYY" at bounding box center [672, 268] width 108 height 16
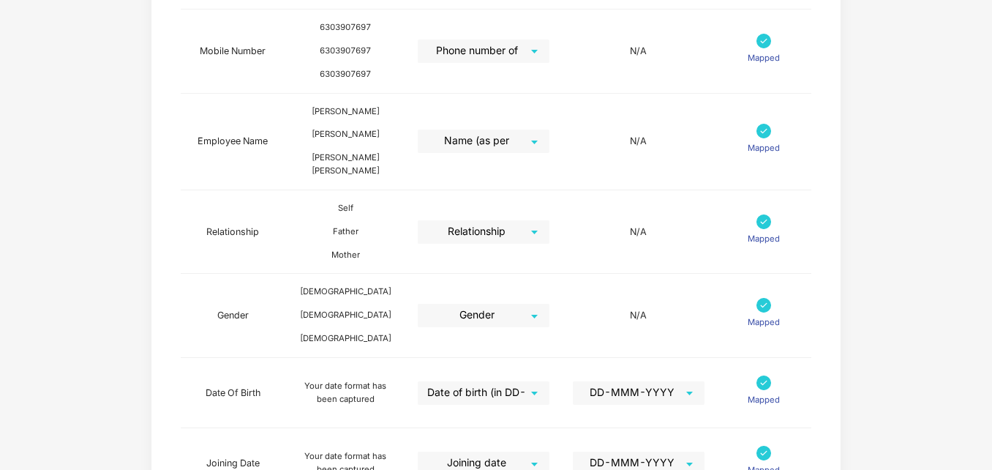
click at [949, 256] on div "Map Details Pazcare Fields Preview Information Excel Columns Format Status Empl…" at bounding box center [496, 106] width 992 height 1040
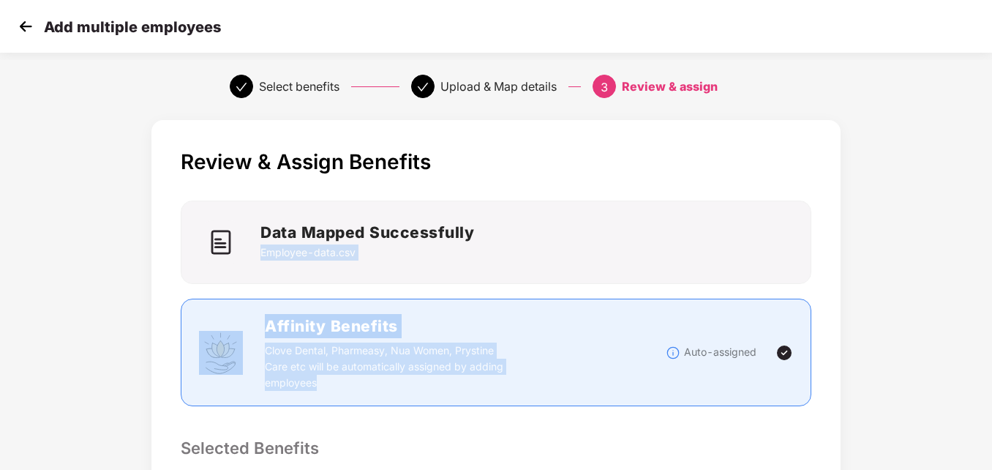
scroll to position [0, 1]
drag, startPoint x: 991, startPoint y: 235, endPoint x: 991, endPoint y: 363, distance: 128.0
click at [991, 363] on html "Add multiple employees Select benefits Upload & Map details 3 Review & assign R…" at bounding box center [496, 235] width 992 height 470
drag, startPoint x: 991, startPoint y: 363, endPoint x: 918, endPoint y: 367, distance: 72.6
click at [918, 367] on div "Review & Assign Benefits Data Mapped Successfully Employee-data.csv Affinity Be…" at bounding box center [496, 472] width 992 height 719
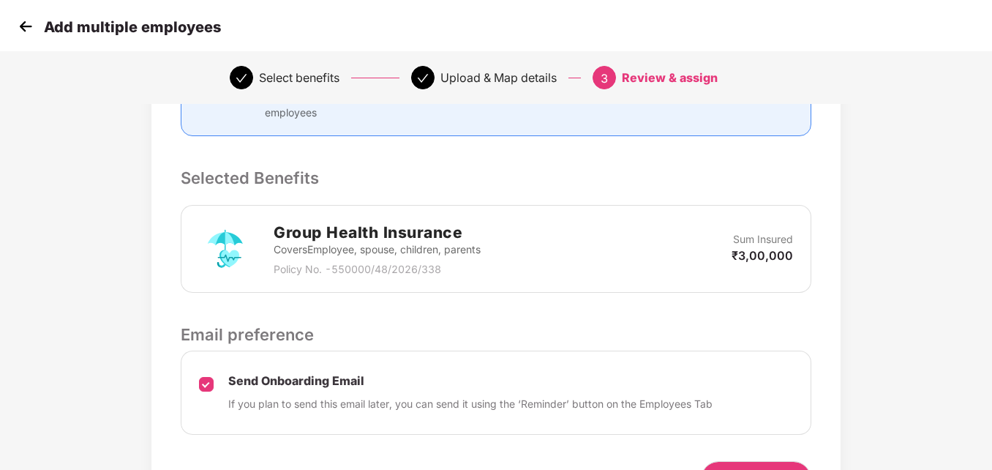
scroll to position [293, 1]
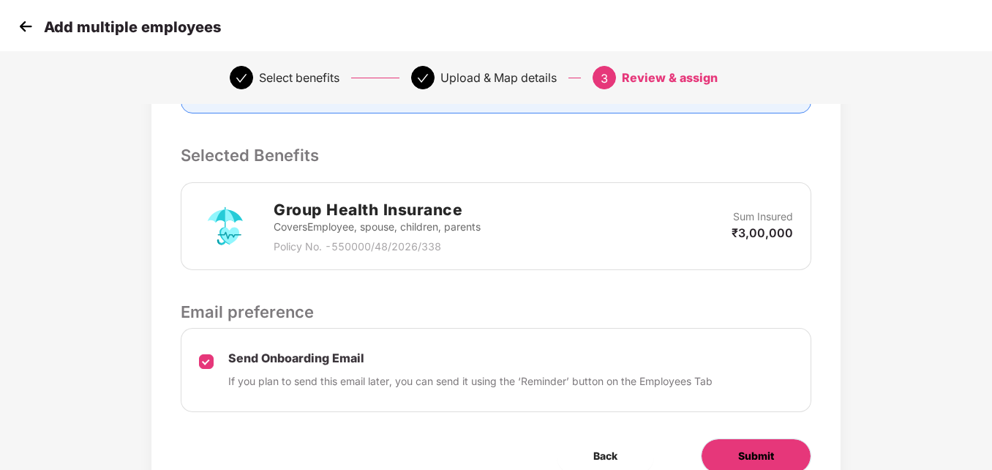
click at [740, 457] on span "Submit" at bounding box center [756, 456] width 36 height 16
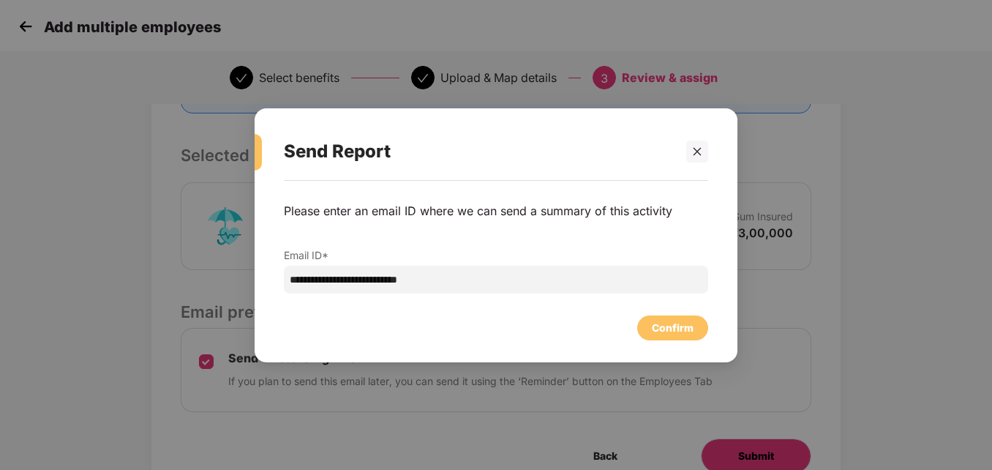
scroll to position [0, 1]
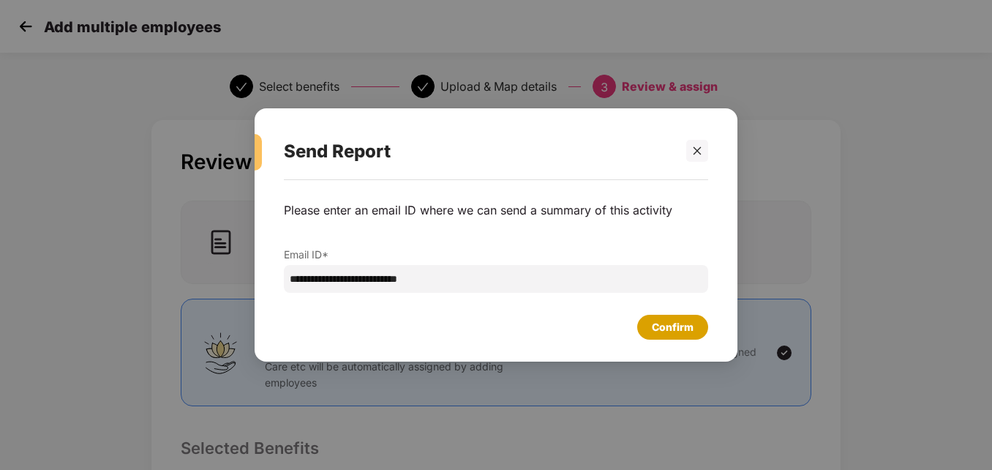
click at [666, 324] on div "Confirm" at bounding box center [673, 327] width 42 height 16
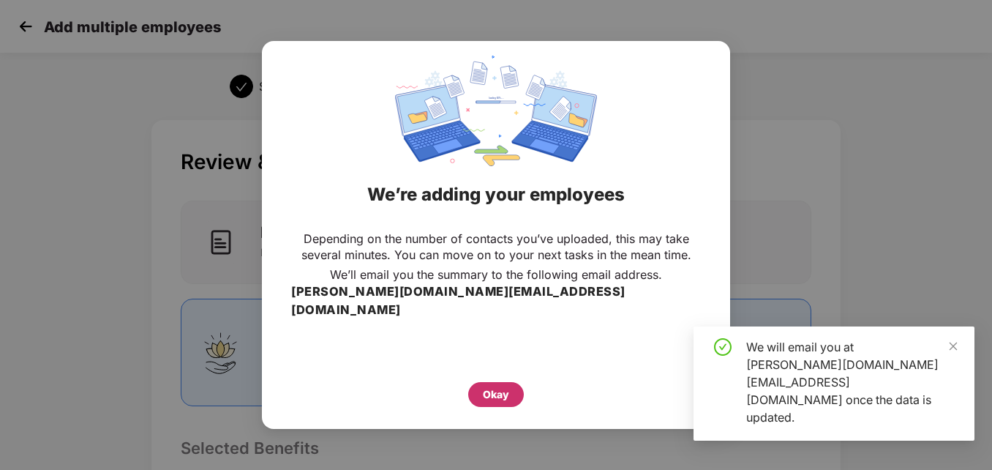
click at [482, 386] on div "Okay" at bounding box center [496, 394] width 56 height 25
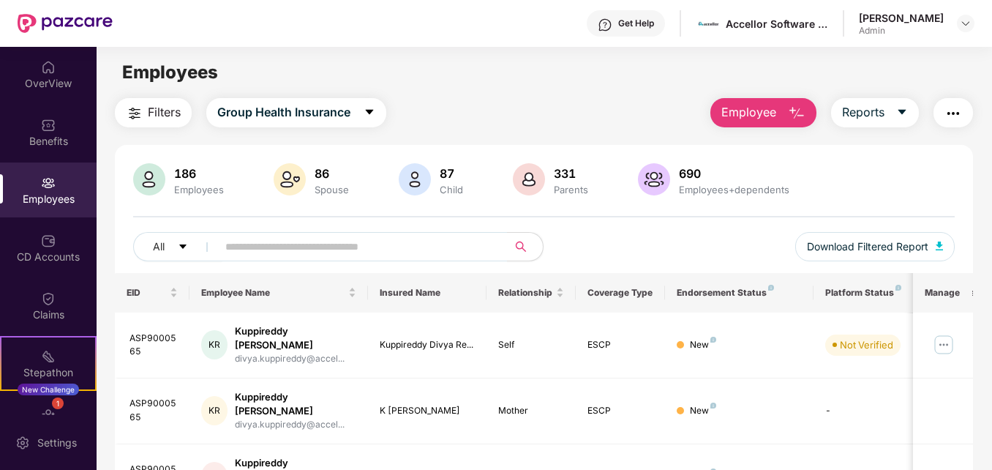
click at [742, 107] on span "Employee" at bounding box center [748, 112] width 55 height 18
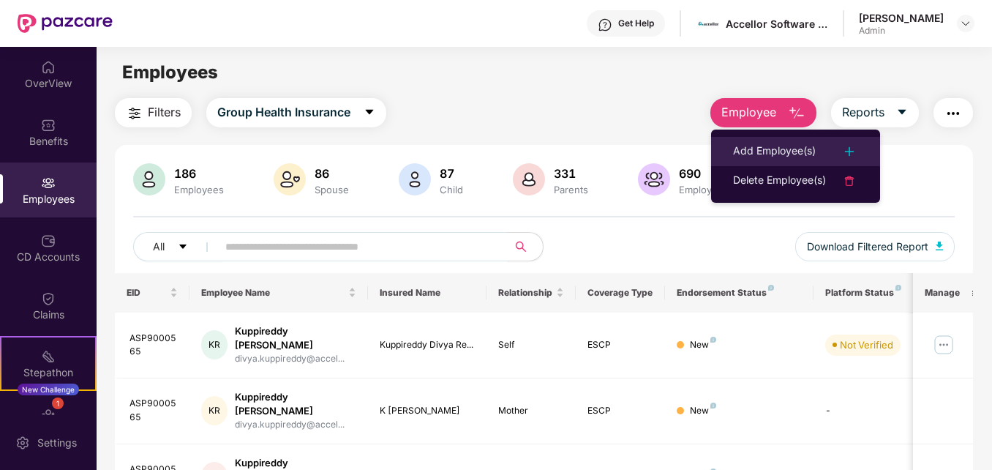
click at [781, 146] on div "Add Employee(s)" at bounding box center [774, 152] width 83 height 18
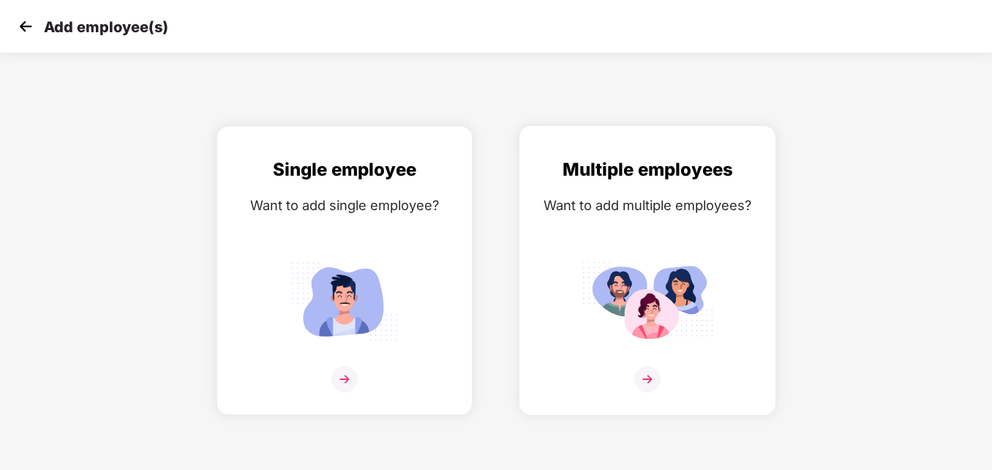
click at [650, 301] on img at bounding box center [648, 300] width 132 height 91
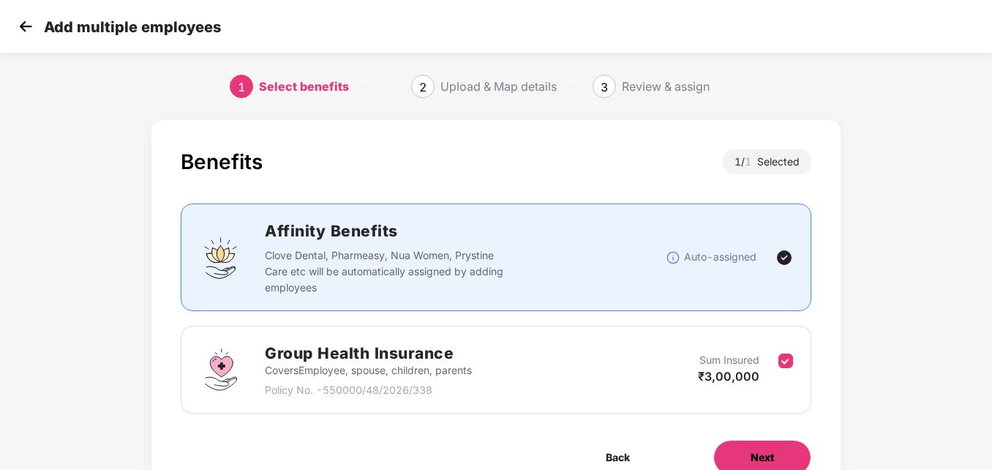
click at [765, 455] on span "Next" at bounding box center [762, 457] width 23 height 16
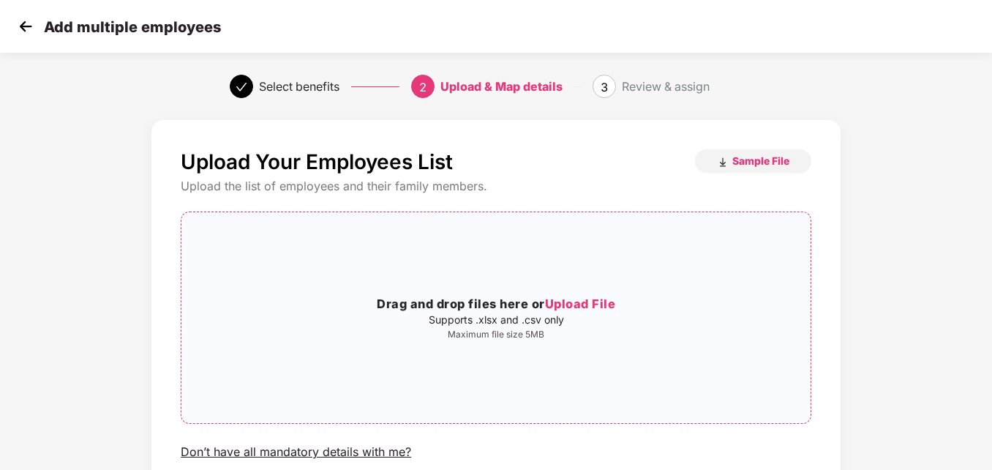
click at [588, 304] on span "Upload File" at bounding box center [580, 303] width 71 height 15
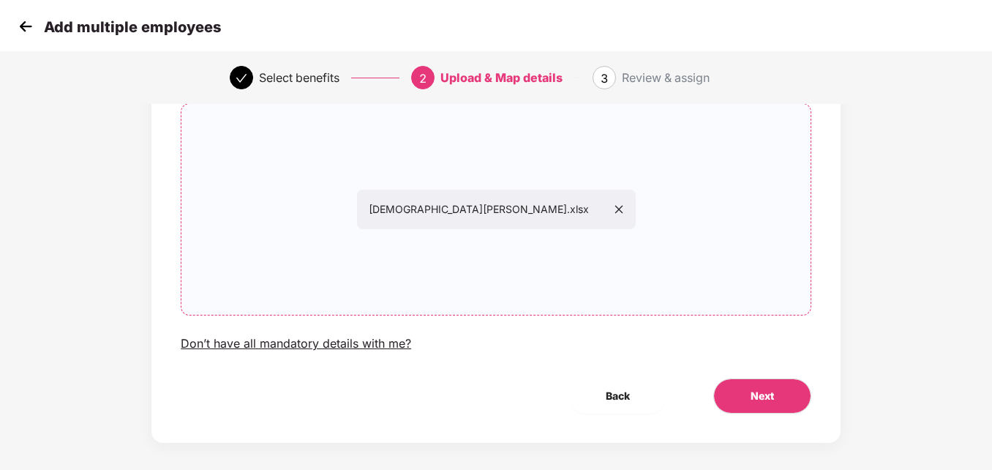
scroll to position [108, 0]
click at [760, 394] on span "Next" at bounding box center [762, 397] width 23 height 16
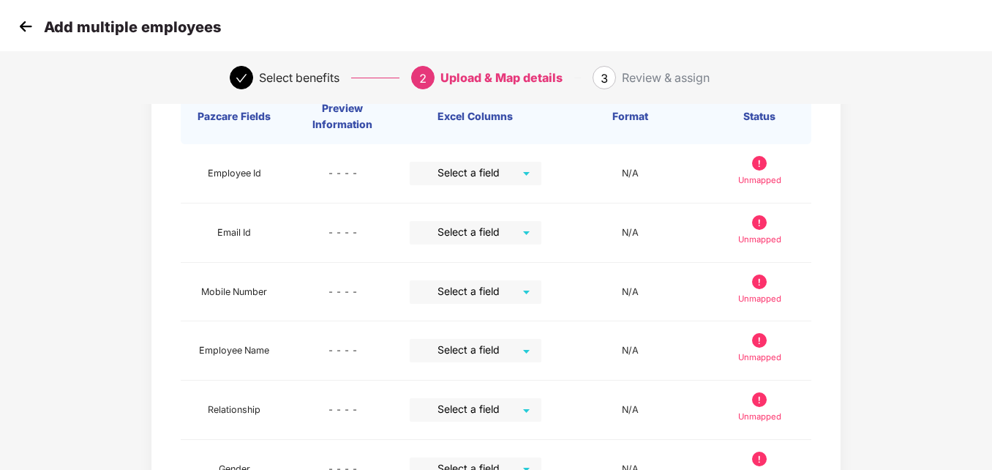
scroll to position [0, 0]
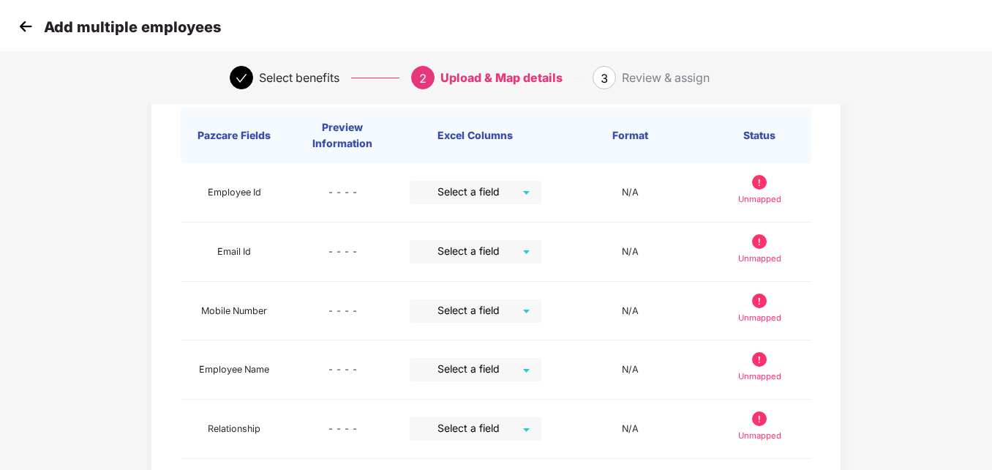
scroll to position [117, 0]
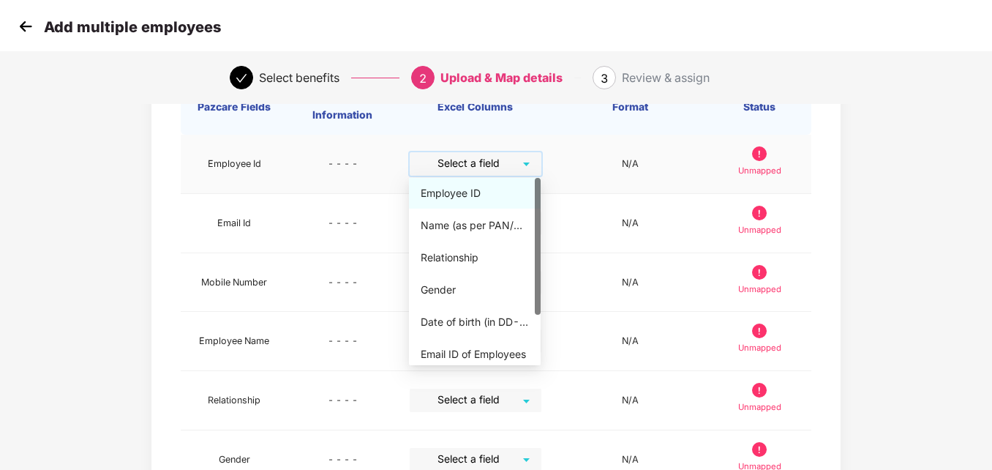
click at [487, 169] on input "search" at bounding box center [470, 163] width 105 height 22
click at [468, 200] on div "Employee ID" at bounding box center [475, 193] width 108 height 16
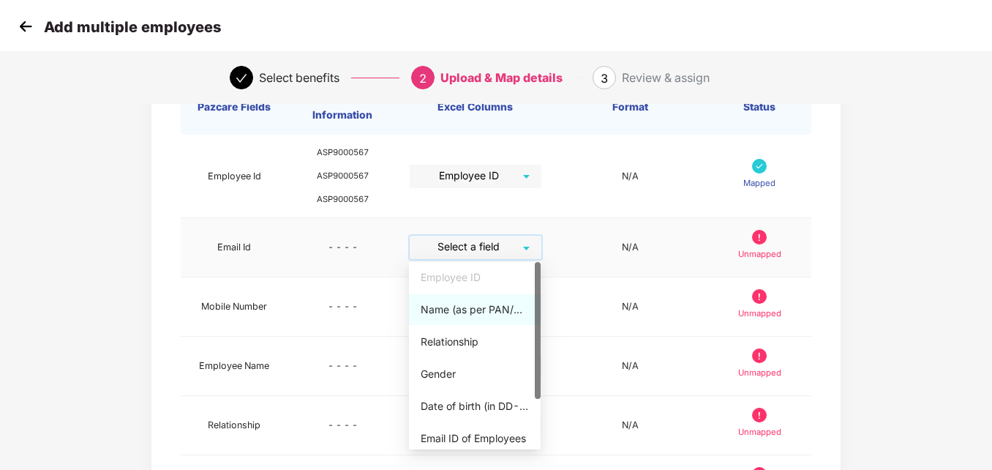
click at [484, 248] on input "search" at bounding box center [470, 247] width 105 height 22
click at [509, 432] on div "Email ID of Employees" at bounding box center [475, 438] width 108 height 16
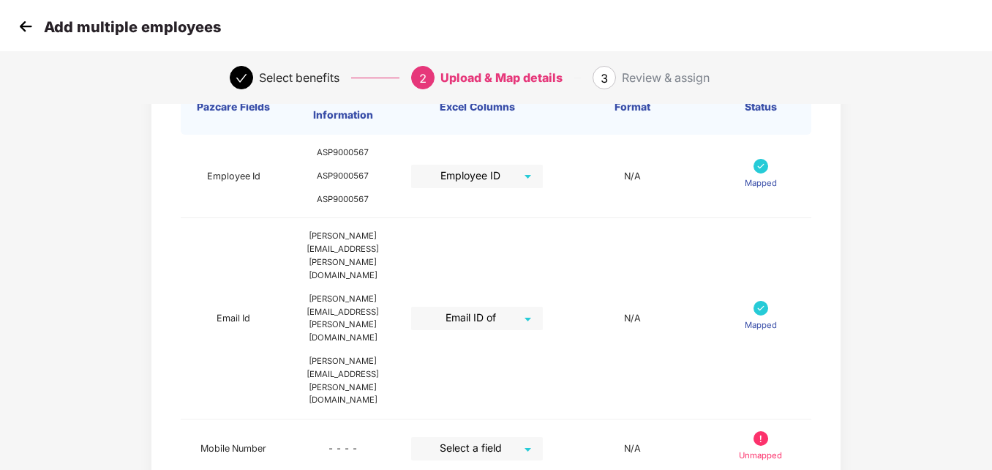
click at [879, 271] on div "Map Details Pazcare Fields Preview Information Excel Columns Format Status Empl…" at bounding box center [496, 449] width 827 height 906
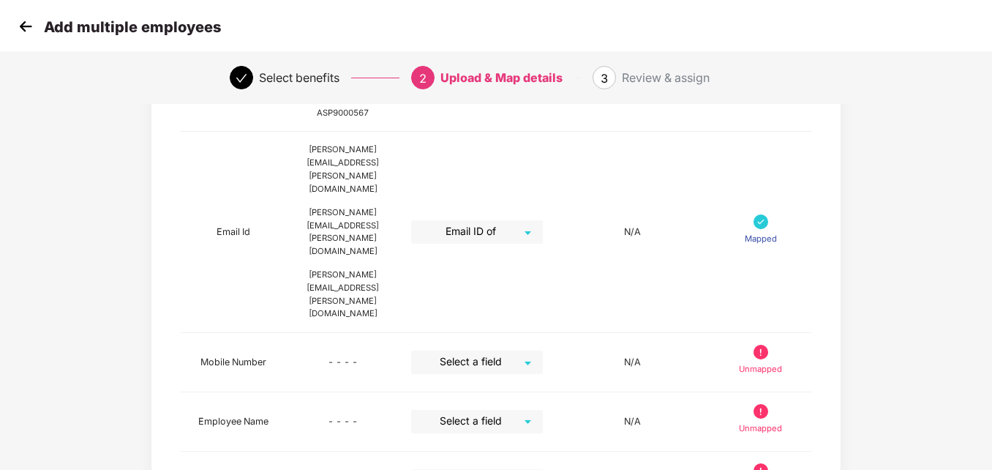
scroll to position [234, 0]
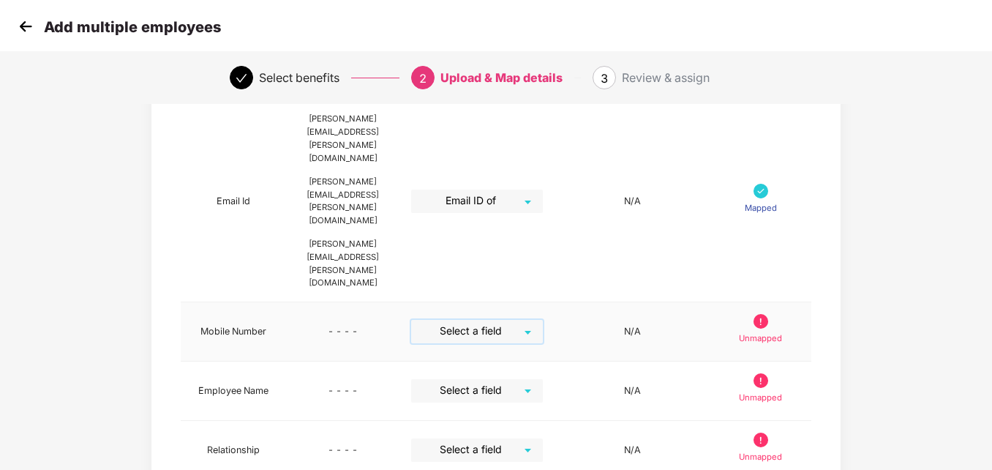
click at [473, 320] on input "search" at bounding box center [471, 331] width 105 height 22
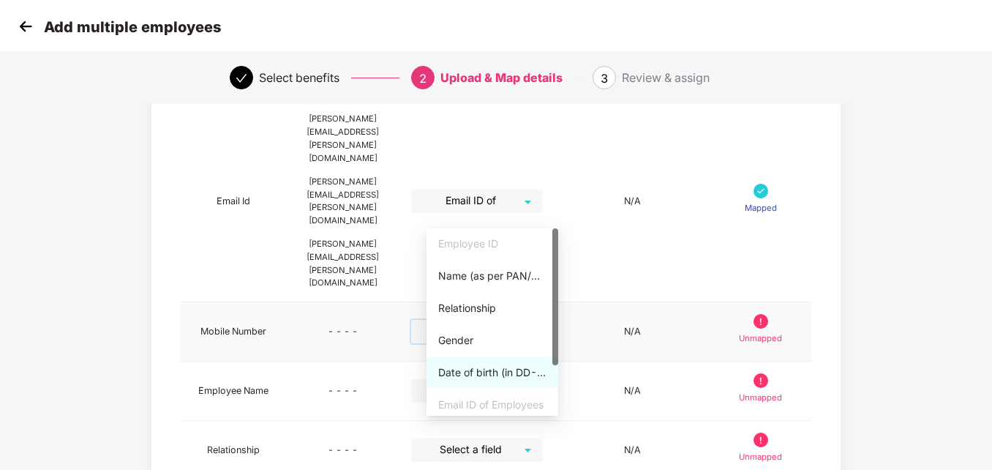
click at [555, 375] on div at bounding box center [555, 321] width 6 height 187
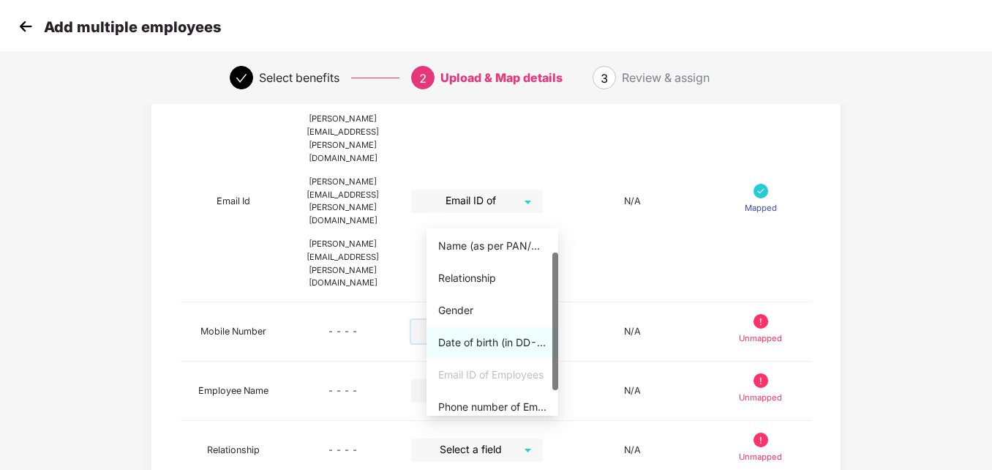
scroll to position [35, 0]
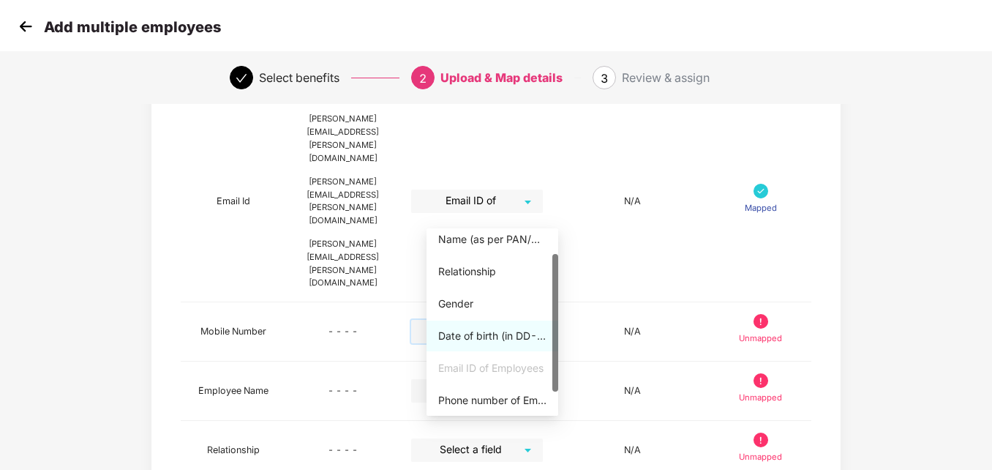
drag, startPoint x: 554, startPoint y: 360, endPoint x: 558, endPoint y: 386, distance: 26.0
click at [558, 236] on body "Add multiple employees Select benefits 2 Upload & Map details 3 Review & assign…" at bounding box center [496, 1] width 992 height 470
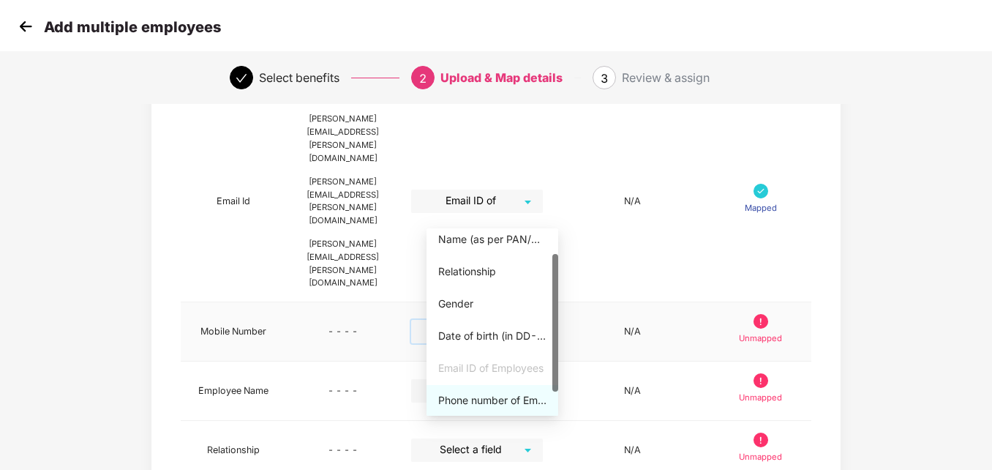
click at [502, 401] on div "Phone number of Employees" at bounding box center [492, 400] width 108 height 16
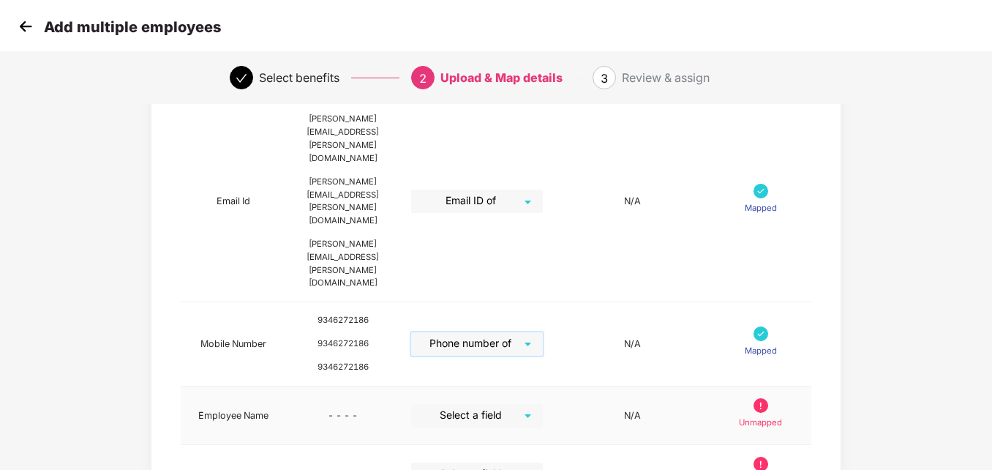
click at [543, 404] on div "Select a field" at bounding box center [477, 415] width 132 height 23
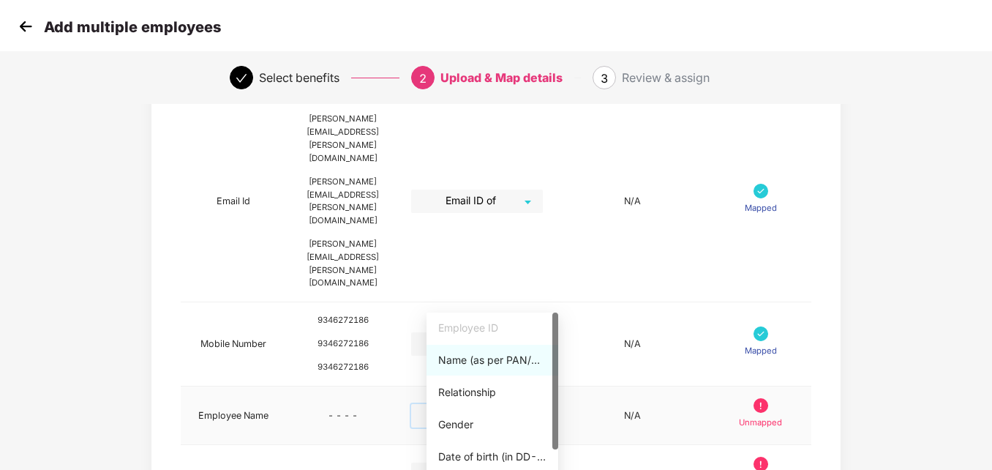
click at [487, 362] on div "Name (as per PAN/Aadhar Card)" at bounding box center [492, 360] width 108 height 16
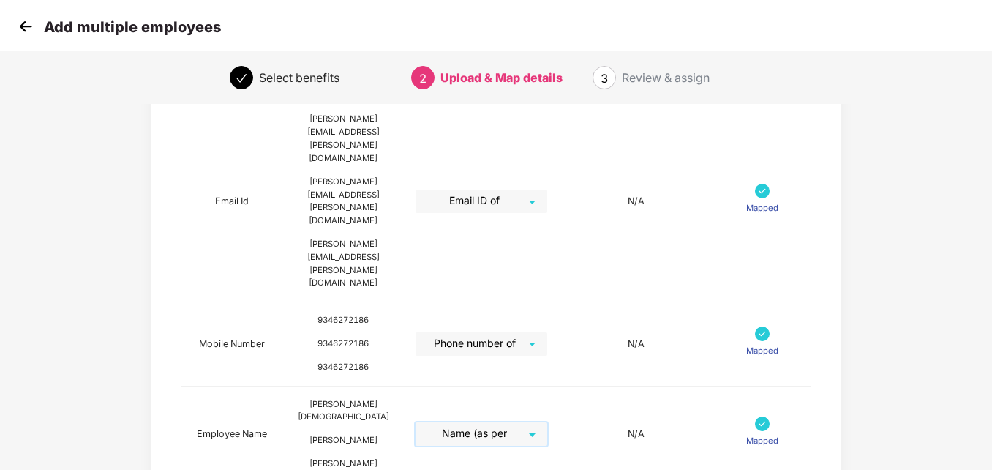
click at [873, 270] on div "Map Details Pazcare Fields Preview Information Excel Columns Format Status Empl…" at bounding box center [496, 363] width 827 height 968
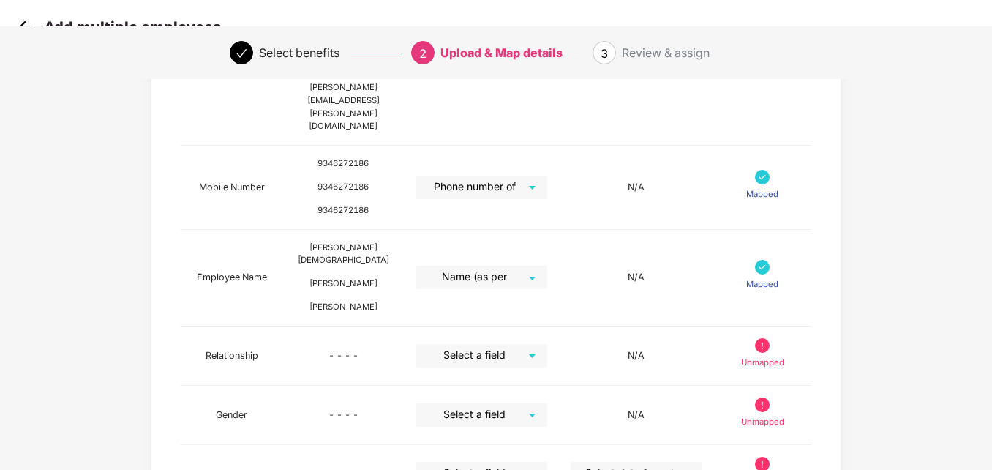
scroll to position [410, 0]
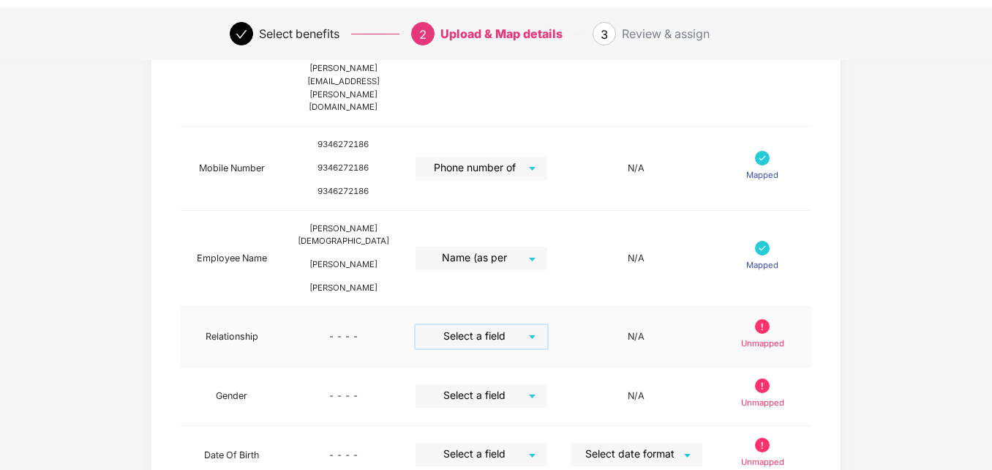
click at [529, 325] on input "search" at bounding box center [476, 336] width 105 height 22
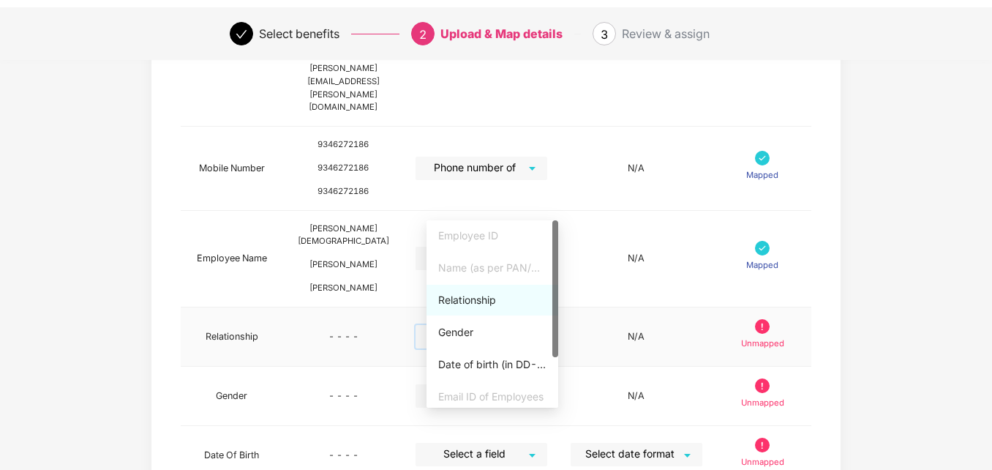
click at [457, 309] on div "Relationship" at bounding box center [493, 300] width 132 height 31
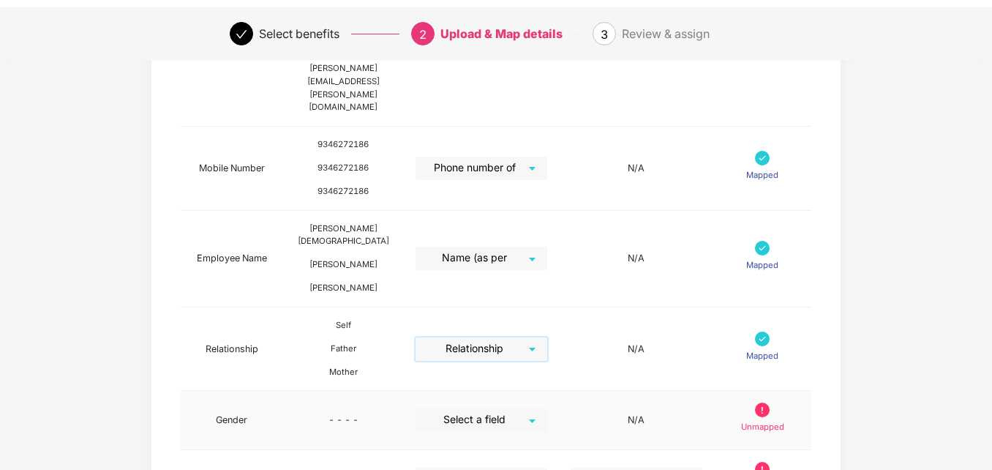
click at [529, 408] on input "search" at bounding box center [476, 419] width 105 height 22
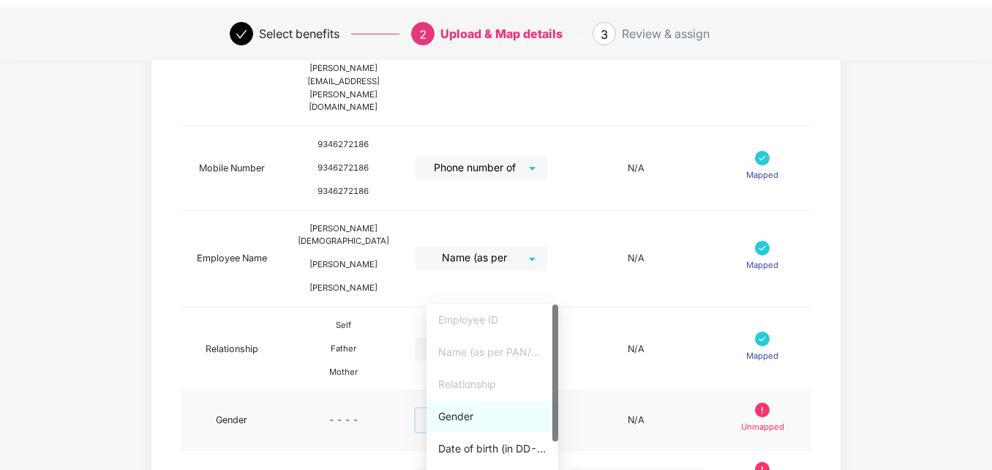
click at [453, 421] on div "Gender" at bounding box center [492, 416] width 108 height 16
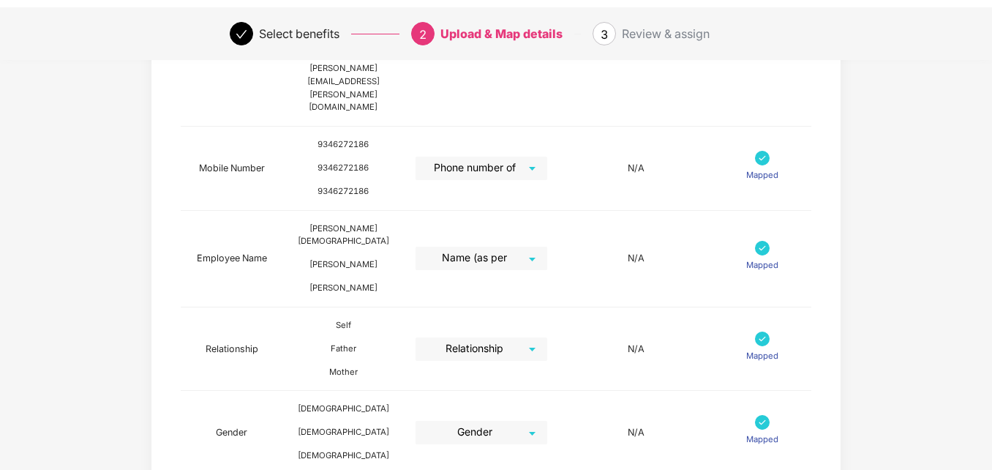
click at [963, 315] on div "Map Details Pazcare Fields Preview Information Excel Columns Format Status Empl…" at bounding box center [496, 211] width 992 height 1017
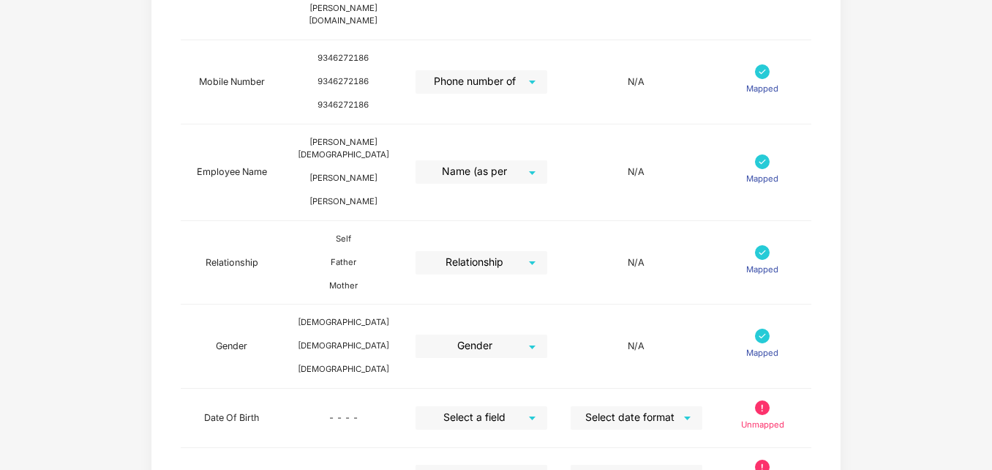
scroll to position [498, 0]
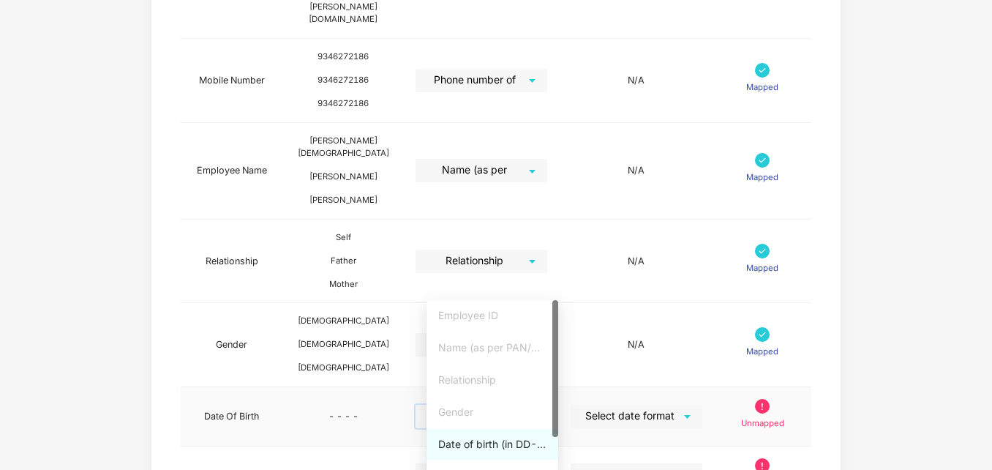
click at [529, 405] on input "search" at bounding box center [476, 416] width 105 height 22
click at [490, 443] on div "Date of birth (in DD-MMM-YYYY format) as per PAN/Aadhar Card" at bounding box center [492, 444] width 108 height 16
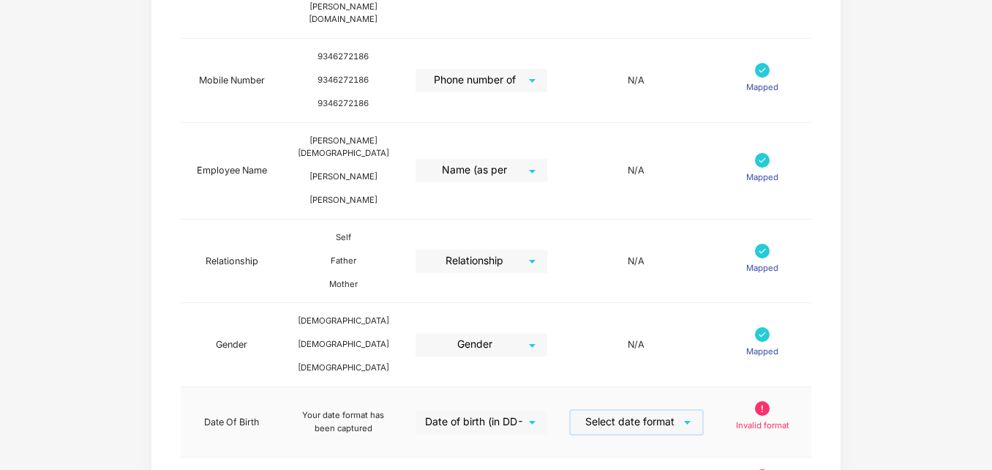
click at [632, 410] on input "search" at bounding box center [631, 421] width 105 height 22
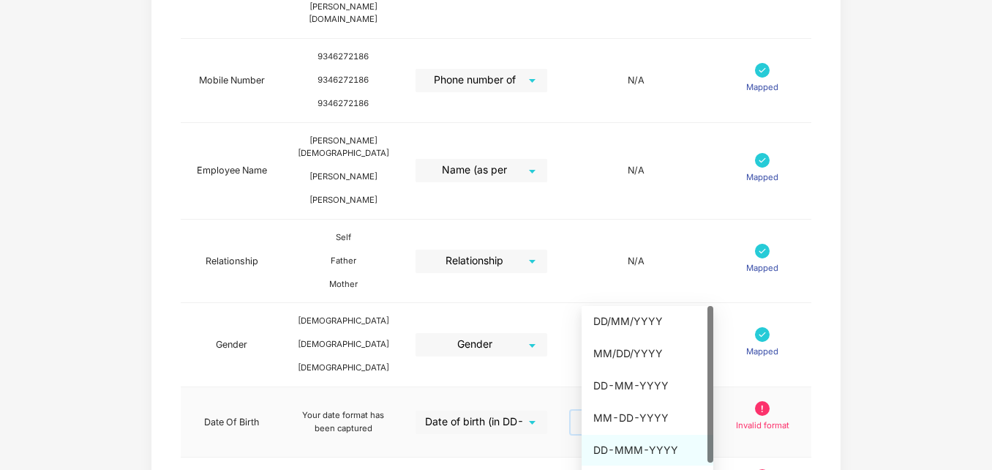
click at [641, 449] on div "DD-MMM-YYYY" at bounding box center [647, 450] width 108 height 16
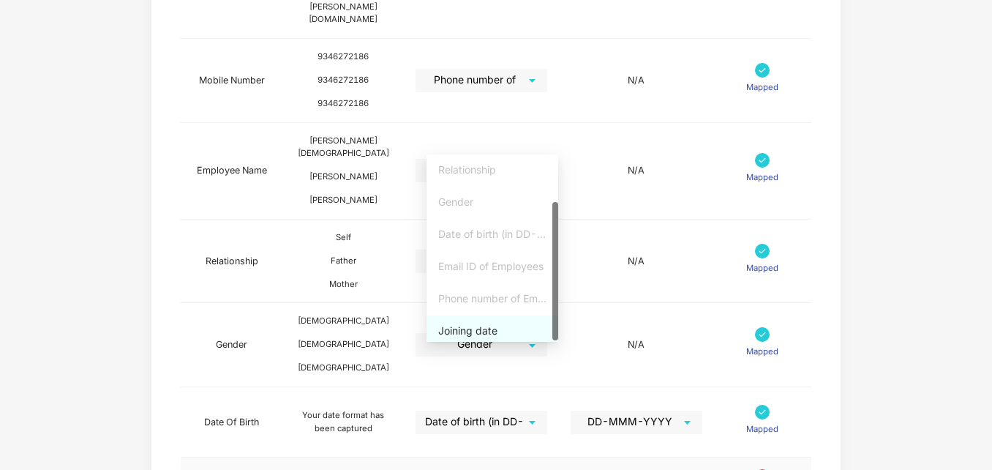
scroll to position [66, 0]
drag, startPoint x: 557, startPoint y: 277, endPoint x: 555, endPoint y: 334, distance: 57.1
click at [555, 334] on div at bounding box center [555, 272] width 6 height 138
click at [476, 325] on div "Joining date" at bounding box center [492, 326] width 108 height 16
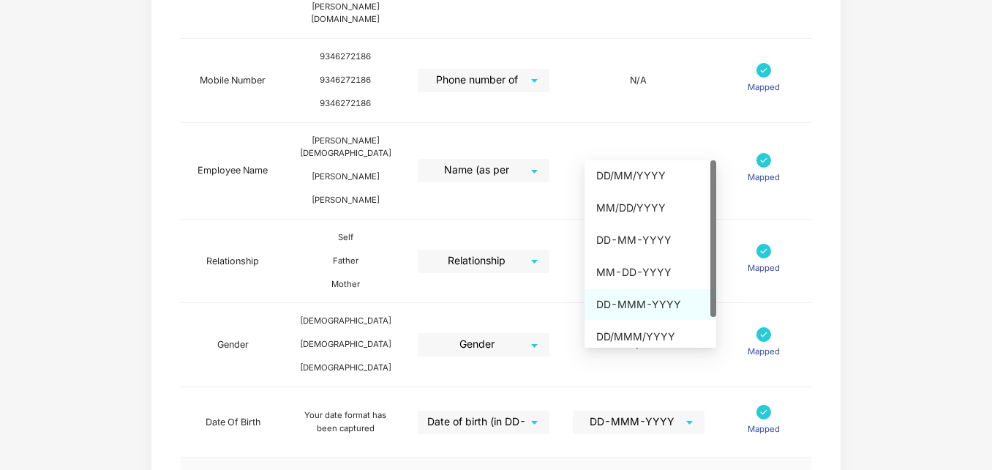
click at [645, 299] on div "DD-MMM-YYYY" at bounding box center [650, 304] width 108 height 16
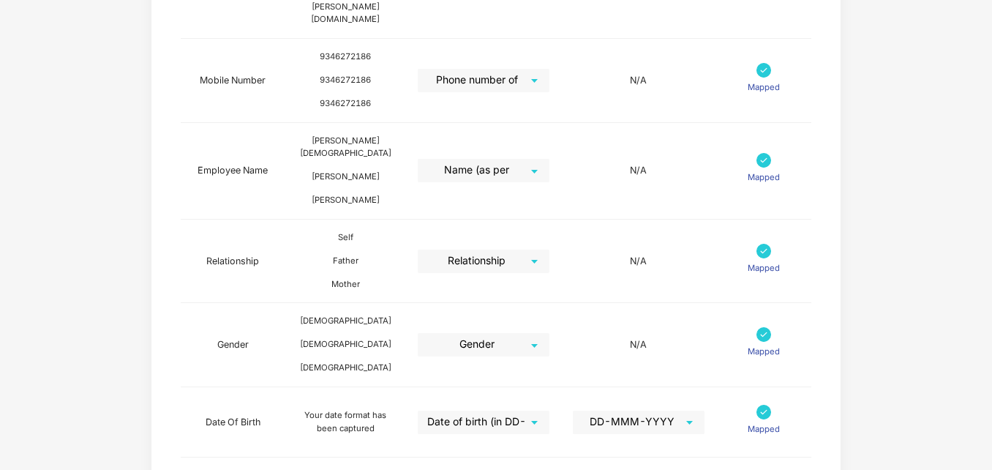
click at [926, 280] on div "Map Details Pazcare Fields Preview Information Excel Columns Format Status Empl…" at bounding box center [496, 135] width 992 height 1040
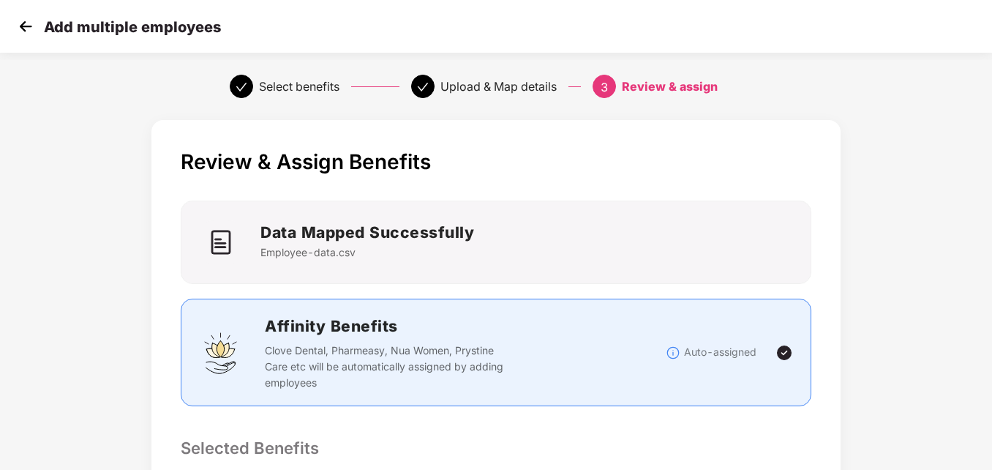
scroll to position [362, 0]
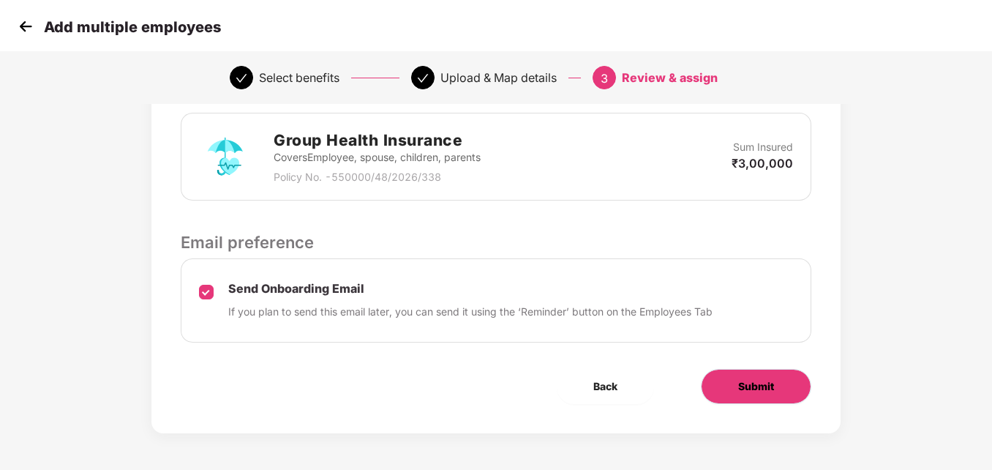
click at [756, 384] on span "Submit" at bounding box center [756, 386] width 36 height 16
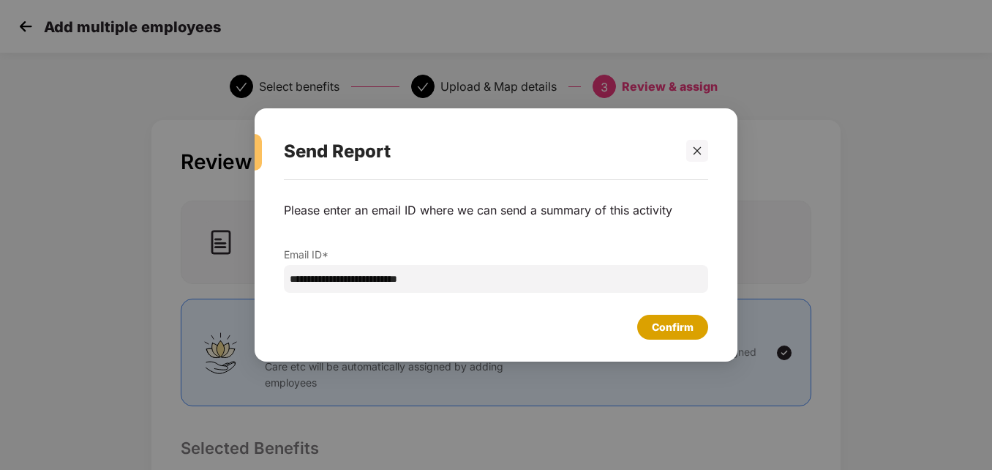
click at [669, 331] on div "Confirm" at bounding box center [673, 327] width 42 height 16
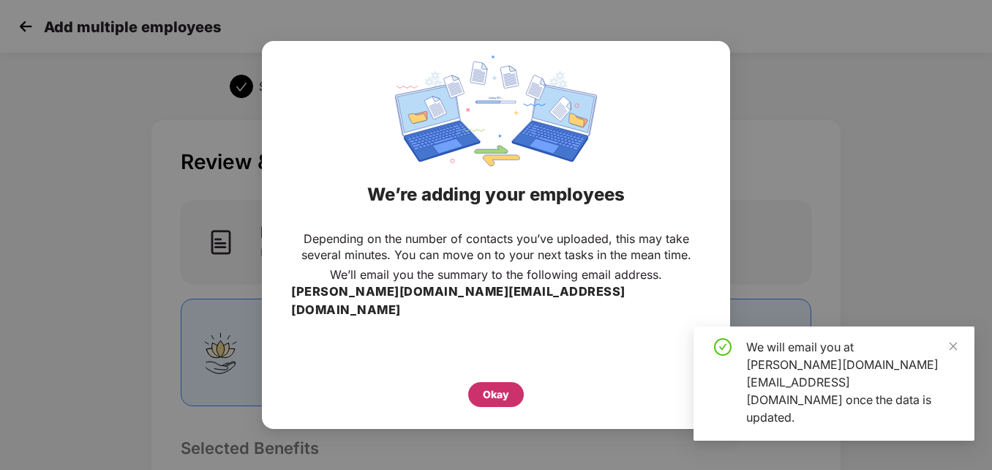
click at [498, 387] on div "Okay" at bounding box center [496, 394] width 26 height 16
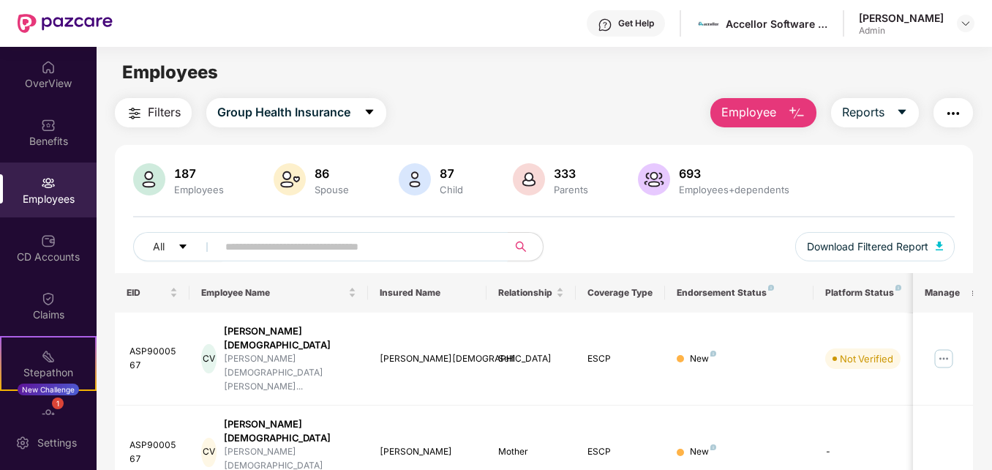
click at [277, 246] on input "text" at bounding box center [356, 247] width 262 height 22
type input "*********"
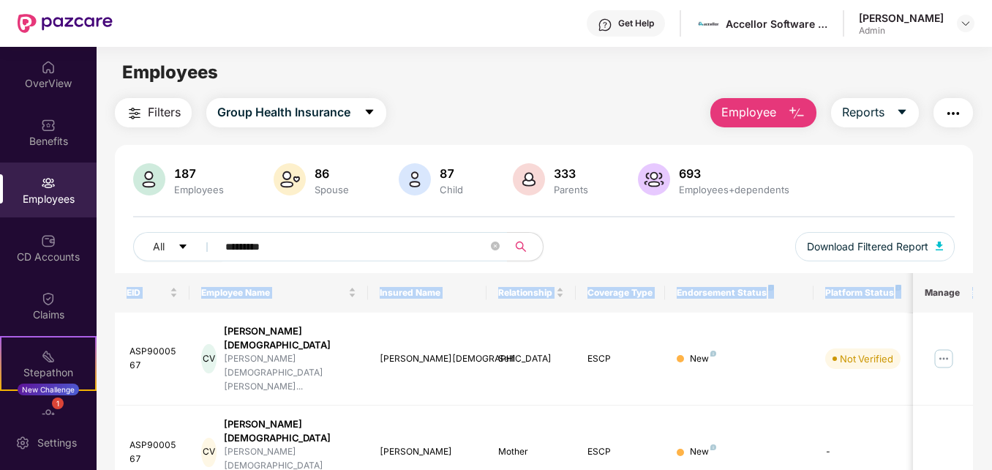
drag, startPoint x: 990, startPoint y: 253, endPoint x: 993, endPoint y: 302, distance: 49.1
click at [991, 302] on html "Get Help Accellor Software Pvt Ltd. [PERSON_NAME] Kettavarampalayam Radhakrishn…" at bounding box center [496, 235] width 992 height 470
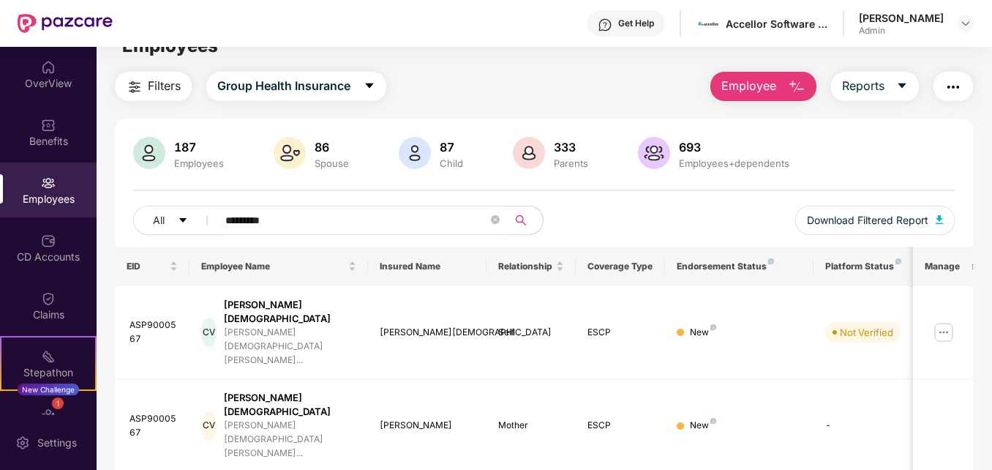
scroll to position [2, 0]
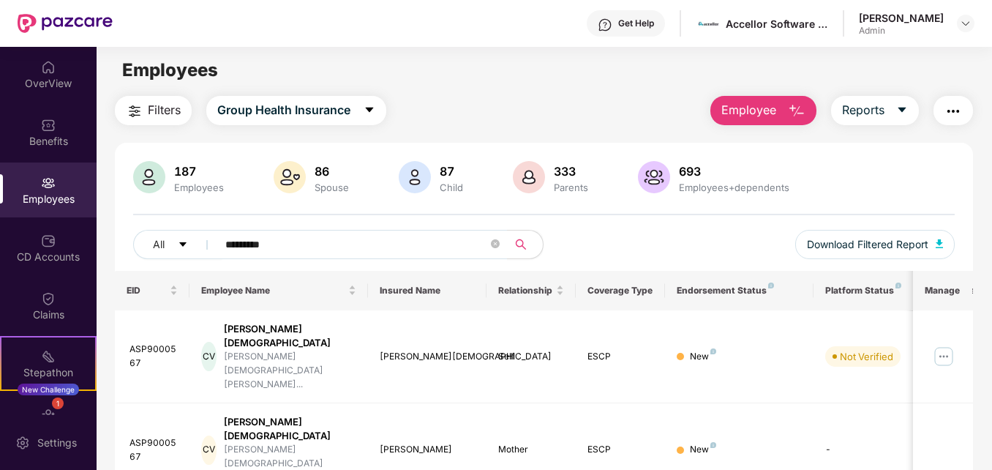
click at [754, 113] on span "Employee" at bounding box center [748, 110] width 55 height 18
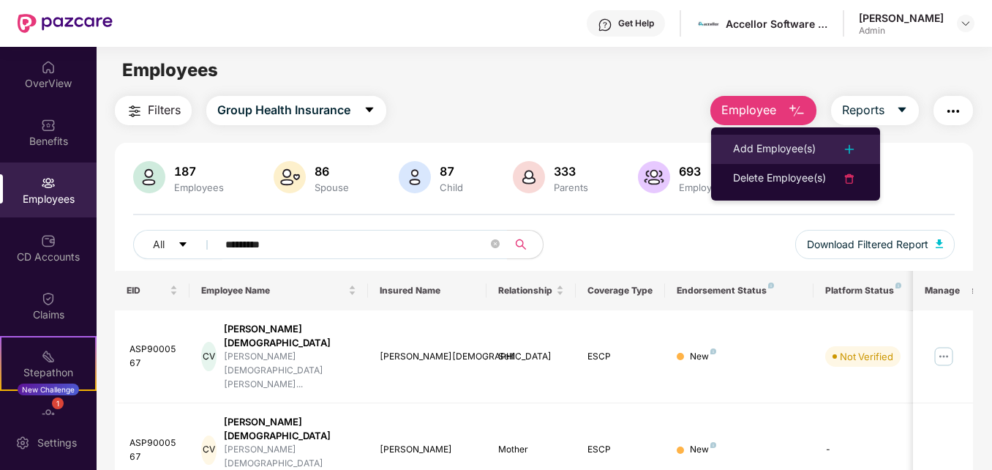
click at [798, 146] on div "Add Employee(s)" at bounding box center [774, 149] width 83 height 18
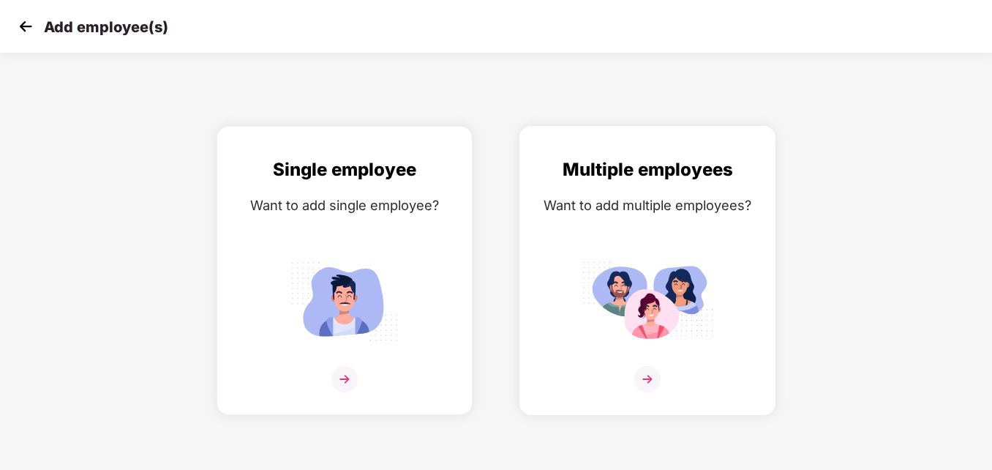
click at [641, 307] on img at bounding box center [648, 300] width 132 height 91
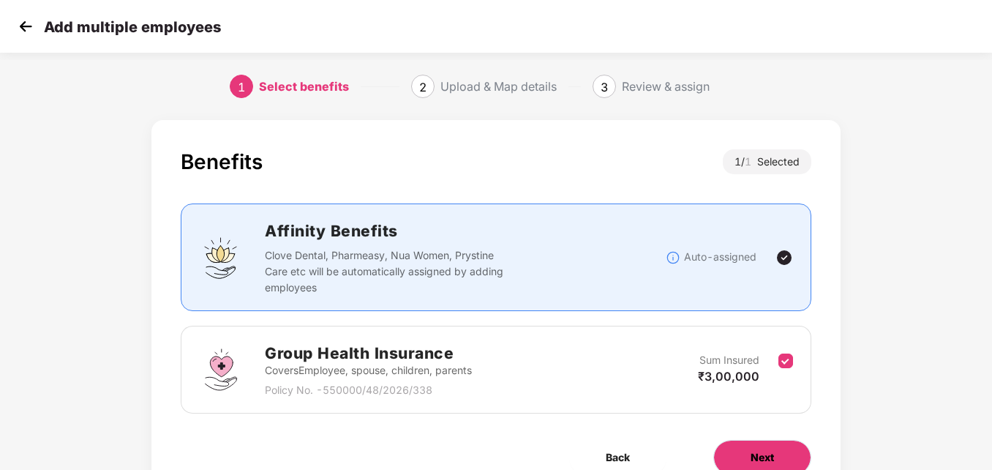
click at [756, 462] on span "Next" at bounding box center [762, 457] width 23 height 16
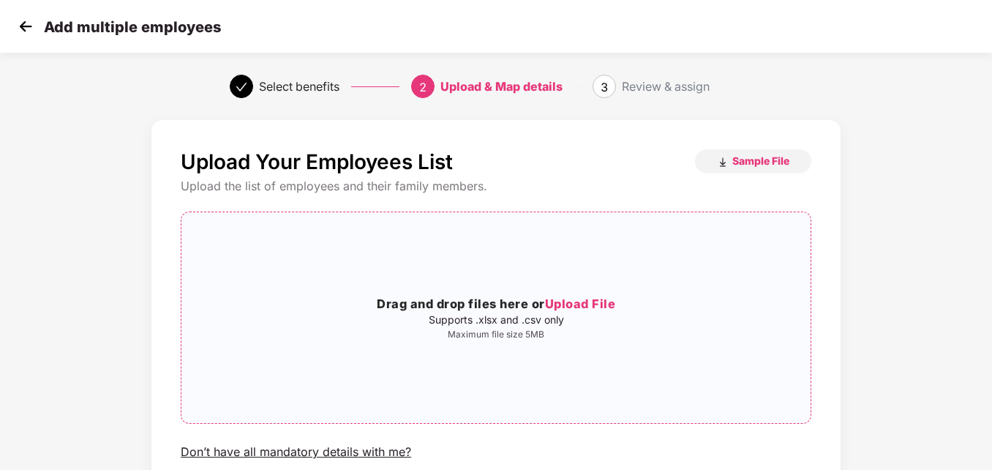
click at [604, 304] on span "Upload File" at bounding box center [580, 303] width 71 height 15
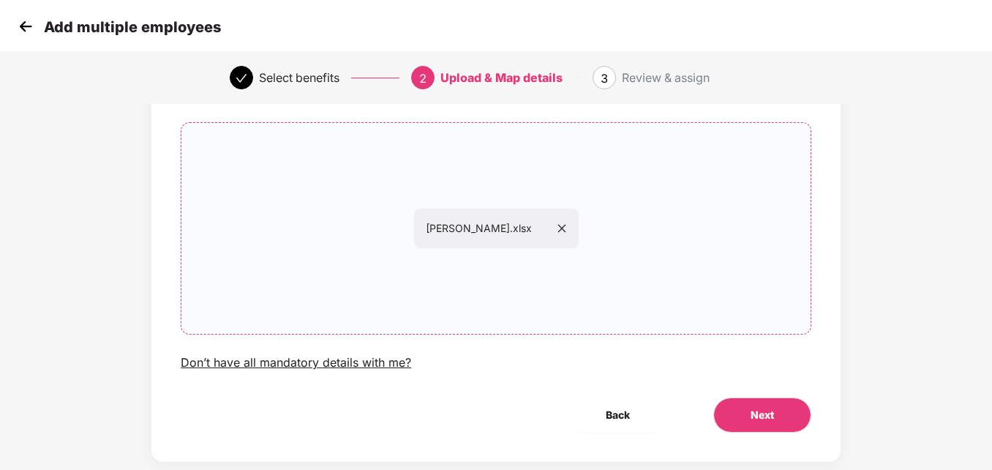
scroll to position [118, 0]
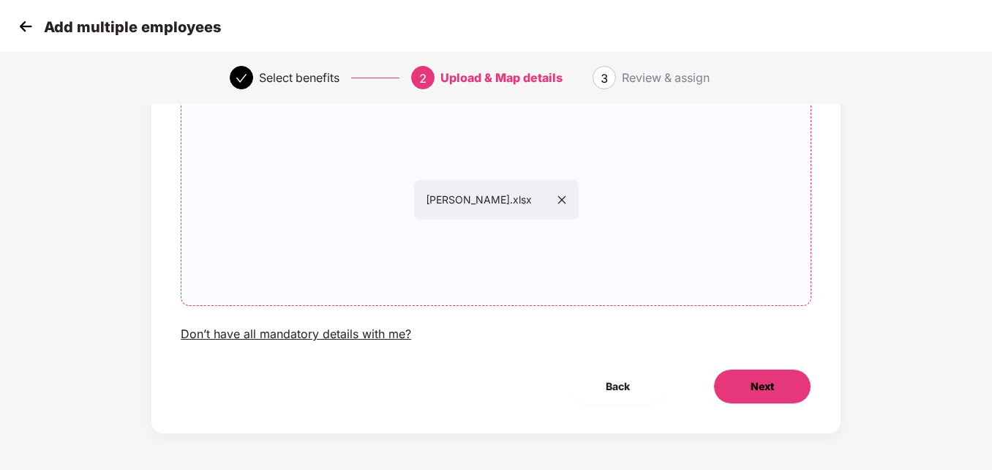
click at [773, 393] on span "Next" at bounding box center [762, 386] width 23 height 16
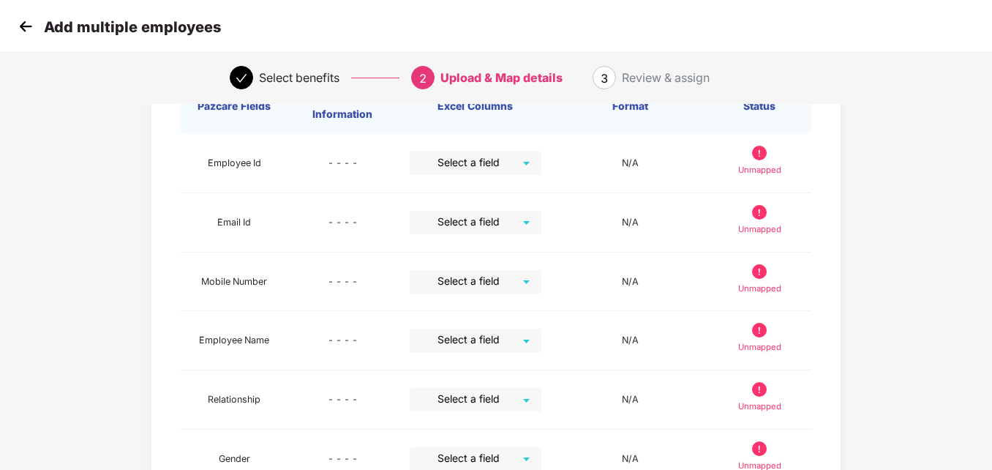
scroll to position [0, 0]
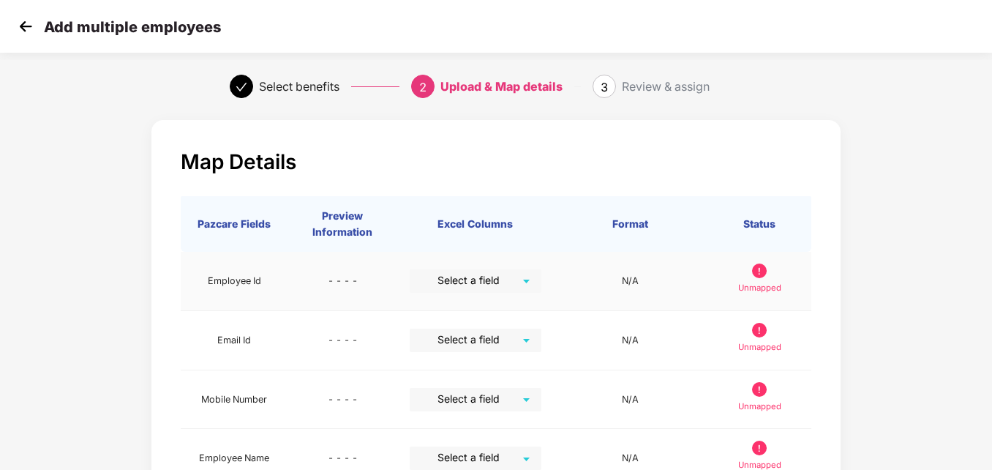
click at [522, 285] on input "search" at bounding box center [470, 280] width 105 height 22
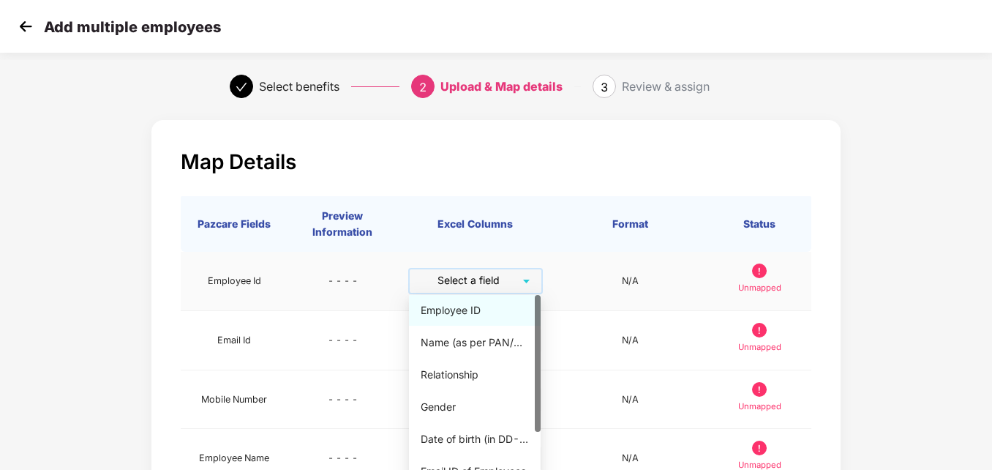
click at [495, 307] on div "Employee ID" at bounding box center [475, 310] width 108 height 16
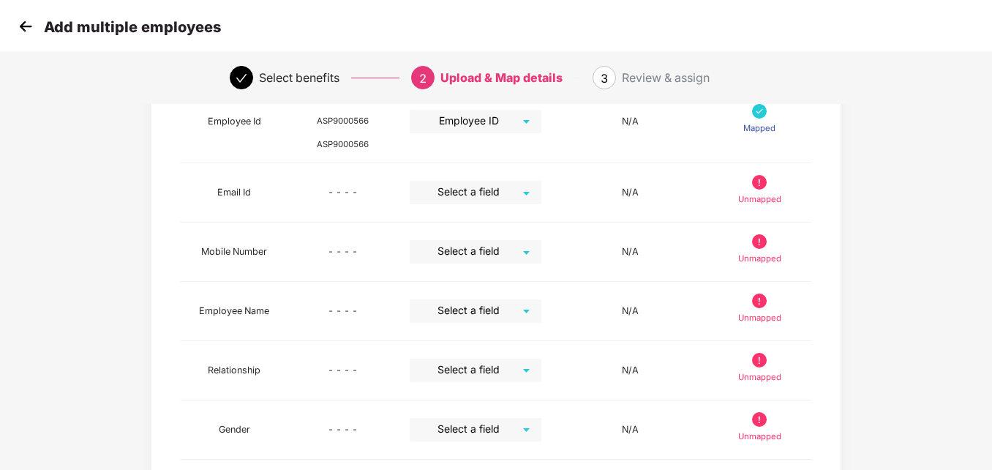
scroll to position [176, 0]
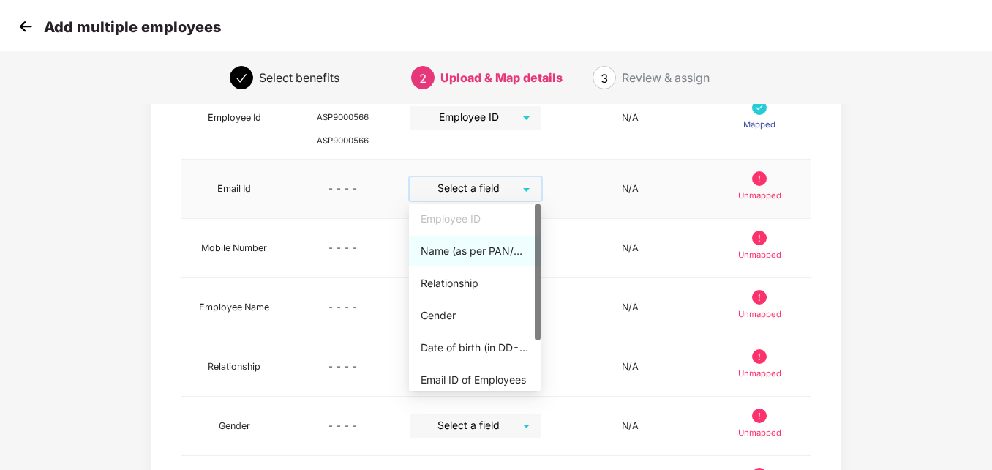
click at [518, 188] on input "search" at bounding box center [470, 188] width 105 height 22
click at [477, 373] on div "Email ID of Employees" at bounding box center [475, 380] width 108 height 16
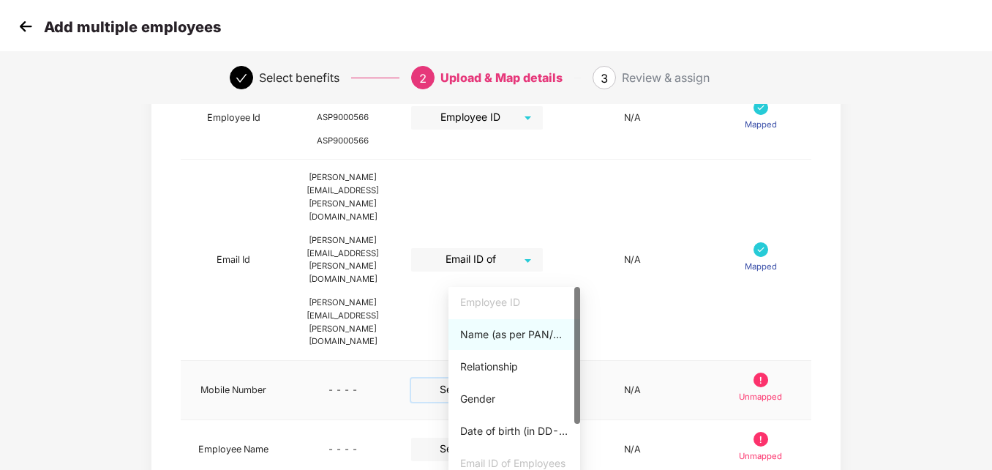
click at [525, 378] on input "search" at bounding box center [471, 389] width 105 height 22
click at [574, 430] on div at bounding box center [577, 380] width 6 height 187
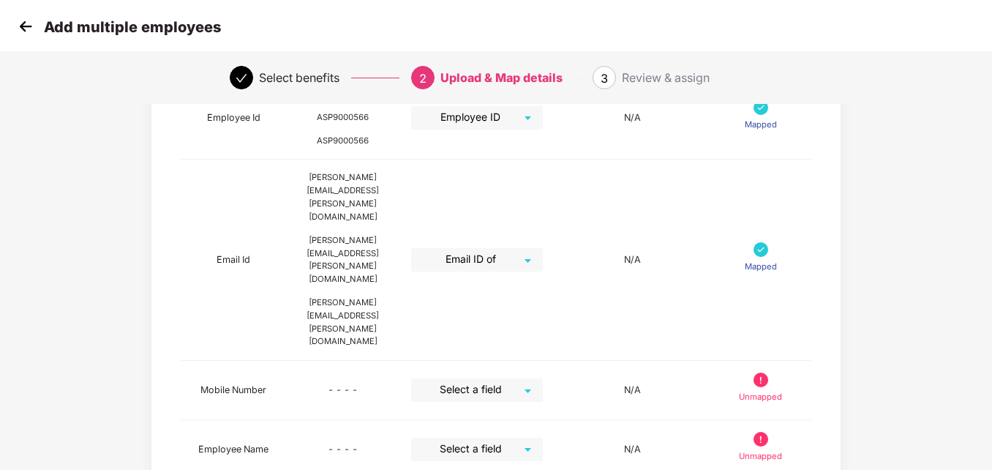
click at [967, 341] on div "Map Details Pazcare Fields Preview Information Excel Columns Format Status Empl…" at bounding box center [496, 390] width 992 height 906
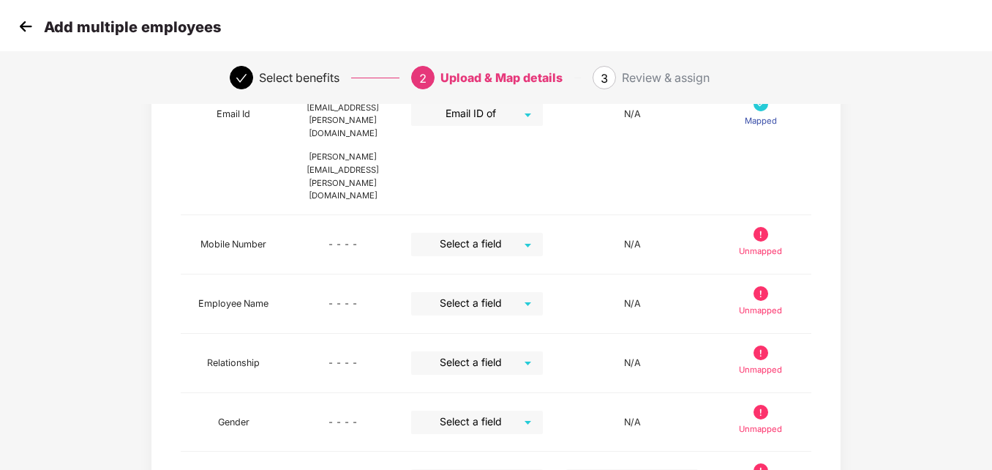
scroll to position [322, 0]
click at [543, 232] on div "Select a field" at bounding box center [477, 243] width 132 height 23
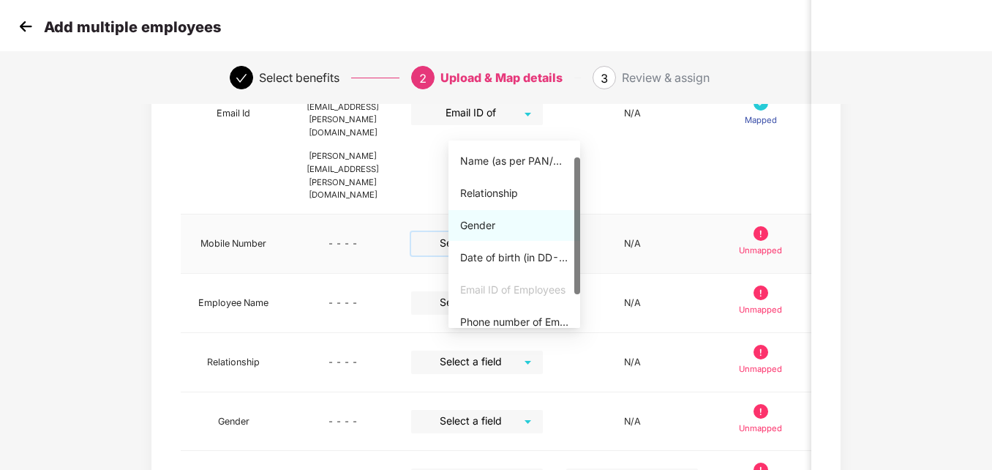
scroll to position [30, 0]
drag, startPoint x: 578, startPoint y: 263, endPoint x: 575, endPoint y: 285, distance: 22.1
click at [575, 285] on div at bounding box center [577, 230] width 6 height 137
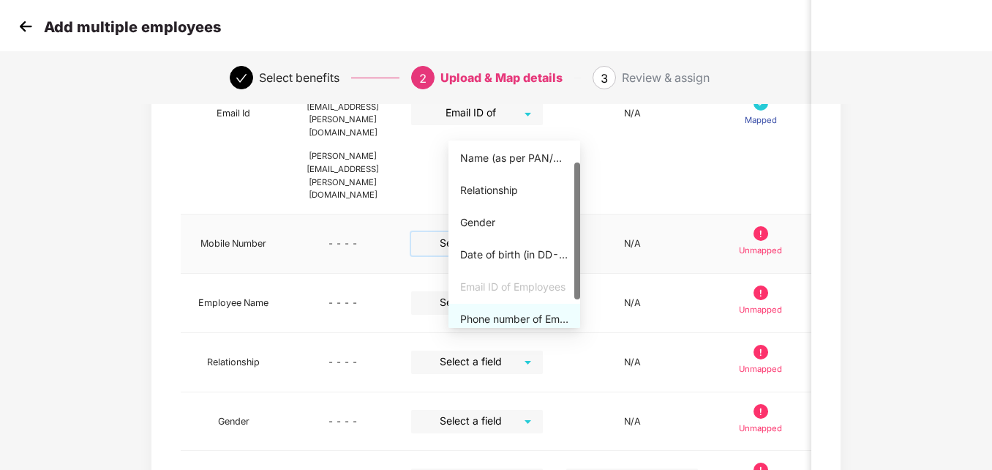
click at [518, 316] on div "Phone number of Employees" at bounding box center [514, 319] width 108 height 16
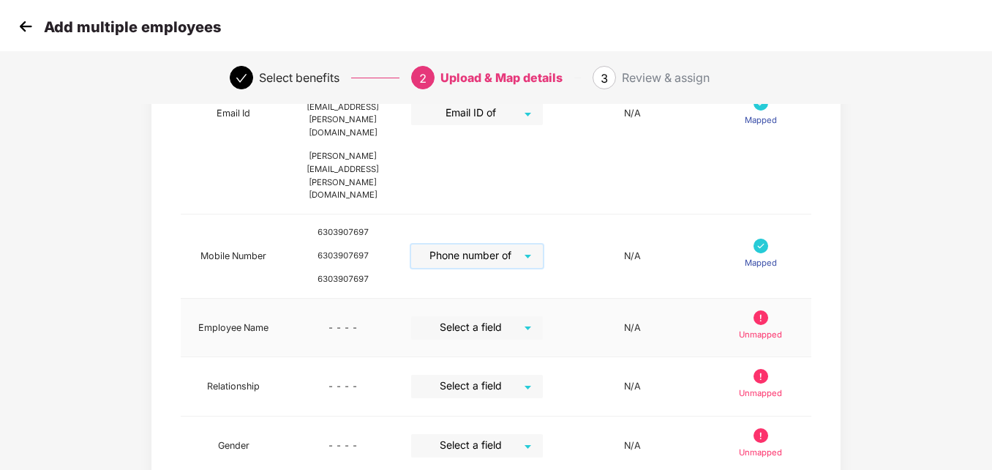
click at [543, 316] on div "Select a field" at bounding box center [477, 327] width 132 height 23
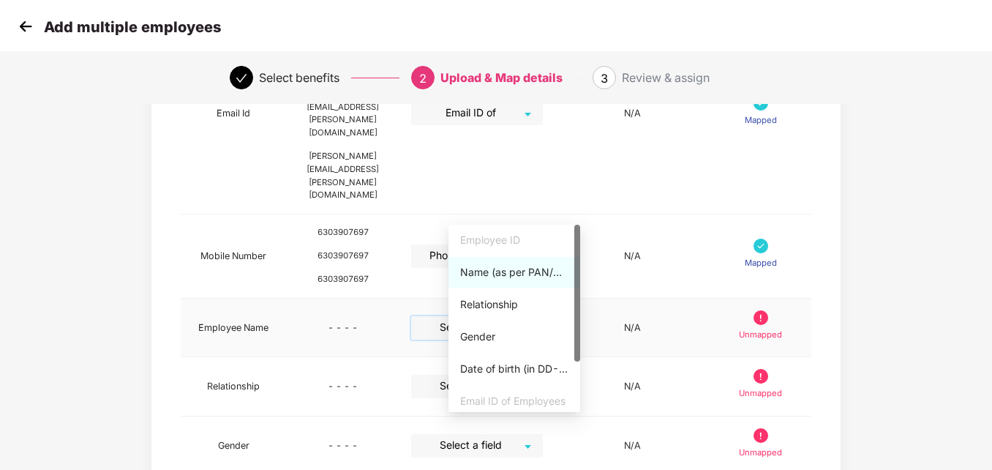
click at [503, 268] on div "Name (as per PAN/Aadhar Card)" at bounding box center [514, 272] width 108 height 16
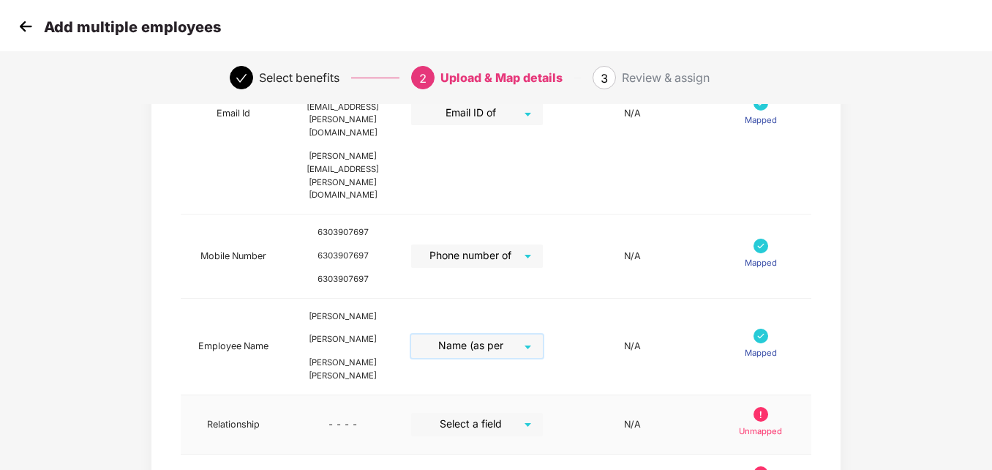
click at [543, 413] on div "Select a field" at bounding box center [477, 424] width 132 height 23
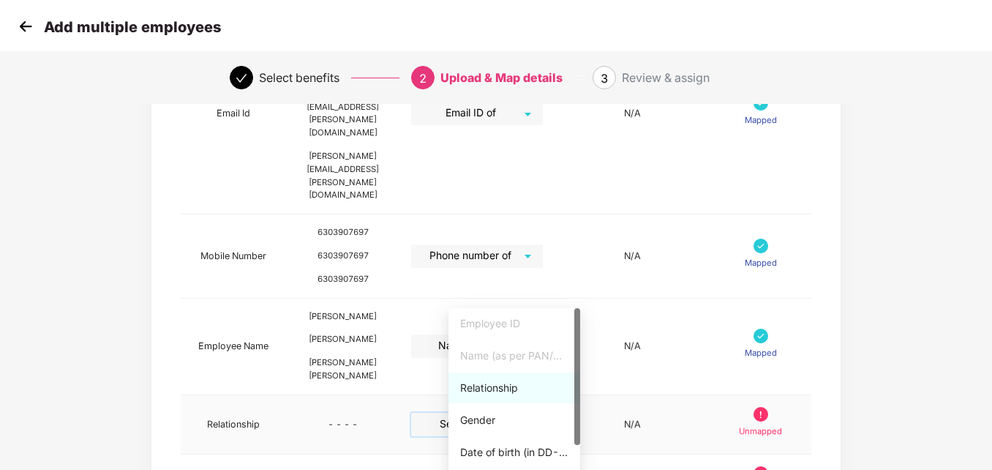
click at [495, 383] on div "Relationship" at bounding box center [514, 388] width 108 height 16
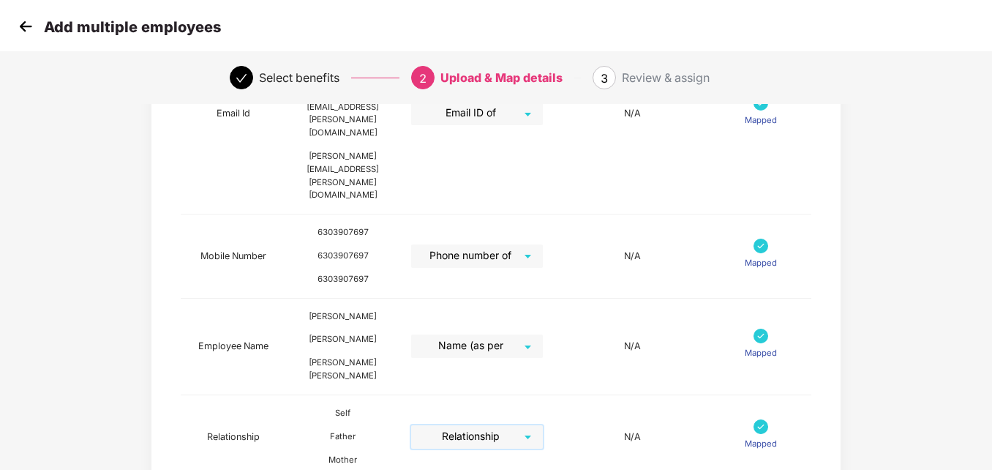
click at [899, 356] on div "Map Details Pazcare Fields Preview Information Excel Columns Format Status Empl…" at bounding box center [496, 287] width 827 height 993
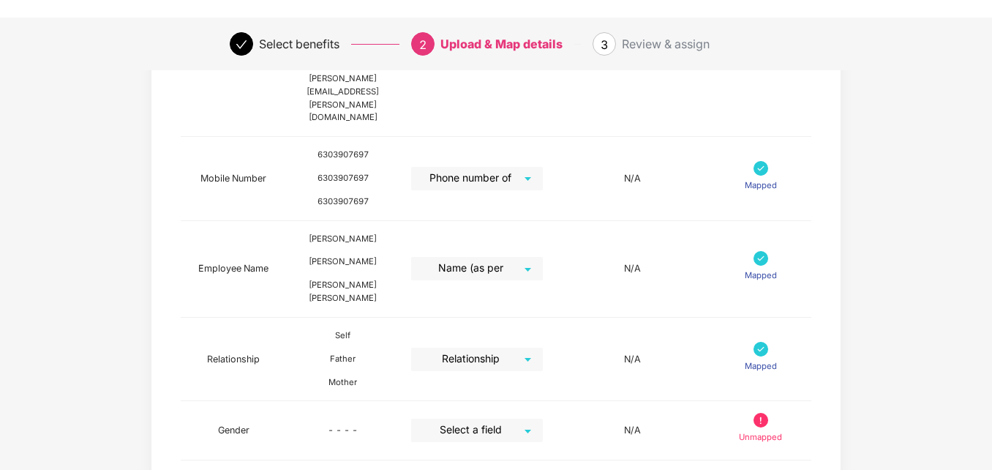
scroll to position [506, 0]
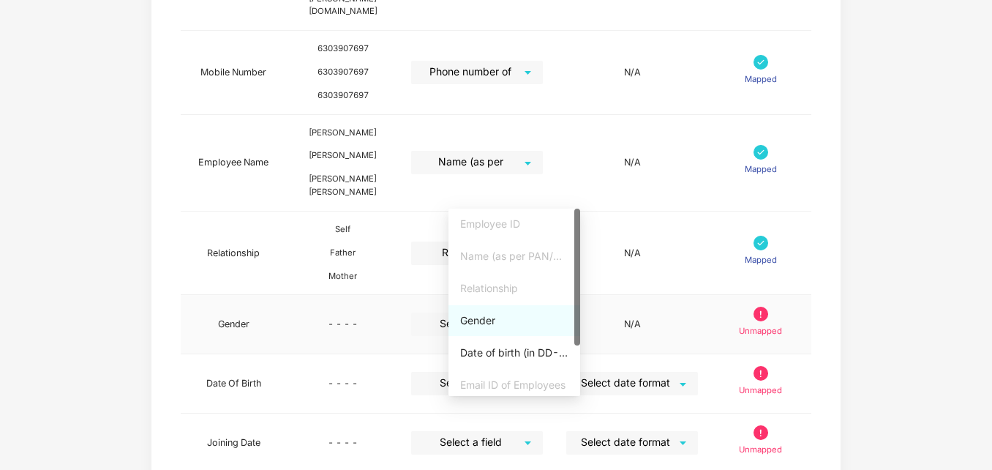
click at [543, 312] on div "Select a field" at bounding box center [477, 323] width 132 height 23
click at [487, 318] on div "Gender" at bounding box center [514, 320] width 108 height 16
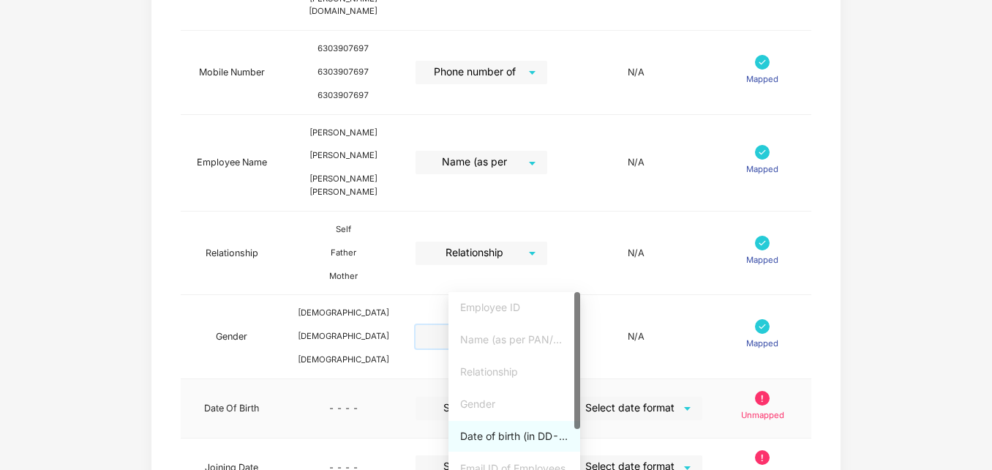
click at [547, 397] on div "Select a field" at bounding box center [482, 408] width 132 height 23
click at [531, 433] on div "Date of birth (in DD-MMM-YYYY format) as per PAN/Aadhar Card" at bounding box center [514, 436] width 108 height 16
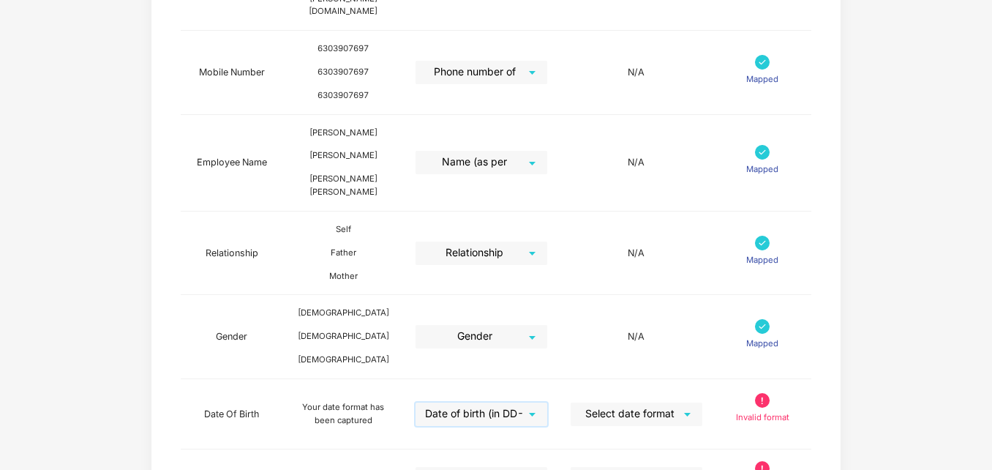
click at [926, 314] on div "Map Details Pazcare Fields Preview Information Excel Columns Format Status Empl…" at bounding box center [496, 121] width 992 height 1029
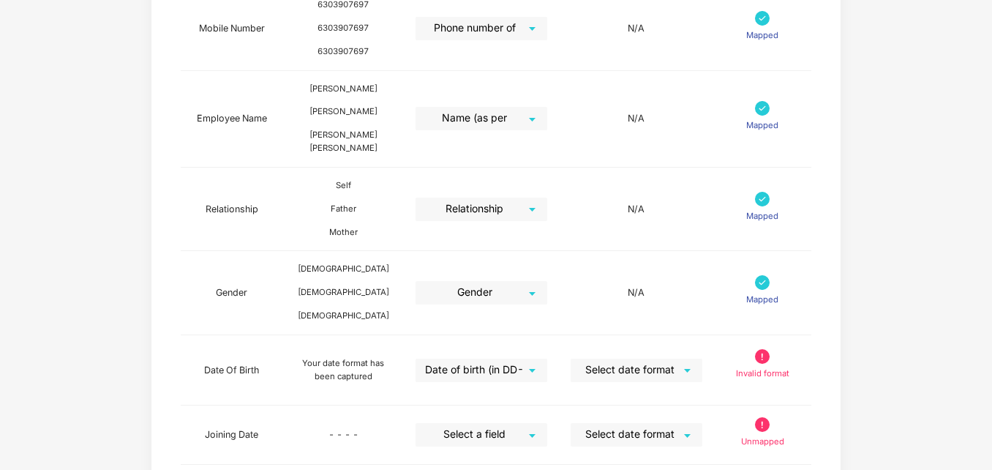
scroll to position [550, 0]
click at [659, 358] on input "search" at bounding box center [631, 369] width 105 height 22
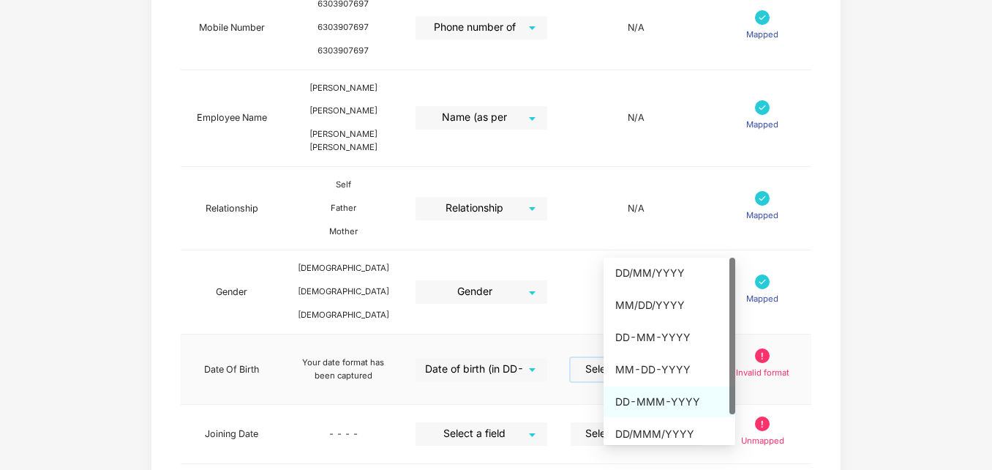
click at [656, 400] on div "DD-MMM-YYYY" at bounding box center [669, 402] width 108 height 16
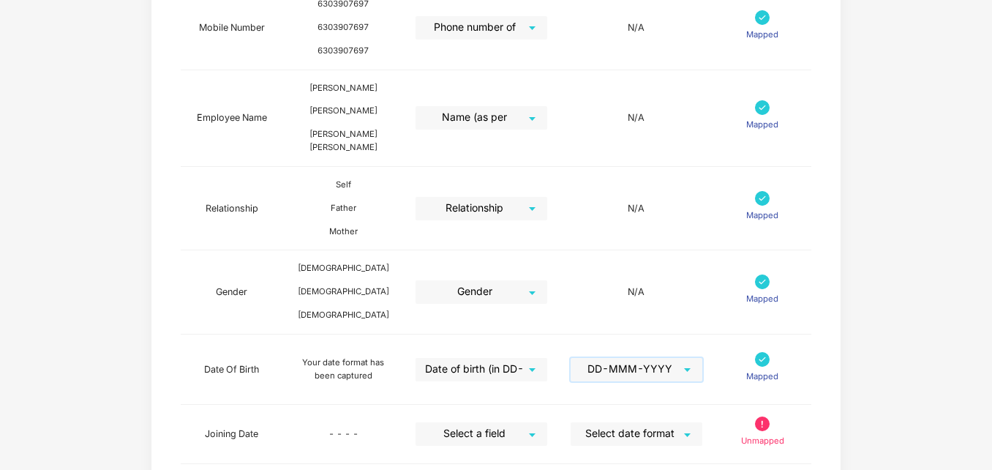
scroll to position [530, 0]
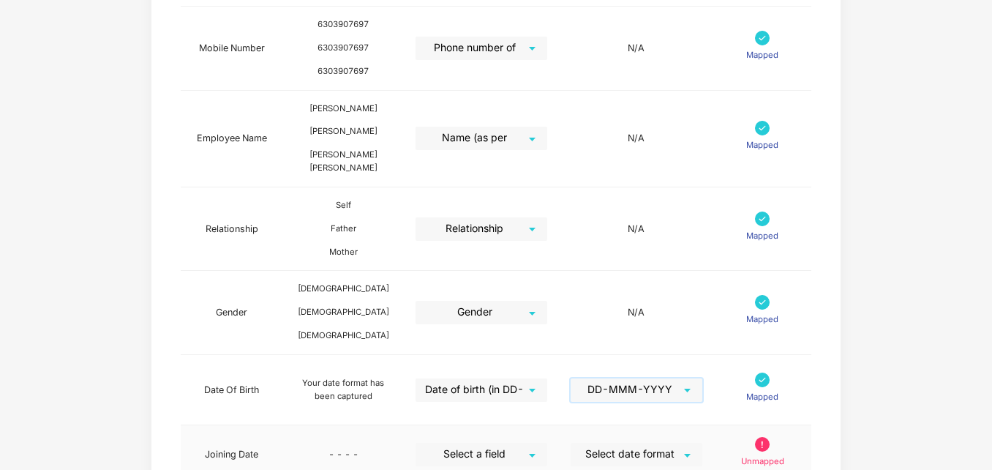
click at [529, 443] on input "search" at bounding box center [476, 454] width 105 height 22
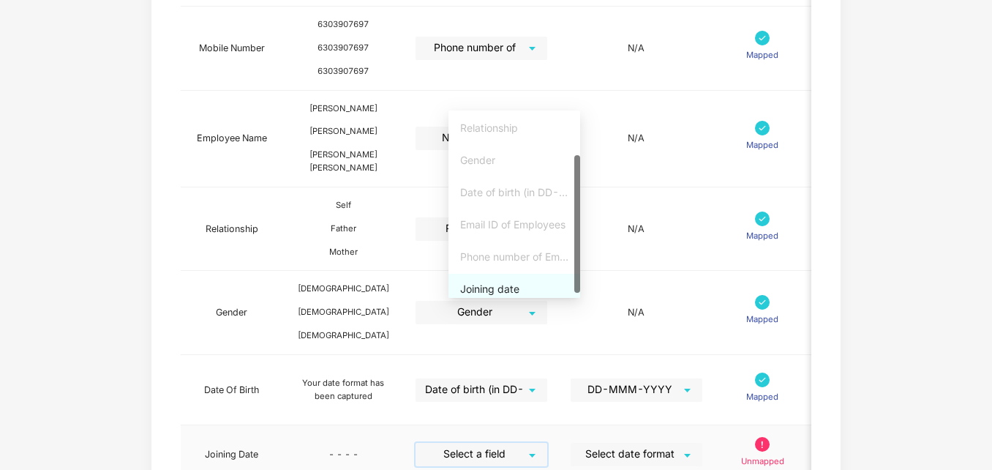
scroll to position [66, 0]
drag, startPoint x: 577, startPoint y: 239, endPoint x: 577, endPoint y: 303, distance: 63.7
click at [500, 282] on div "Joining date" at bounding box center [514, 282] width 108 height 16
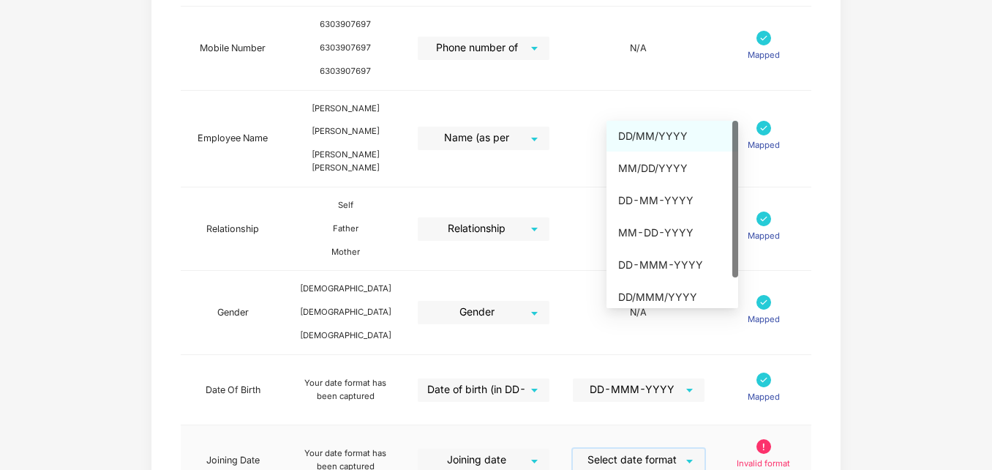
click at [657, 449] on input "search" at bounding box center [633, 460] width 105 height 22
click at [661, 266] on div "DD-MMM-YYYY" at bounding box center [672, 265] width 108 height 16
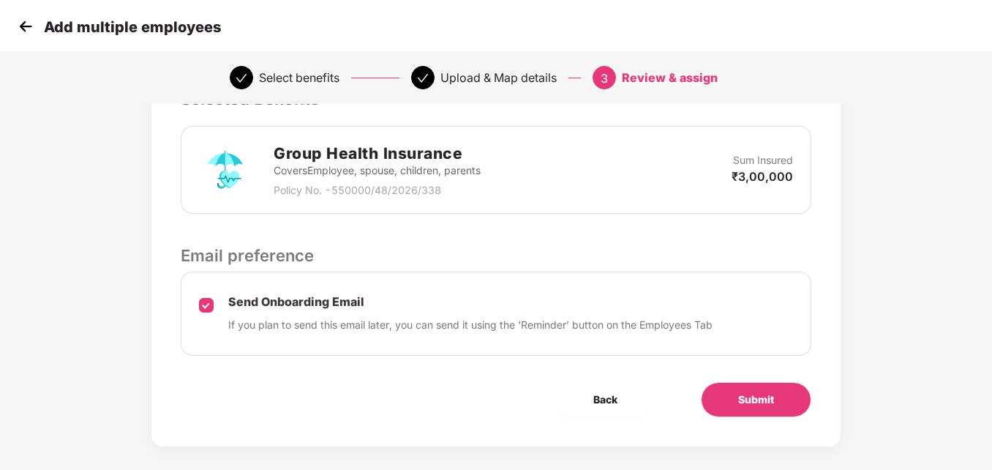
scroll to position [351, 0]
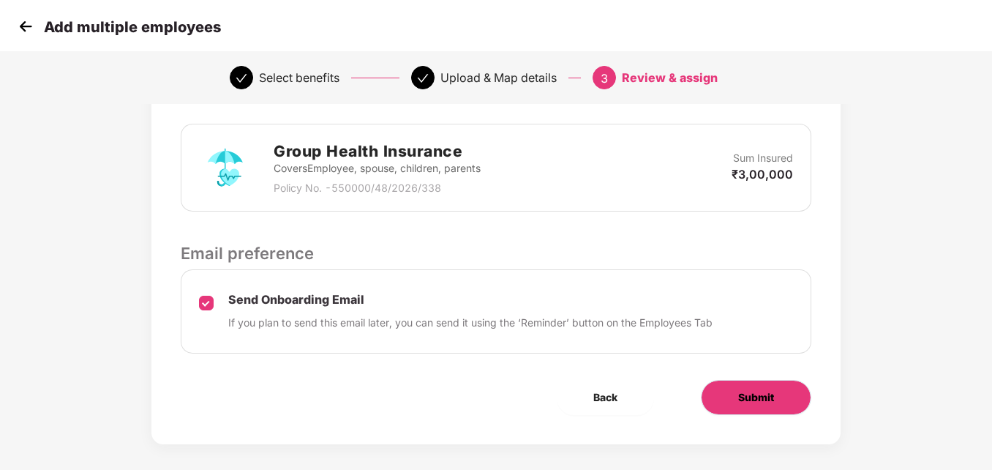
click at [732, 405] on button "Submit" at bounding box center [756, 397] width 110 height 35
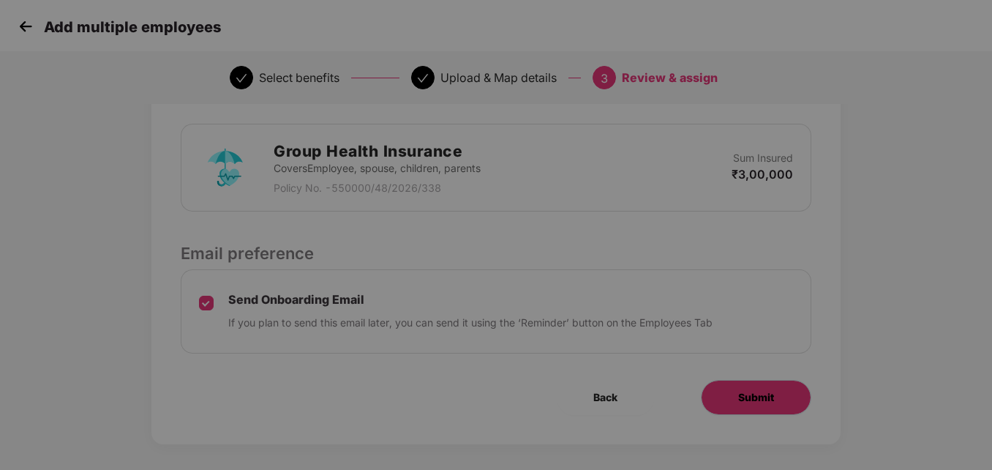
scroll to position [0, 0]
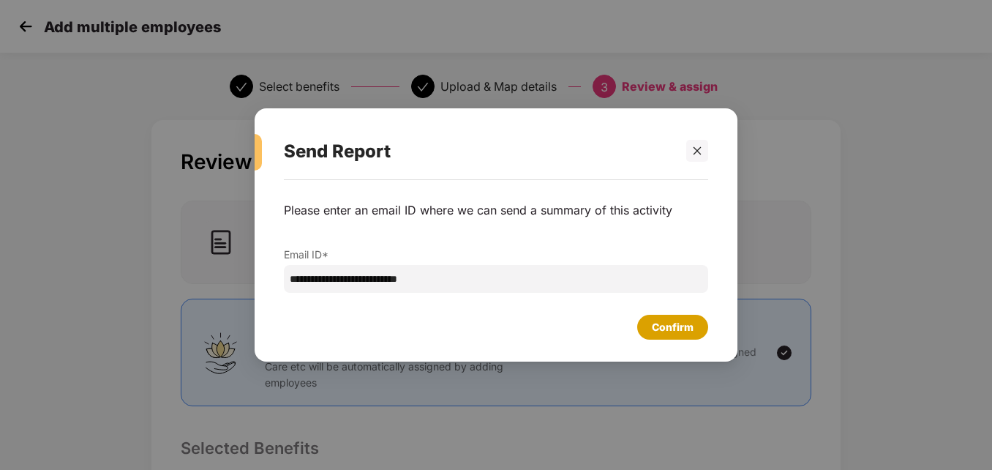
click at [670, 324] on div "Confirm" at bounding box center [673, 327] width 42 height 16
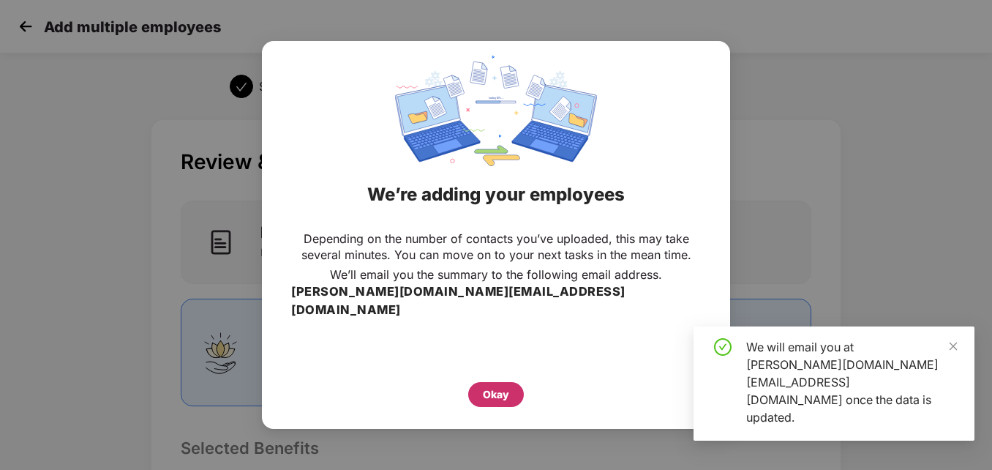
click at [497, 386] on div "Okay" at bounding box center [496, 394] width 26 height 16
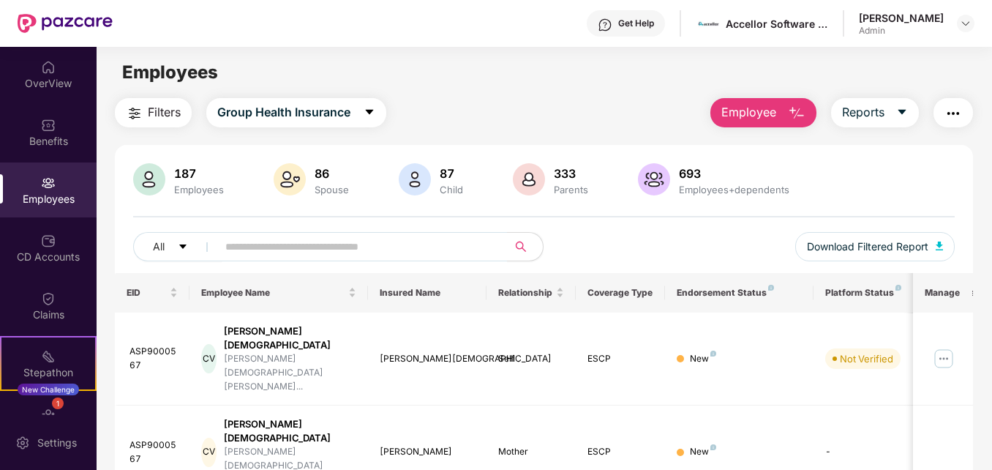
click at [768, 117] on span "Employee" at bounding box center [748, 112] width 55 height 18
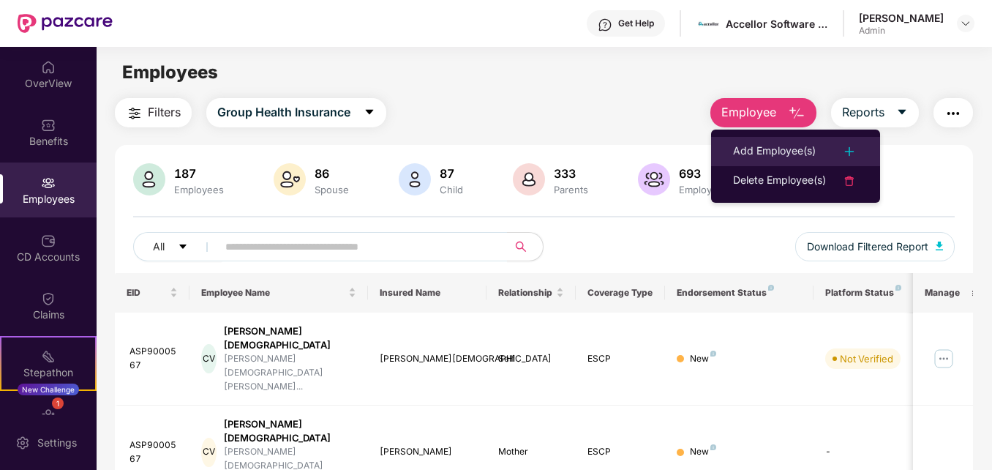
click at [762, 147] on div "Add Employee(s)" at bounding box center [774, 152] width 83 height 18
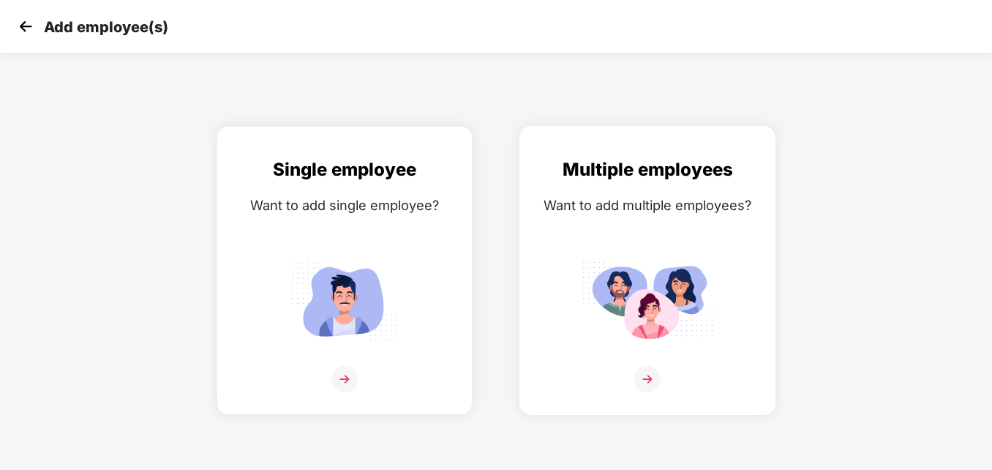
click at [669, 233] on div "Multiple employees Want to add multiple employees?" at bounding box center [647, 283] width 225 height 255
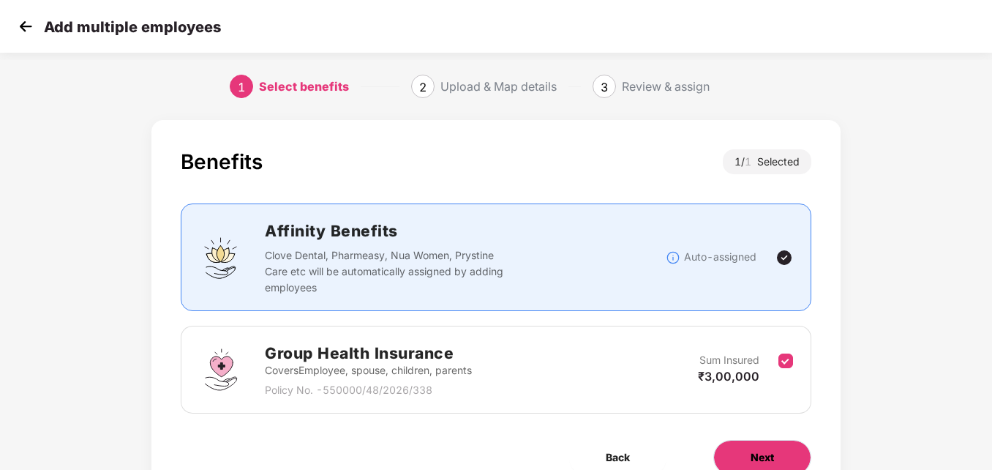
click at [776, 462] on button "Next" at bounding box center [762, 457] width 98 height 35
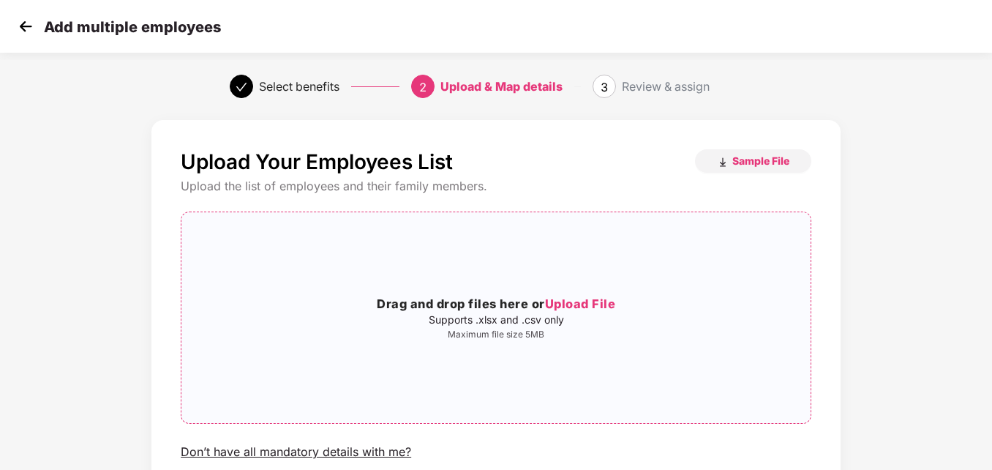
click at [594, 303] on span "Upload File" at bounding box center [580, 303] width 71 height 15
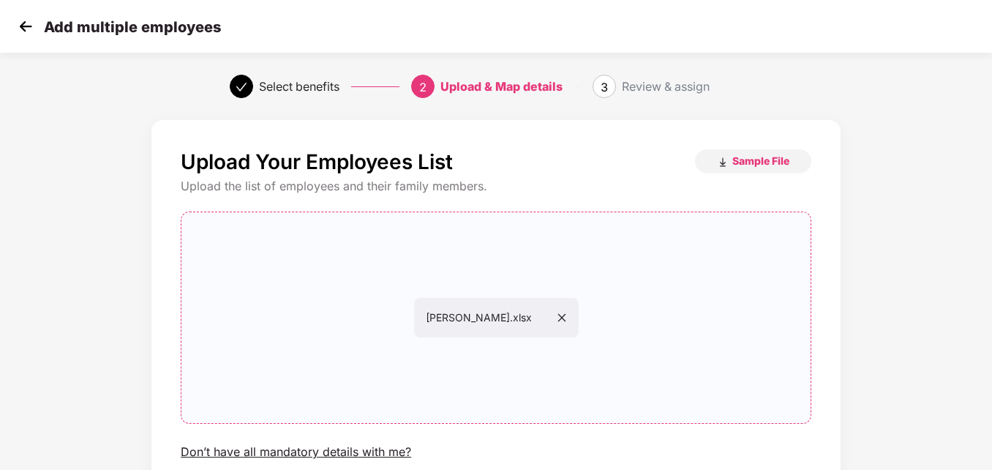
drag, startPoint x: 991, startPoint y: 372, endPoint x: 996, endPoint y: 414, distance: 42.0
click at [991, 414] on html "Add multiple employees Select benefits 2 Upload & Map details 3 Review & assign…" at bounding box center [496, 235] width 992 height 470
click at [991, 383] on div "Upload Your Employees List Sample File Upload the list of employees and their f…" at bounding box center [496, 350] width 992 height 475
click at [784, 404] on div "[PERSON_NAME].xlsx" at bounding box center [495, 317] width 629 height 187
click at [901, 372] on div "Upload Your Employees List Sample File Upload the list of employees and their f…" at bounding box center [496, 350] width 827 height 475
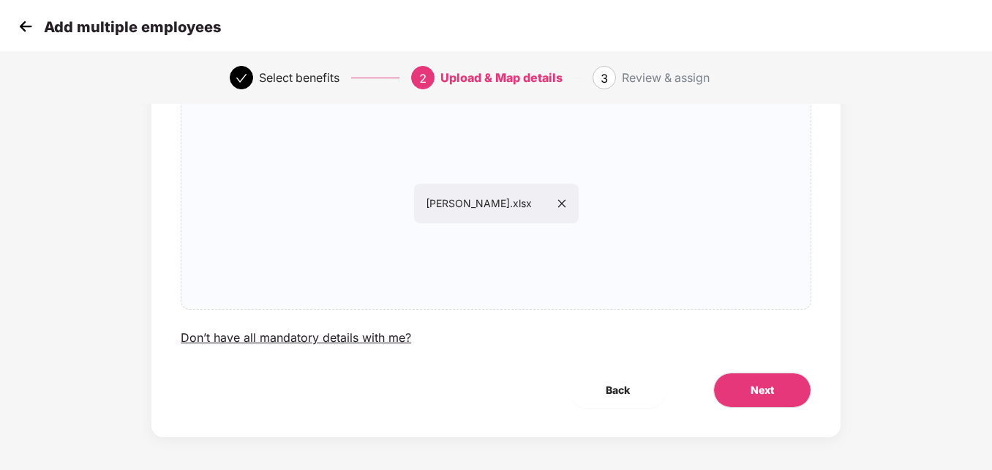
scroll to position [117, 0]
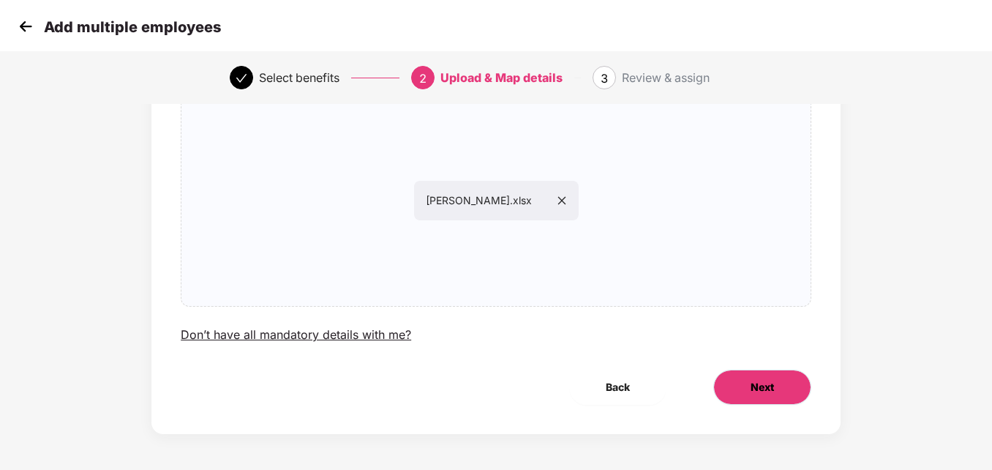
click at [776, 394] on button "Next" at bounding box center [762, 387] width 98 height 35
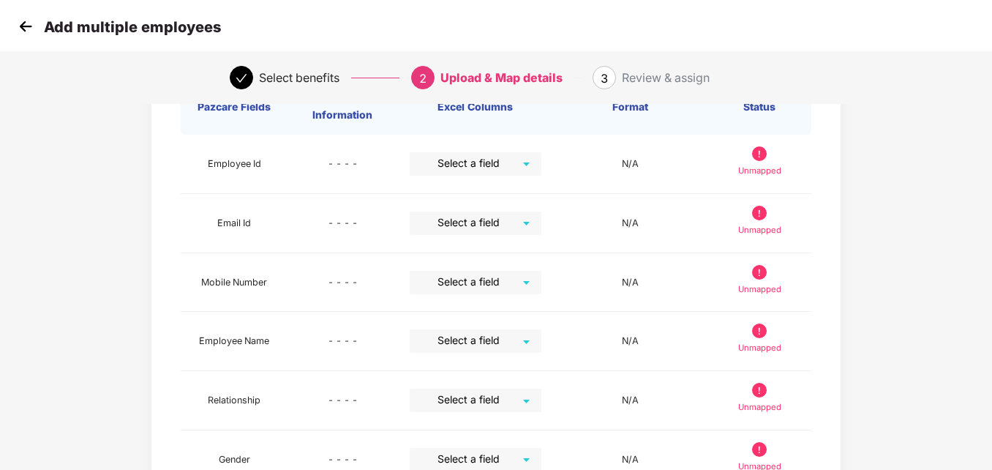
scroll to position [0, 0]
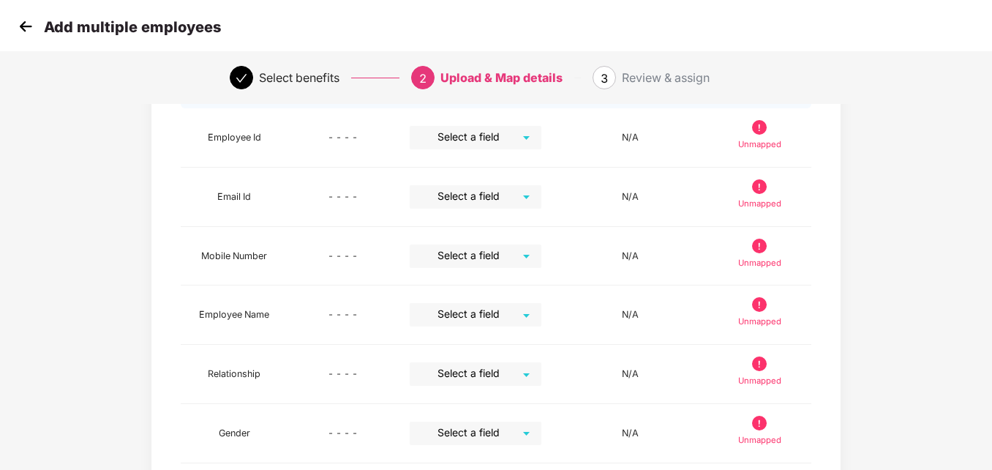
scroll to position [146, 0]
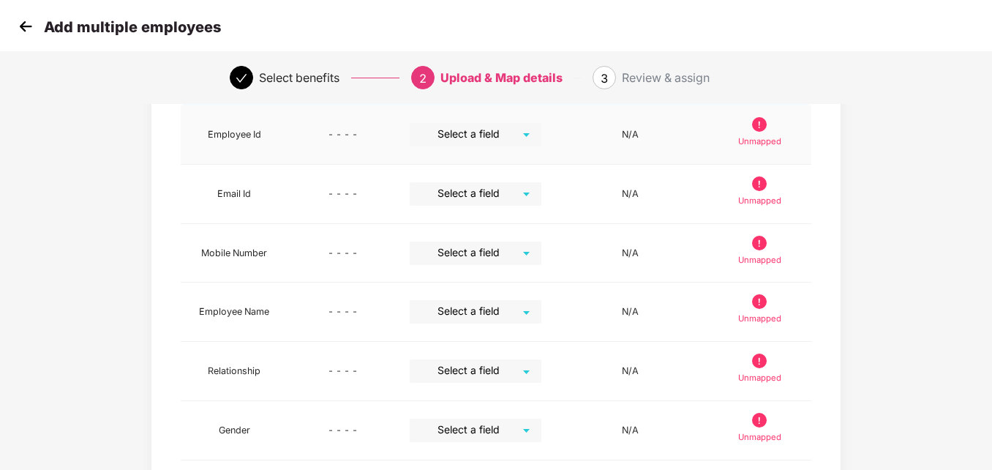
click at [530, 135] on div "Select a field" at bounding box center [476, 134] width 132 height 23
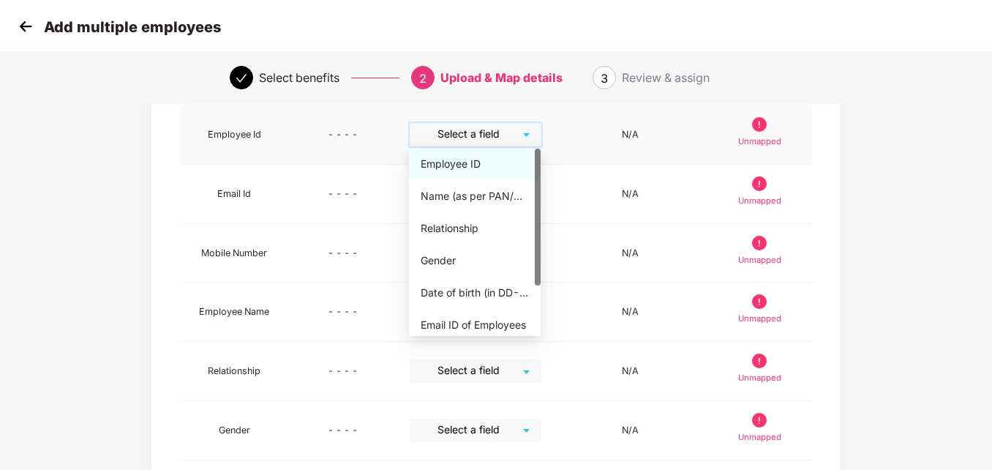
click at [478, 163] on div "Employee ID" at bounding box center [475, 164] width 108 height 16
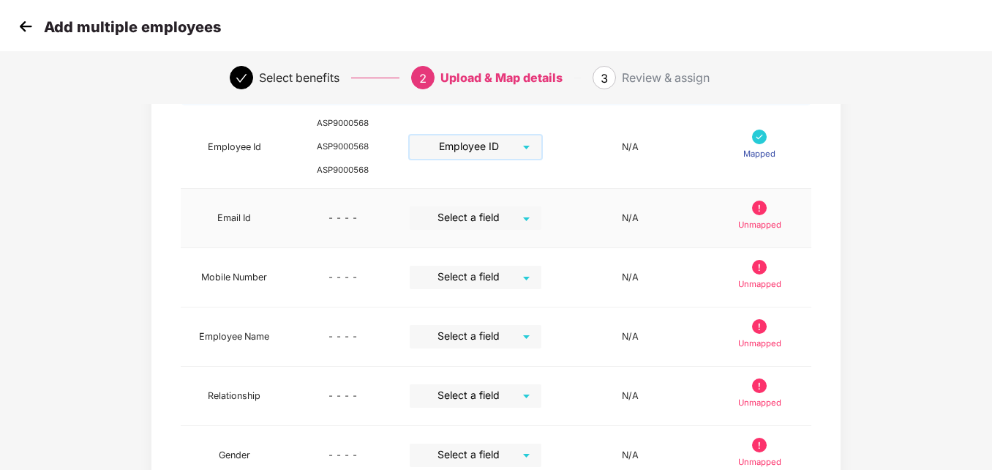
click at [520, 217] on input "search" at bounding box center [470, 217] width 105 height 22
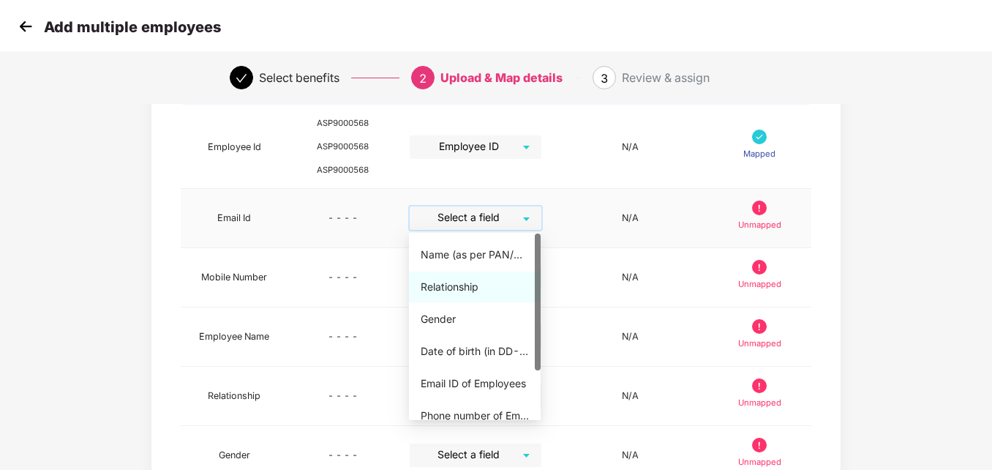
scroll to position [66, 0]
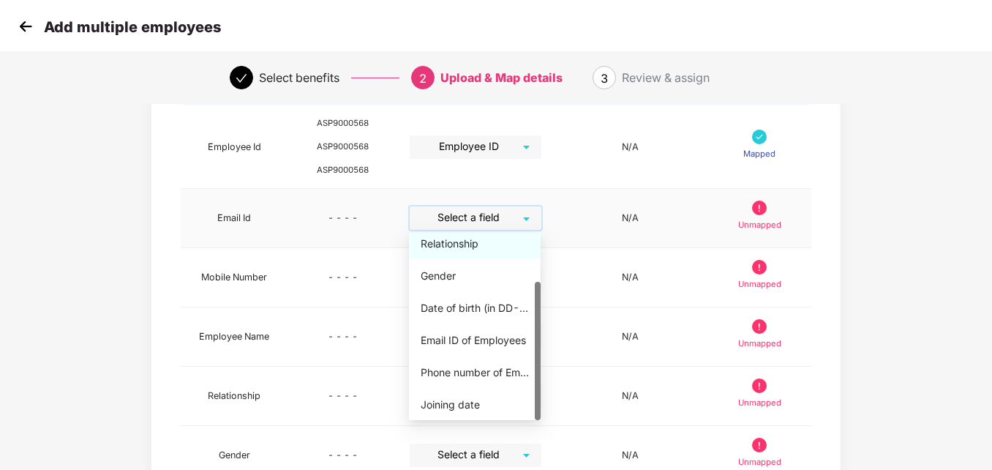
drag, startPoint x: 535, startPoint y: 326, endPoint x: 533, endPoint y: 391, distance: 64.4
click at [533, 391] on div "Relationship Gender Date of birth (in DD-MMM-YYYY format) as per PAN/Aadhar Car…" at bounding box center [475, 326] width 132 height 187
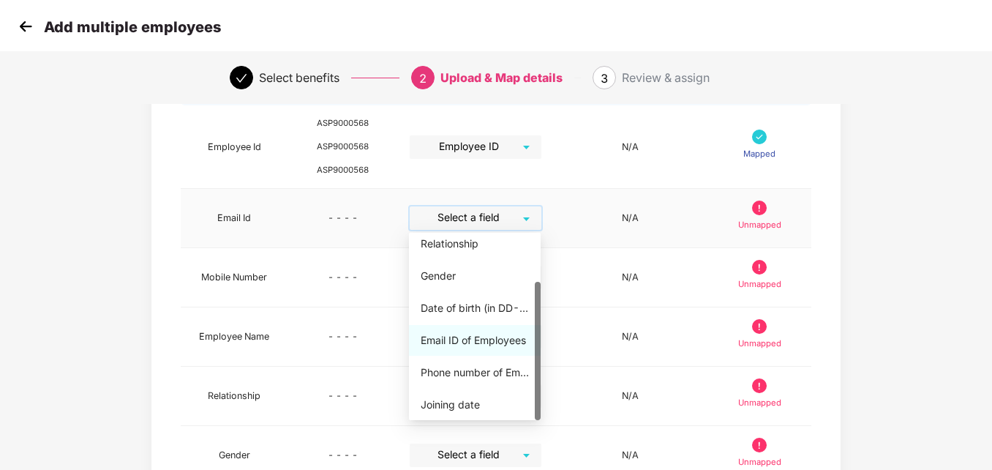
click at [472, 333] on div "Email ID of Employees" at bounding box center [475, 340] width 108 height 16
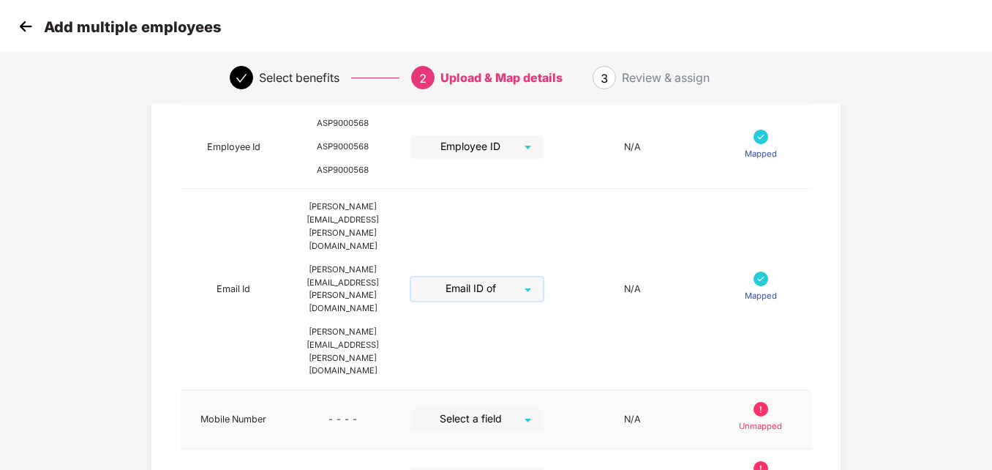
click at [543, 408] on div "Select a field" at bounding box center [477, 419] width 132 height 23
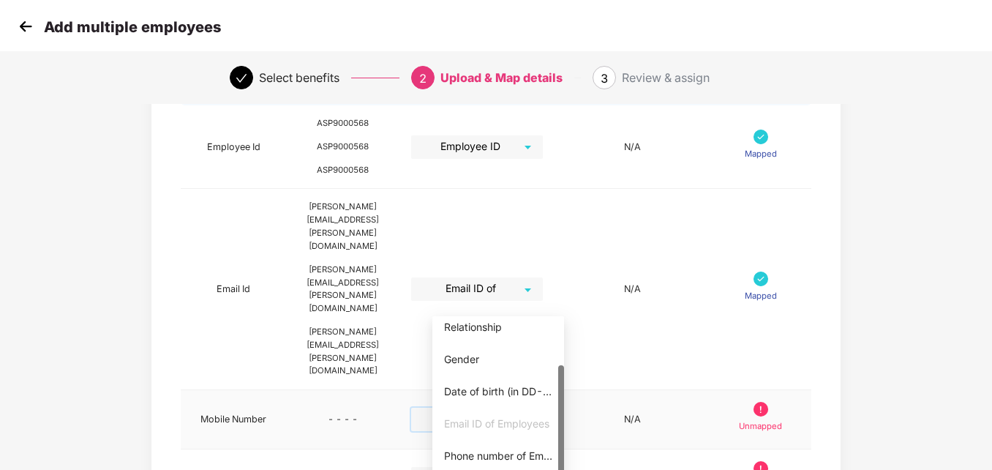
drag, startPoint x: 560, startPoint y: 399, endPoint x: 553, endPoint y: 454, distance: 55.4
click at [553, 454] on div "Relationship Gender Date of birth (in DD-MMM-YYYY format) as per PAN/Aadhar Car…" at bounding box center [498, 409] width 132 height 187
click at [522, 455] on div "Phone number of Employees" at bounding box center [498, 456] width 108 height 16
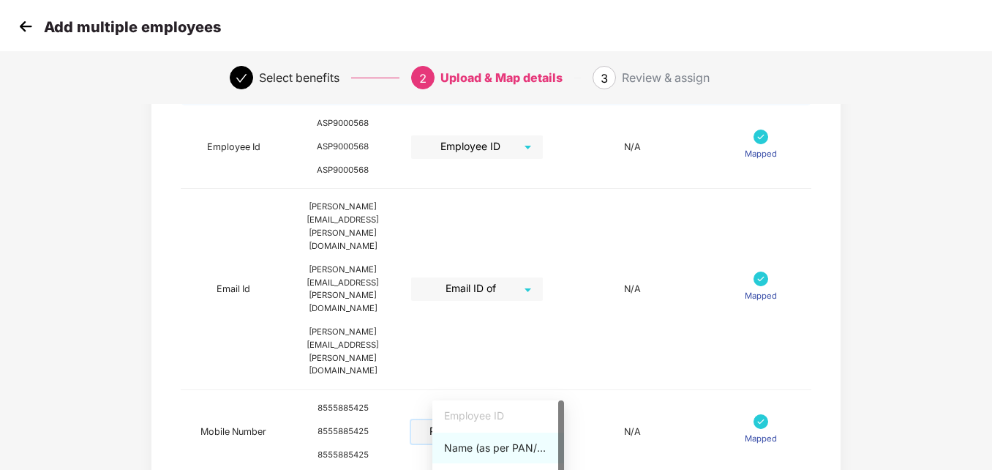
click at [502, 448] on div "Name (as per PAN/Aadhar Card)" at bounding box center [498, 448] width 108 height 16
click at [934, 301] on div "Map Details Pazcare Fields Preview Information Excel Columns Format Status Empl…" at bounding box center [496, 450] width 992 height 968
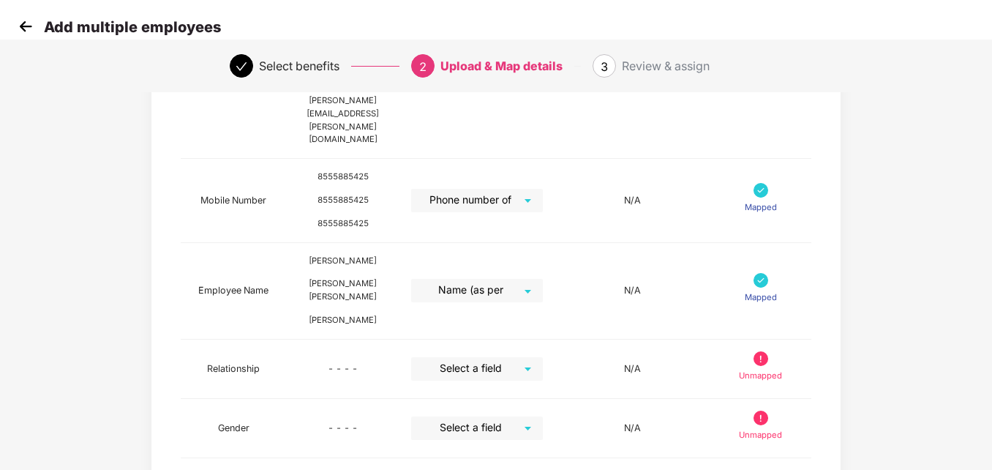
scroll to position [380, 0]
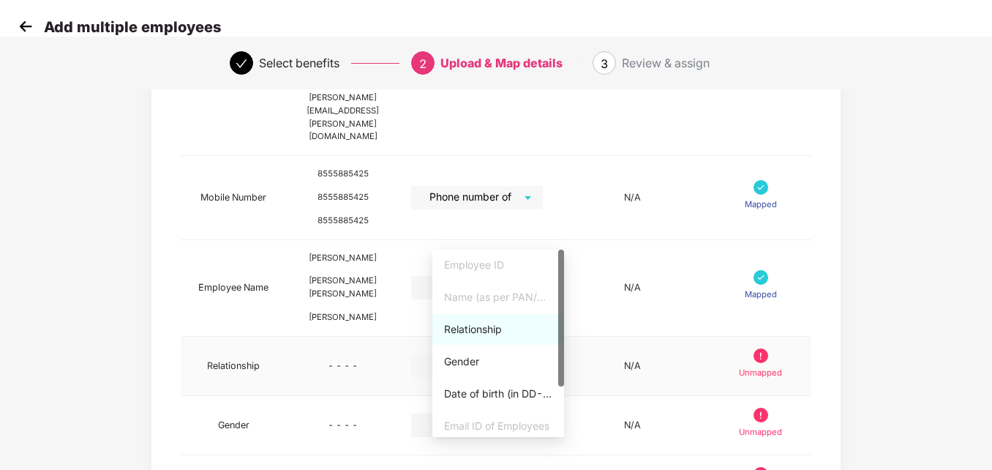
click at [543, 354] on div "Select a field" at bounding box center [477, 365] width 132 height 23
click at [456, 332] on div "Relationship" at bounding box center [498, 329] width 108 height 16
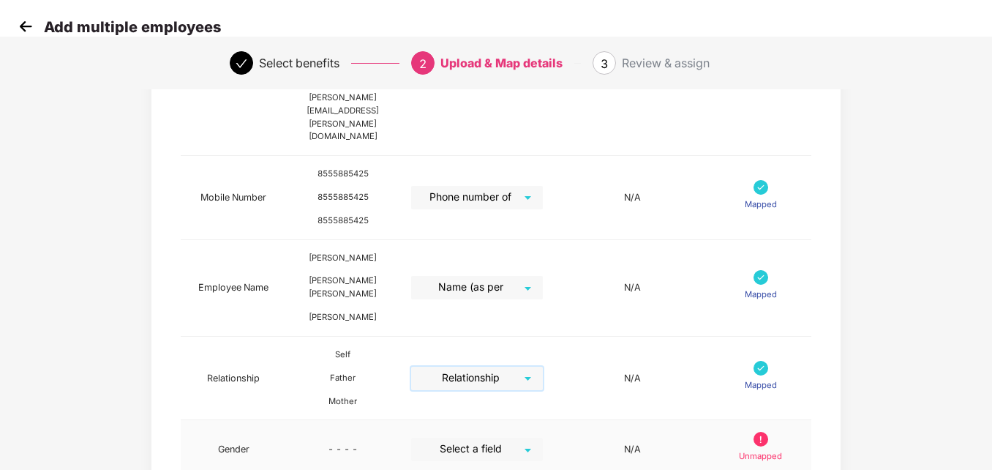
click at [543, 438] on div "Select a field" at bounding box center [477, 449] width 132 height 23
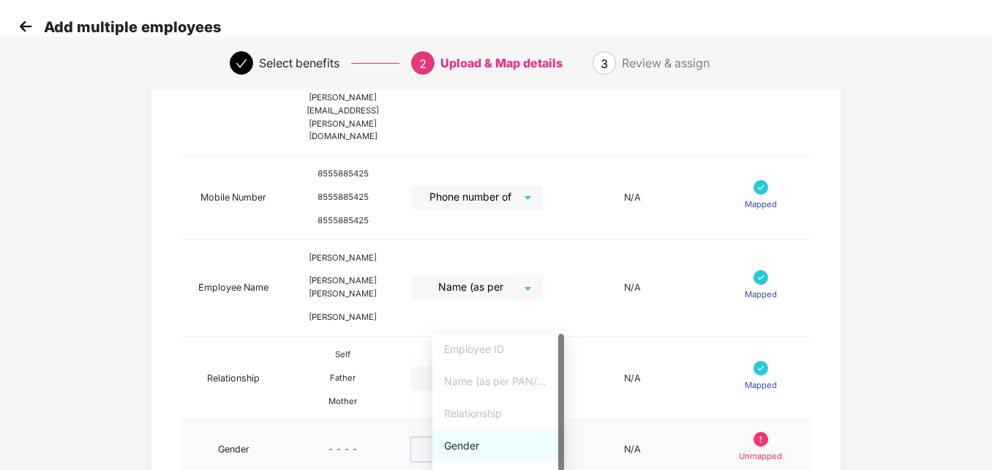
click at [465, 446] on div "Gender" at bounding box center [498, 446] width 108 height 16
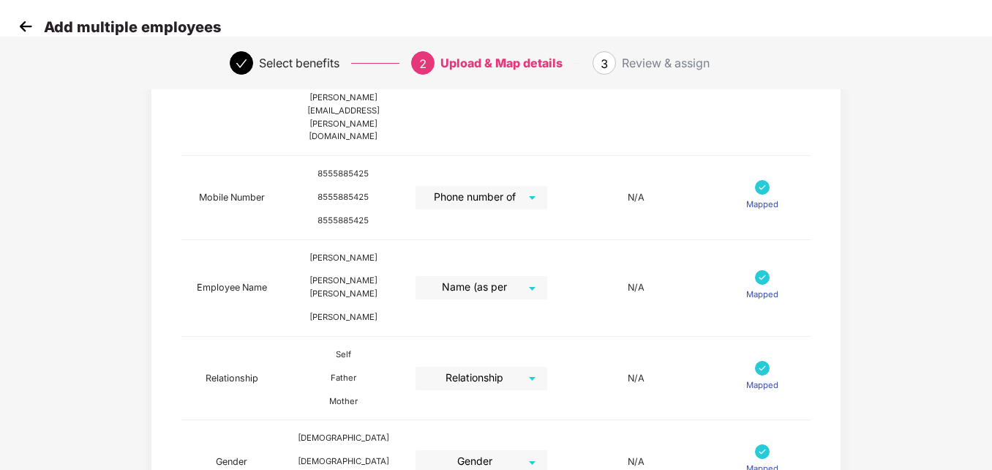
click at [942, 333] on div "Map Details Pazcare Fields Preview Information Excel Columns Format Status Empl…" at bounding box center [496, 240] width 992 height 1017
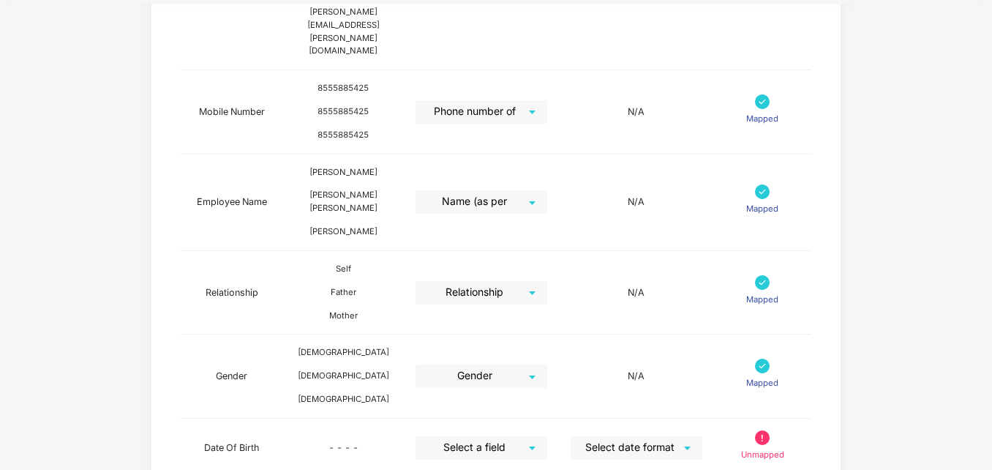
scroll to position [468, 0]
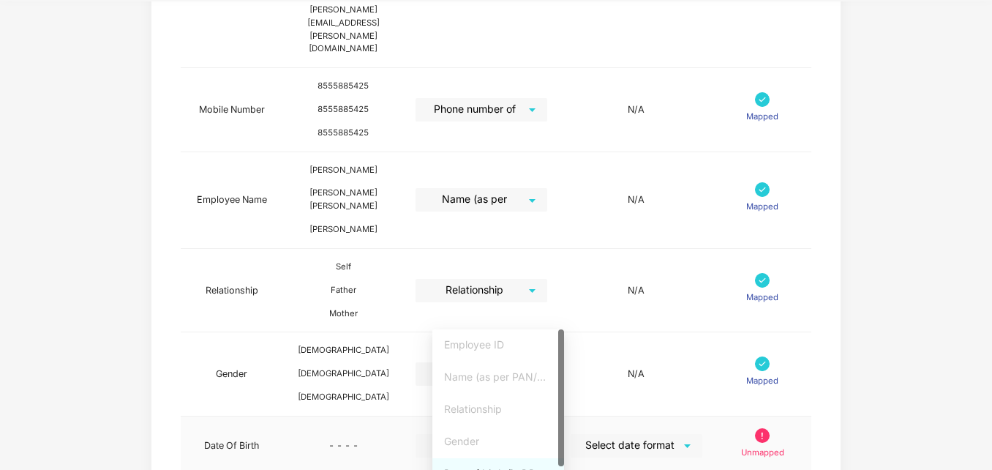
click at [547, 434] on div "Select a field" at bounding box center [482, 445] width 132 height 23
drag, startPoint x: 562, startPoint y: 408, endPoint x: 550, endPoint y: 492, distance: 84.3
click at [495, 400] on div "Date of birth (in DD-MMM-YYYY format) as per PAN/Aadhar Card" at bounding box center [498, 405] width 108 height 16
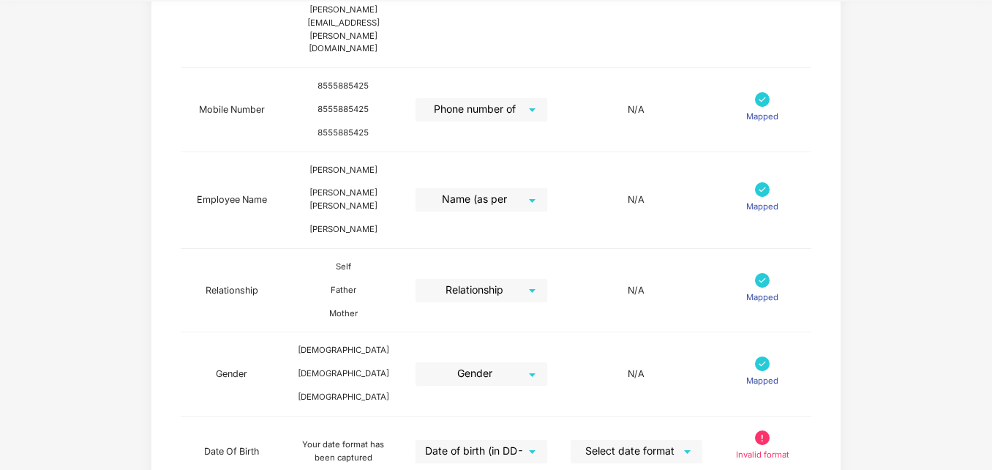
click at [939, 312] on div "Map Details Pazcare Fields Preview Information Excel Columns Format Status Empl…" at bounding box center [496, 158] width 992 height 1029
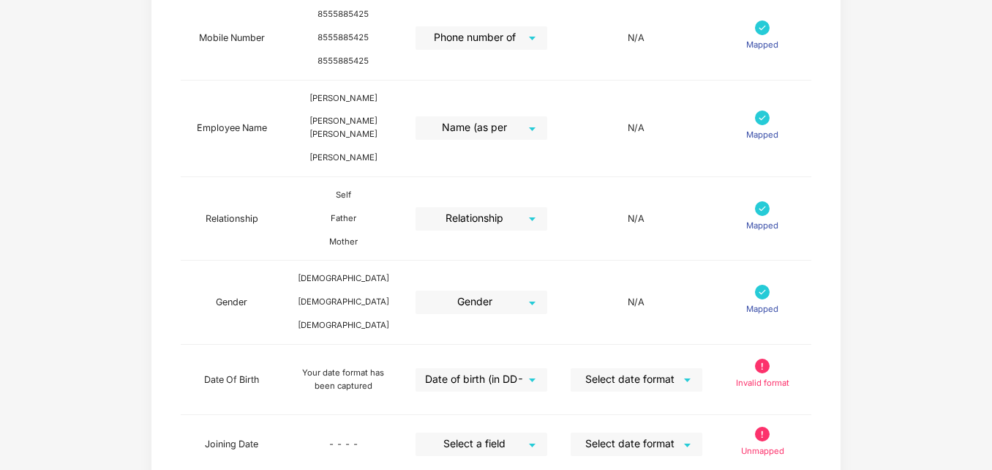
scroll to position [541, 0]
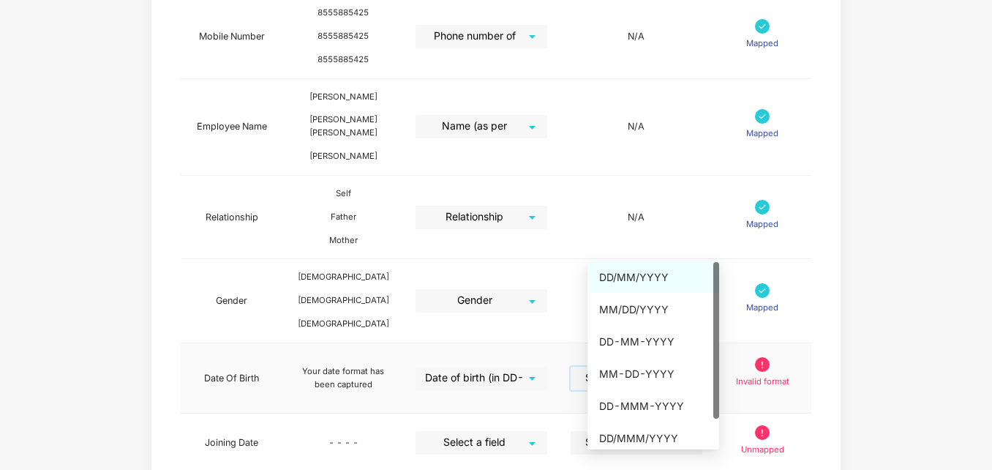
click at [684, 367] on input "search" at bounding box center [631, 378] width 105 height 22
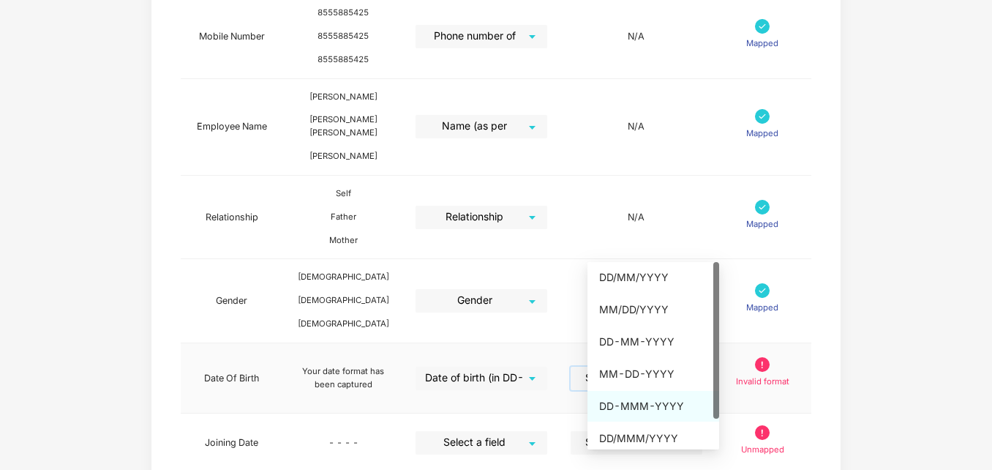
click at [667, 405] on div "DD-MMM-YYYY" at bounding box center [653, 406] width 108 height 16
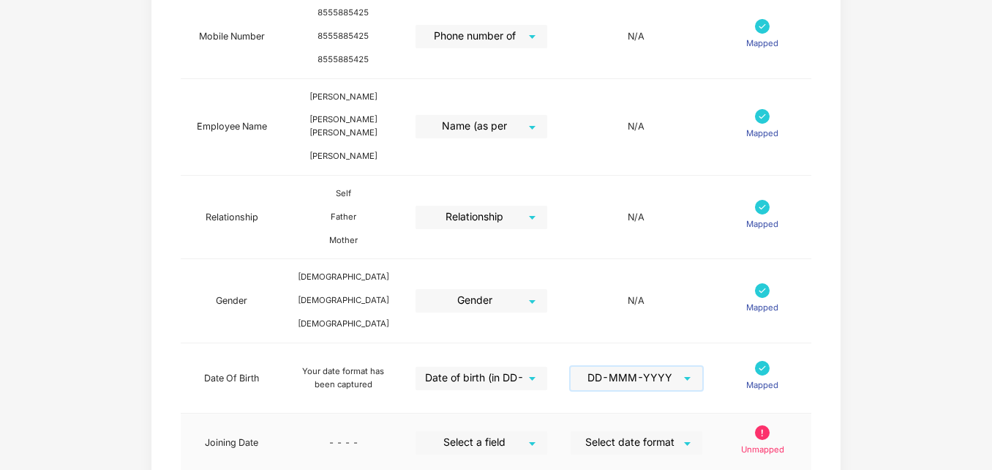
click at [547, 431] on div "Select a field" at bounding box center [482, 442] width 132 height 23
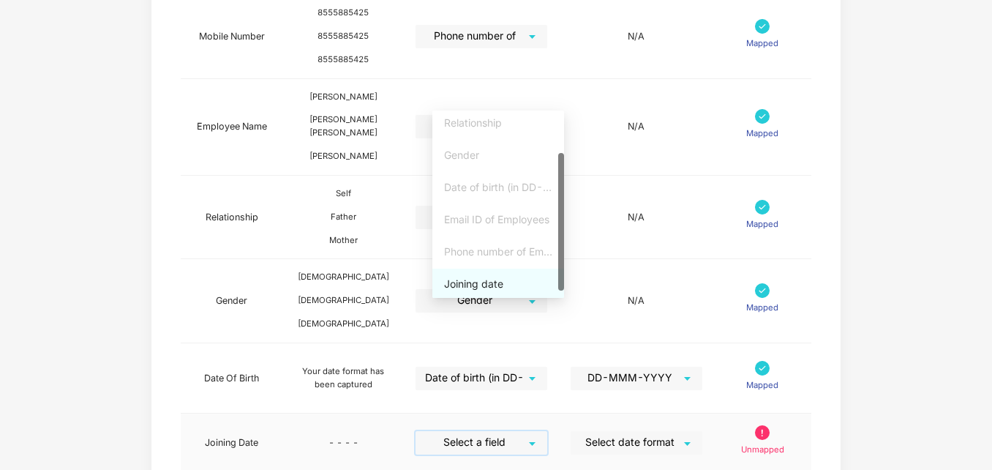
scroll to position [66, 0]
drag, startPoint x: 563, startPoint y: 231, endPoint x: 563, endPoint y: 293, distance: 61.5
click at [563, 293] on div at bounding box center [561, 229] width 6 height 138
click at [485, 282] on div "Joining date" at bounding box center [498, 282] width 108 height 16
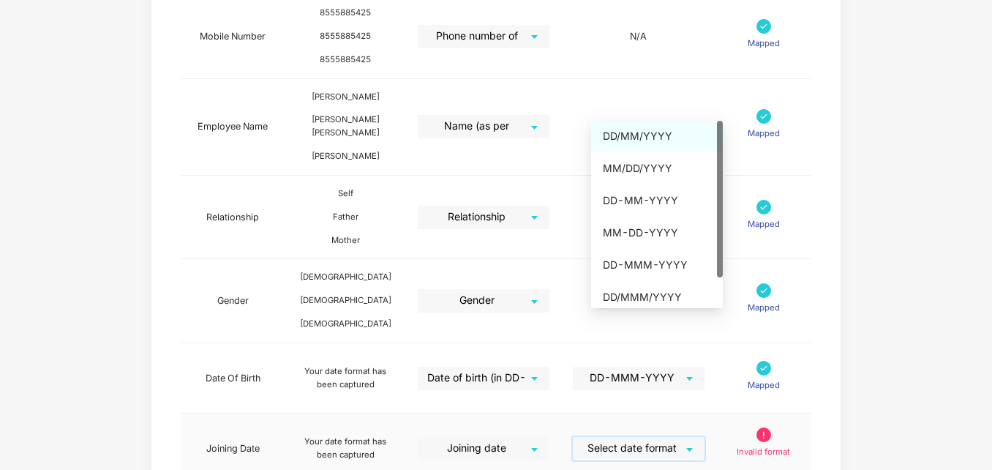
click at [659, 437] on input "search" at bounding box center [633, 448] width 105 height 22
click at [634, 259] on div "DD-MMM-YYYY" at bounding box center [657, 265] width 108 height 16
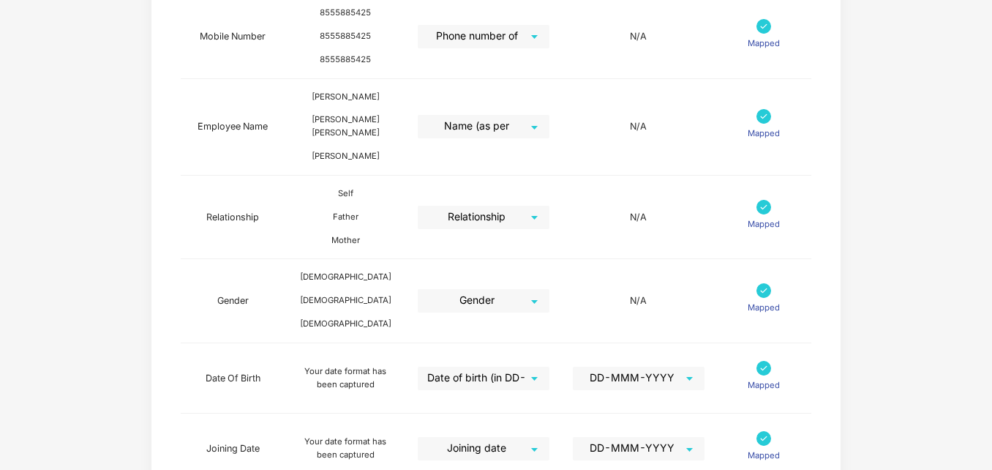
click at [864, 289] on div "Map Details Pazcare Fields Preview Information Excel Columns Format Status Empl…" at bounding box center [496, 91] width 827 height 1040
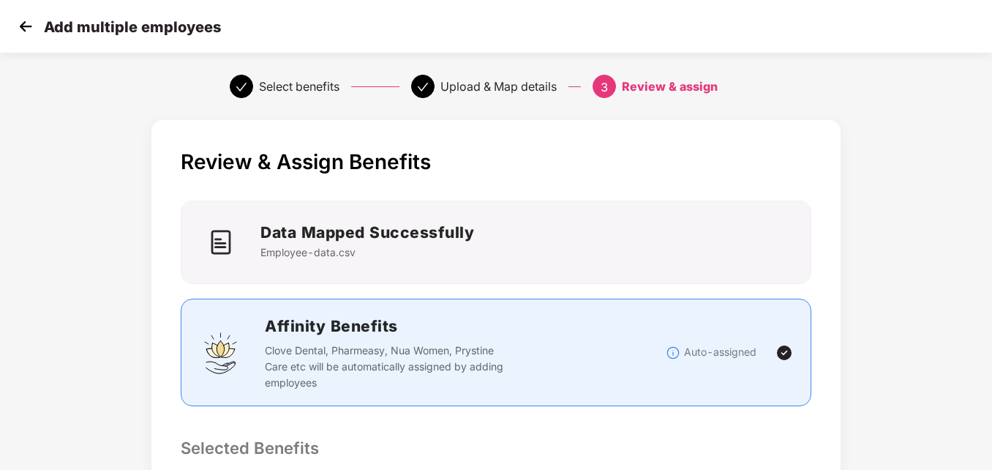
scroll to position [362, 0]
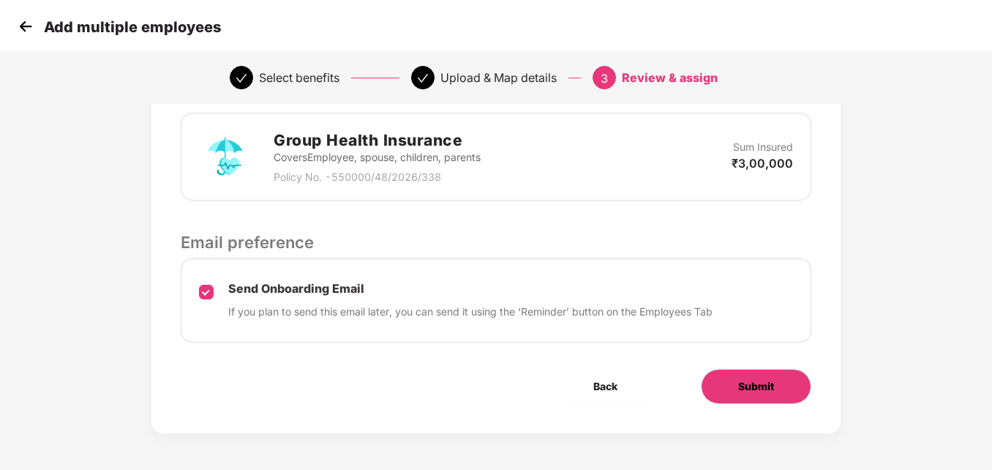
click at [765, 392] on span "Submit" at bounding box center [756, 386] width 36 height 16
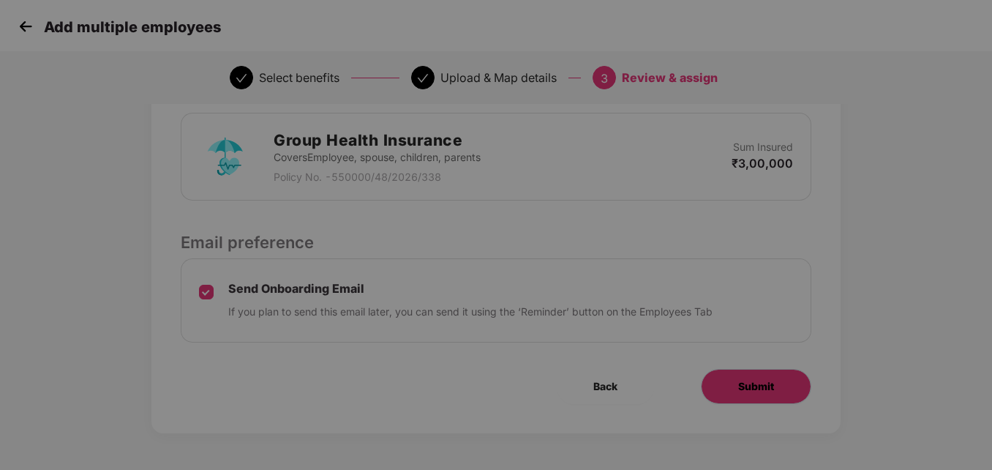
scroll to position [0, 0]
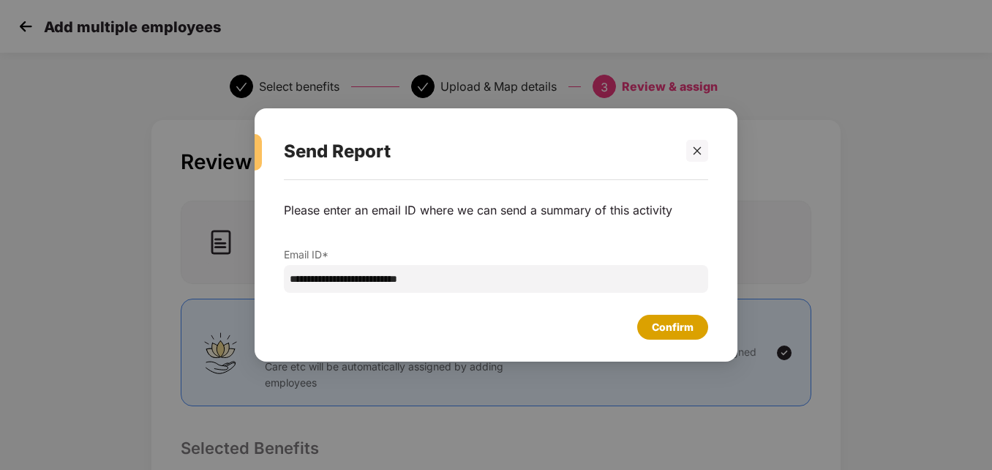
click at [672, 331] on div "Confirm" at bounding box center [673, 327] width 42 height 16
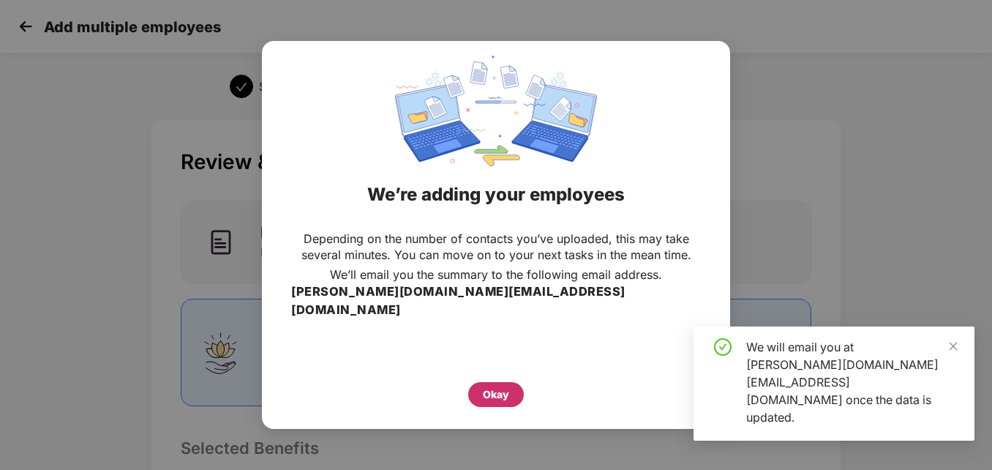
click at [504, 386] on div "Okay" at bounding box center [496, 394] width 26 height 16
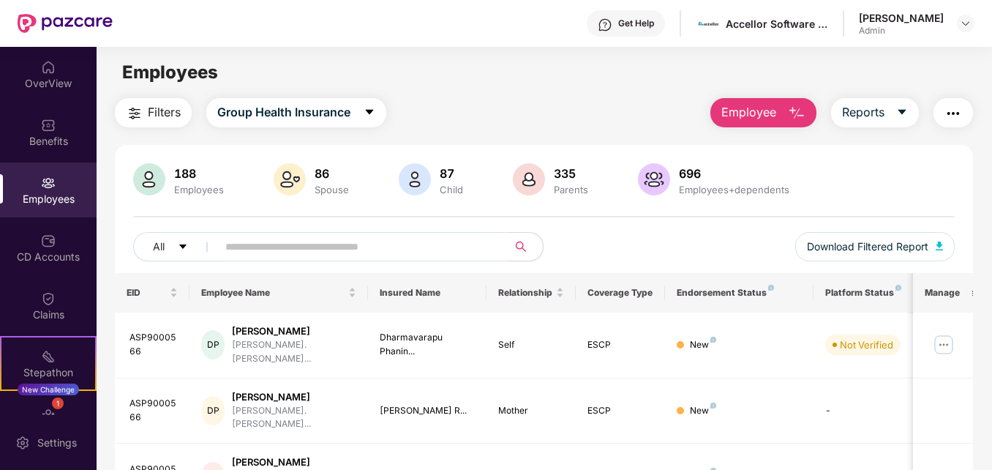
click at [440, 249] on input "text" at bounding box center [356, 247] width 262 height 22
type input "*****"
drag, startPoint x: 990, startPoint y: 333, endPoint x: 991, endPoint y: 416, distance: 82.7
click at [991, 416] on div "OverView Benefits Employees CD Accounts Claims Stepathon New Challenge 1 Endors…" at bounding box center [496, 258] width 992 height 423
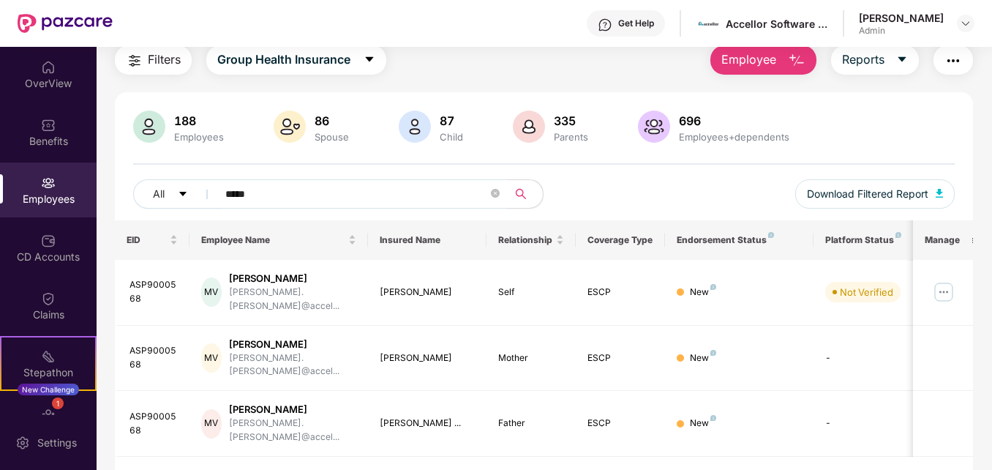
scroll to position [56, 0]
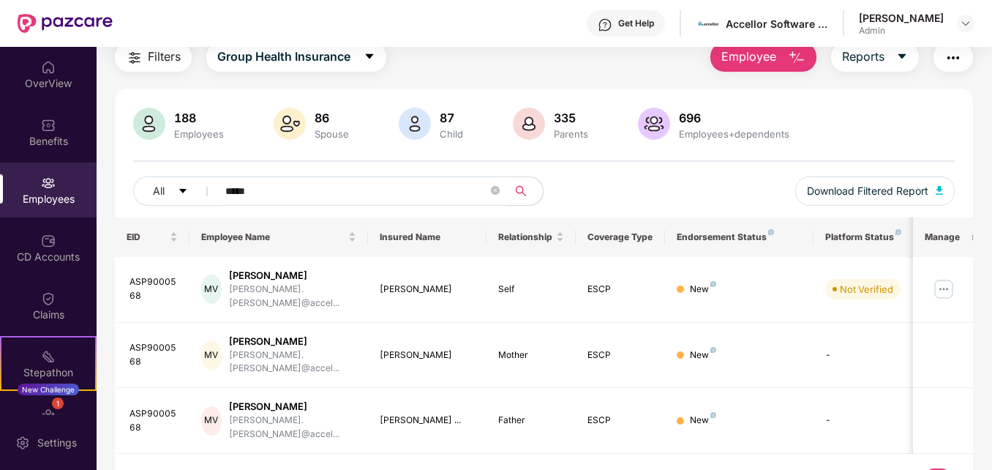
click at [871, 119] on div "188 Employees 86 Spouse 87 Child 335 Parents 696 Employees+dependents" at bounding box center [543, 125] width 821 height 35
